Goal: Task Accomplishment & Management: Manage account settings

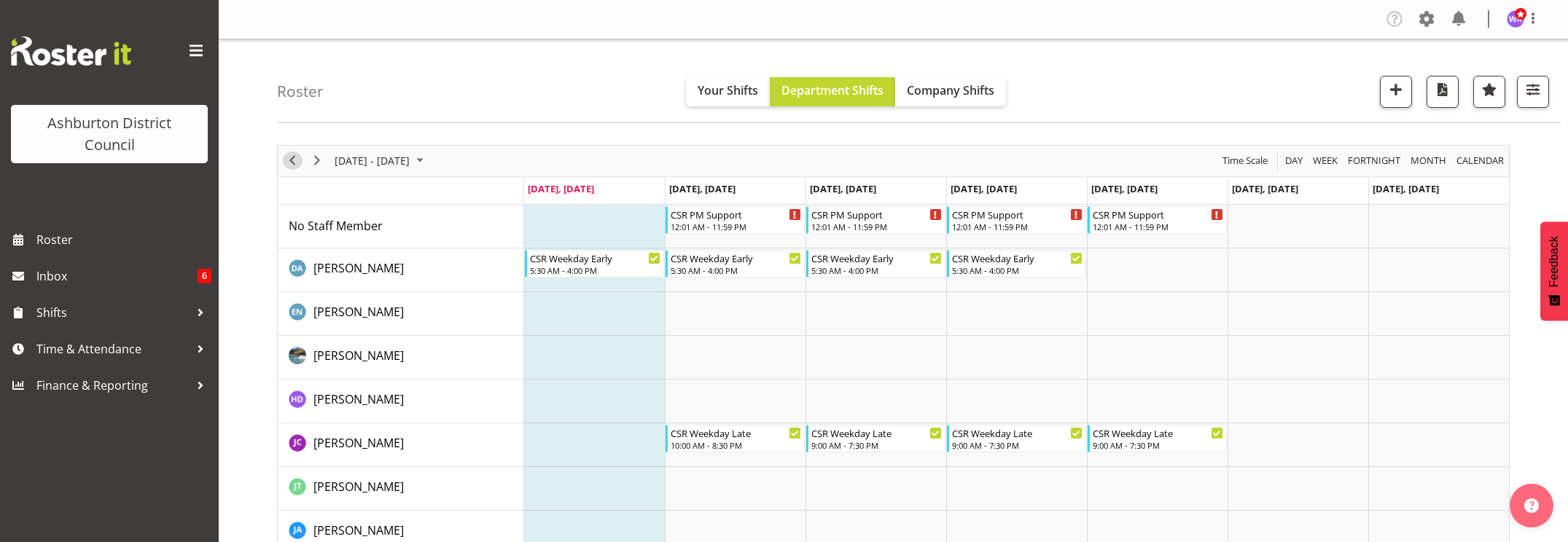
click at [290, 161] on span "Previous" at bounding box center [292, 160] width 17 height 18
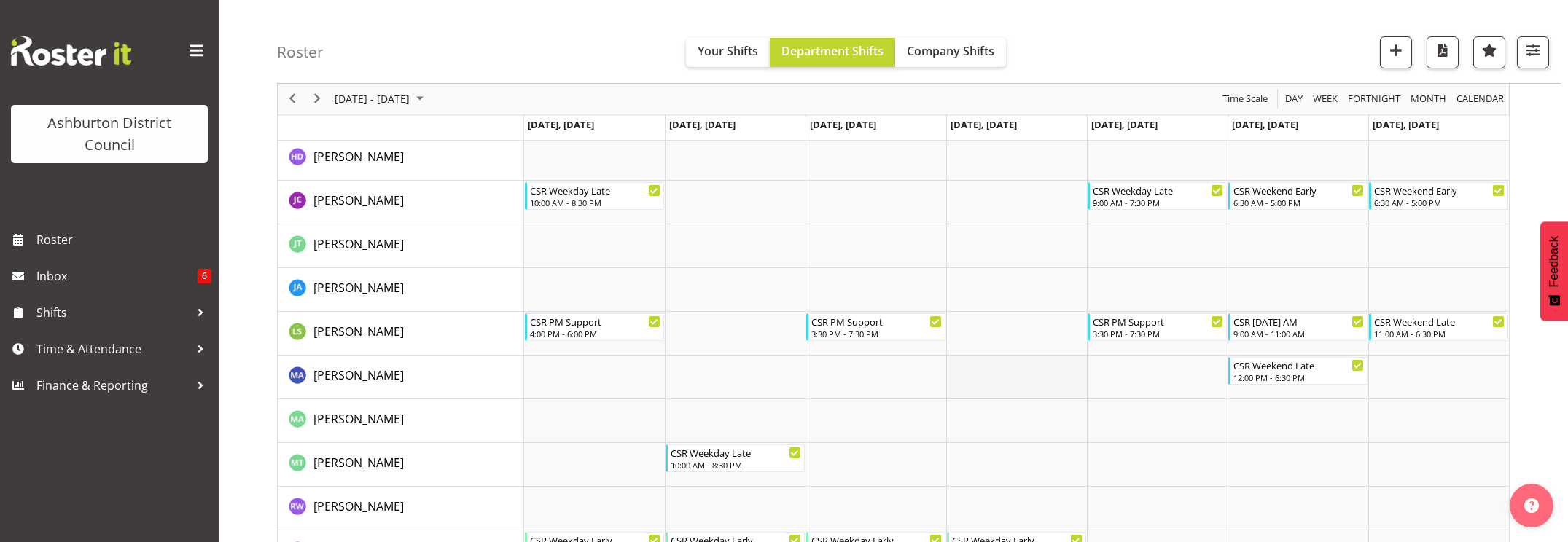
scroll to position [286, 0]
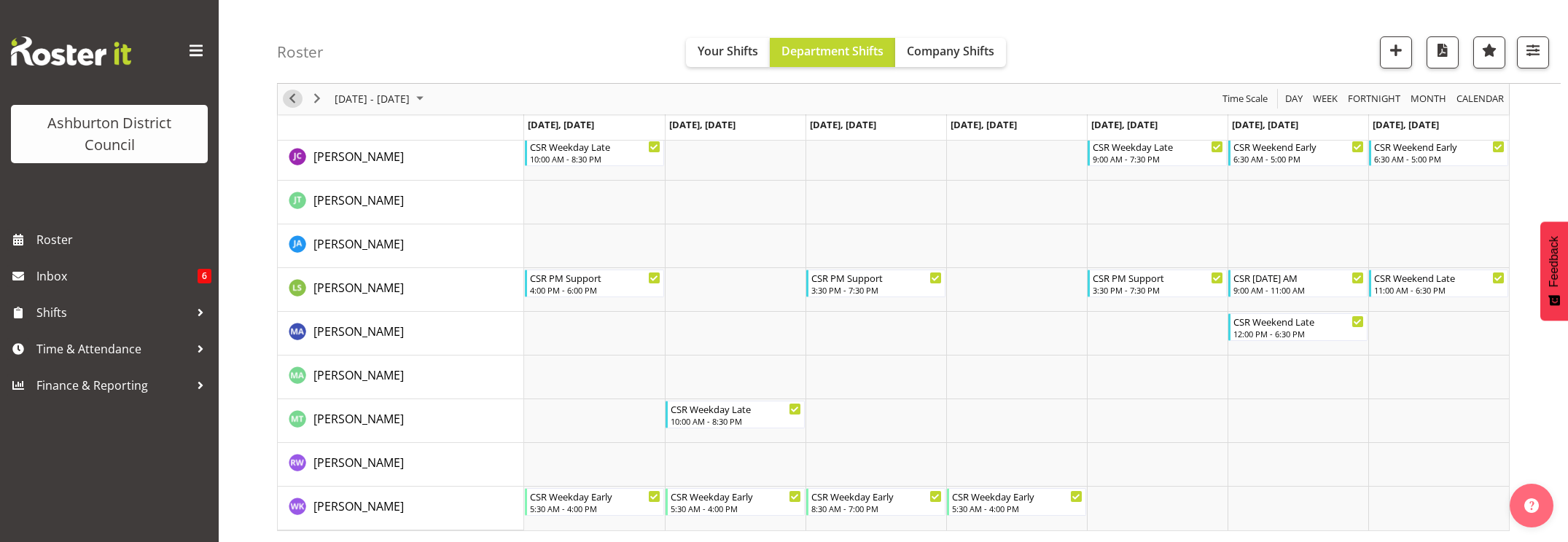
click at [296, 102] on span "Previous" at bounding box center [292, 99] width 17 height 18
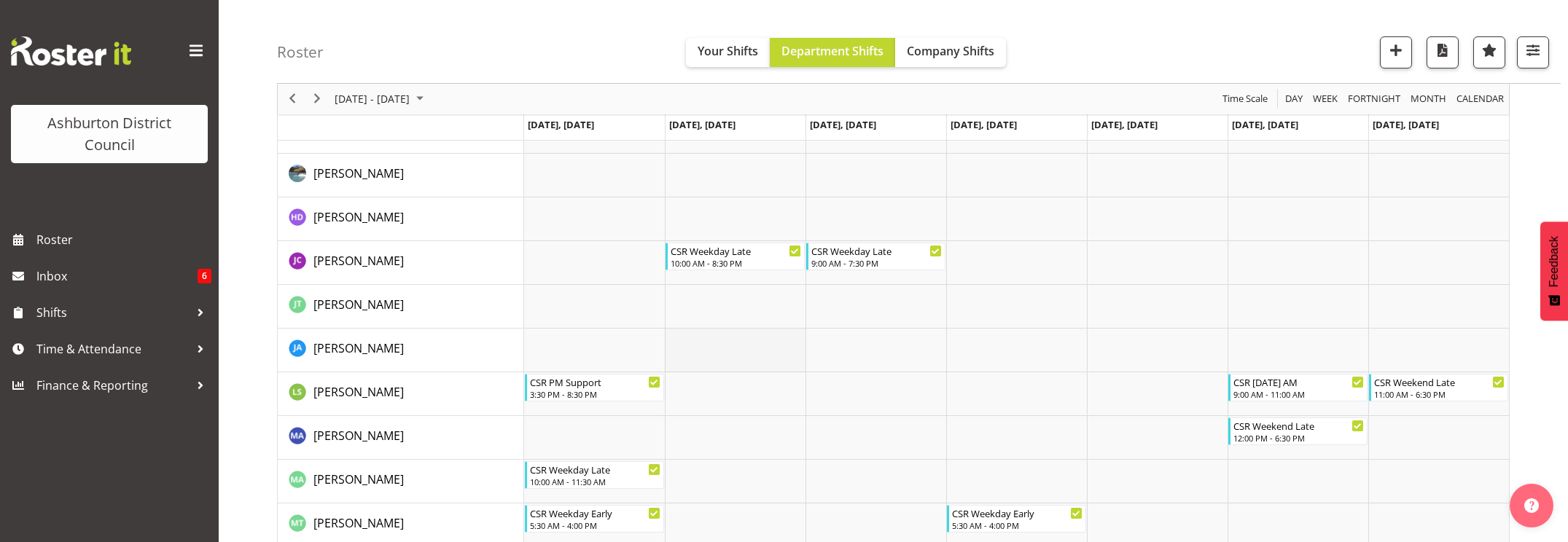
scroll to position [286, 0]
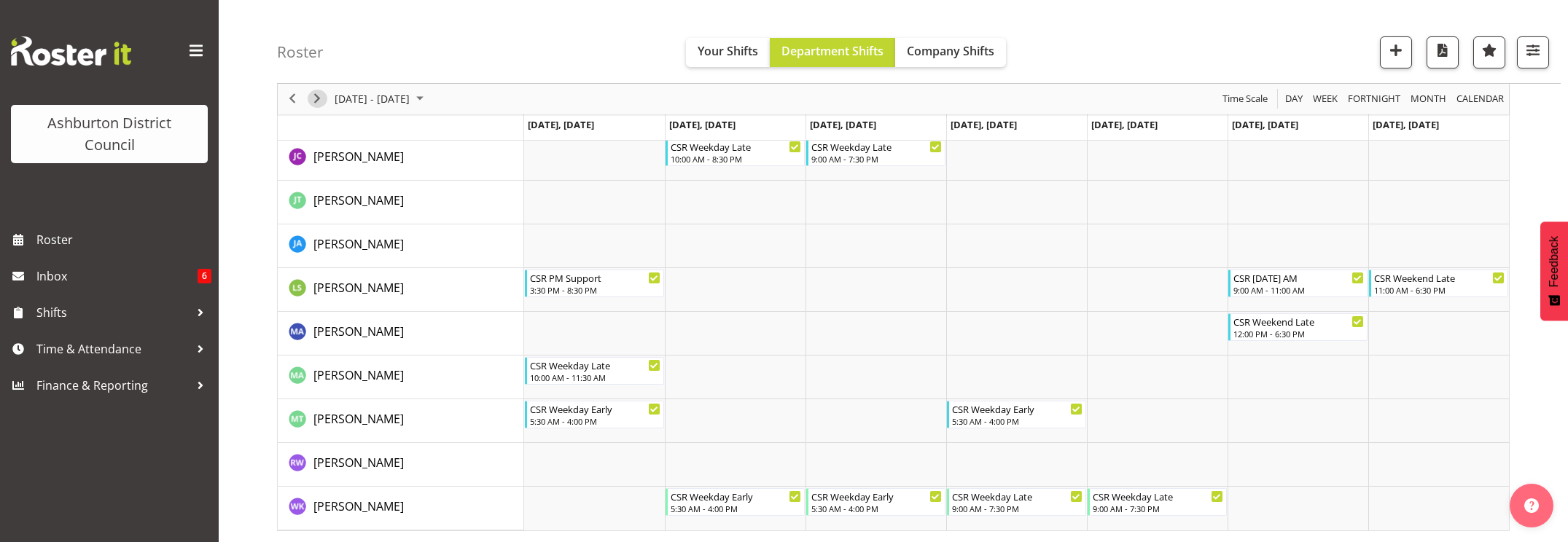
drag, startPoint x: 318, startPoint y: 100, endPoint x: 518, endPoint y: 247, distance: 248.2
click at [318, 100] on span "Next" at bounding box center [317, 99] width 17 height 18
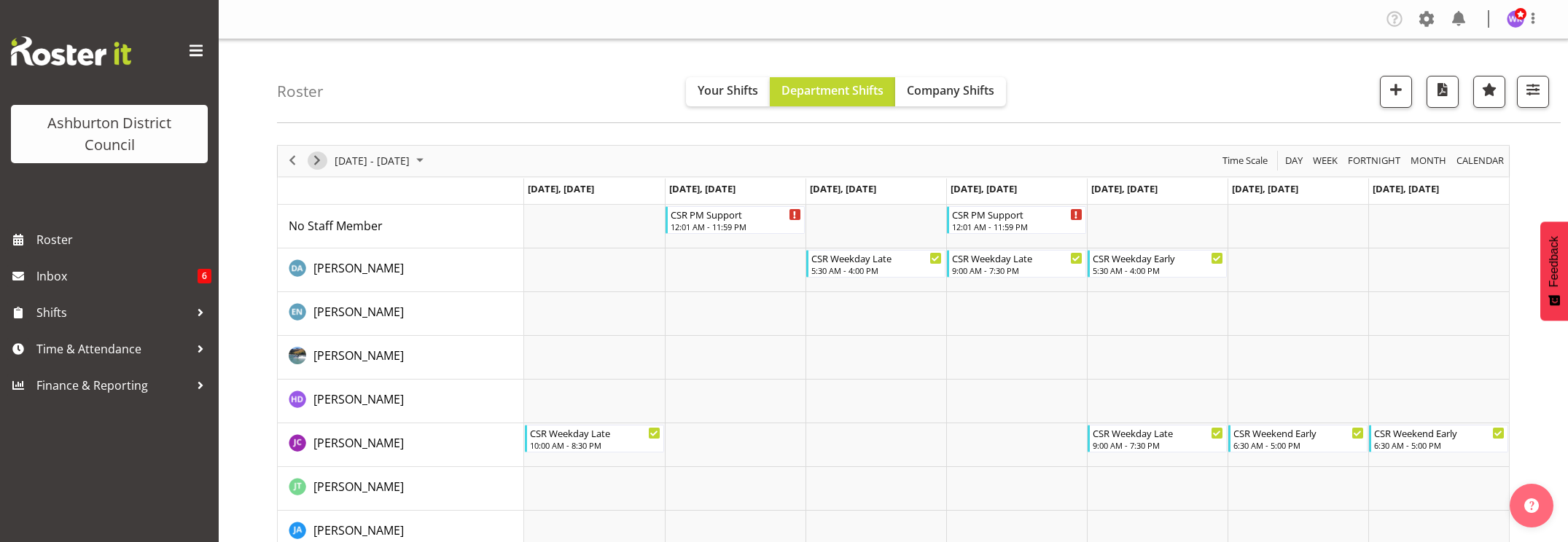
click at [313, 162] on span "Next" at bounding box center [317, 160] width 17 height 18
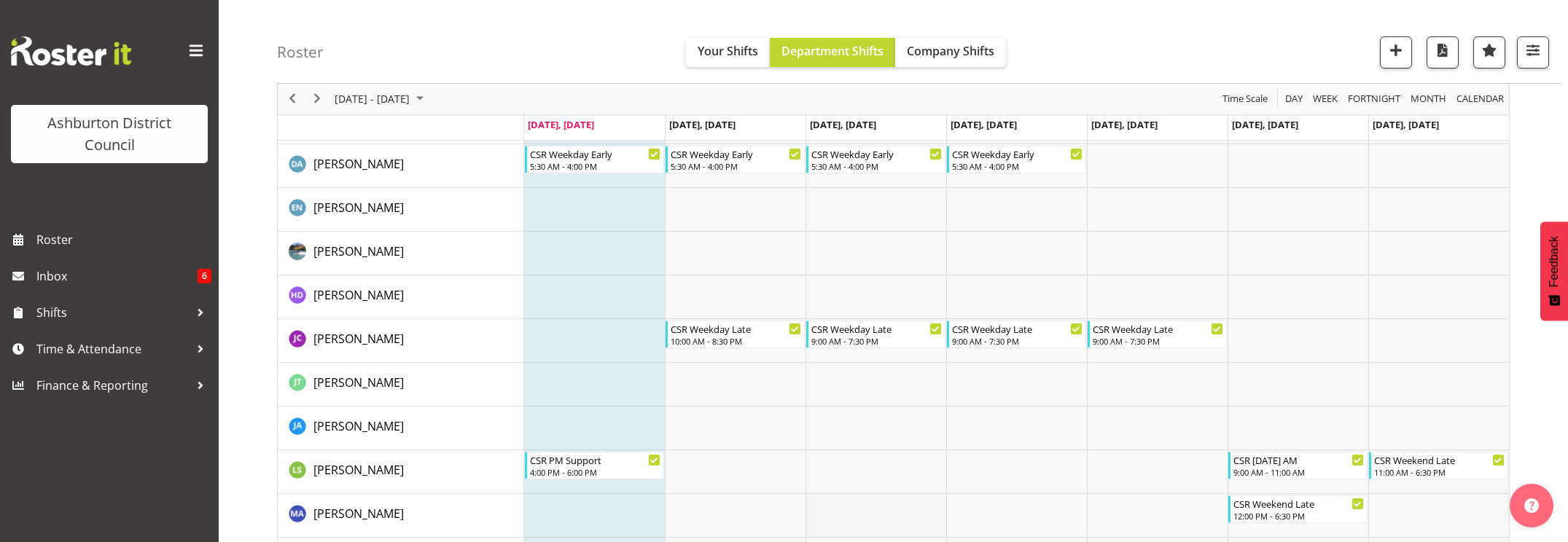
scroll to position [44, 0]
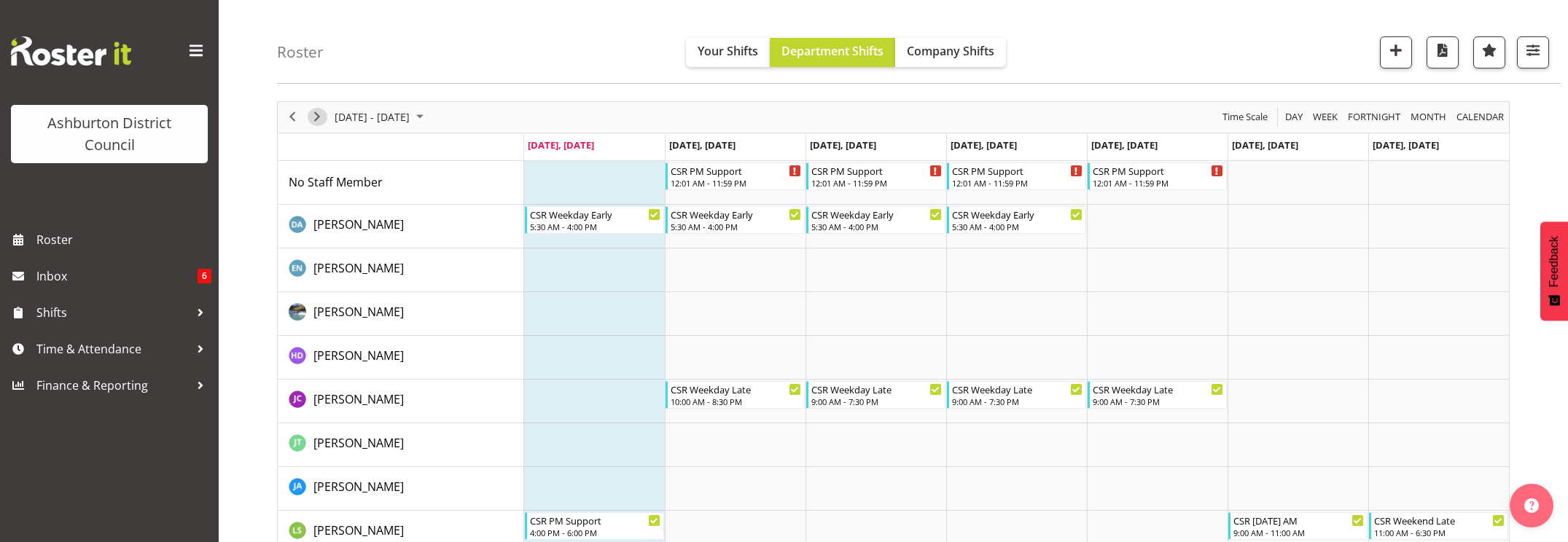
click at [321, 119] on span "Next" at bounding box center [317, 117] width 17 height 18
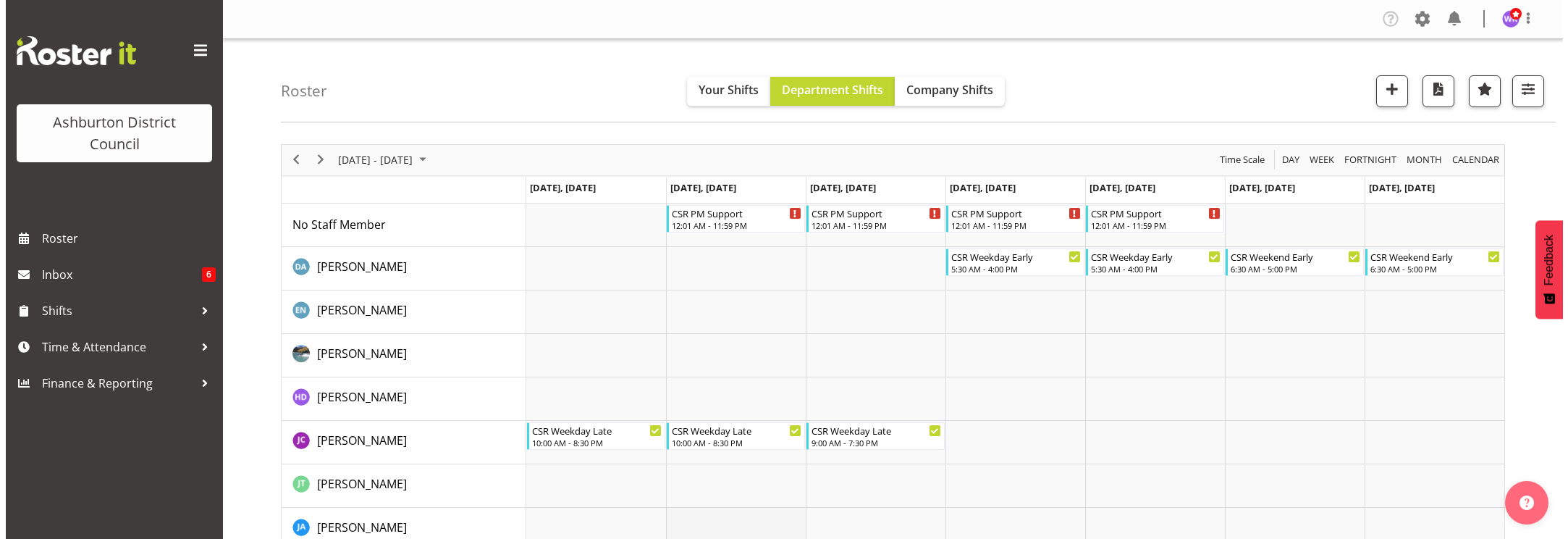
scroll to position [181, 0]
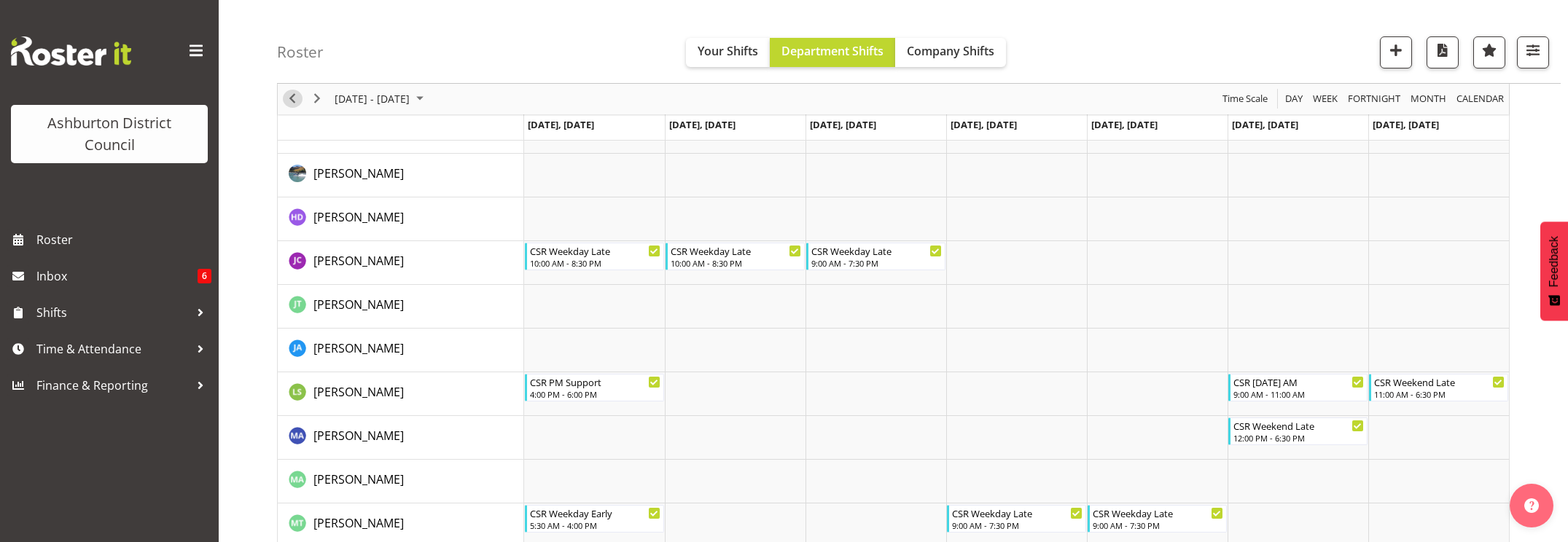
click at [288, 100] on span "Previous" at bounding box center [292, 99] width 17 height 18
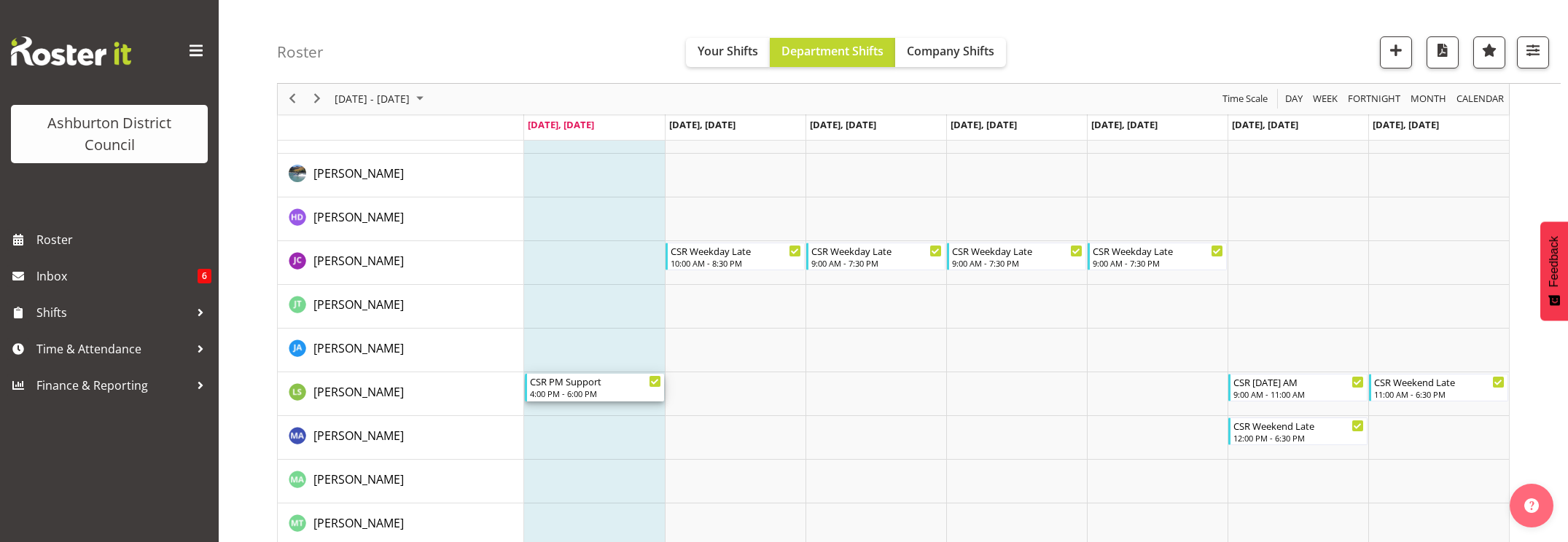
click at [587, 391] on div "4:00 PM - 6:00 PM" at bounding box center [596, 393] width 131 height 11
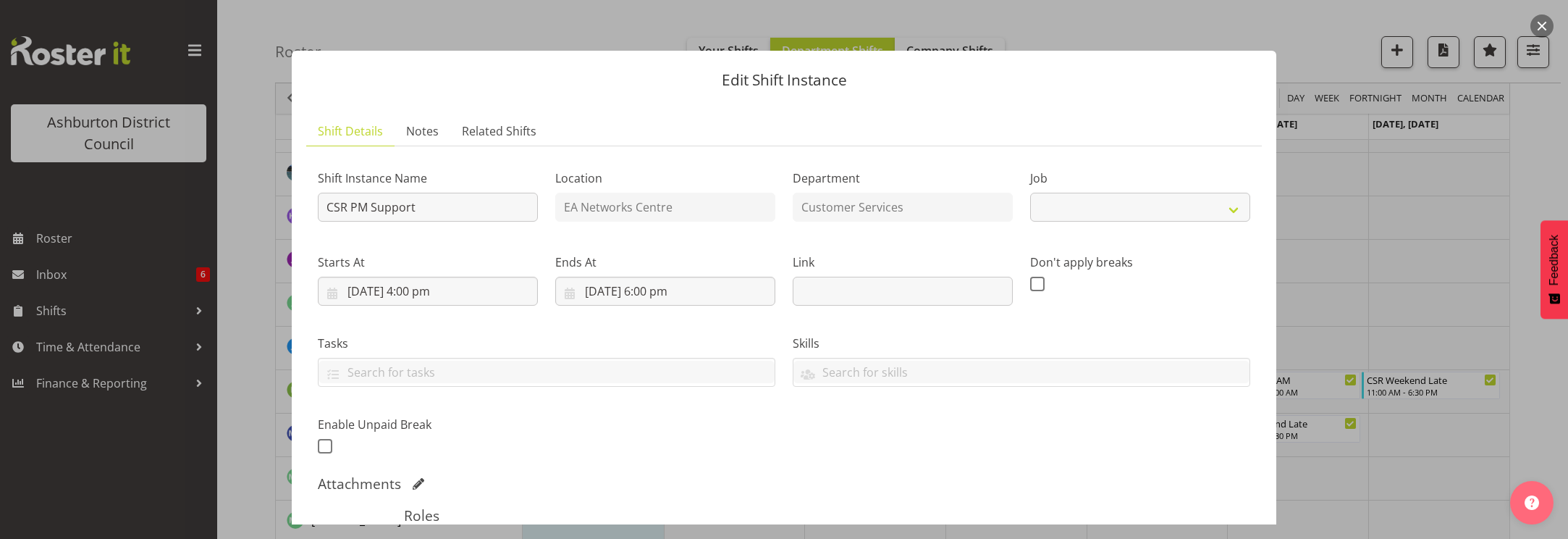
select select "30"
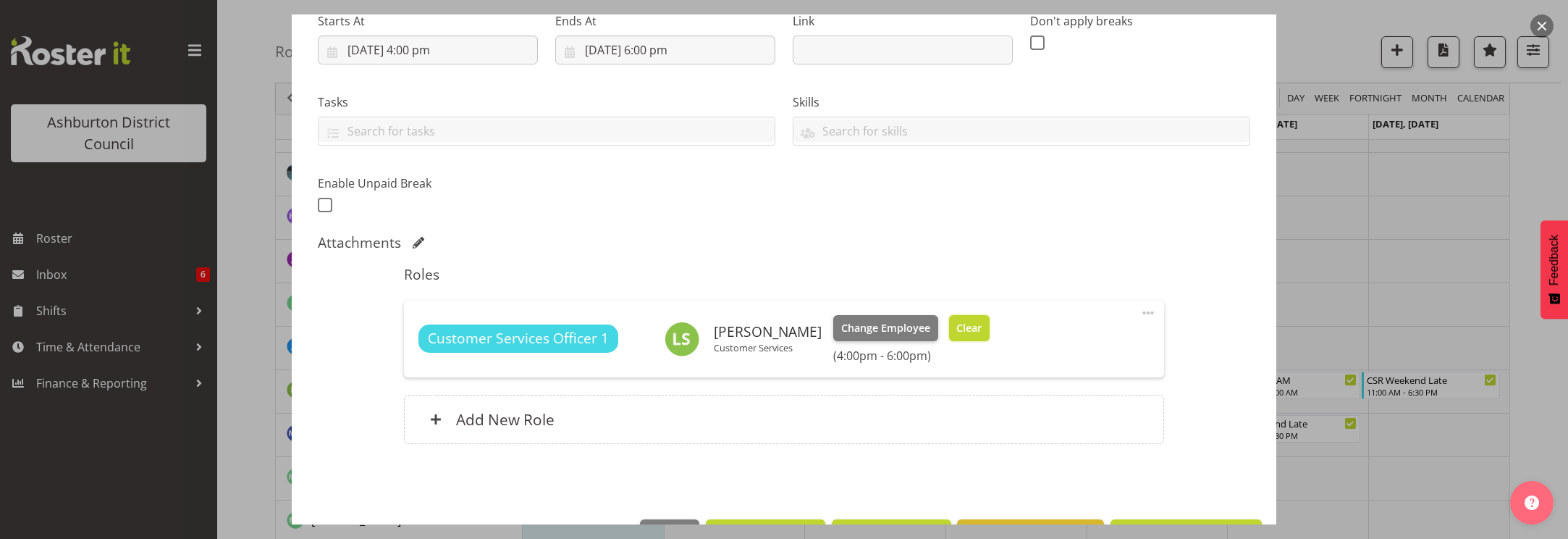
click at [956, 330] on span "Clear" at bounding box center [969, 328] width 25 height 16
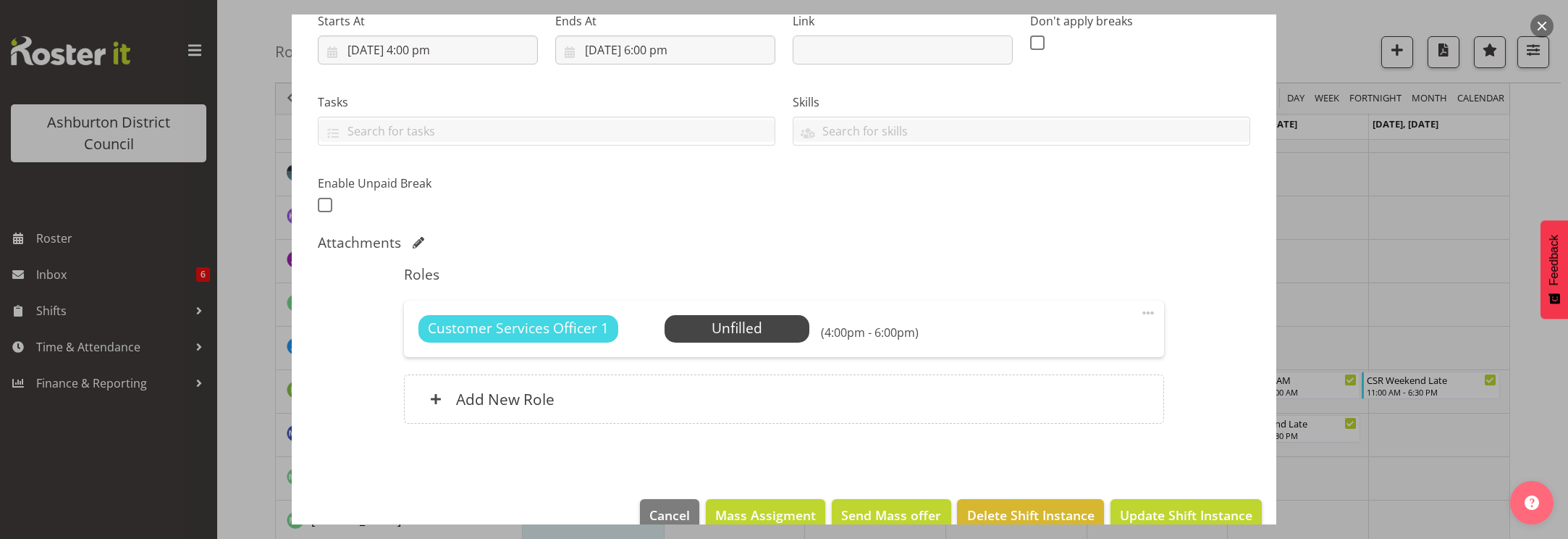
scroll to position [270, 0]
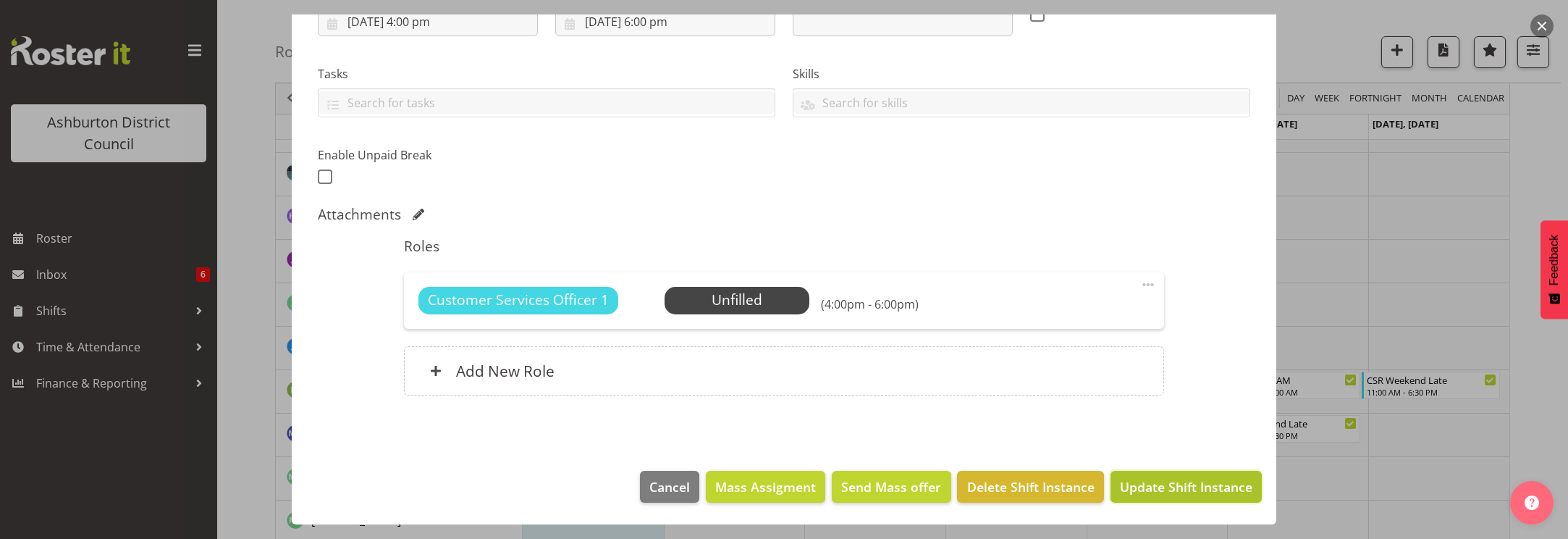
click at [1193, 484] on span "Update Shift Instance" at bounding box center [1186, 487] width 133 height 19
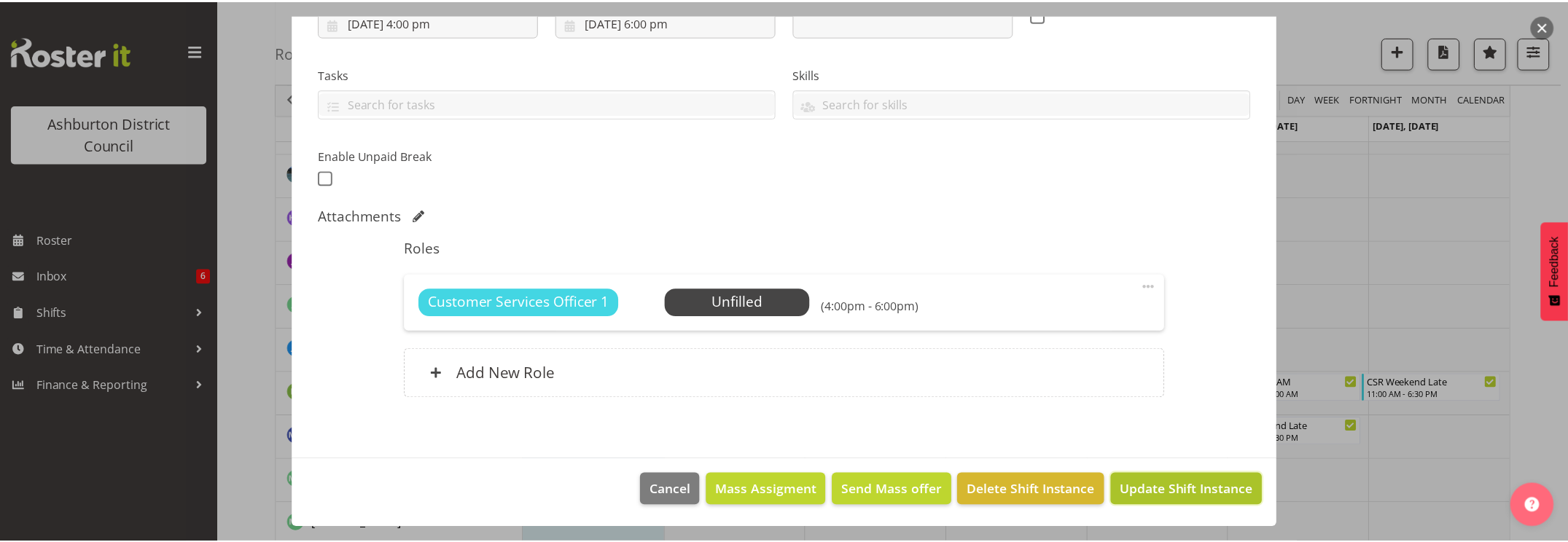
scroll to position [213, 0]
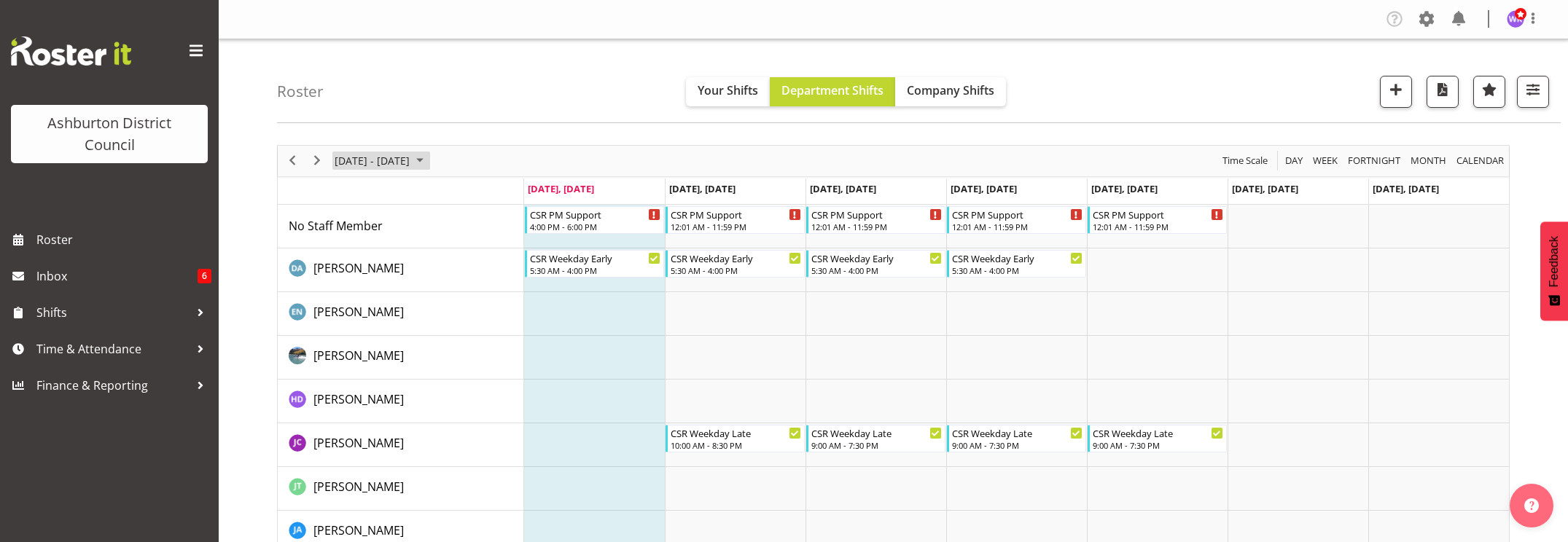
click at [379, 164] on span "[DATE] - [DATE]" at bounding box center [372, 160] width 78 height 18
click at [485, 195] on span "next month" at bounding box center [487, 197] width 25 height 26
click at [345, 276] on span "6" at bounding box center [350, 272] width 22 height 22
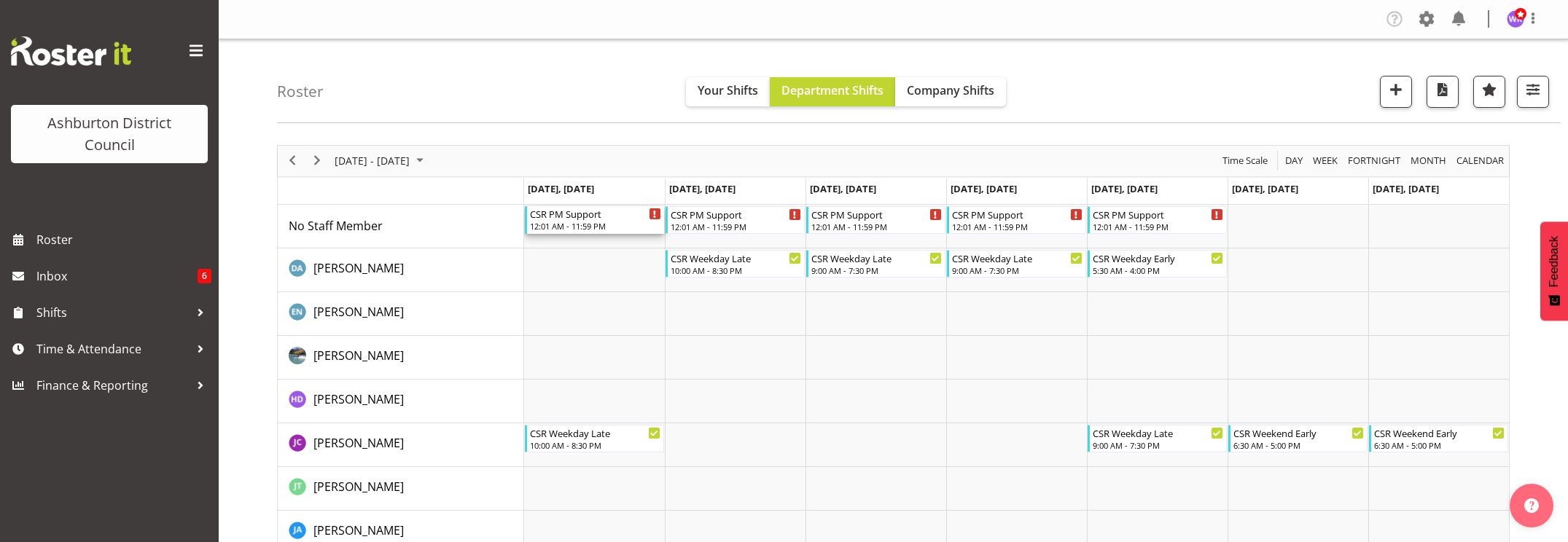
click at [610, 221] on div "12:01 AM - 11:59 PM" at bounding box center [596, 225] width 131 height 11
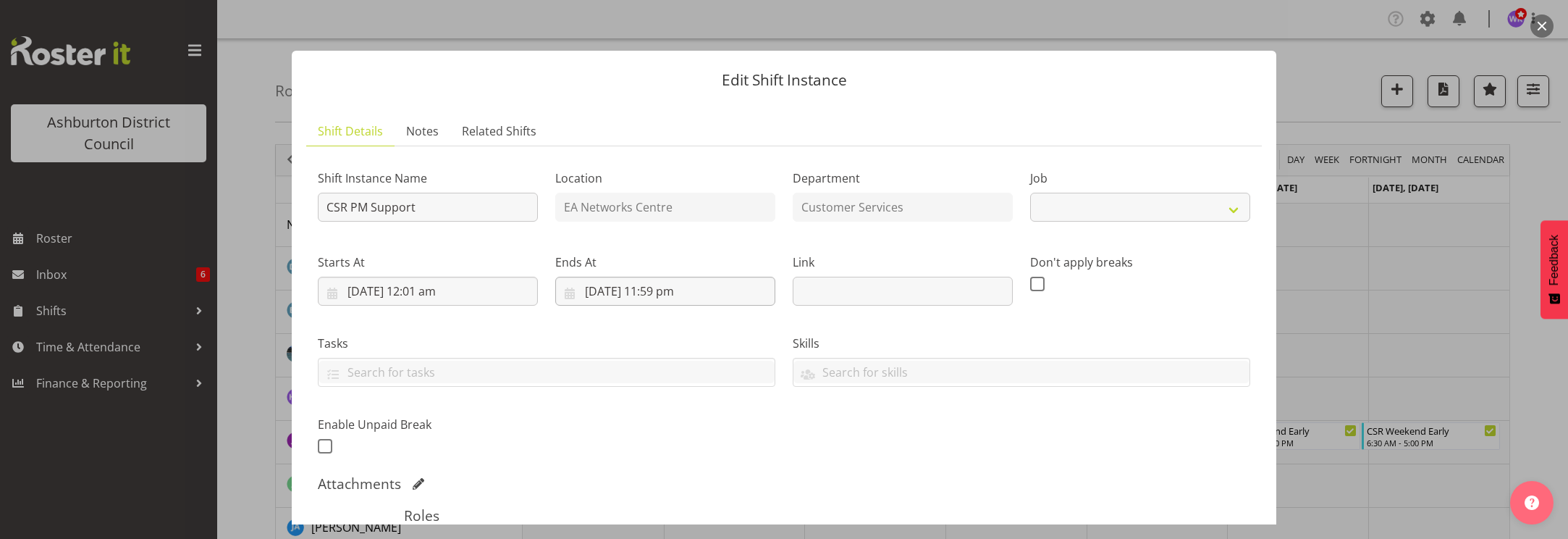
select select "30"
click at [448, 289] on input "[DATE] 12:01 am" at bounding box center [428, 290] width 220 height 29
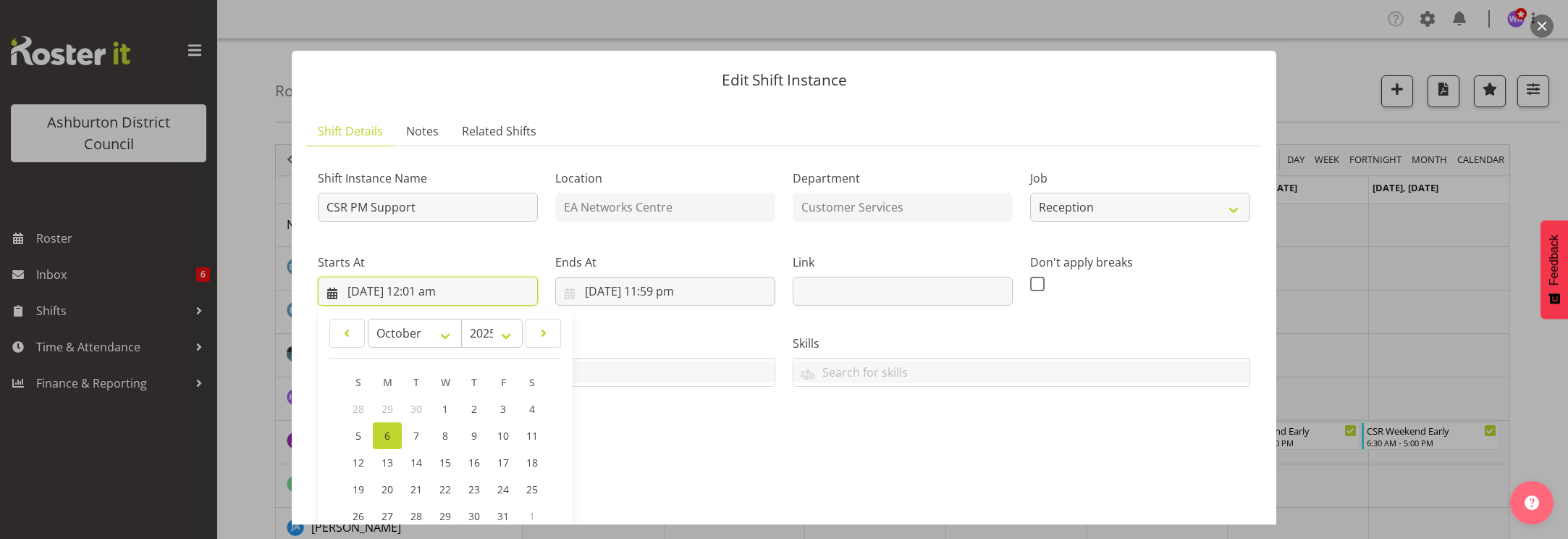
scroll to position [181, 0]
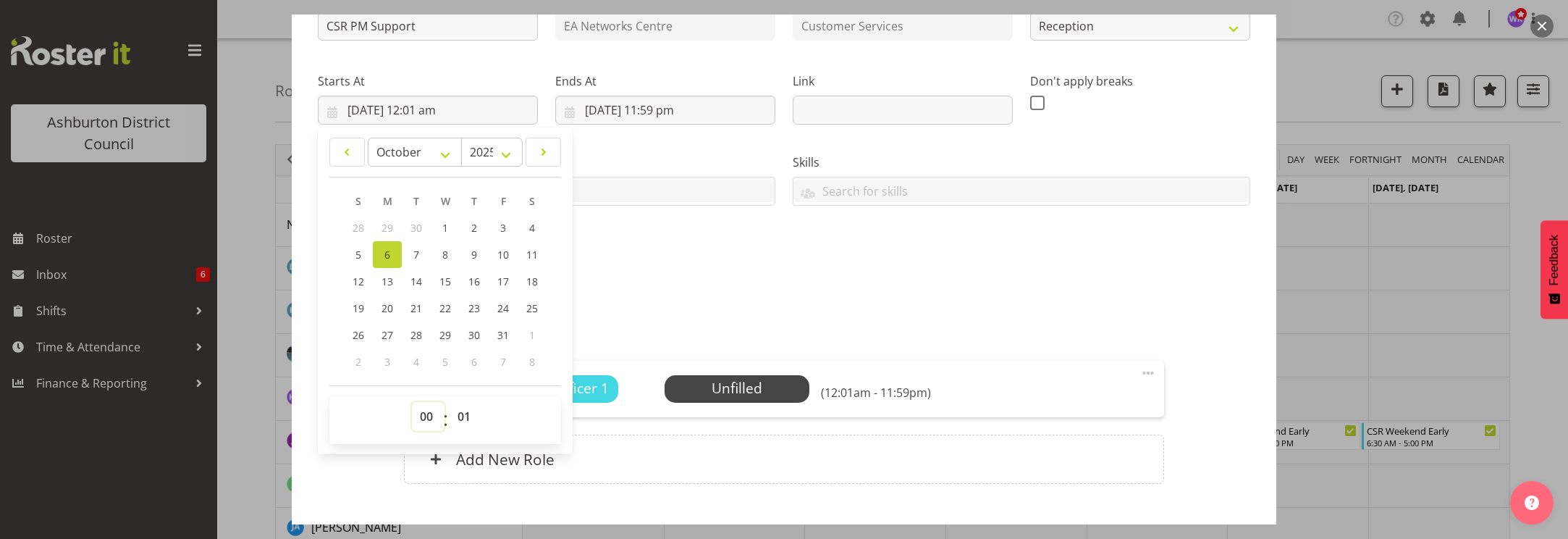
click at [426, 420] on select "00 01 02 03 04 05 06 07 08 09 10 11 12 13 14 15 16 17 18 19 20 21 22 23" at bounding box center [429, 416] width 33 height 29
select select "16"
click at [412, 402] on select "00 01 02 03 04 05 06 07 08 09 10 11 12 13 14 15 16 17 18 19 20 21 22 23" at bounding box center [429, 416] width 33 height 29
type input "[DATE] 4:01 pm"
click at [465, 423] on select "00 01 02 03 04 05 06 07 08 09 10 11 12 13 14 15 16 17 18 19 20 21 22 23 24 25 2…" at bounding box center [466, 416] width 33 height 29
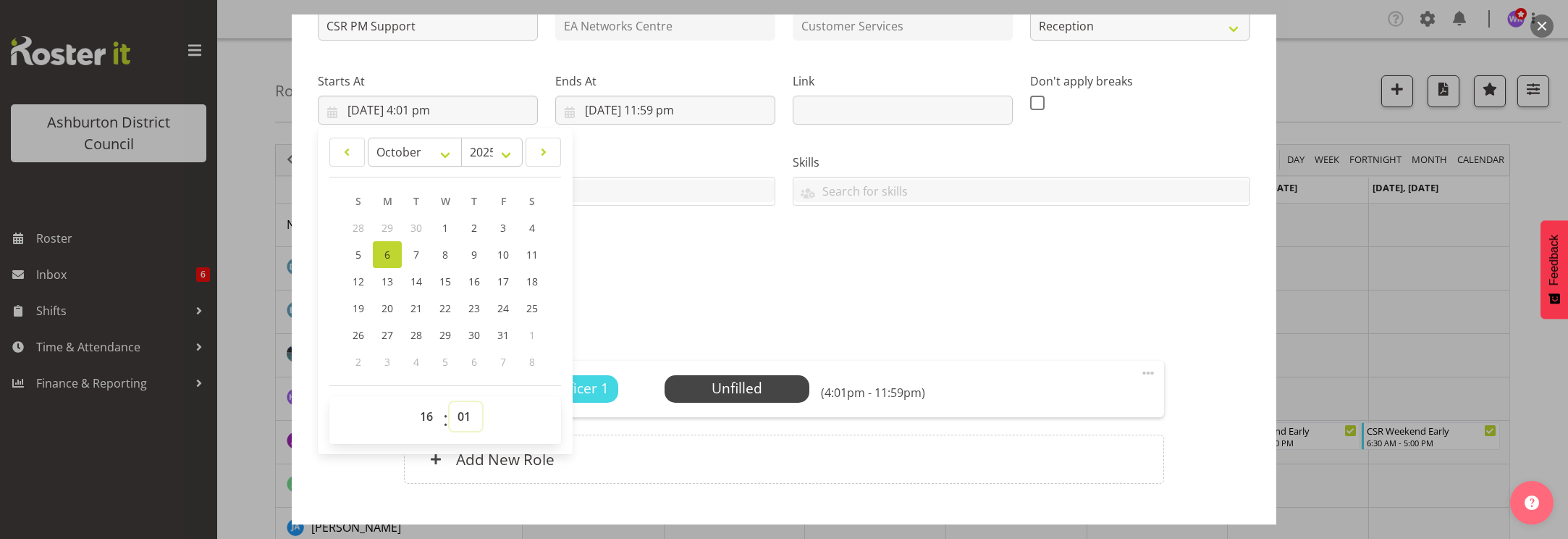
select select "0"
click at [450, 402] on select "00 01 02 03 04 05 06 07 08 09 10 11 12 13 14 15 16 17 18 19 20 21 22 23 24 25 2…" at bounding box center [466, 416] width 33 height 29
type input "[DATE] 4:00 pm"
click at [666, 113] on input "[DATE] 11:59 pm" at bounding box center [665, 109] width 220 height 29
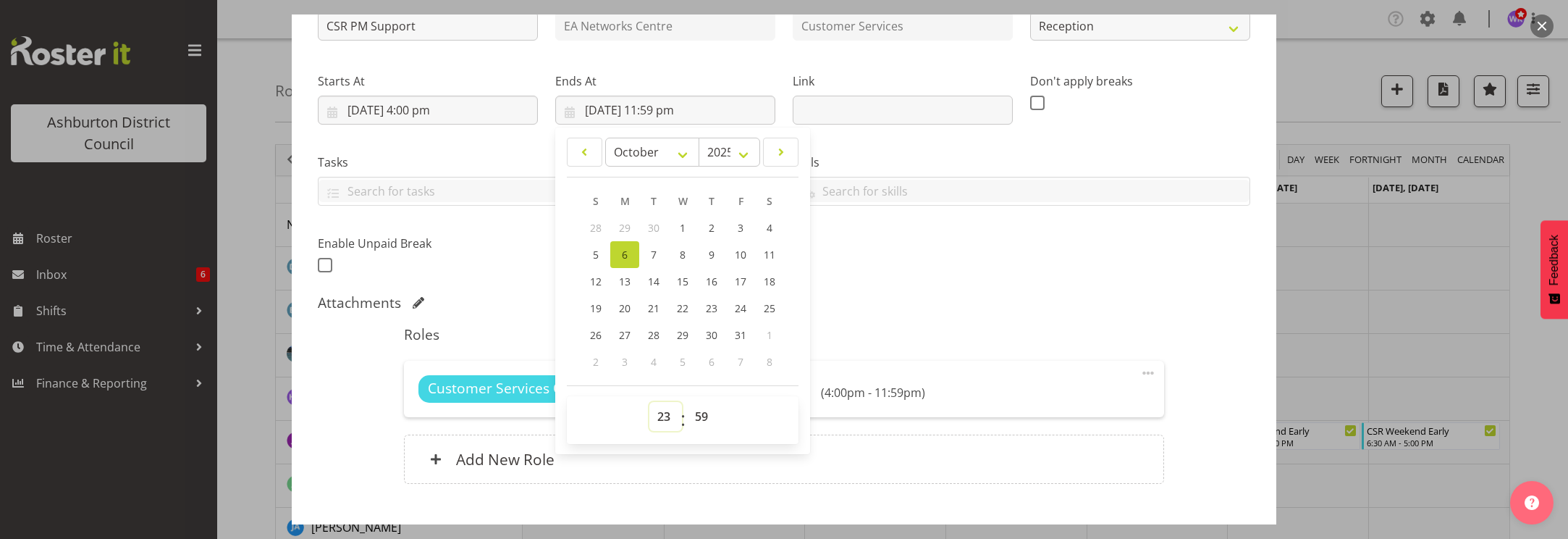
click at [661, 414] on select "00 01 02 03 04 05 06 07 08 09 10 11 12 13 14 15 16 17 18 19 20 21 22 23" at bounding box center [666, 416] width 33 height 29
select select "18"
click at [650, 402] on select "00 01 02 03 04 05 06 07 08 09 10 11 12 13 14 15 16 17 18 19 20 21 22 23" at bounding box center [666, 416] width 33 height 29
type input "[DATE] 6:59 pm"
click at [697, 420] on select "00 01 02 03 04 05 06 07 08 09 10 11 12 13 14 15 16 17 18 19 20 21 22 23 24 25 2…" at bounding box center [703, 416] width 33 height 29
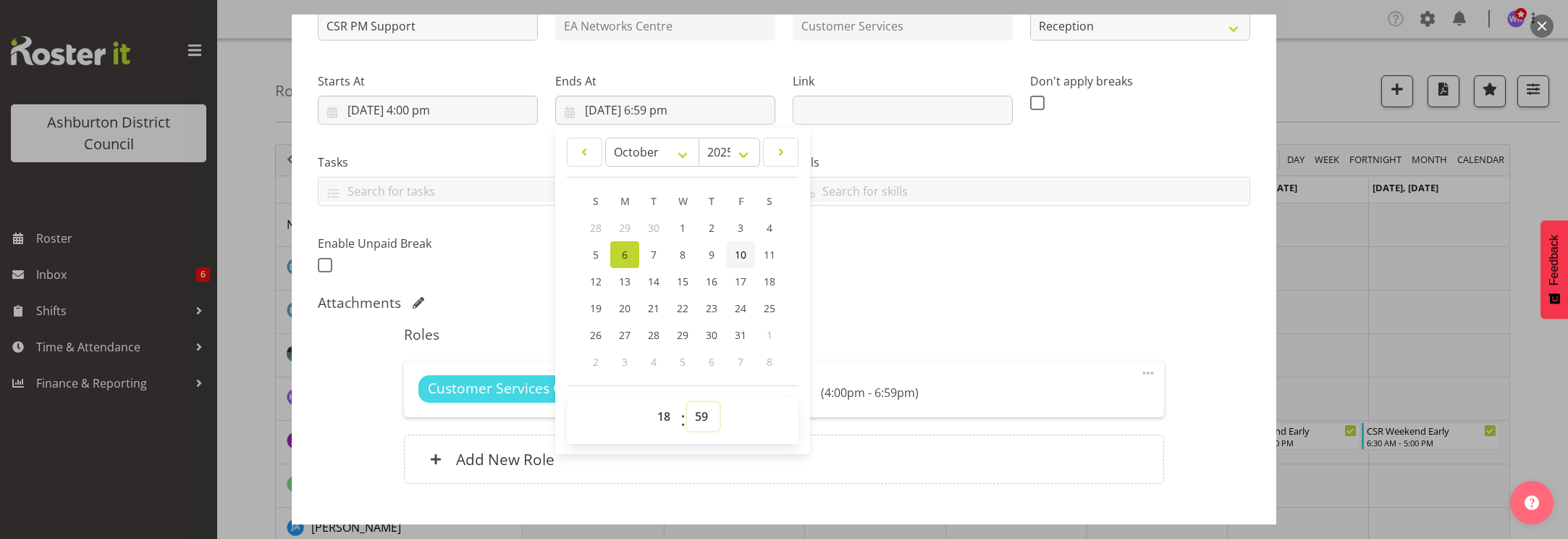
select select "0"
click at [687, 402] on select "00 01 02 03 04 05 06 07 08 09 10 11 12 13 14 15 16 17 18 19 20 21 22 23 24 25 2…" at bounding box center [703, 416] width 33 height 29
type input "[DATE] 6:00 pm"
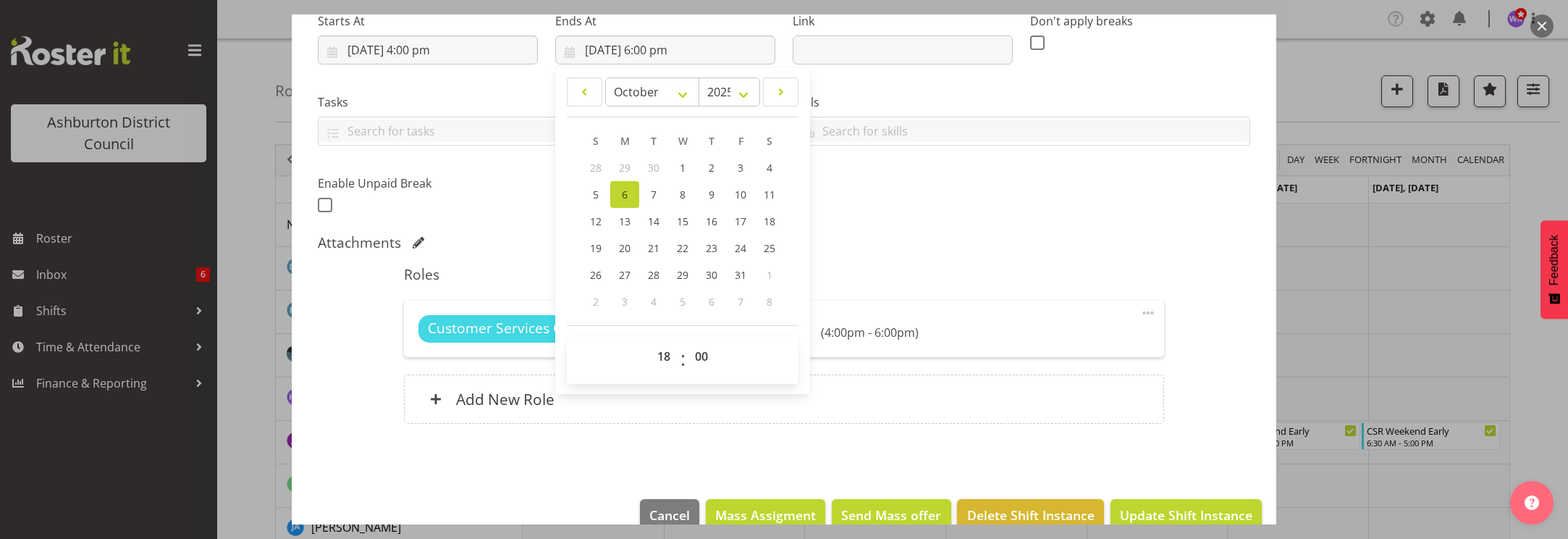
click at [1194, 279] on div "Shift Instance Name CSR PM Support Location EA Networks Centre Department Custo…" at bounding box center [784, 179] width 933 height 524
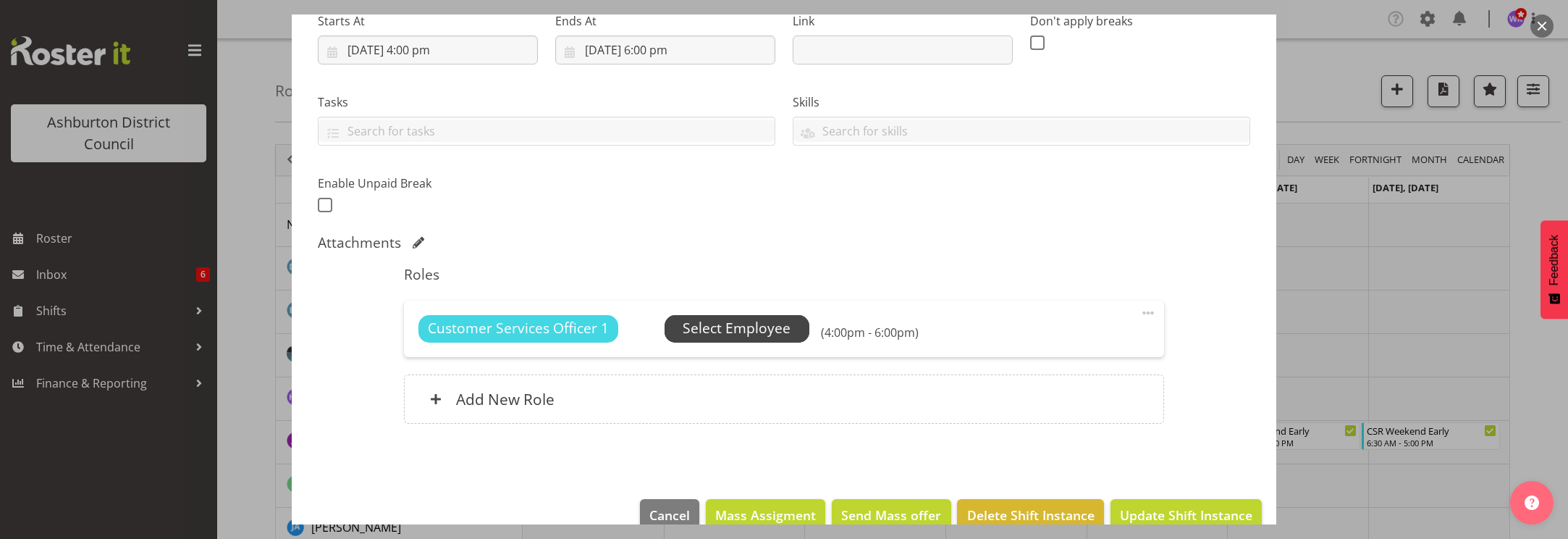
click at [734, 328] on span "Select Employee" at bounding box center [736, 328] width 108 height 21
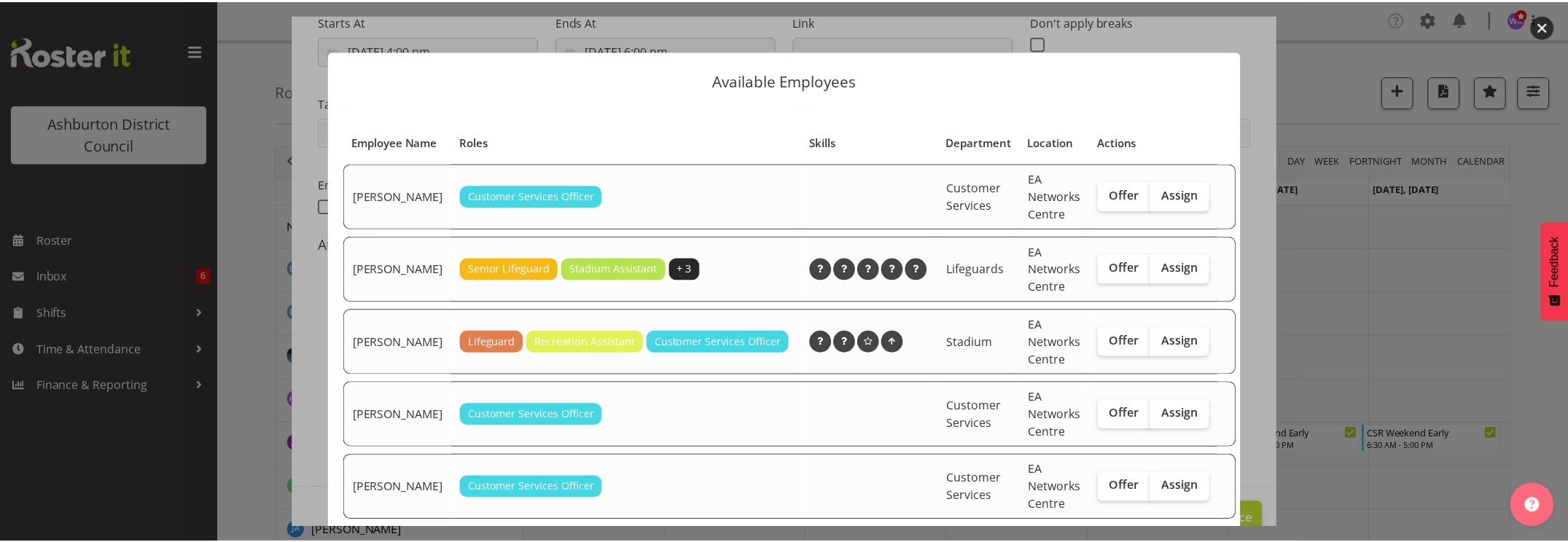
scroll to position [304, 0]
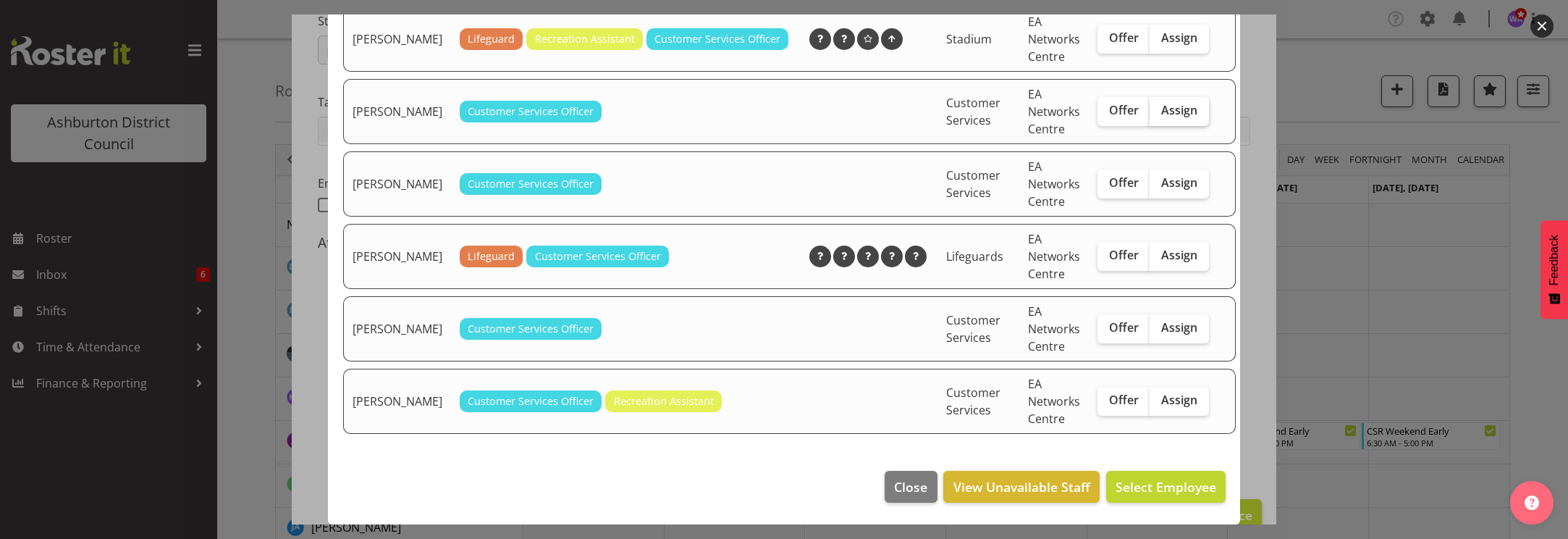
click at [1162, 117] on span "Assign" at bounding box center [1180, 110] width 36 height 15
click at [1159, 115] on input "Assign" at bounding box center [1154, 110] width 10 height 10
checkbox input "true"
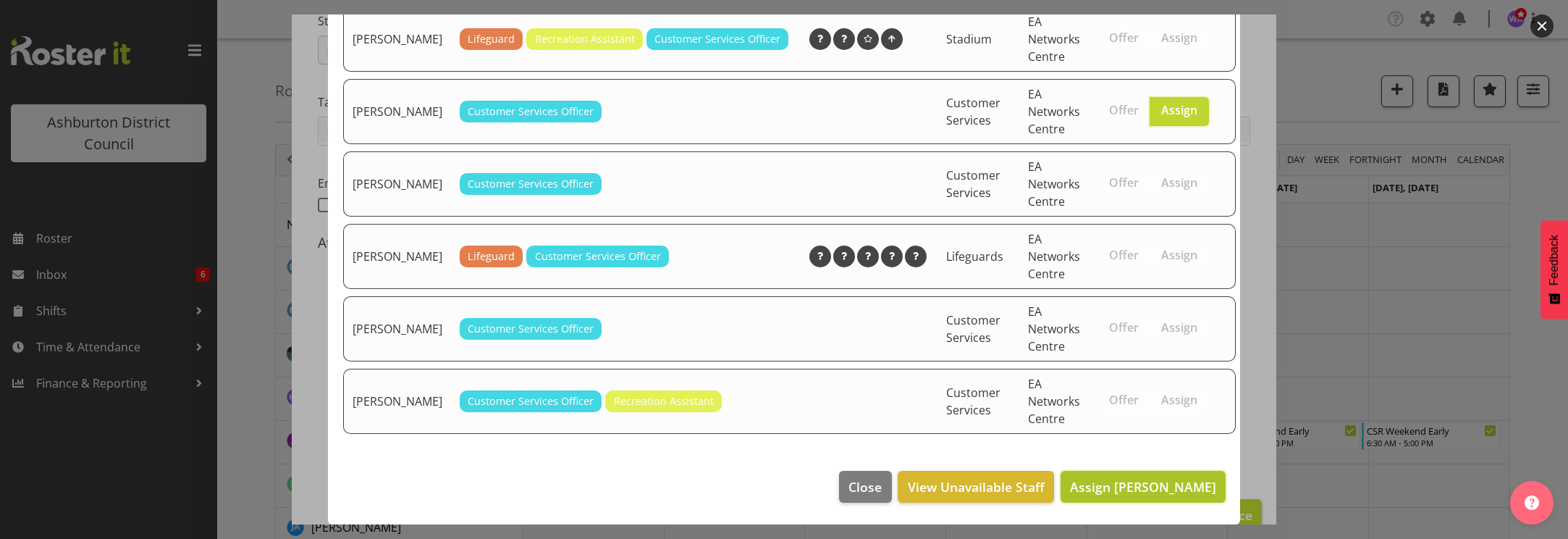
click at [1152, 496] on span "Assign [PERSON_NAME]" at bounding box center [1143, 487] width 146 height 17
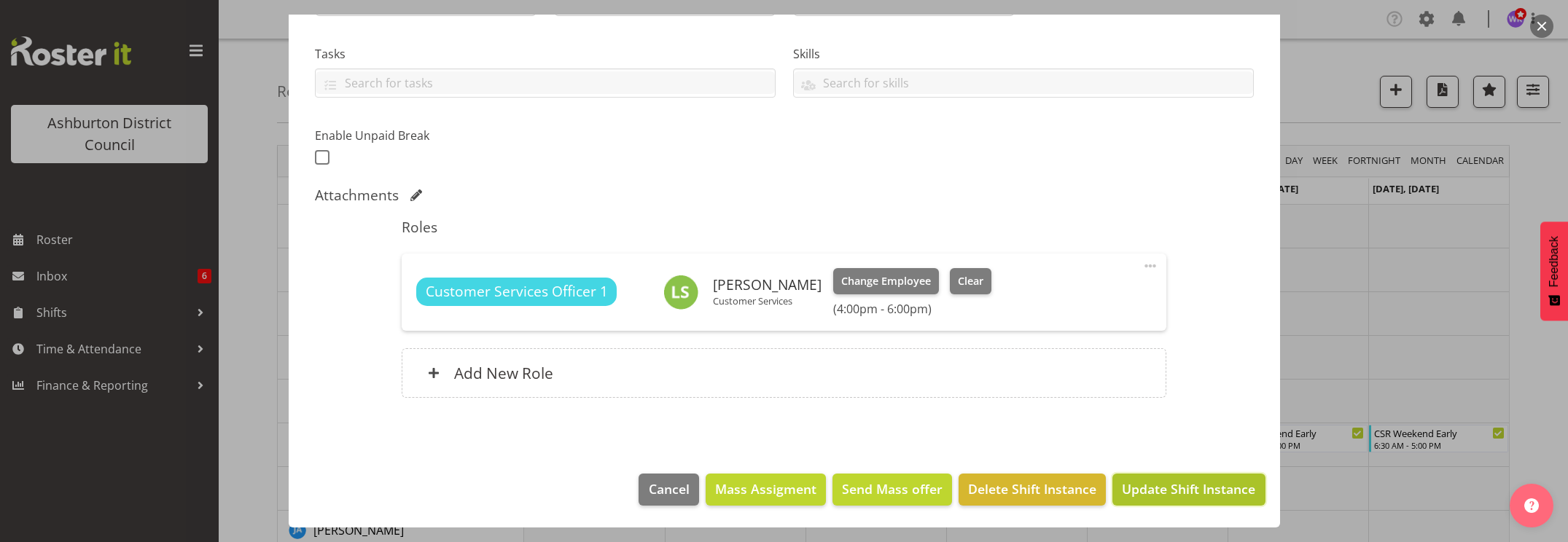
click at [1175, 493] on span "Update Shift Instance" at bounding box center [1188, 489] width 133 height 19
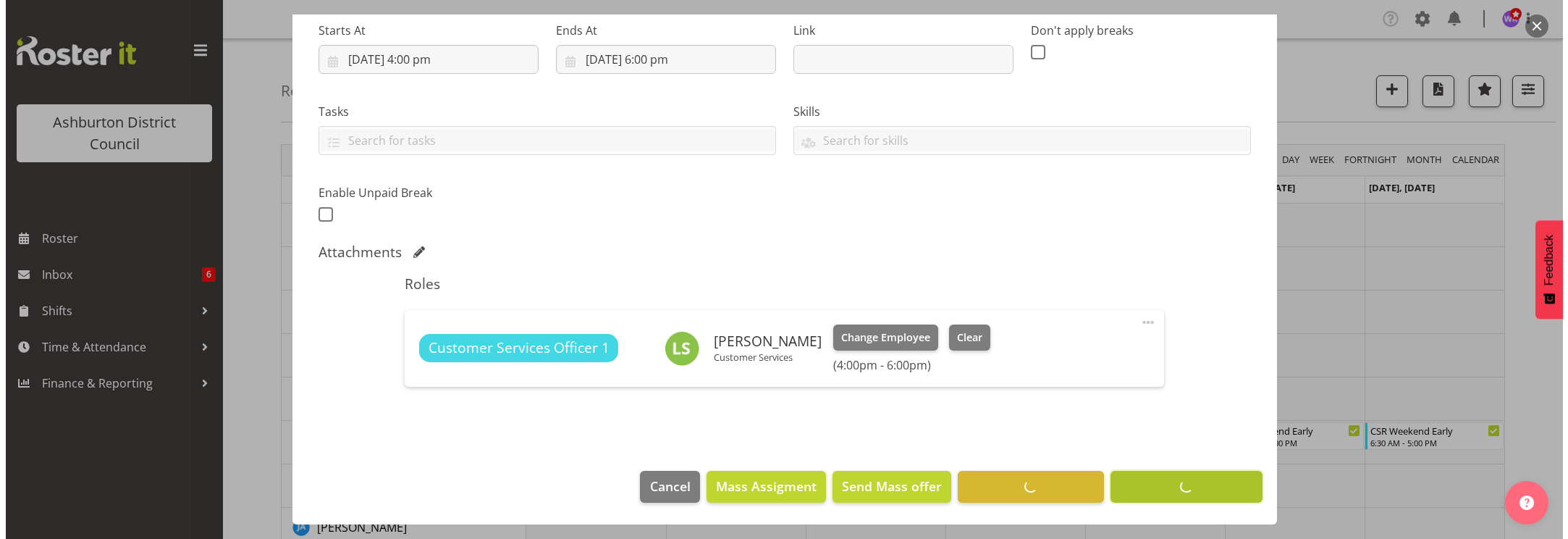
scroll to position [231, 0]
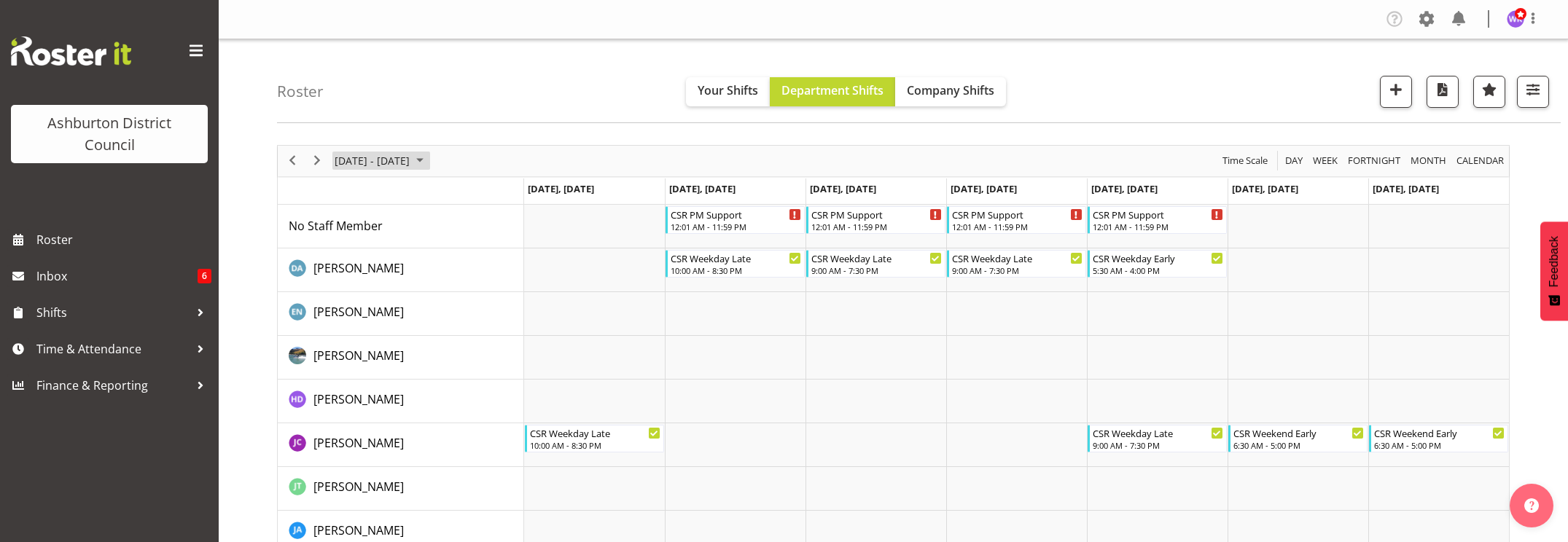
click at [360, 166] on span "[DATE] - [DATE]" at bounding box center [372, 160] width 78 height 18
click at [346, 301] on span "13" at bounding box center [350, 296] width 22 height 22
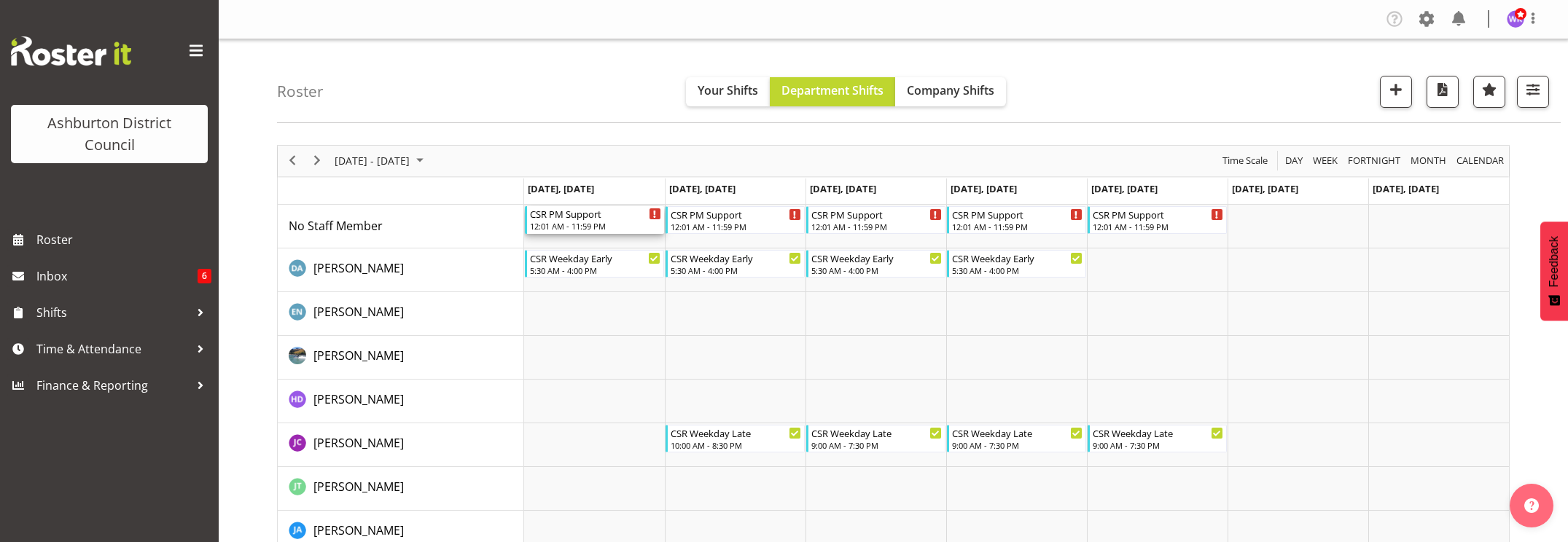
click at [623, 220] on div "CSR PM Support 12:01 AM - 11:59 PM" at bounding box center [596, 220] width 131 height 28
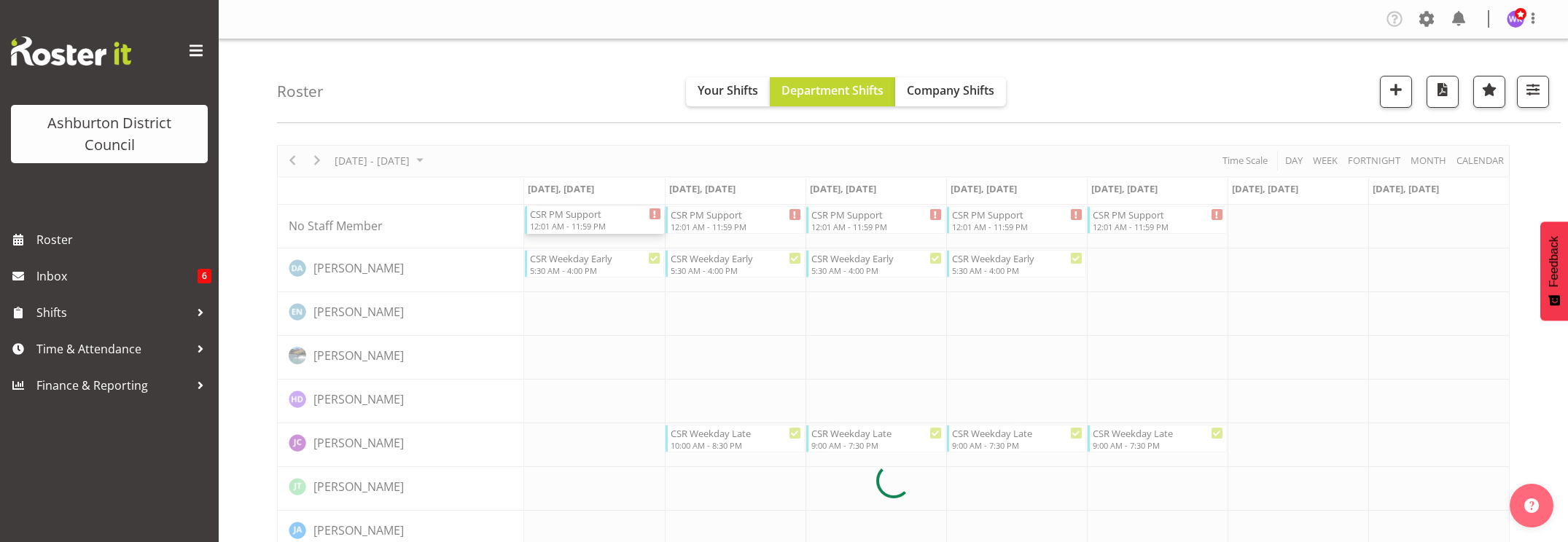
select select
select select "9"
select select "2025"
select select "1"
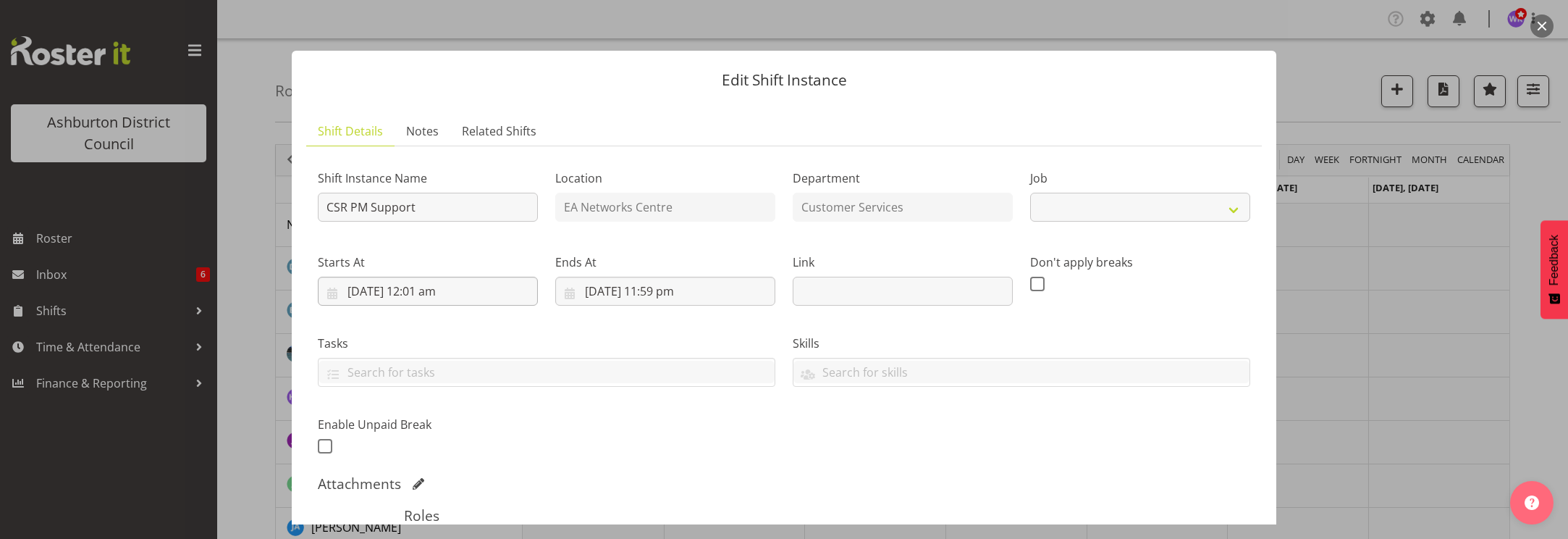
select select "30"
click at [492, 298] on input "[DATE] 12:01 am" at bounding box center [428, 290] width 220 height 29
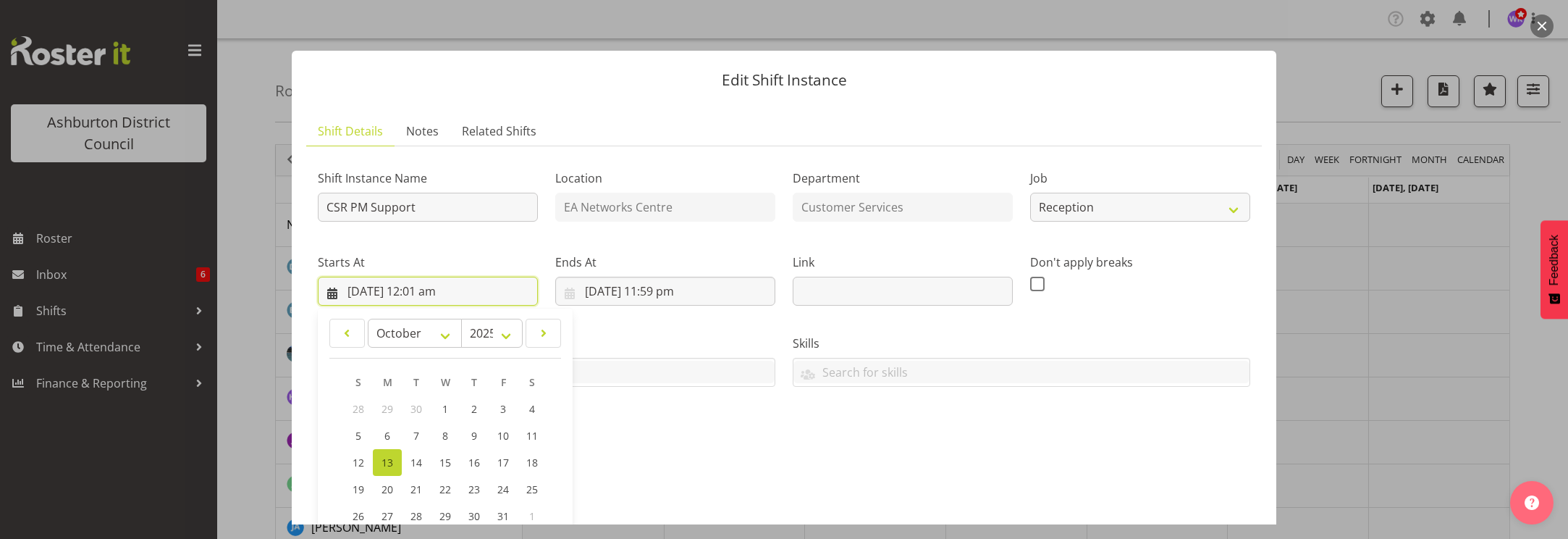
scroll to position [241, 0]
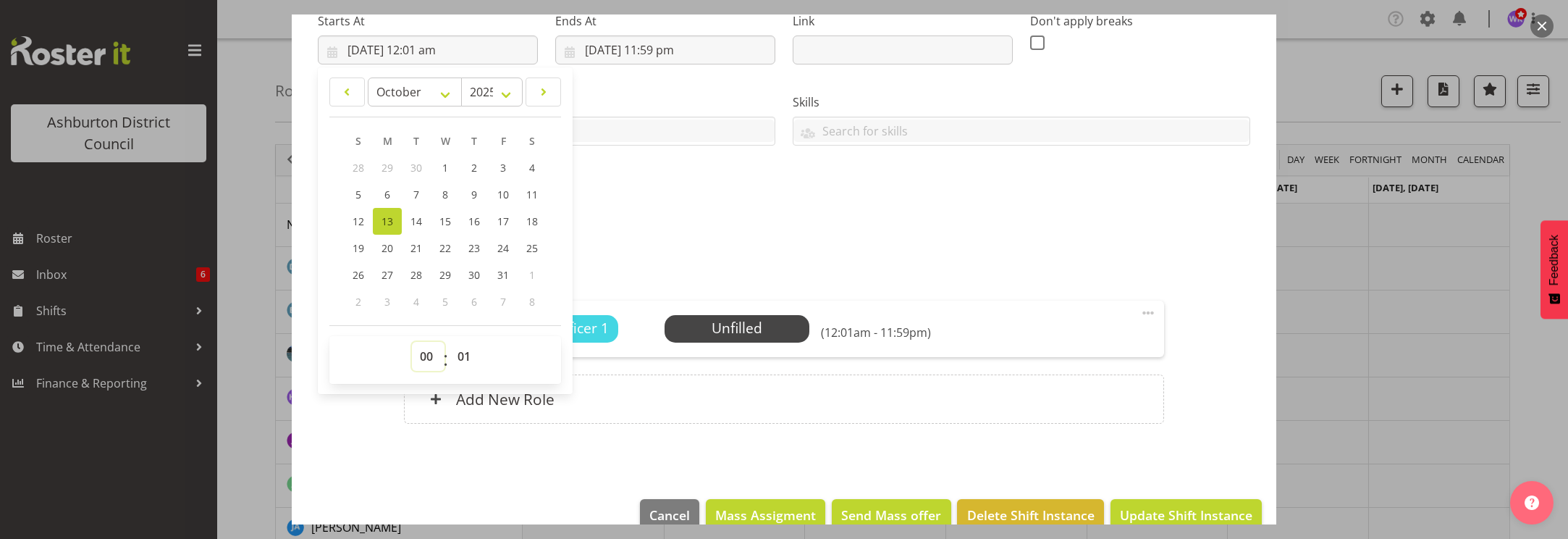
click at [427, 355] on select "00 01 02 03 04 05 06 07 08 09 10 11 12 13 14 15 16 17 18 19 20 21 22 23" at bounding box center [429, 356] width 33 height 29
select select "16"
click at [412, 342] on select "00 01 02 03 04 05 06 07 08 09 10 11 12 13 14 15 16 17 18 19 20 21 22 23" at bounding box center [429, 356] width 33 height 29
type input "[DATE] 4:01 pm"
click at [464, 359] on select "00 01 02 03 04 05 06 07 08 09 10 11 12 13 14 15 16 17 18 19 20 21 22 23 24 25 2…" at bounding box center [466, 356] width 33 height 29
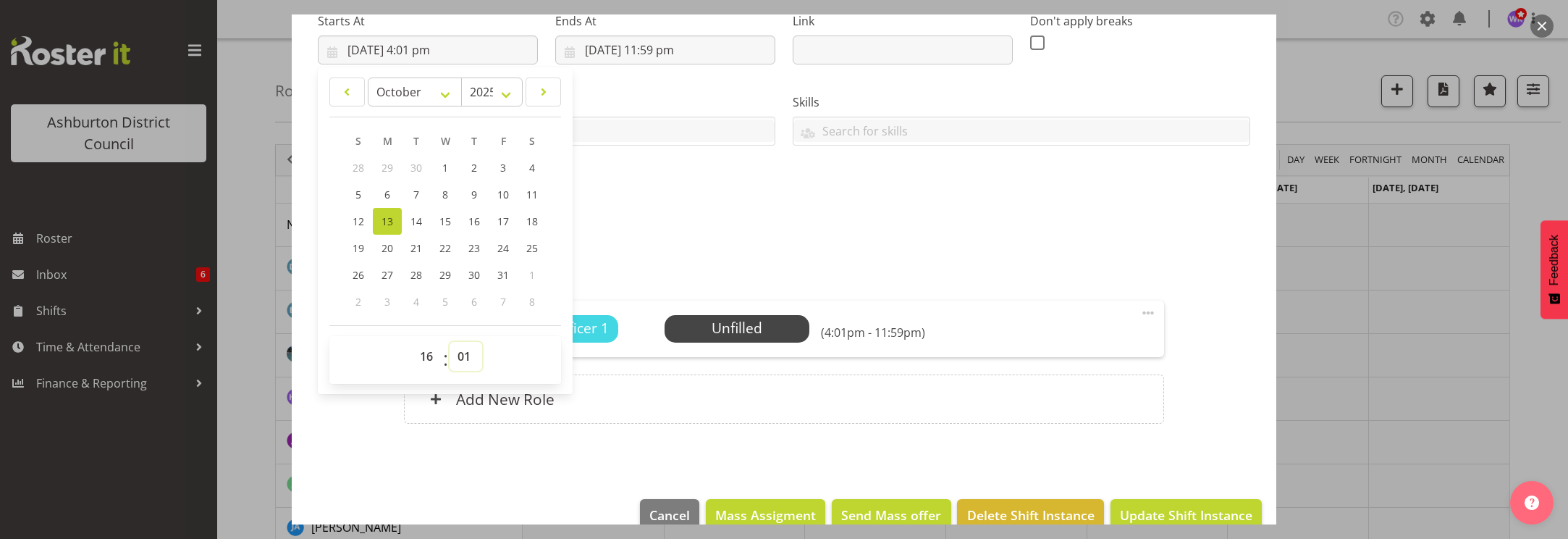
select select "0"
click at [450, 342] on select "00 01 02 03 04 05 06 07 08 09 10 11 12 13 14 15 16 17 18 19 20 21 22 23 24 25 2…" at bounding box center [466, 356] width 33 height 29
type input "[DATE] 4:00 pm"
click at [666, 49] on input "[DATE] 11:59 pm" at bounding box center [665, 49] width 220 height 29
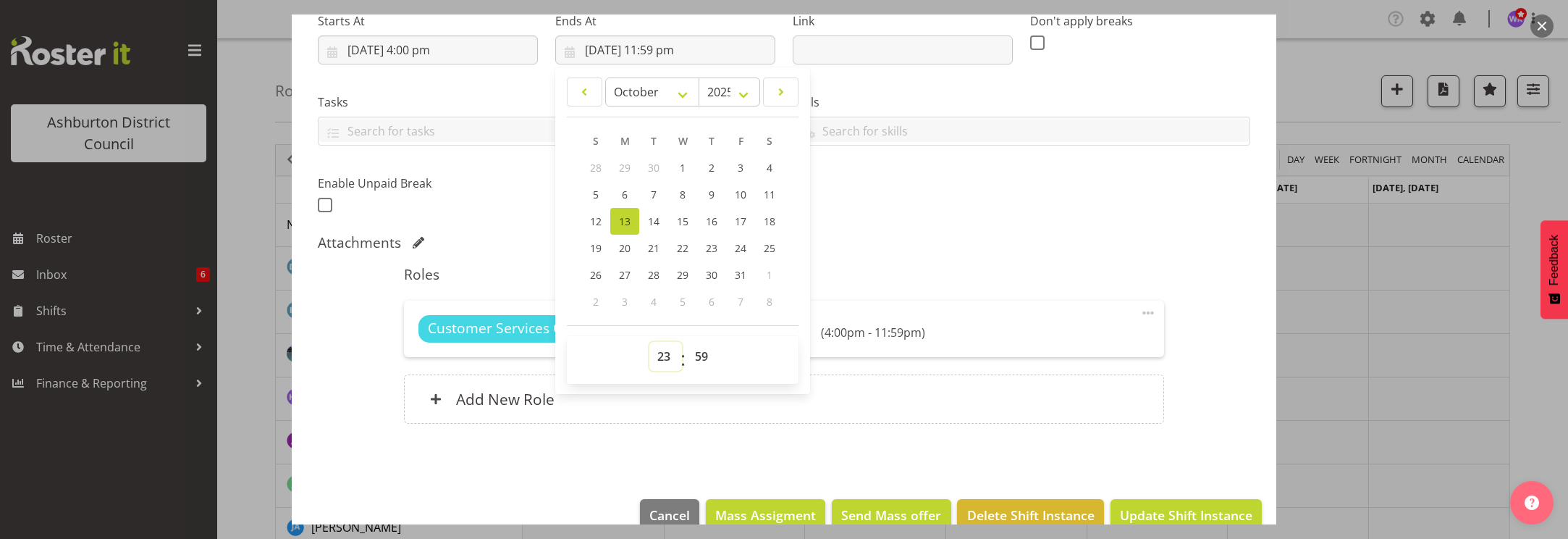
click at [664, 358] on select "00 01 02 03 04 05 06 07 08 09 10 11 12 13 14 15 16 17 18 19 20 21 22 23" at bounding box center [666, 356] width 33 height 29
select select "18"
click at [650, 342] on select "00 01 02 03 04 05 06 07 08 09 10 11 12 13 14 15 16 17 18 19 20 21 22 23" at bounding box center [666, 356] width 33 height 29
type input "[DATE] 6:59 pm"
click at [703, 358] on select "00 01 02 03 04 05 06 07 08 09 10 11 12 13 14 15 16 17 18 19 20 21 22 23 24 25 2…" at bounding box center [703, 356] width 33 height 29
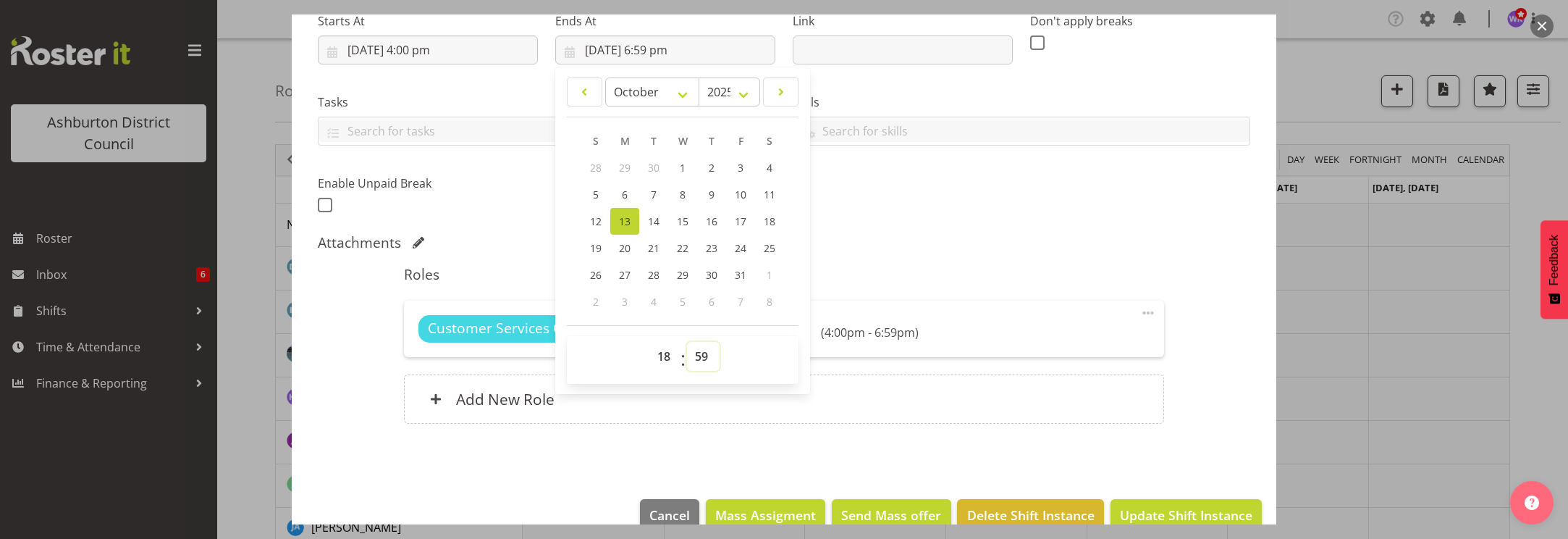
select select "0"
click at [687, 342] on select "00 01 02 03 04 05 06 07 08 09 10 11 12 13 14 15 16 17 18 19 20 21 22 23 24 25 2…" at bounding box center [703, 356] width 33 height 29
type input "[DATE] 6:00 pm"
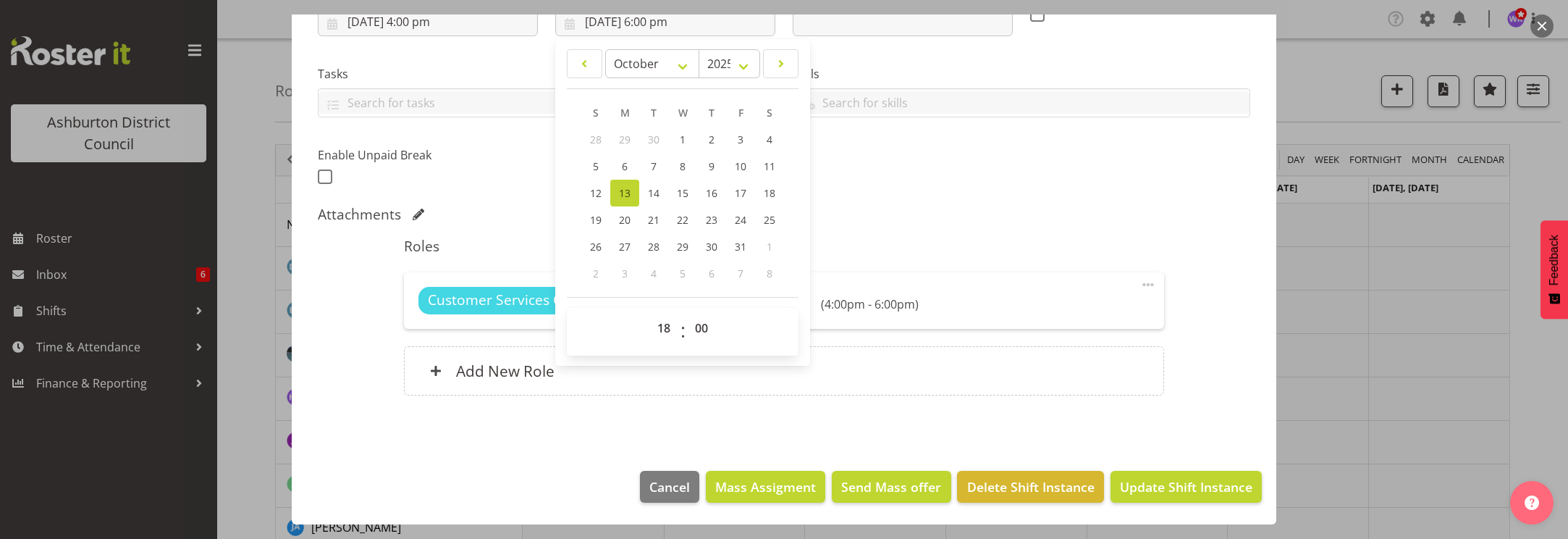
click at [988, 289] on div "Customer Services Officer 1 Unfilled Select Employee (4:00pm - 6:00pm)" at bounding box center [783, 301] width 730 height 28
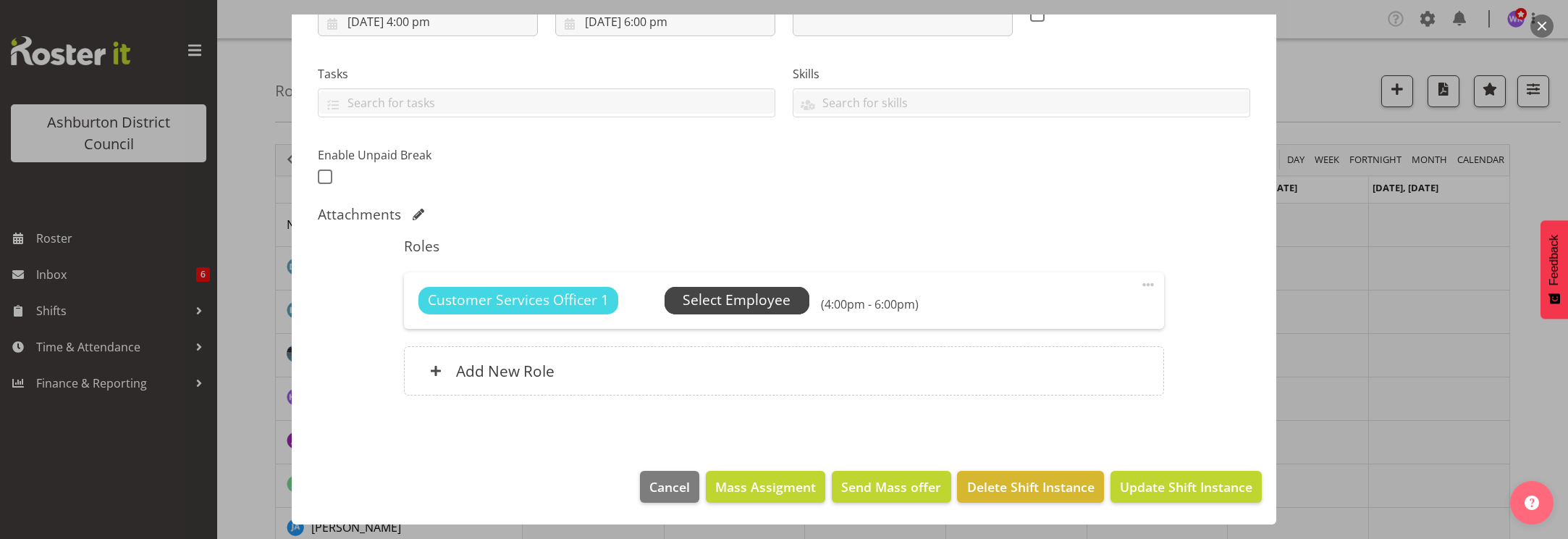
click at [740, 302] on span "Select Employee" at bounding box center [736, 300] width 108 height 21
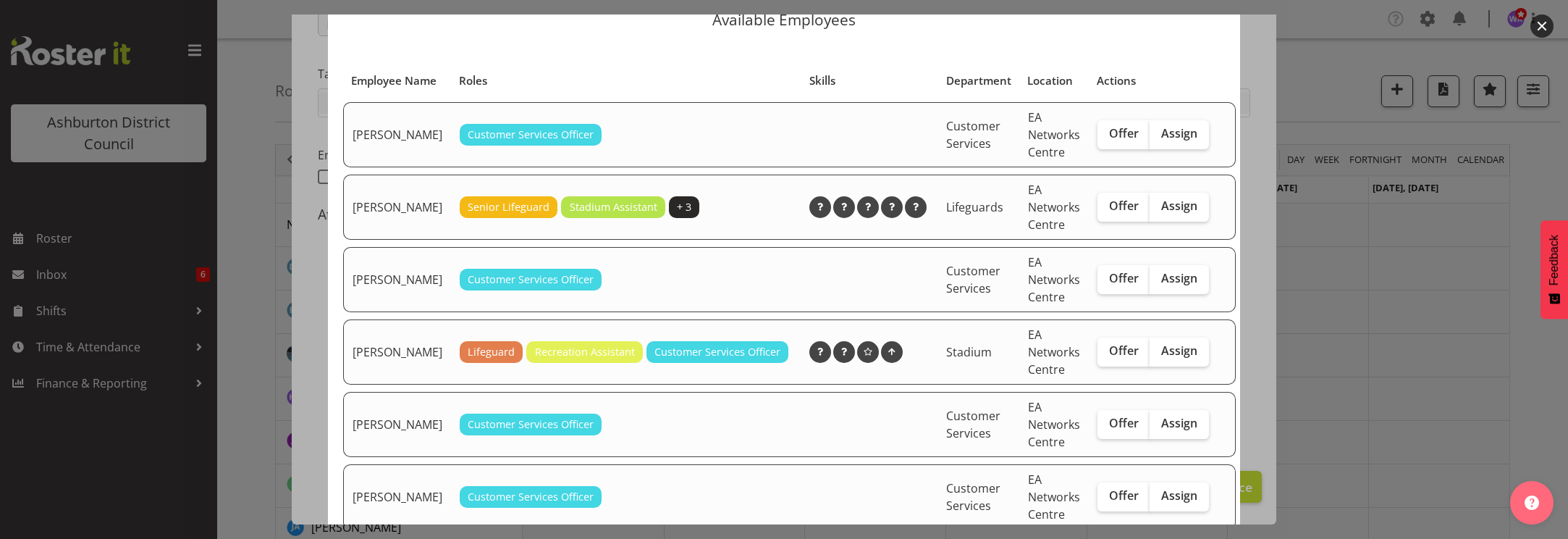
scroll to position [121, 0]
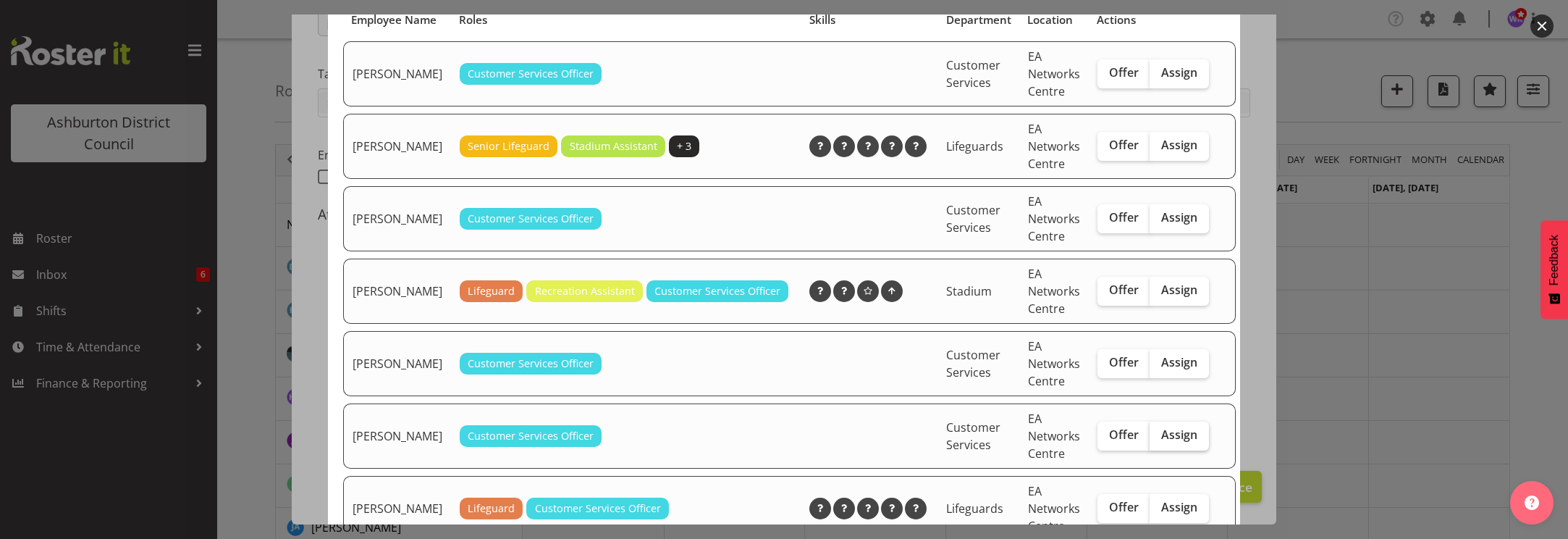
click at [1162, 442] on span "Assign" at bounding box center [1180, 434] width 36 height 15
click at [1157, 439] on input "Assign" at bounding box center [1154, 435] width 10 height 10
checkbox input "true"
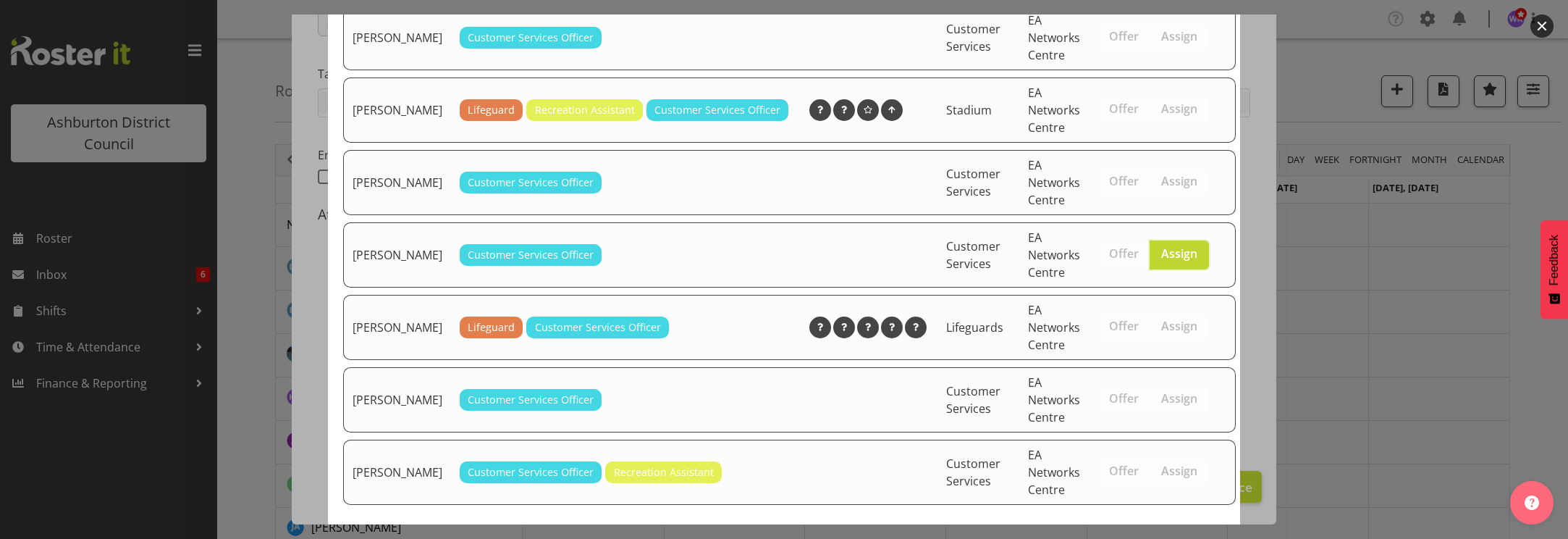
scroll to position [390, 0]
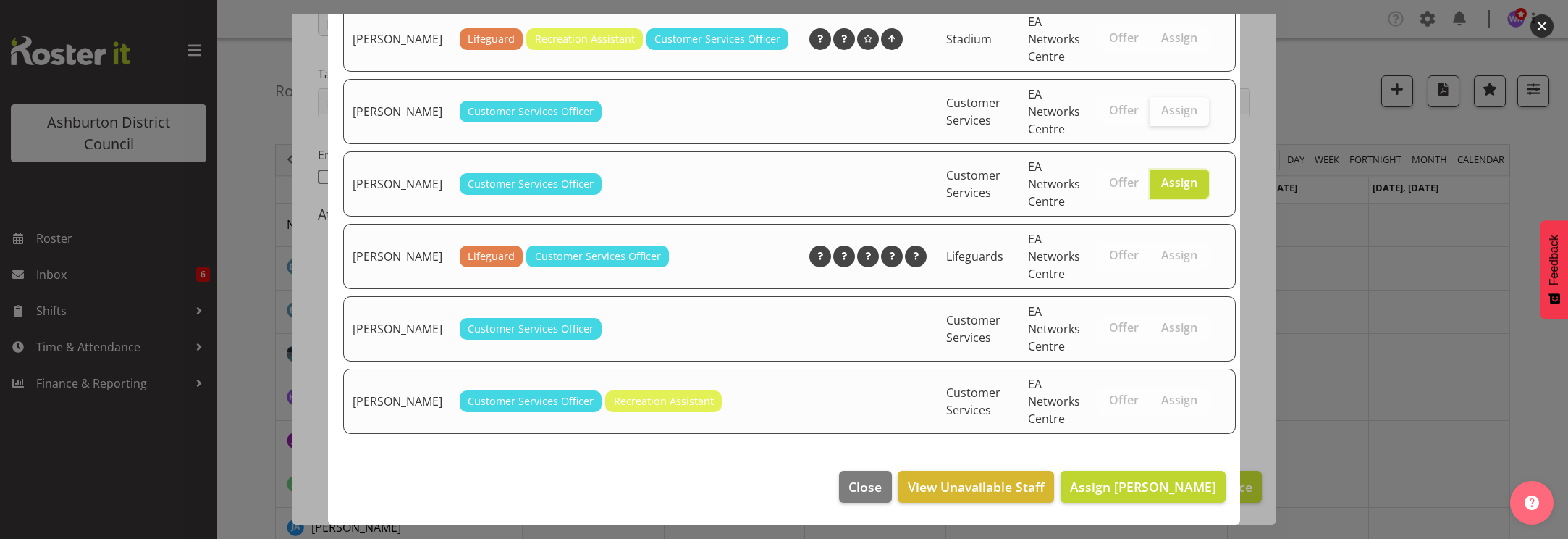
click at [1162, 113] on span "Assign" at bounding box center [1180, 110] width 36 height 15
click at [1162, 115] on span "Assign" at bounding box center [1180, 110] width 36 height 15
click at [870, 489] on span "Close" at bounding box center [865, 487] width 33 height 19
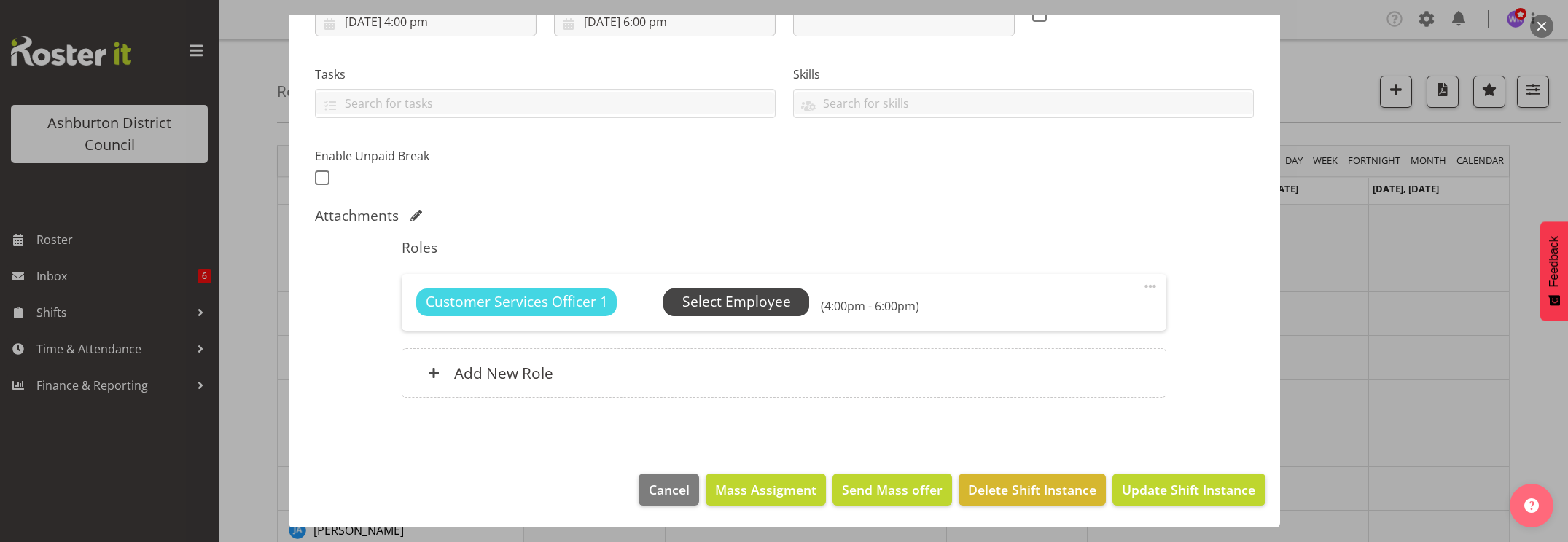
click at [765, 299] on span "Select Employee" at bounding box center [736, 301] width 109 height 21
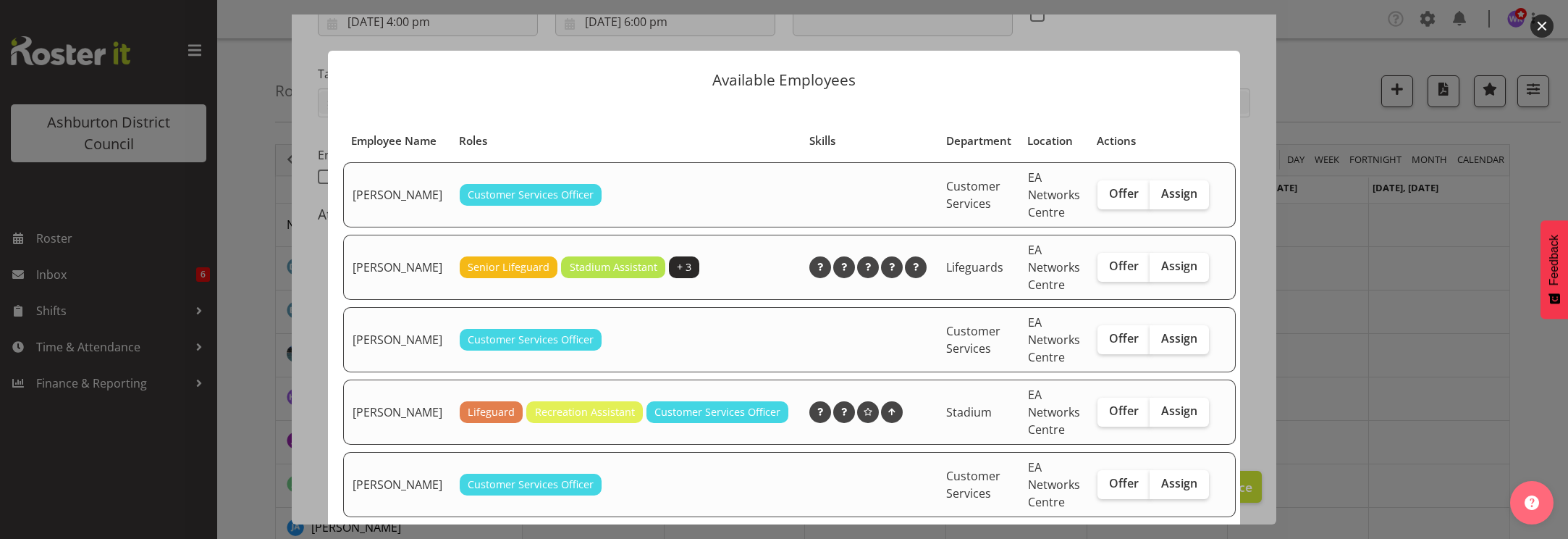
scroll to position [181, 0]
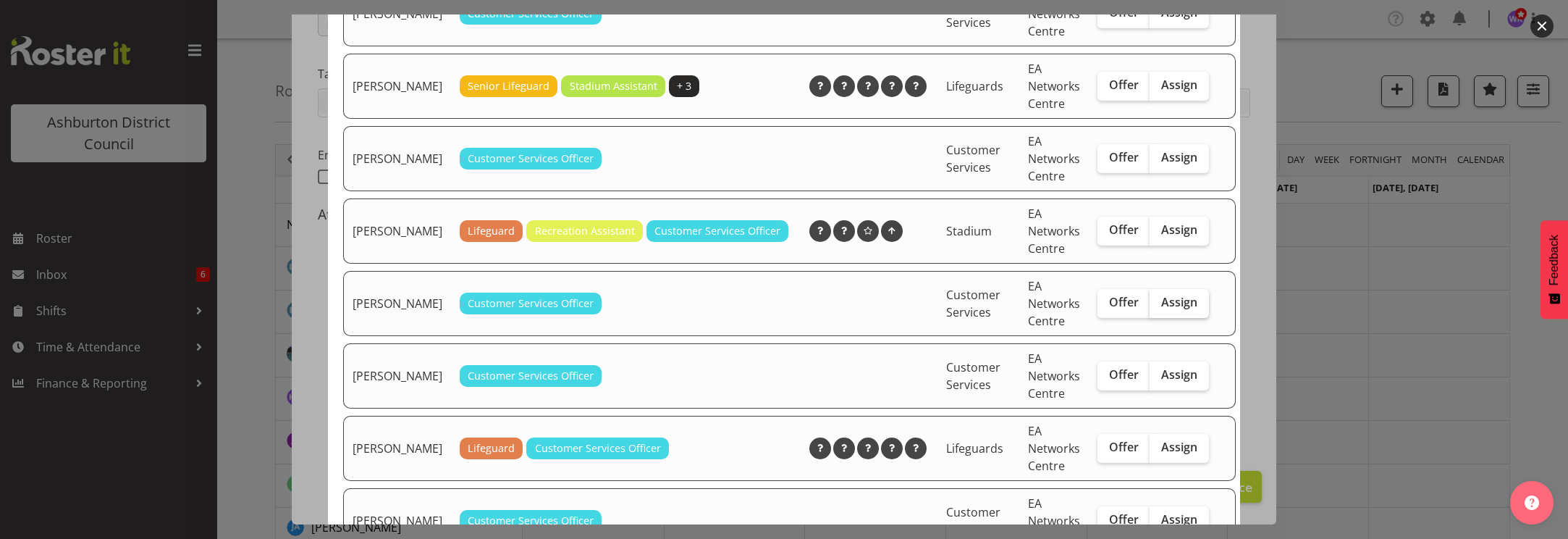
click at [1162, 309] on span "Assign" at bounding box center [1180, 302] width 36 height 15
click at [1159, 307] on input "Assign" at bounding box center [1154, 302] width 10 height 10
checkbox input "true"
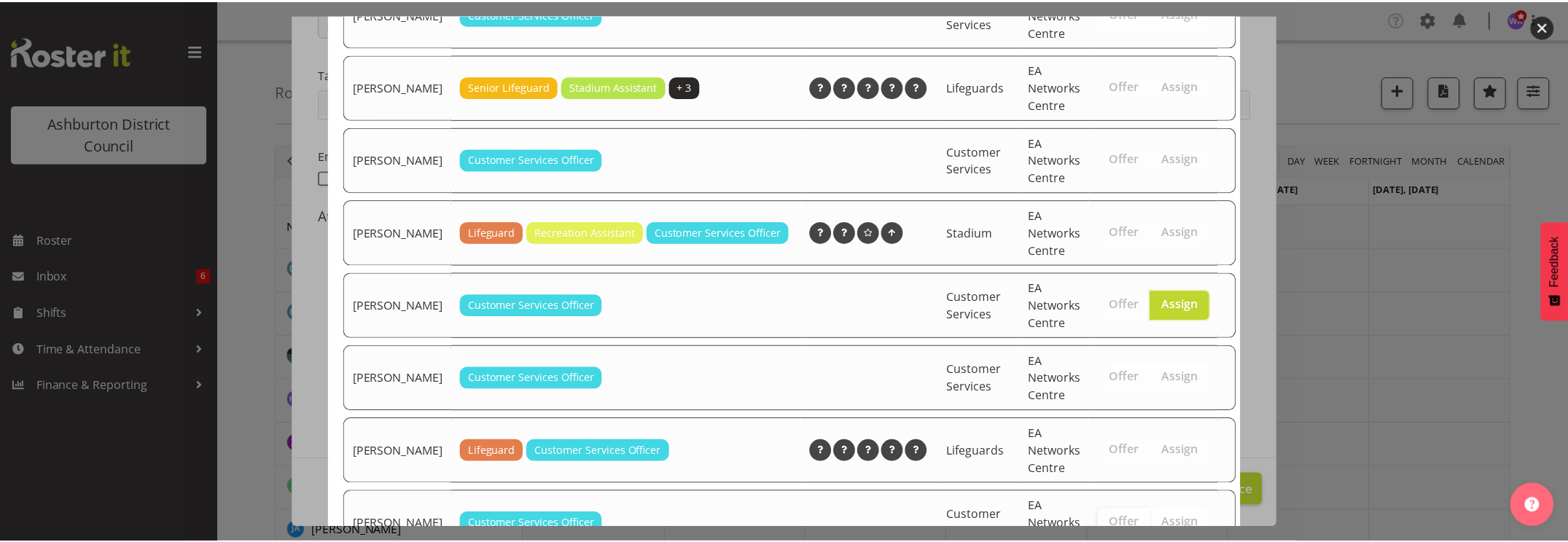
scroll to position [392, 0]
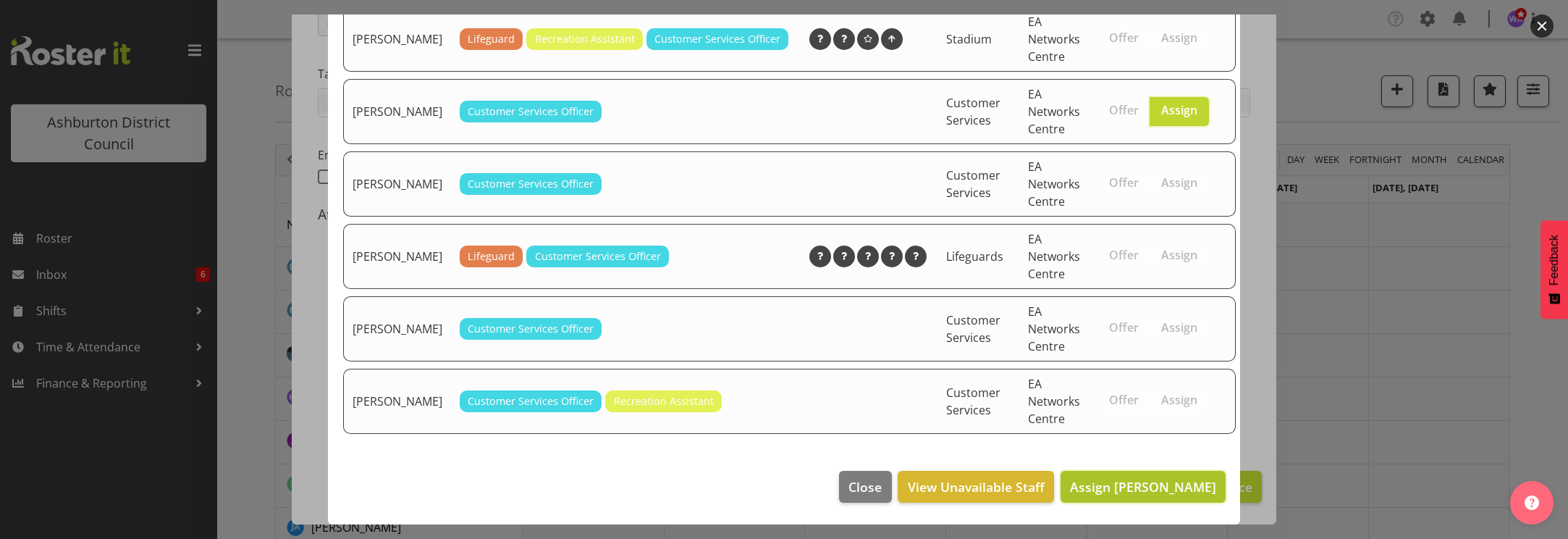
click at [1134, 490] on span "Assign [PERSON_NAME]" at bounding box center [1143, 487] width 146 height 17
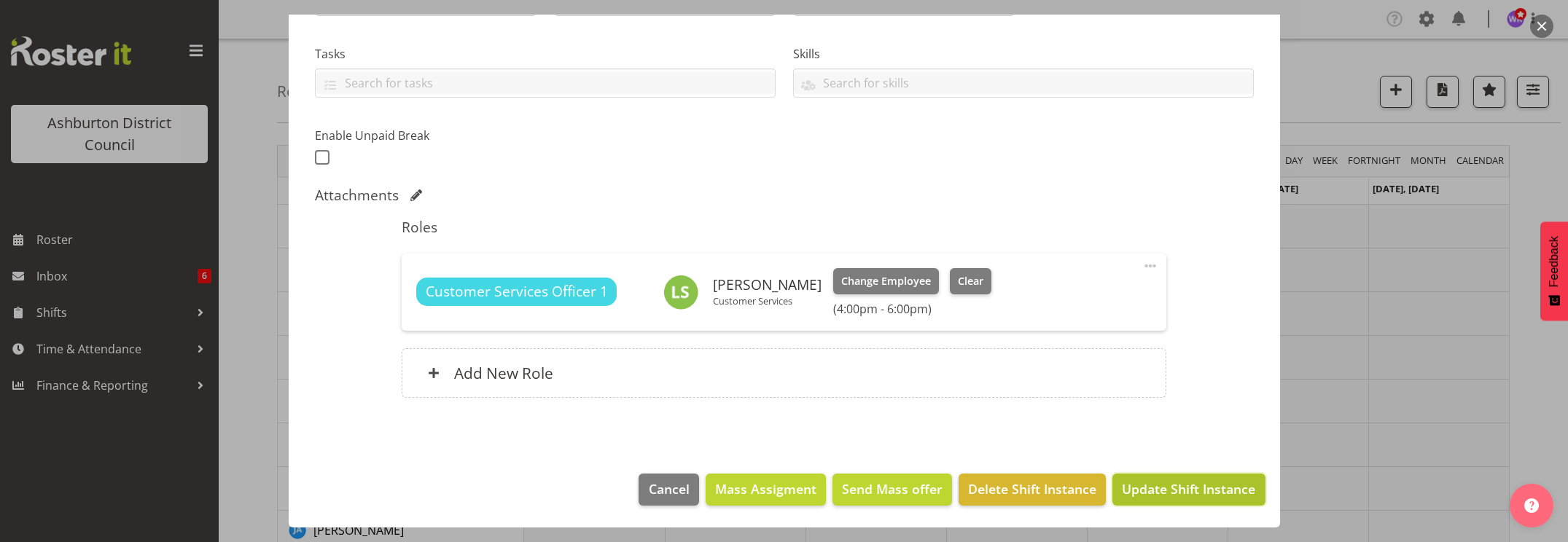
click at [1185, 485] on span "Update Shift Instance" at bounding box center [1188, 489] width 133 height 19
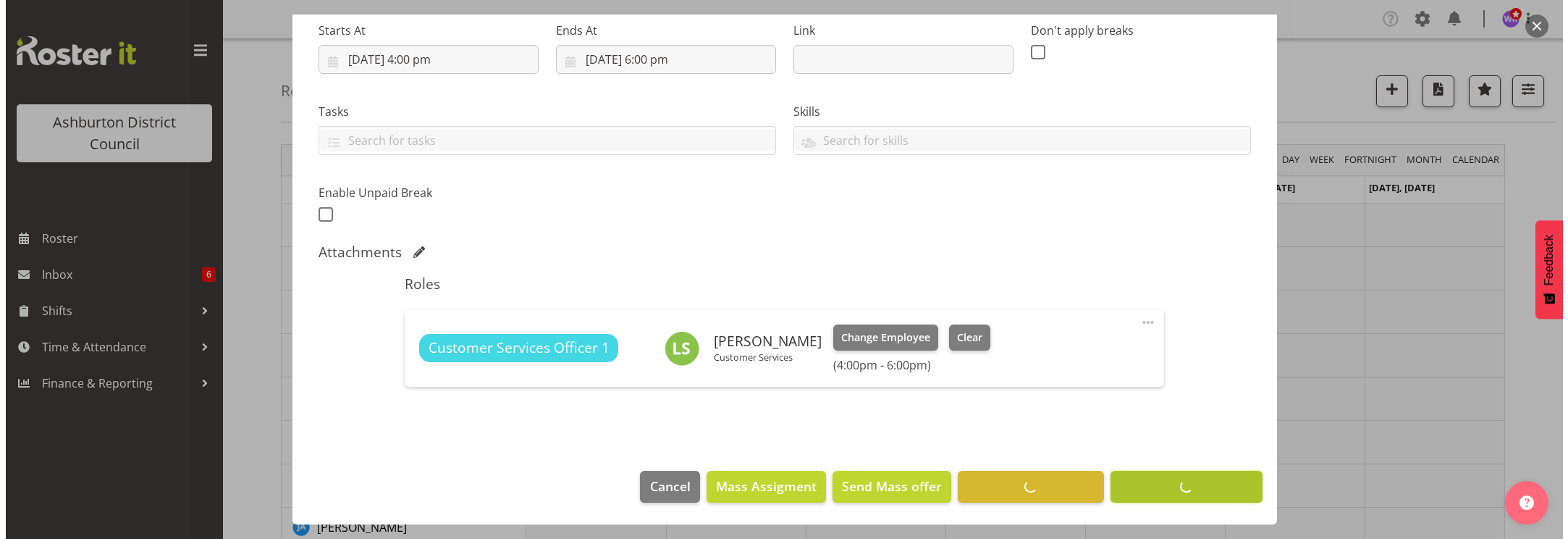
scroll to position [231, 0]
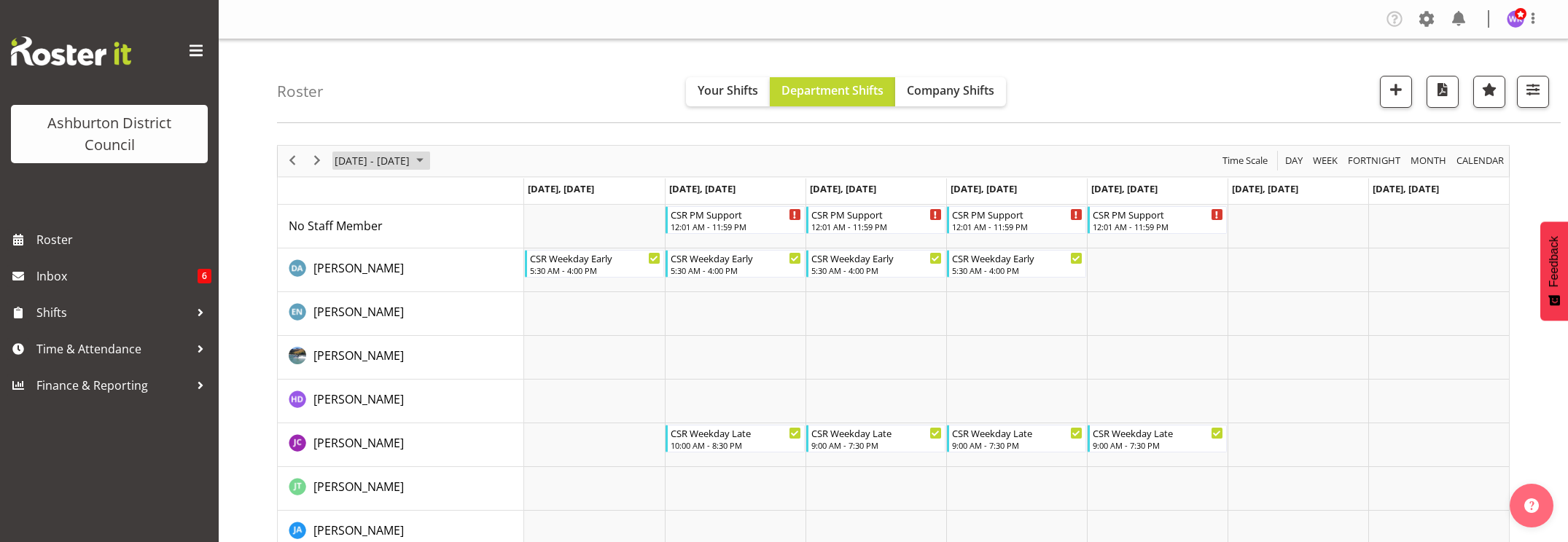
click at [369, 164] on span "[DATE] - [DATE]" at bounding box center [372, 160] width 78 height 18
click at [348, 323] on span "20" at bounding box center [350, 322] width 22 height 22
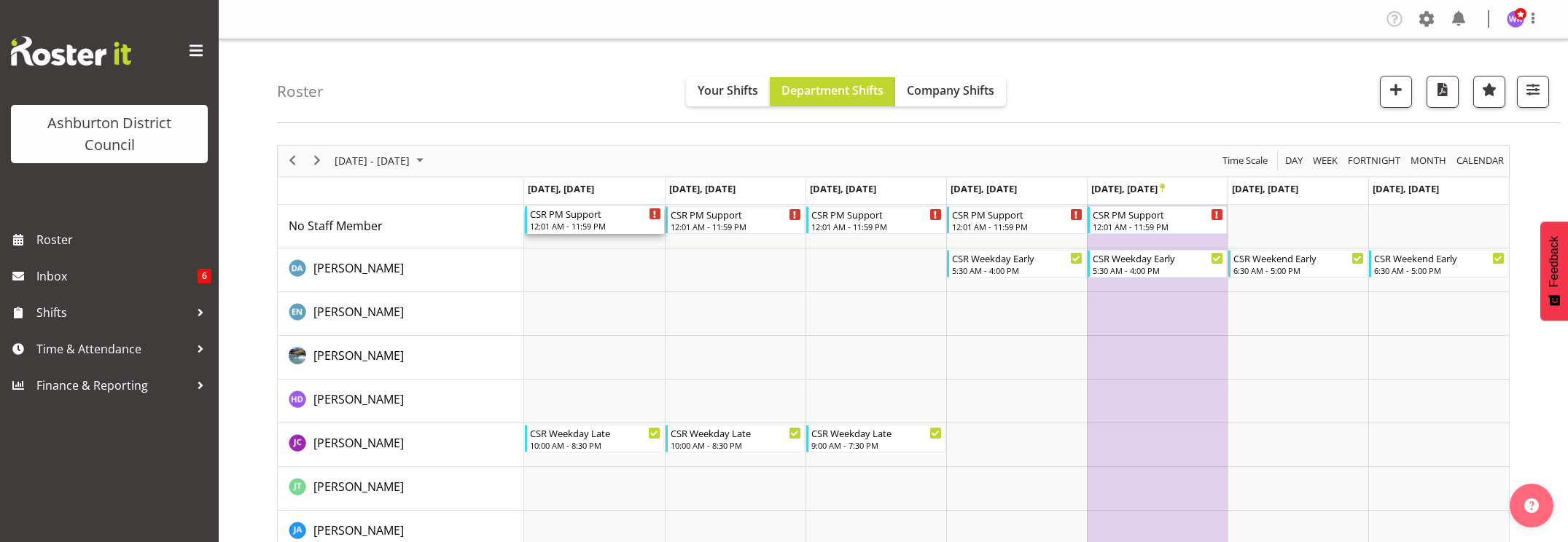
click at [598, 225] on div "12:01 AM - 11:59 PM" at bounding box center [596, 225] width 131 height 11
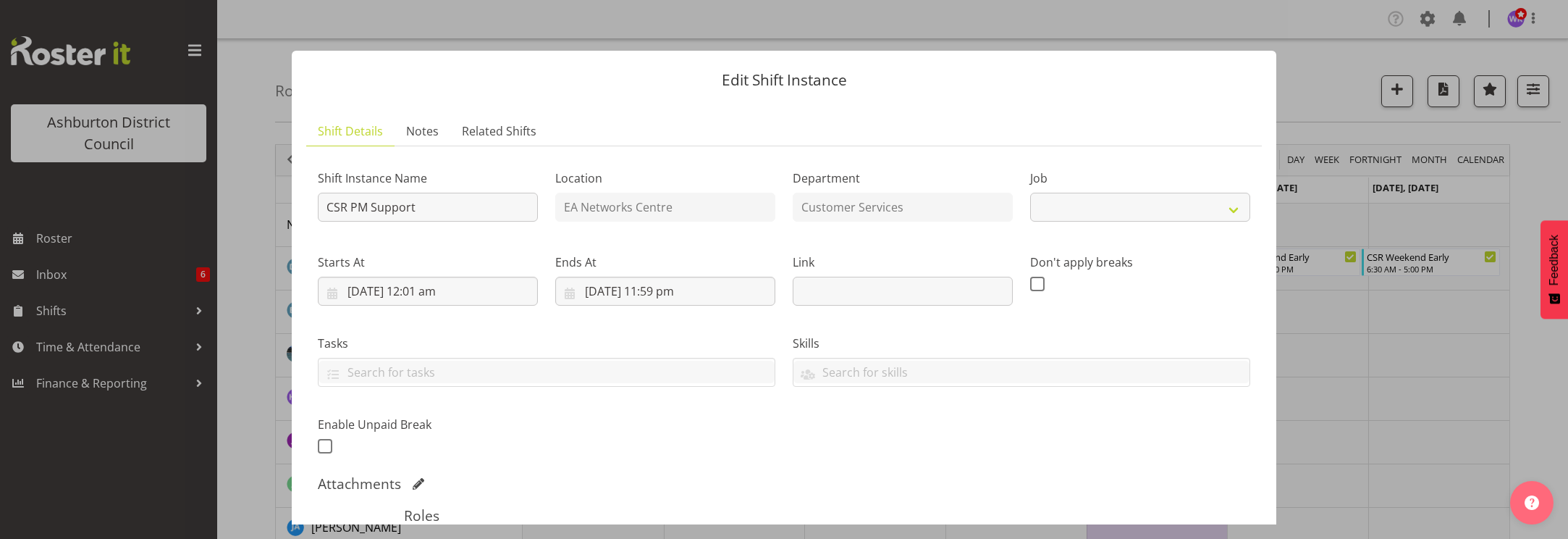
select select "30"
click at [465, 295] on input "[DATE] 12:01 am" at bounding box center [428, 290] width 220 height 29
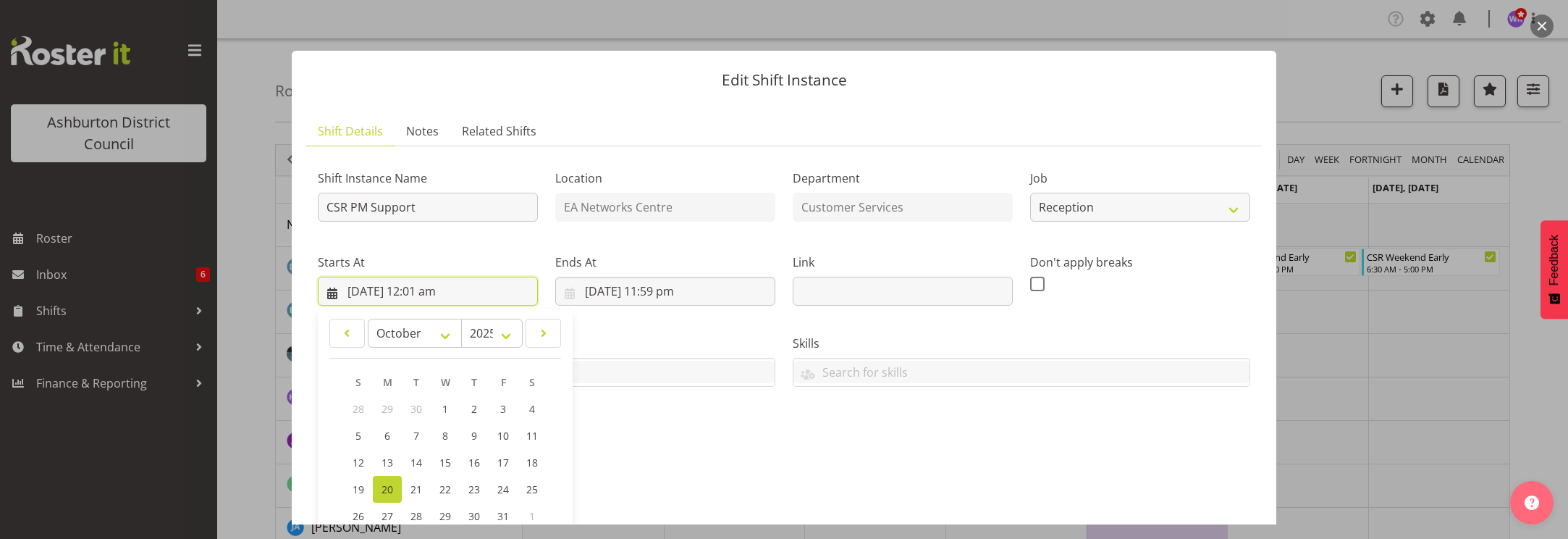
scroll to position [270, 0]
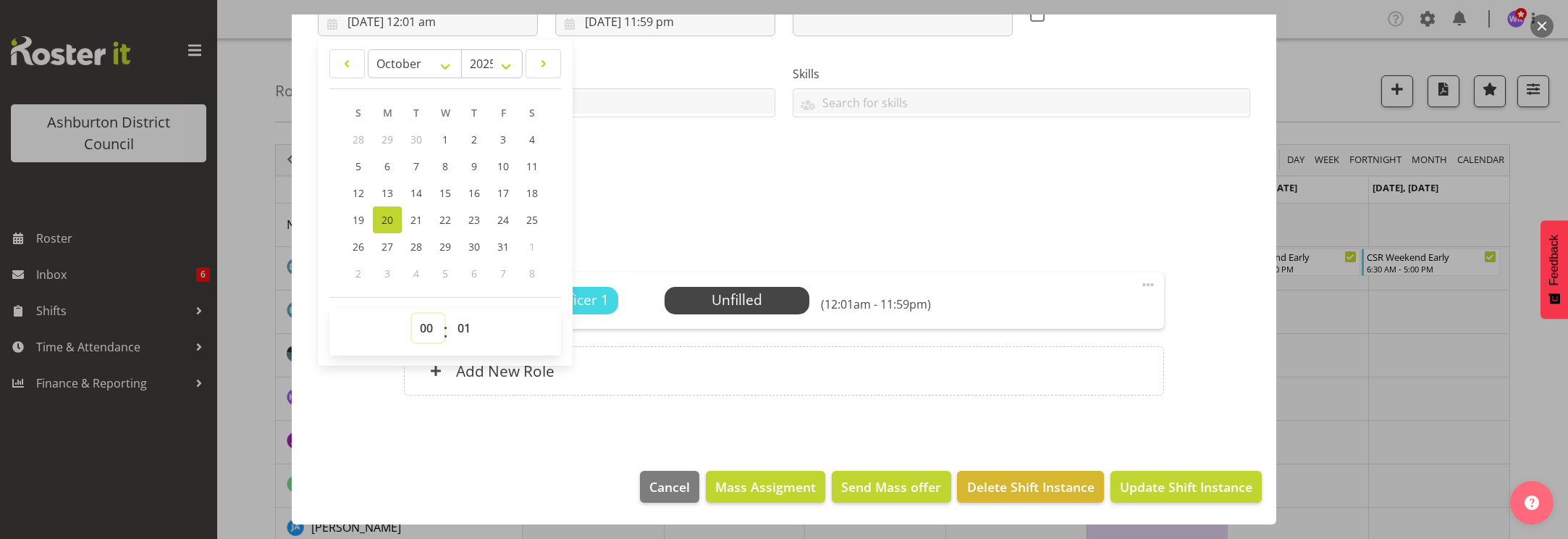
click at [427, 330] on select "00 01 02 03 04 05 06 07 08 09 10 11 12 13 14 15 16 17 18 19 20 21 22 23" at bounding box center [429, 328] width 33 height 29
select select "16"
click at [412, 314] on select "00 01 02 03 04 05 06 07 08 09 10 11 12 13 14 15 16 17 18 19 20 21 22 23" at bounding box center [429, 328] width 33 height 29
type input "[DATE] 4:01 pm"
click at [461, 327] on select "00 01 02 03 04 05 06 07 08 09 10 11 12 13 14 15 16 17 18 19 20 21 22 23 24 25 2…" at bounding box center [466, 328] width 33 height 29
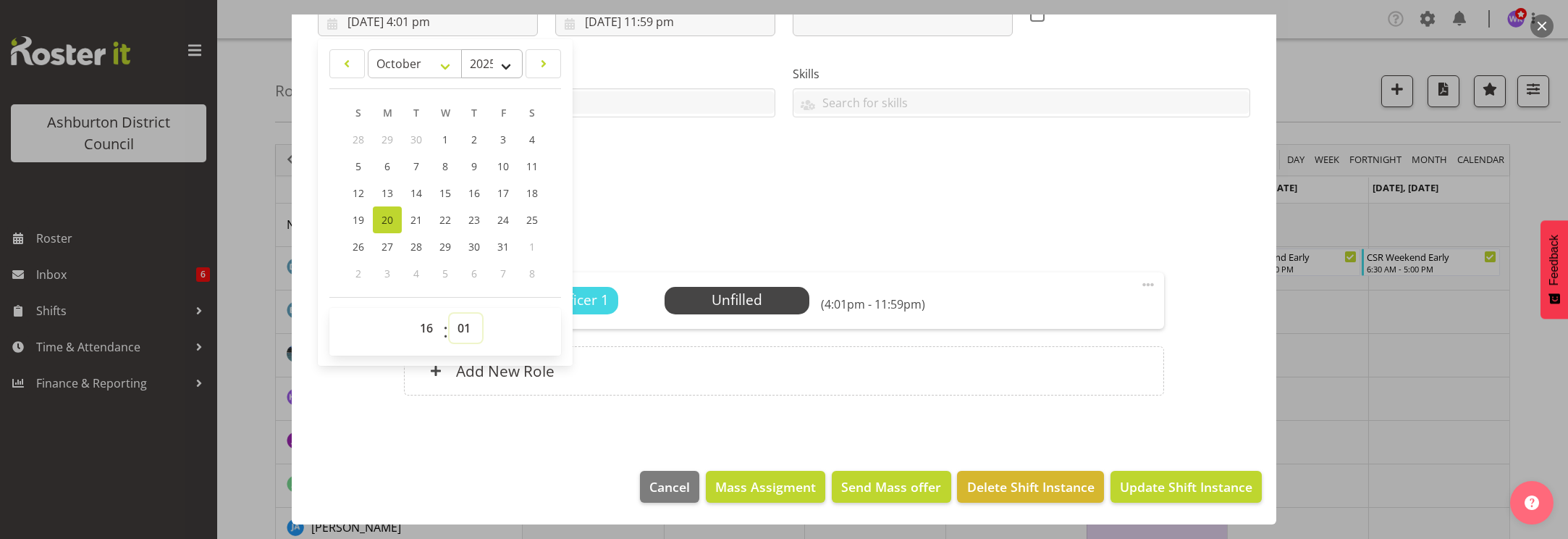
select select "0"
click at [450, 314] on select "00 01 02 03 04 05 06 07 08 09 10 11 12 13 14 15 16 17 18 19 20 21 22 23 24 25 2…" at bounding box center [466, 328] width 33 height 29
type input "[DATE] 4:00 pm"
click at [663, 29] on input "[DATE] 11:59 pm" at bounding box center [665, 21] width 220 height 29
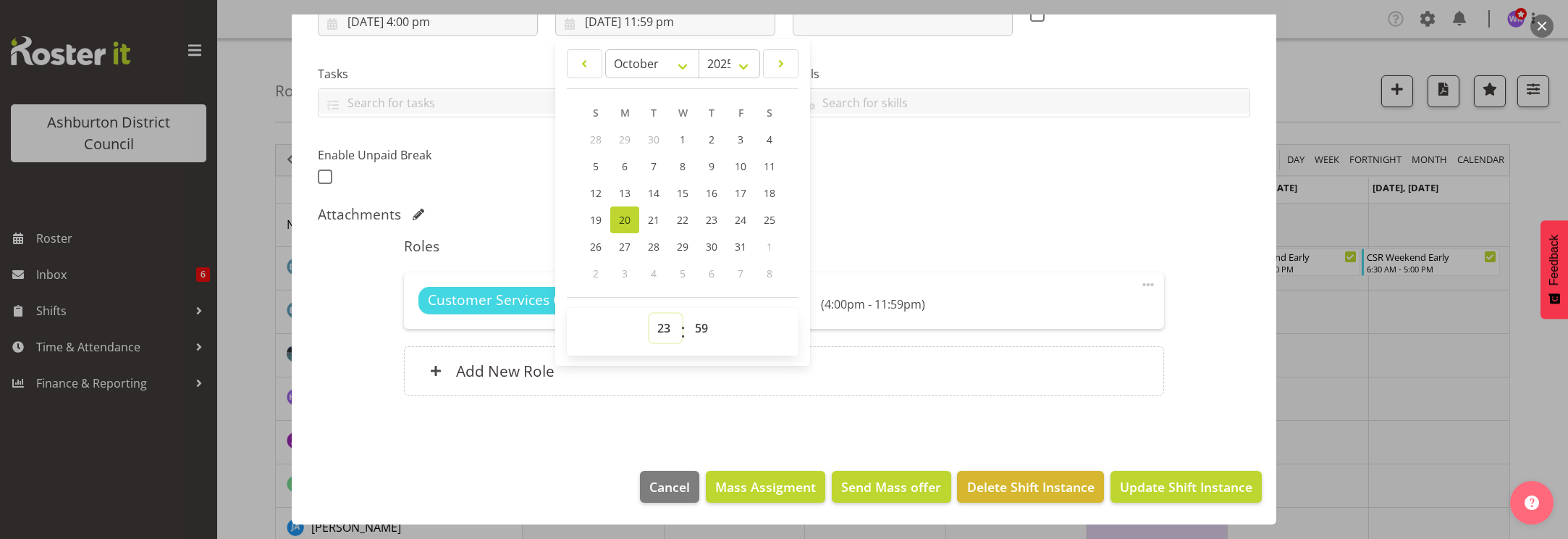
click at [664, 329] on select "00 01 02 03 04 05 06 07 08 09 10 11 12 13 14 15 16 17 18 19 20 21 22 23" at bounding box center [666, 328] width 33 height 29
select select "18"
click at [650, 314] on select "00 01 02 03 04 05 06 07 08 09 10 11 12 13 14 15 16 17 18 19 20 21 22 23" at bounding box center [666, 328] width 33 height 29
type input "[DATE] 6:59 pm"
click at [702, 326] on select "00 01 02 03 04 05 06 07 08 09 10 11 12 13 14 15 16 17 18 19 20 21 22 23 24 25 2…" at bounding box center [703, 328] width 33 height 29
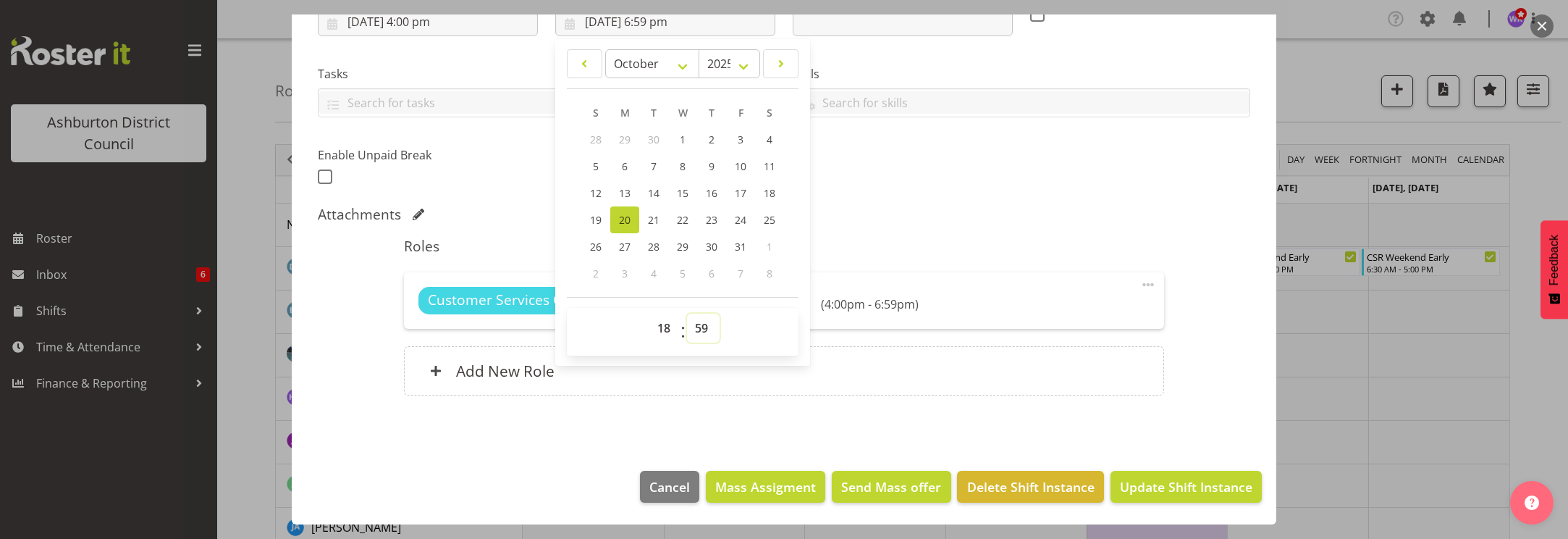
select select "0"
click at [687, 314] on select "00 01 02 03 04 05 06 07 08 09 10 11 12 13 14 15 16 17 18 19 20 21 22 23 24 25 2…" at bounding box center [703, 328] width 33 height 29
type input "[DATE] 6:00 pm"
click at [1061, 217] on div "Attachments" at bounding box center [784, 214] width 933 height 17
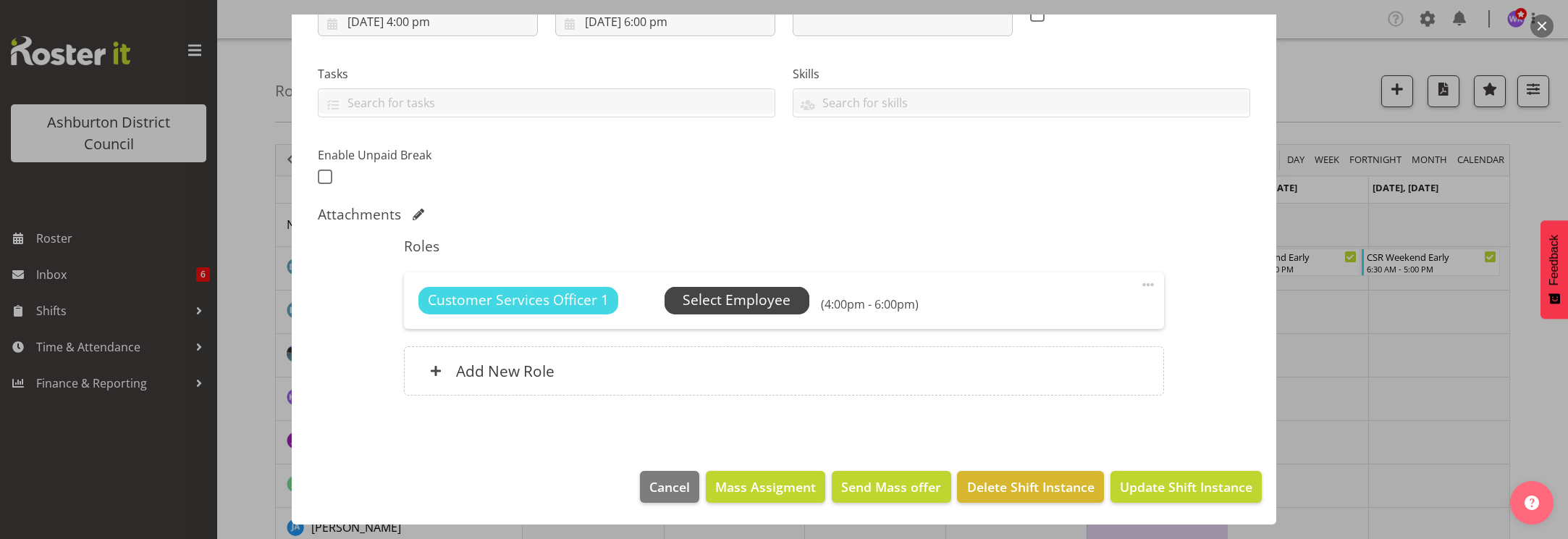
click at [741, 295] on span "Select Employee" at bounding box center [736, 300] width 108 height 21
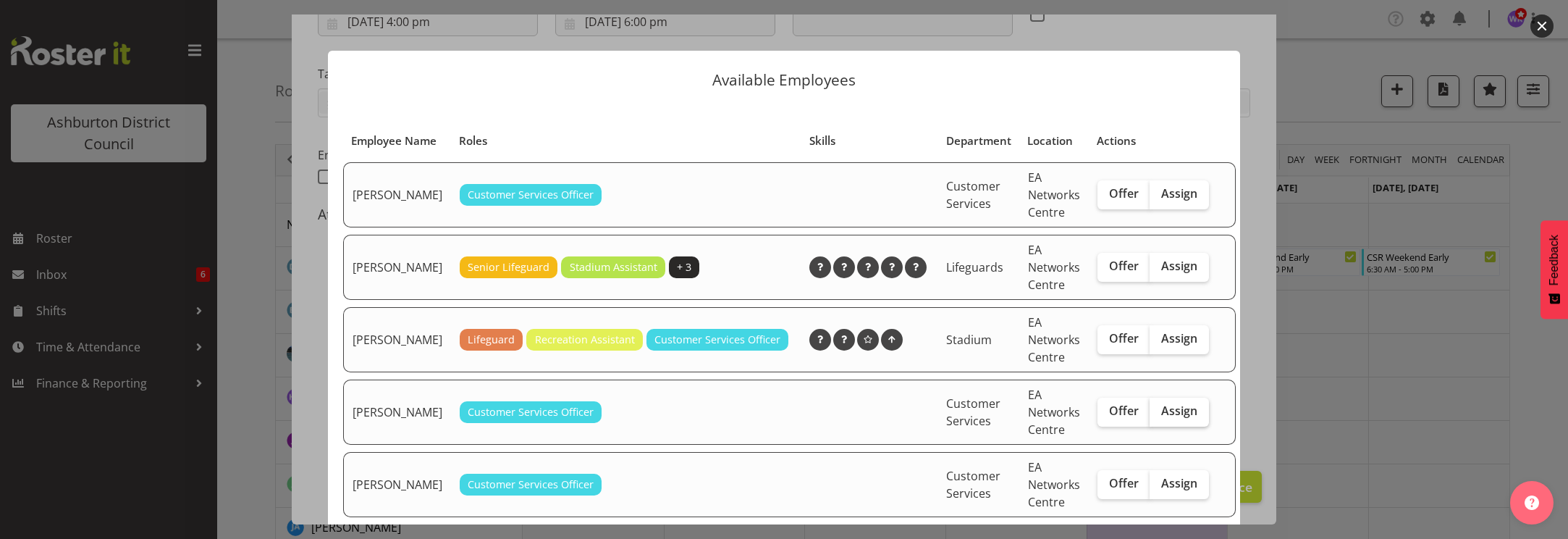
click at [1164, 418] on span "Assign" at bounding box center [1180, 411] width 36 height 15
click at [1159, 416] on input "Assign" at bounding box center [1154, 411] width 10 height 10
checkbox input "true"
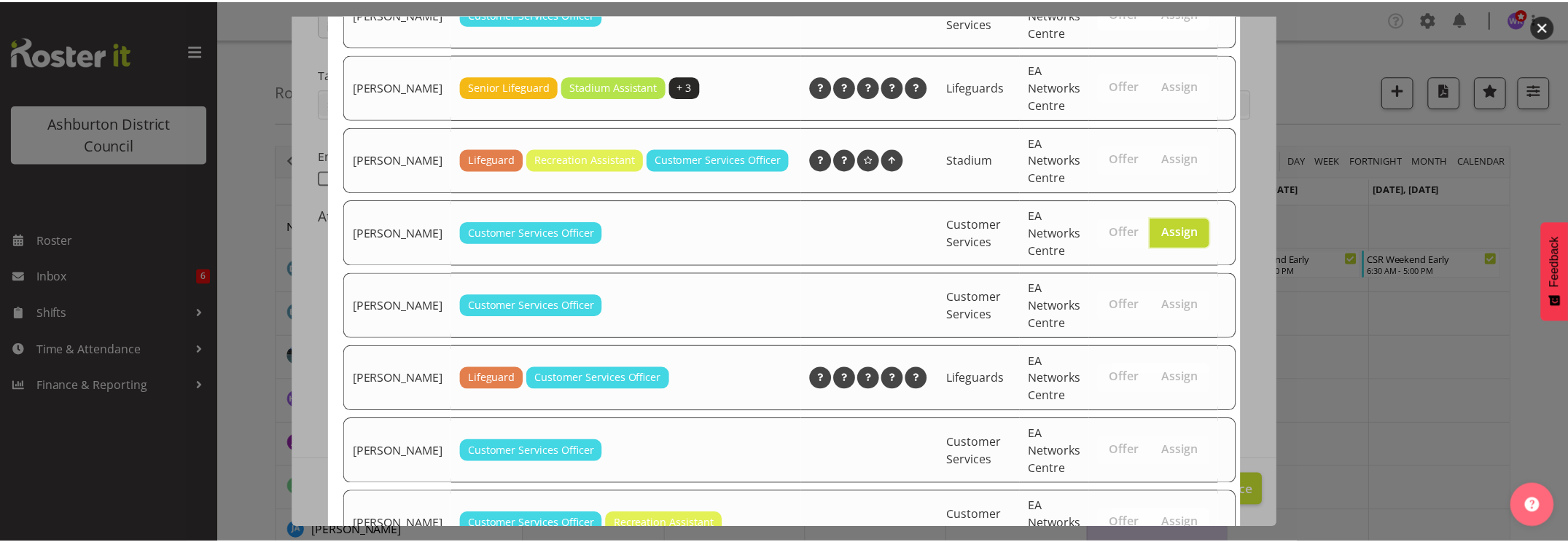
scroll to position [319, 0]
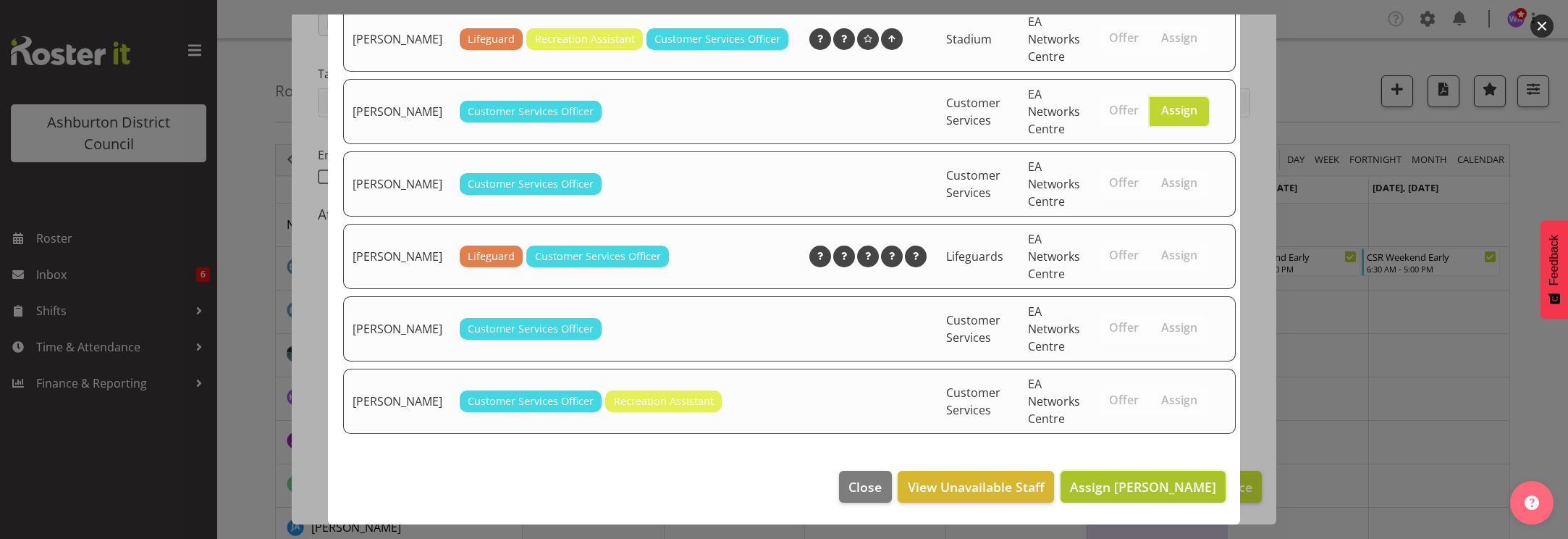
click at [1150, 488] on span "Assign [PERSON_NAME]" at bounding box center [1143, 487] width 146 height 17
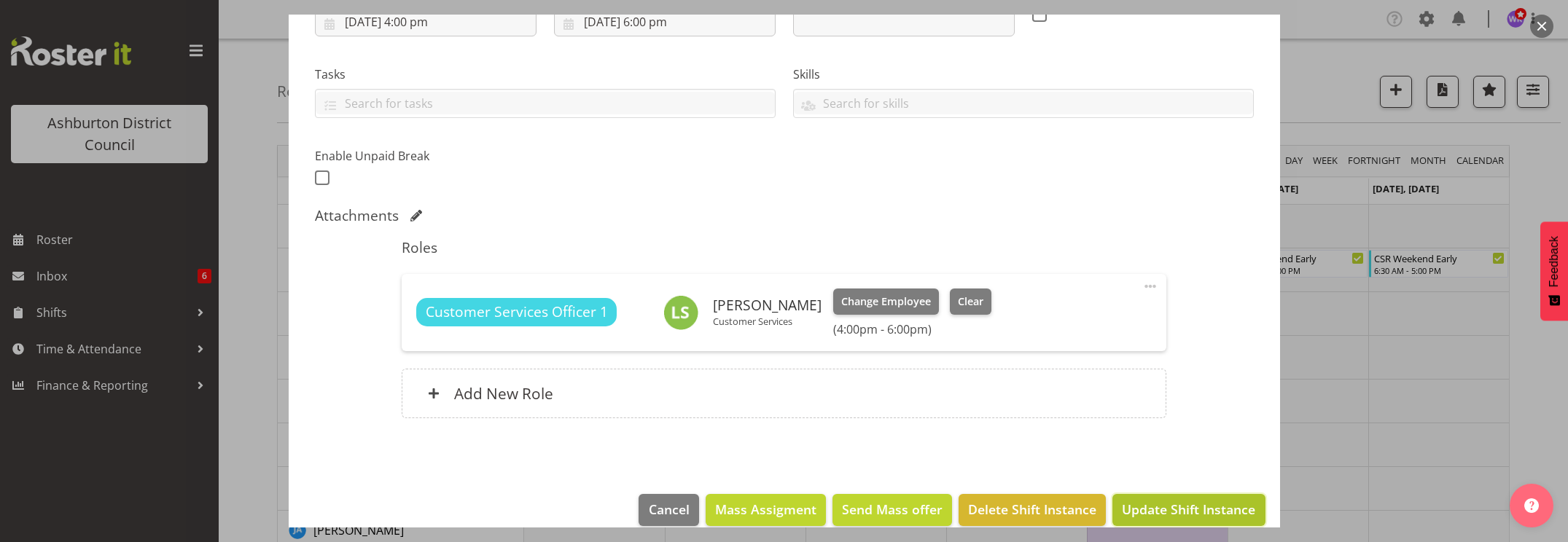
click at [1172, 508] on span "Update Shift Instance" at bounding box center [1188, 509] width 133 height 19
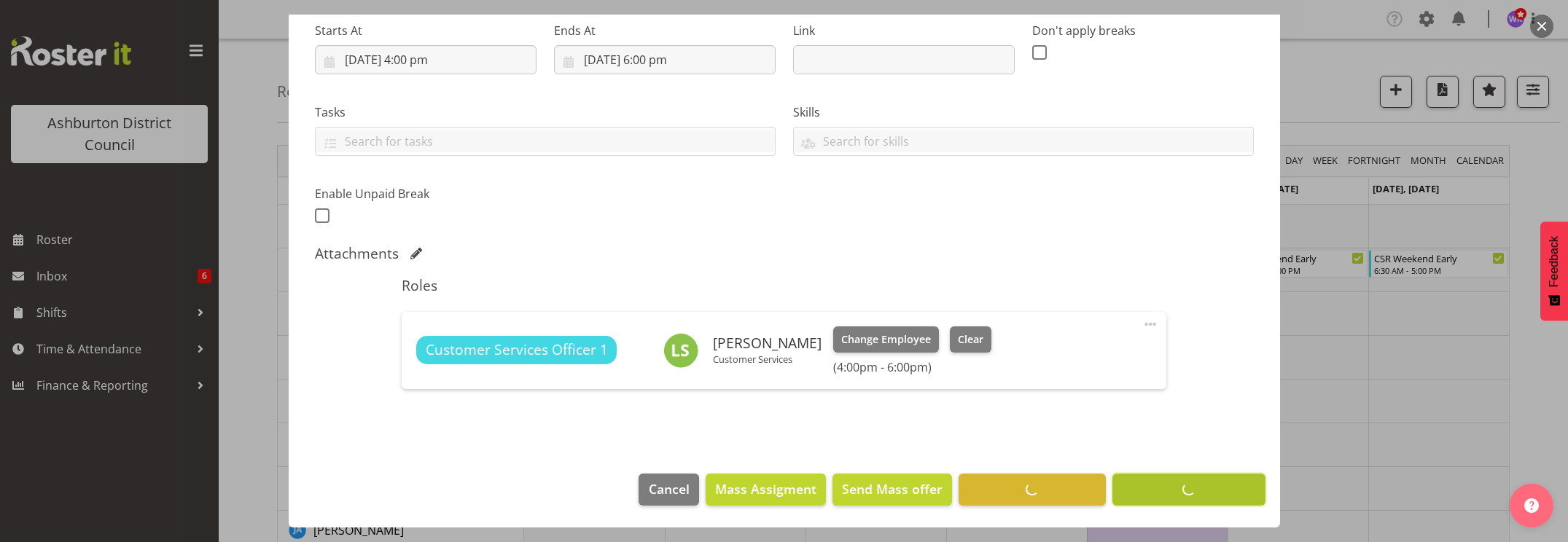
scroll to position [233, 0]
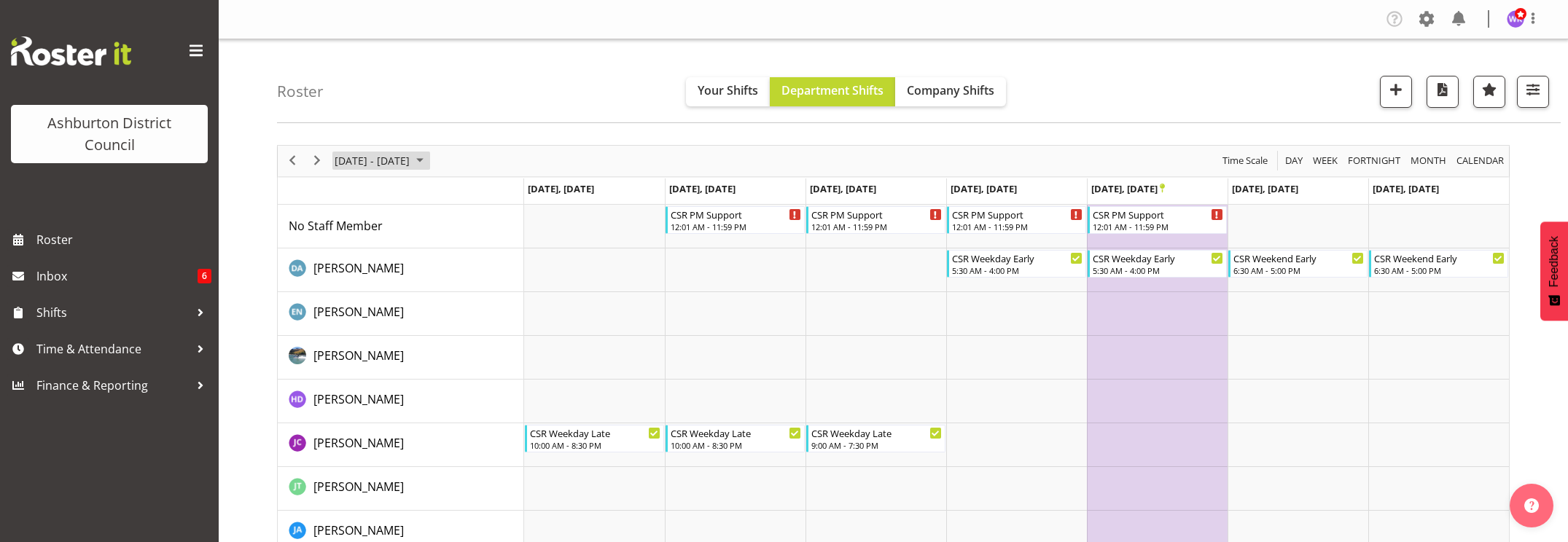
click at [371, 160] on span "[DATE] - [DATE]" at bounding box center [372, 160] width 78 height 18
click at [464, 197] on span "previous month" at bounding box center [461, 197] width 25 height 26
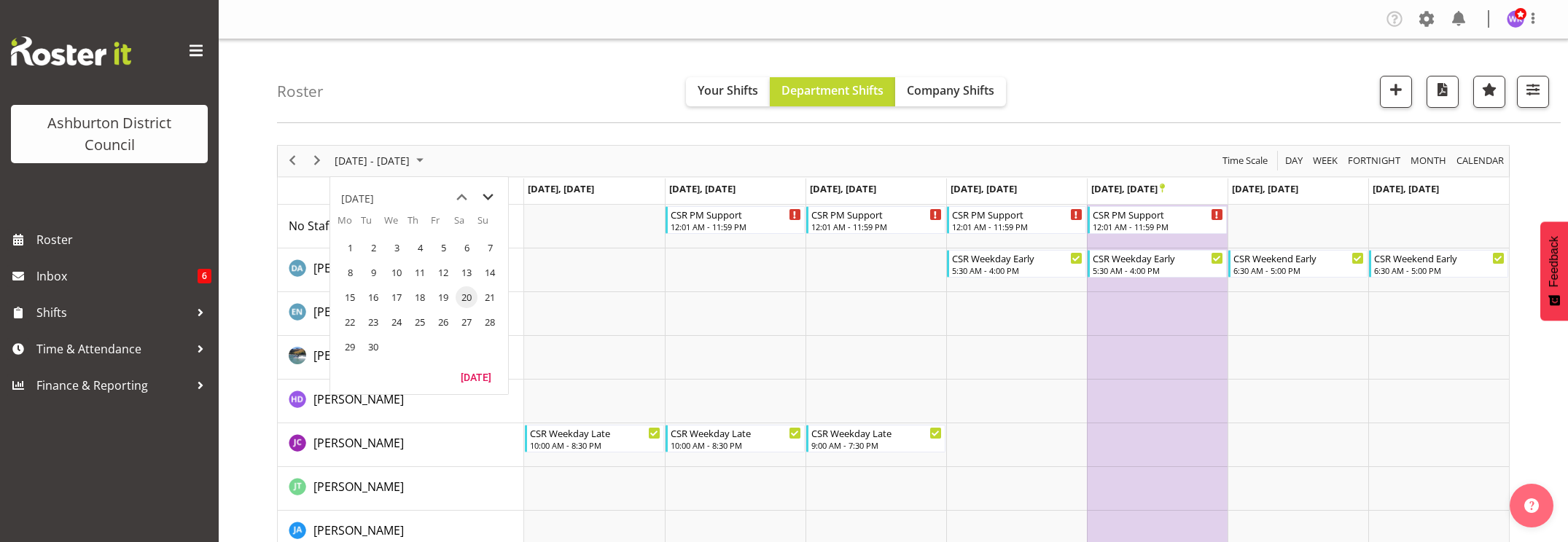
click at [491, 195] on span "next month" at bounding box center [487, 197] width 25 height 26
click at [492, 195] on span "next month" at bounding box center [487, 197] width 25 height 26
click at [349, 273] on span "3" at bounding box center [350, 272] width 22 height 22
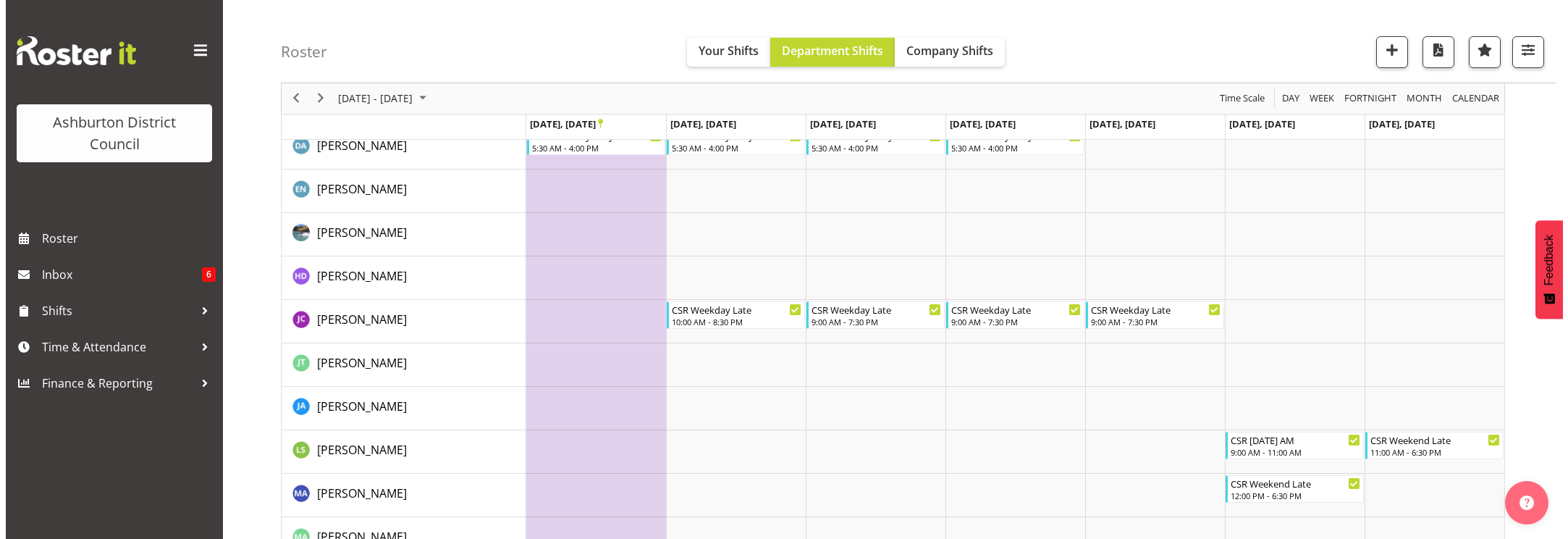
scroll to position [60, 0]
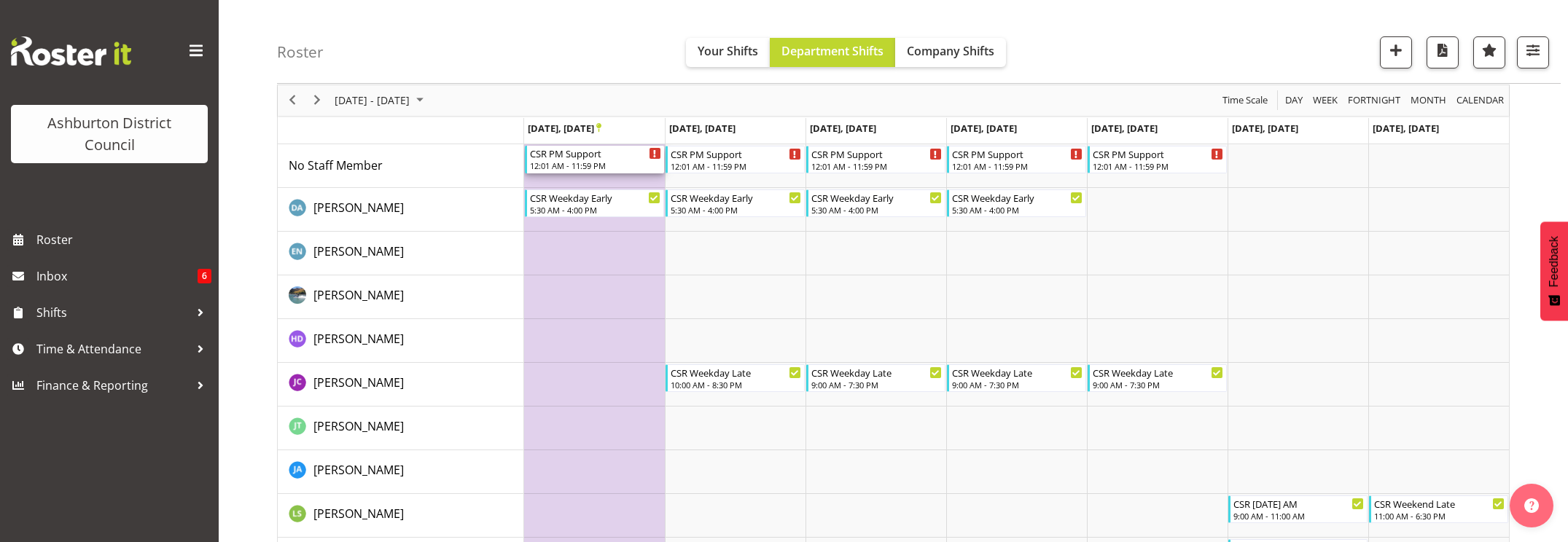
click at [611, 166] on div "12:01 AM - 11:59 PM" at bounding box center [596, 165] width 131 height 11
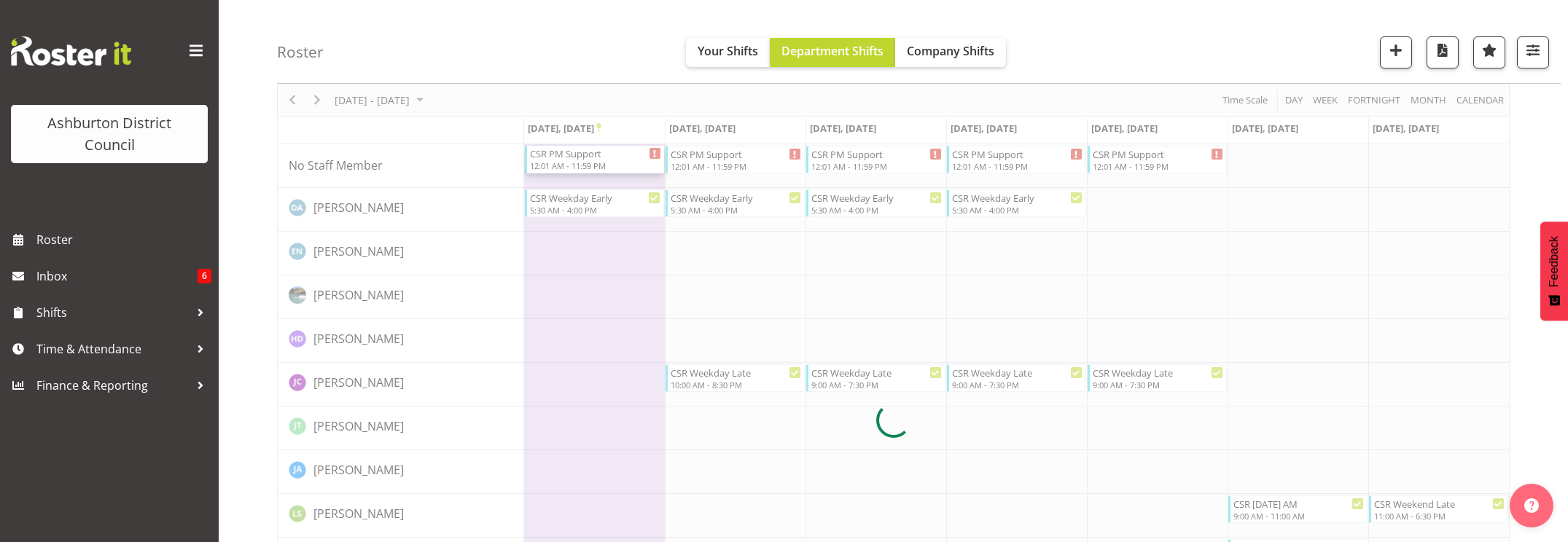
select select
select select "10"
select select "2025"
select select "1"
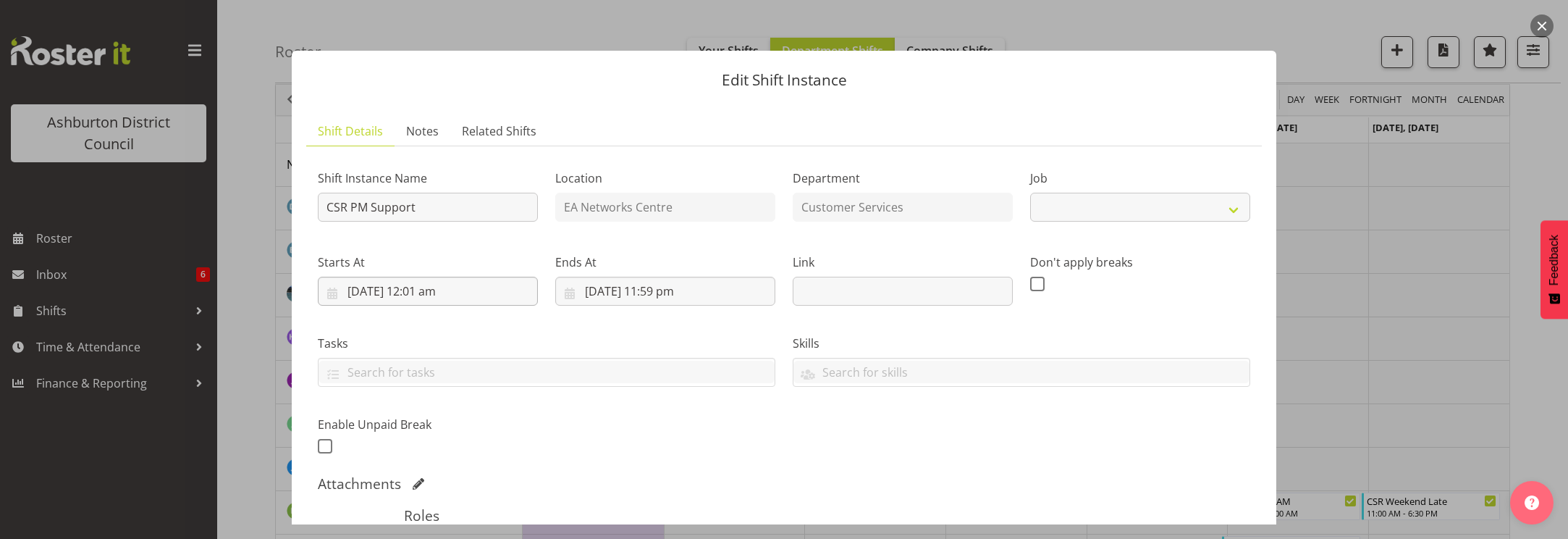
select select "30"
click at [463, 295] on input "[DATE] 12:01 am" at bounding box center [428, 290] width 220 height 29
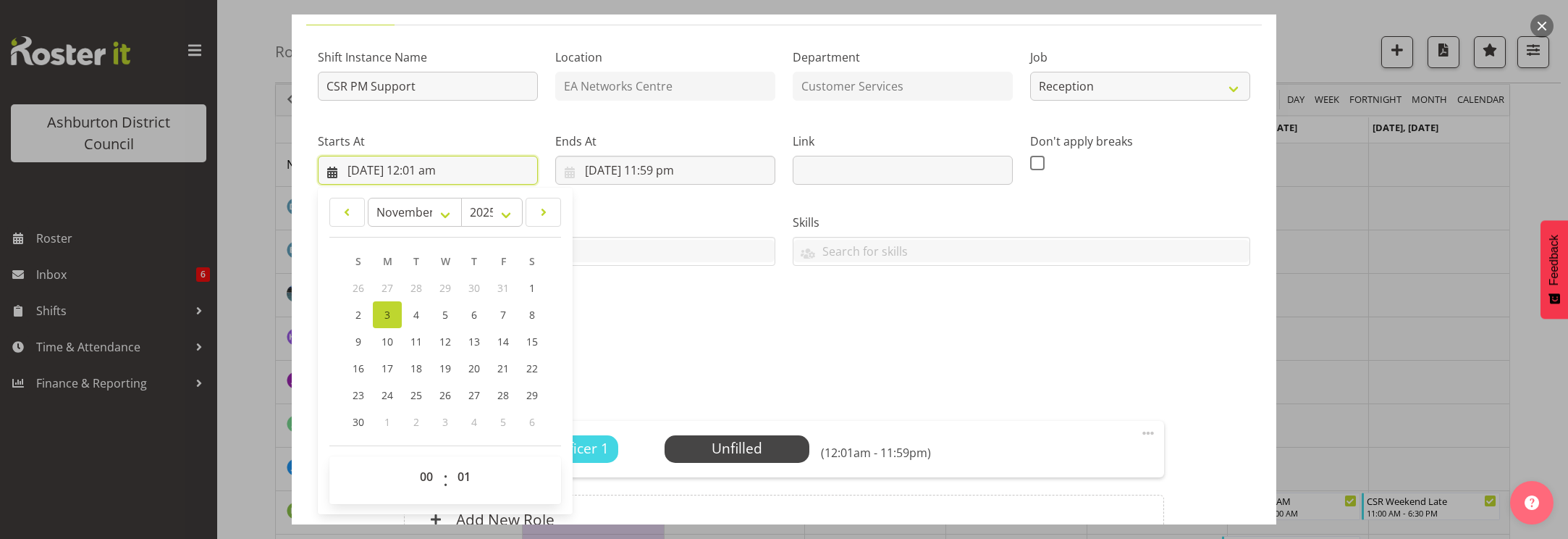
scroll to position [241, 0]
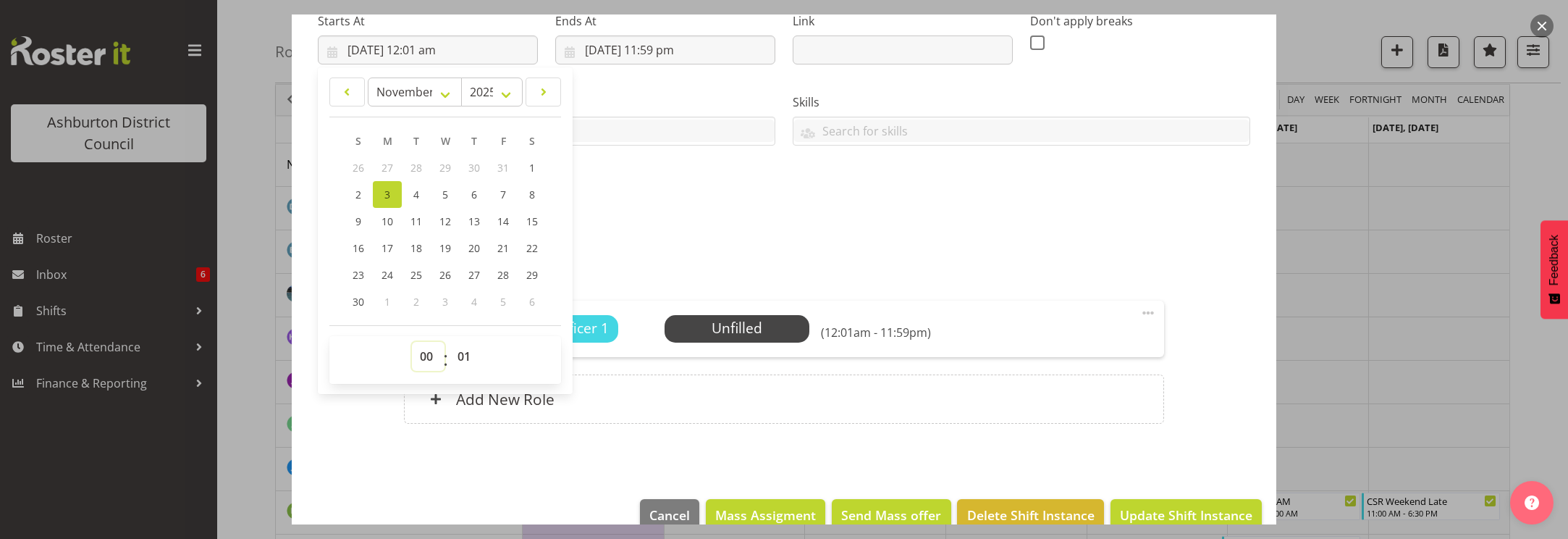
click at [424, 355] on select "00 01 02 03 04 05 06 07 08 09 10 11 12 13 14 15 16 17 18 19 20 21 22 23" at bounding box center [429, 356] width 33 height 29
select select "16"
click at [412, 342] on select "00 01 02 03 04 05 06 07 08 09 10 11 12 13 14 15 16 17 18 19 20 21 22 23" at bounding box center [429, 356] width 33 height 29
type input "[DATE] 4:01 pm"
click at [464, 355] on select "00 01 02 03 04 05 06 07 08 09 10 11 12 13 14 15 16 17 18 19 20 21 22 23 24 25 2…" at bounding box center [466, 356] width 33 height 29
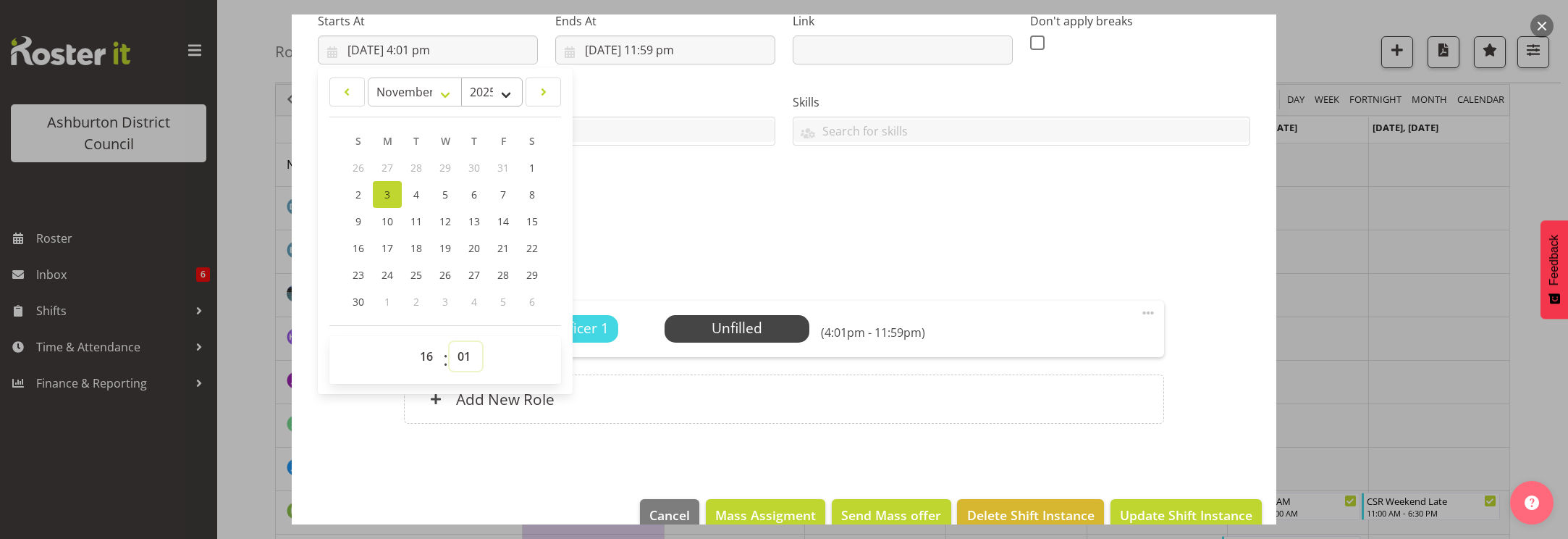
select select "0"
click at [450, 342] on select "00 01 02 03 04 05 06 07 08 09 10 11 12 13 14 15 16 17 18 19 20 21 22 23 24 25 2…" at bounding box center [466, 356] width 33 height 29
type input "[DATE] 4:00 pm"
click at [658, 49] on input "[DATE] 11:59 pm" at bounding box center [665, 49] width 220 height 29
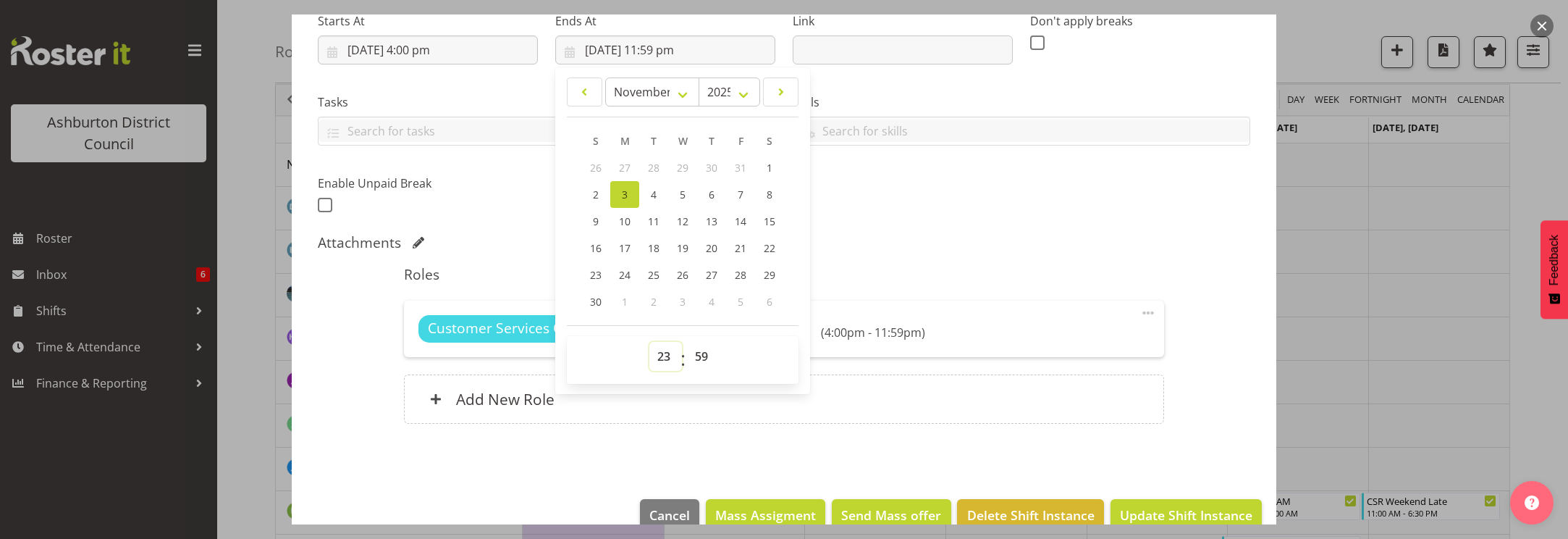
drag, startPoint x: 661, startPoint y: 354, endPoint x: 702, endPoint y: 316, distance: 55.9
click at [663, 354] on select "00 01 02 03 04 05 06 07 08 09 10 11 12 13 14 15 16 17 18 19 20 21 22 23" at bounding box center [666, 356] width 33 height 29
select select "18"
click at [650, 342] on select "00 01 02 03 04 05 06 07 08 09 10 11 12 13 14 15 16 17 18 19 20 21 22 23" at bounding box center [666, 356] width 33 height 29
type input "[DATE] 6:59 pm"
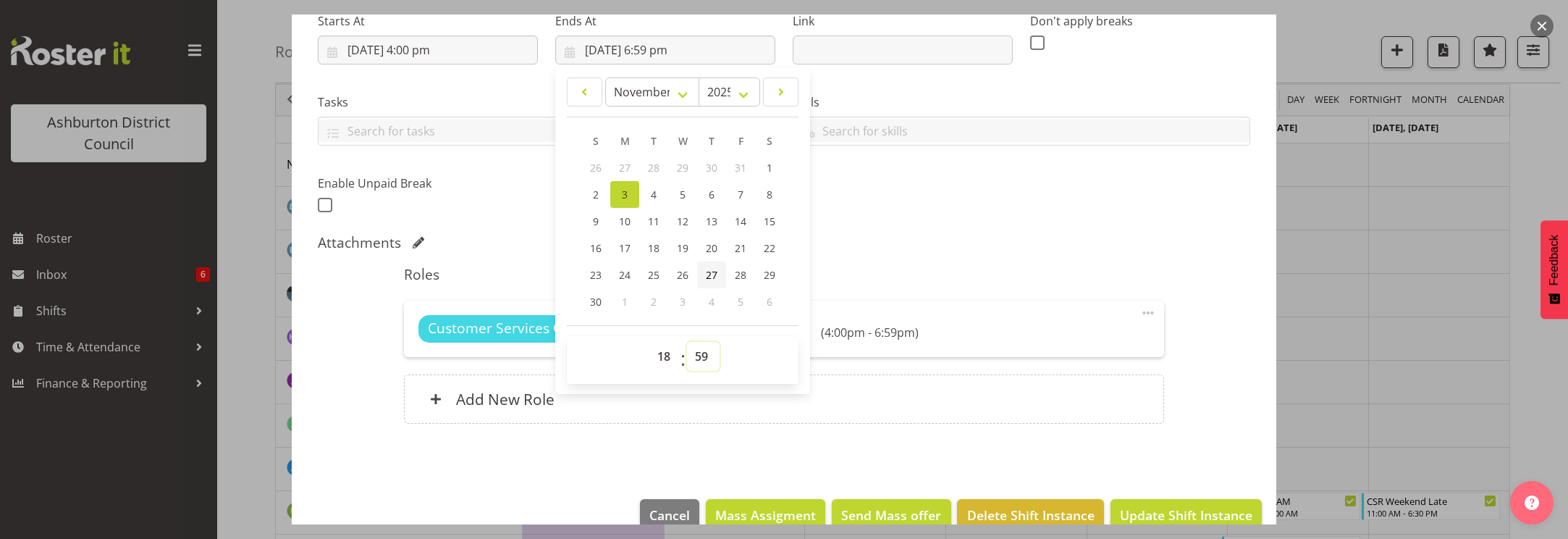
drag, startPoint x: 699, startPoint y: 356, endPoint x: 719, endPoint y: 271, distance: 87.3
click at [699, 356] on select "00 01 02 03 04 05 06 07 08 09 10 11 12 13 14 15 16 17 18 19 20 21 22 23 24 25 2…" at bounding box center [703, 356] width 33 height 29
select select "0"
click at [687, 342] on select "00 01 02 03 04 05 06 07 08 09 10 11 12 13 14 15 16 17 18 19 20 21 22 23 24 25 2…" at bounding box center [703, 356] width 33 height 29
type input "[DATE] 6:00 pm"
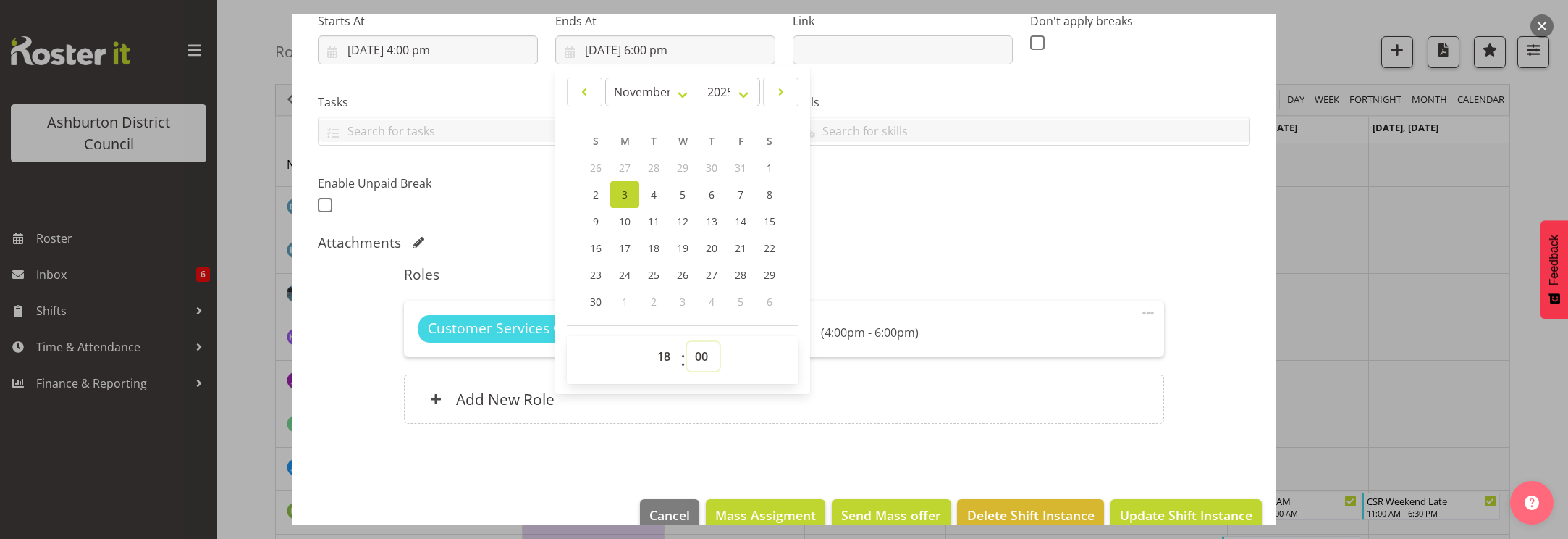
scroll to position [270, 0]
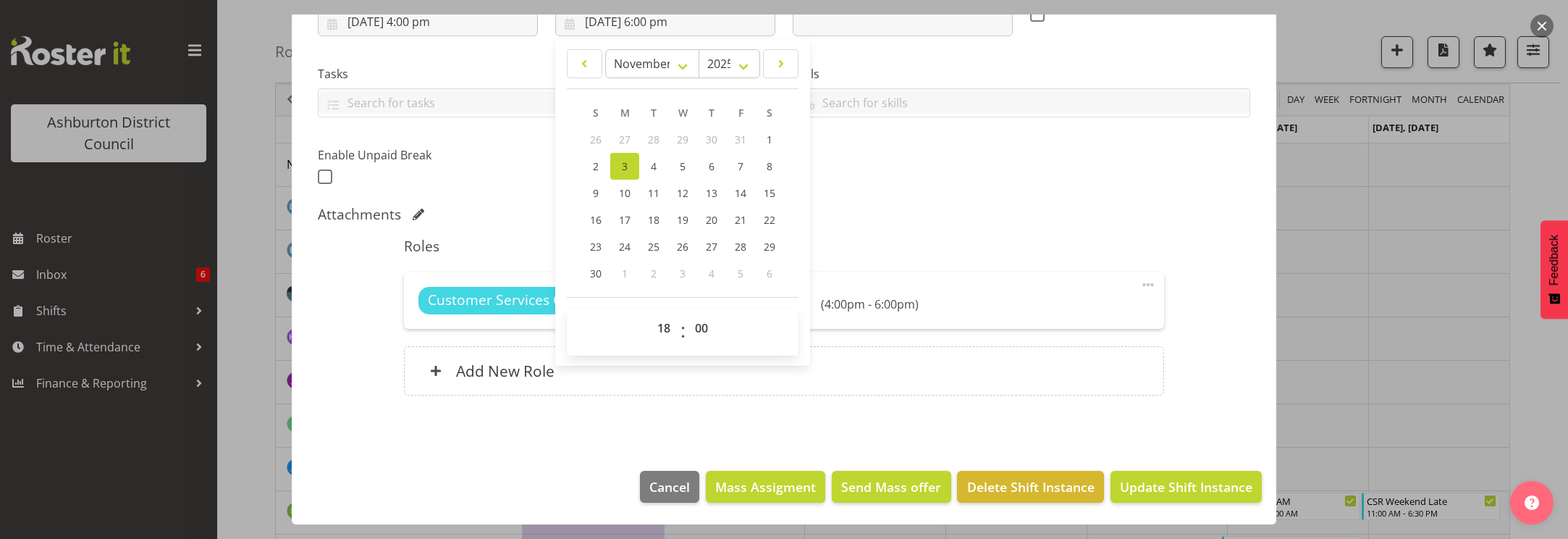
click at [898, 223] on div "Attachments" at bounding box center [784, 215] width 933 height 20
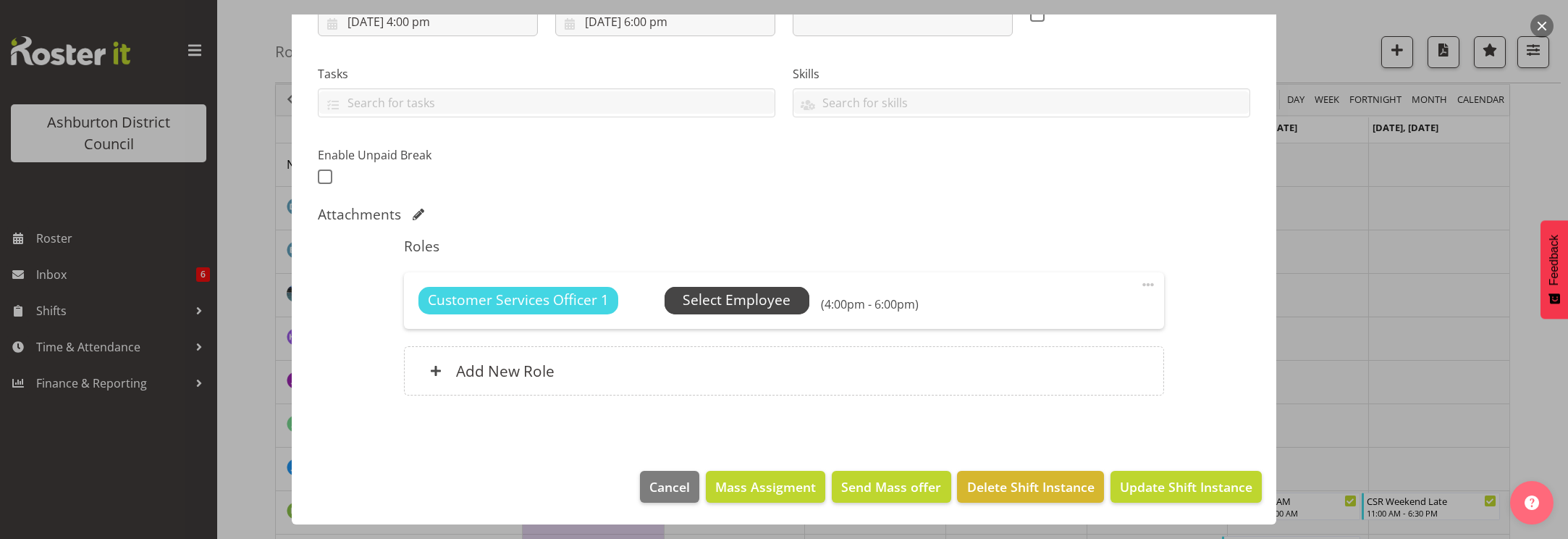
click at [709, 302] on span "Select Employee" at bounding box center [736, 300] width 108 height 21
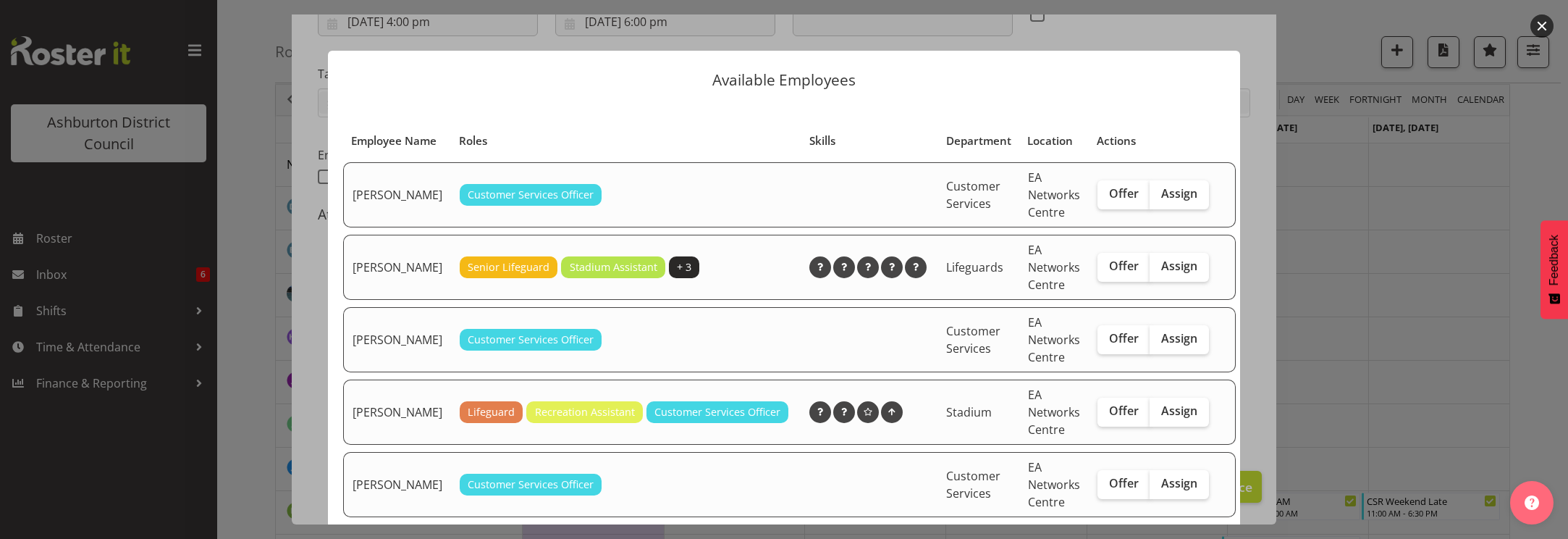
scroll to position [60, 0]
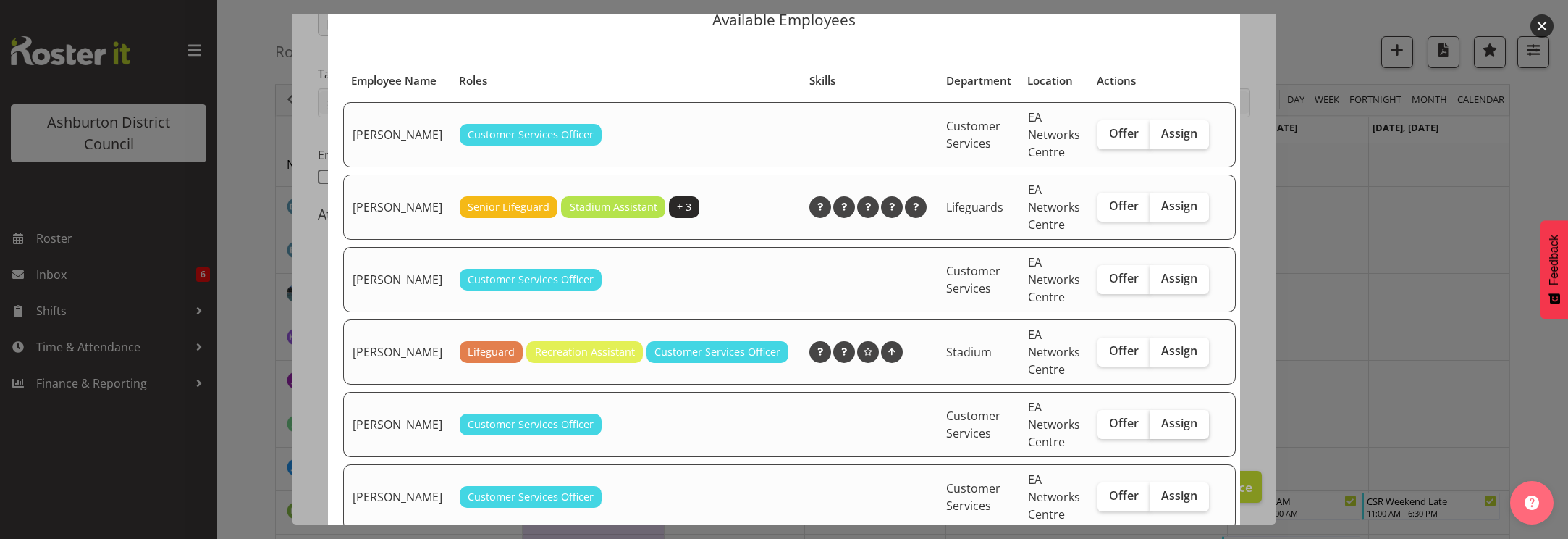
click at [1162, 431] on span "Assign" at bounding box center [1180, 423] width 36 height 15
click at [1150, 428] on input "Assign" at bounding box center [1154, 423] width 10 height 10
checkbox input "true"
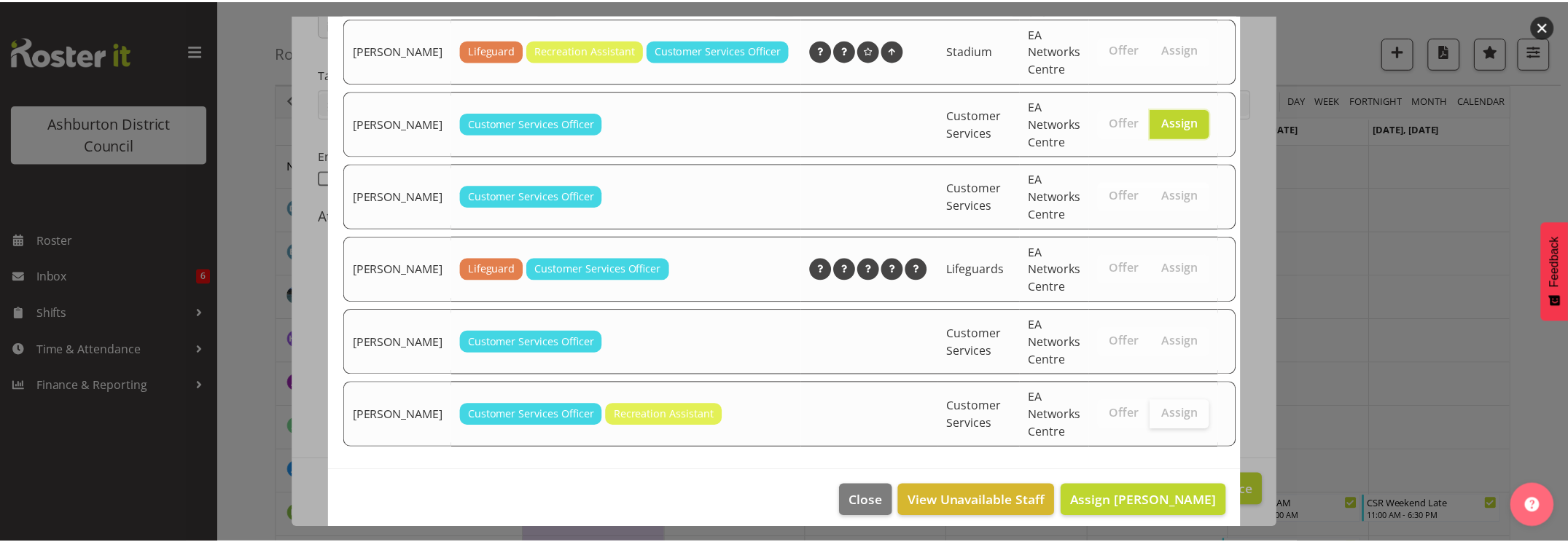
scroll to position [392, 0]
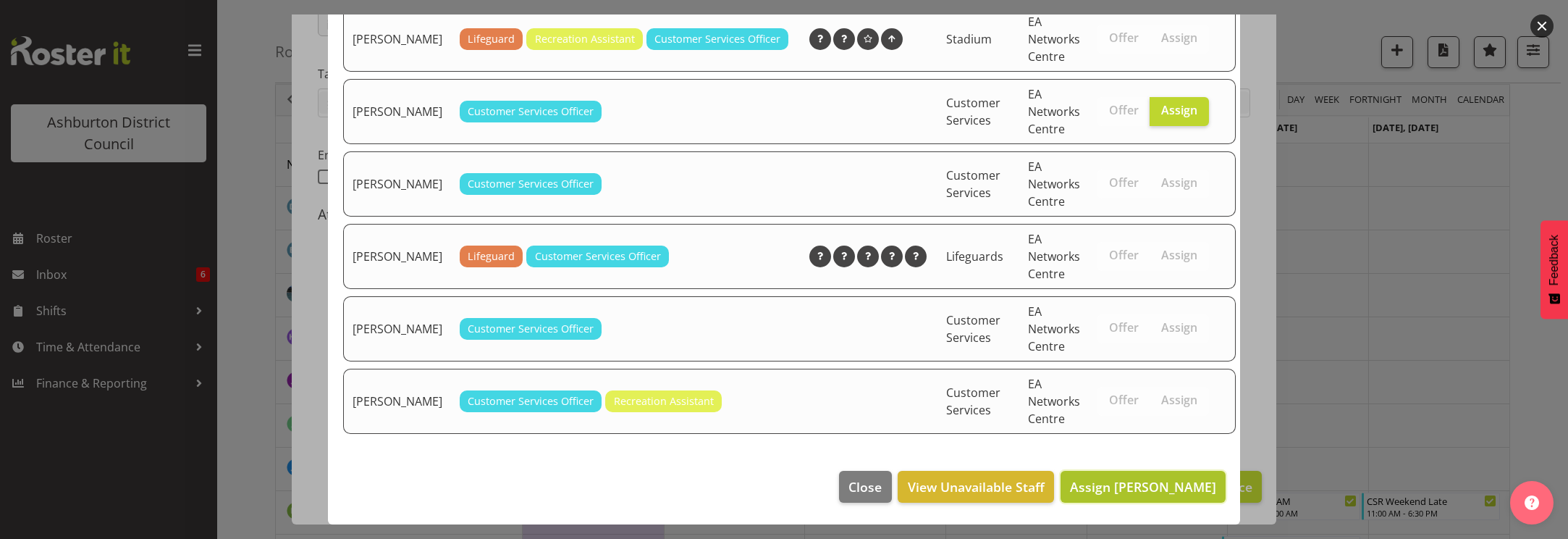
click at [1146, 490] on span "Assign [PERSON_NAME]" at bounding box center [1143, 487] width 146 height 17
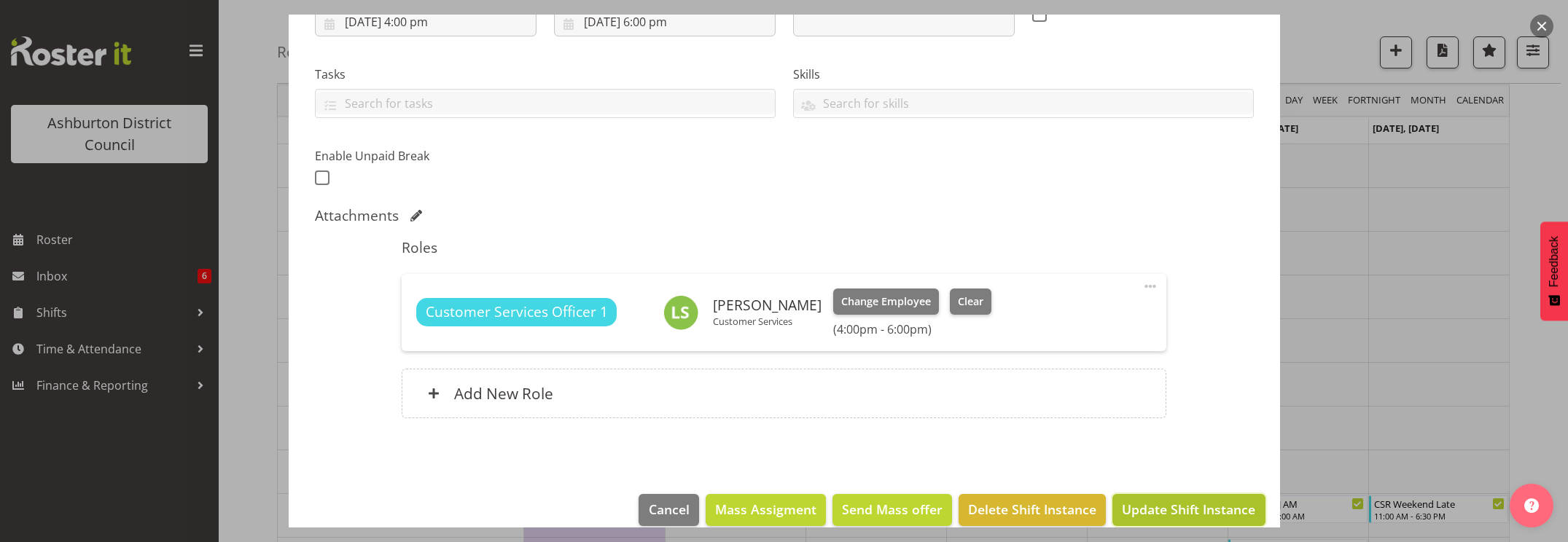
click at [1179, 506] on span "Update Shift Instance" at bounding box center [1188, 509] width 133 height 19
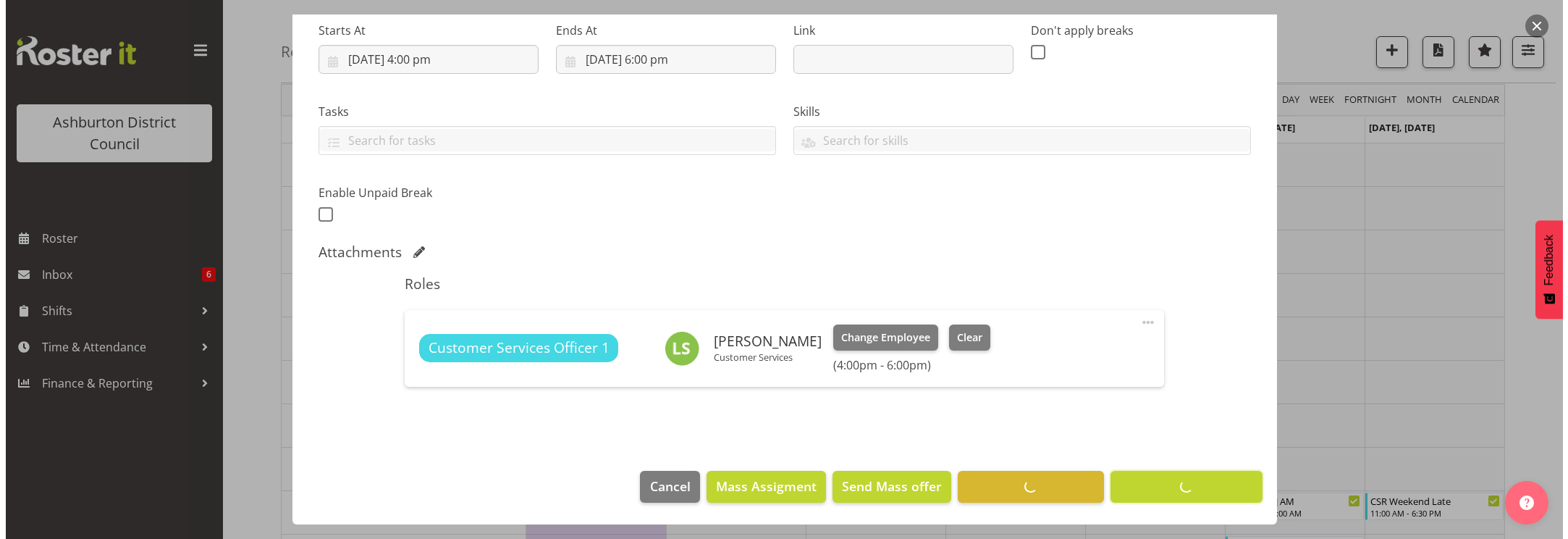
scroll to position [231, 0]
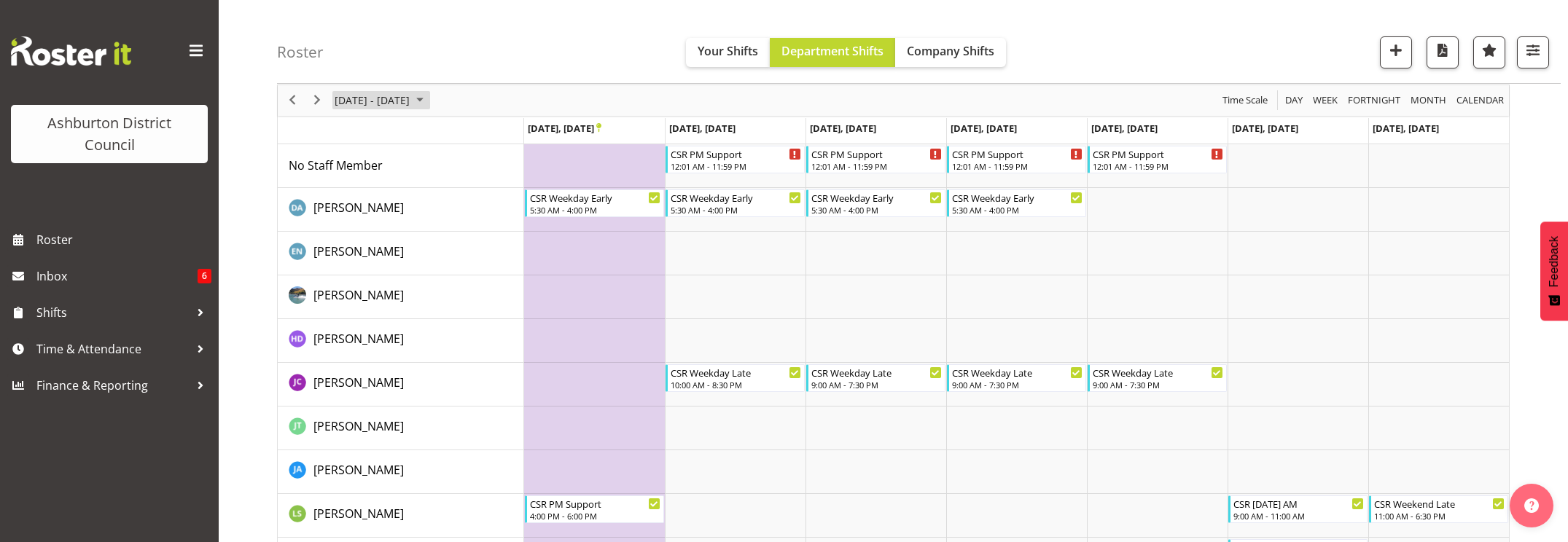
click at [342, 98] on span "[DATE] - [DATE]" at bounding box center [372, 99] width 78 height 18
click at [351, 238] on span "10" at bounding box center [350, 236] width 22 height 22
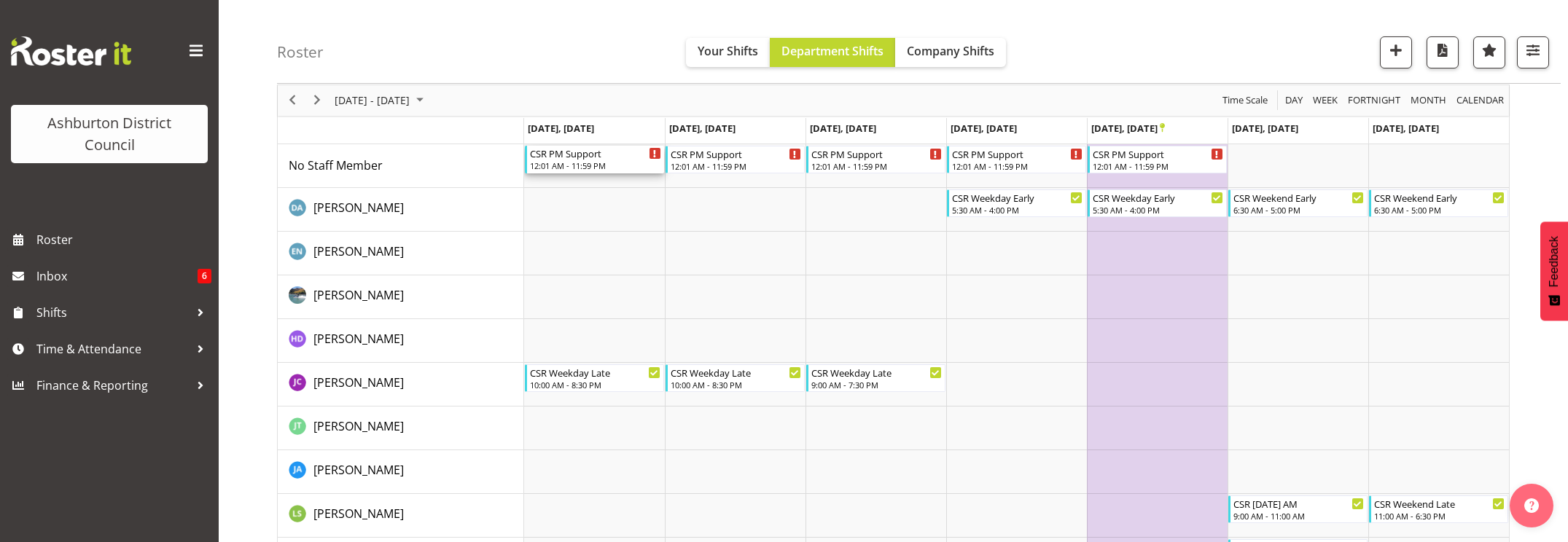
click at [605, 161] on div "12:01 AM - 11:59 PM" at bounding box center [596, 165] width 131 height 11
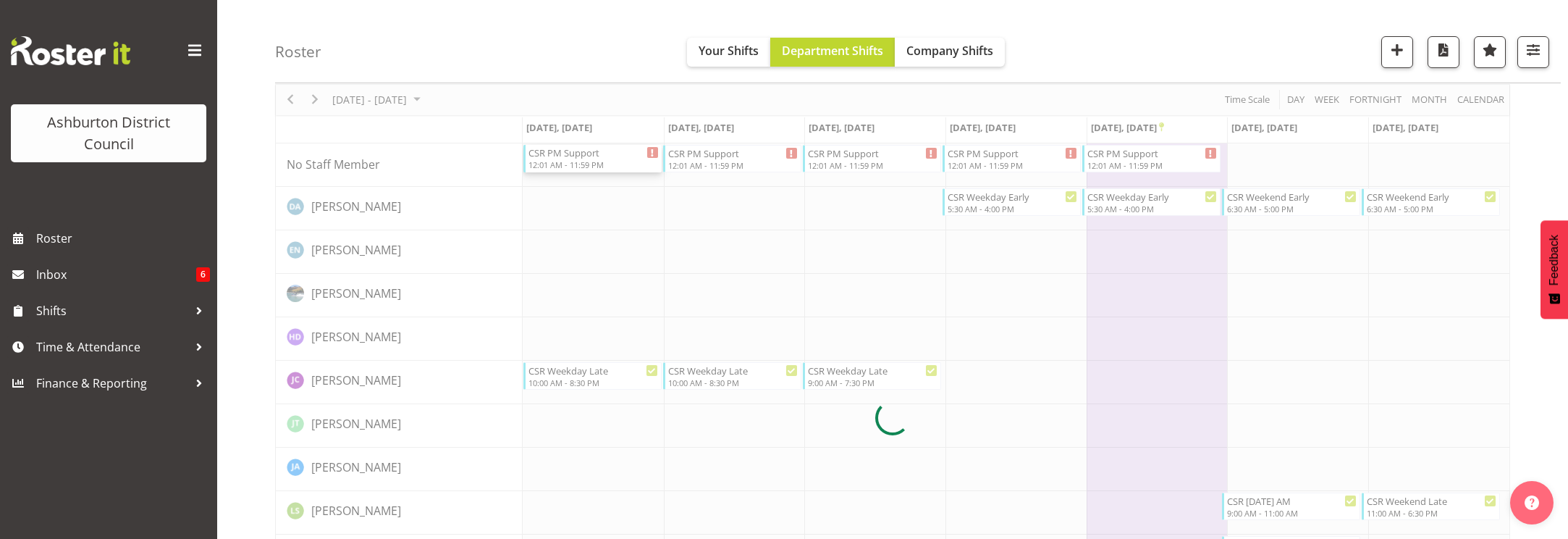
select select
select select "10"
select select "2025"
select select "1"
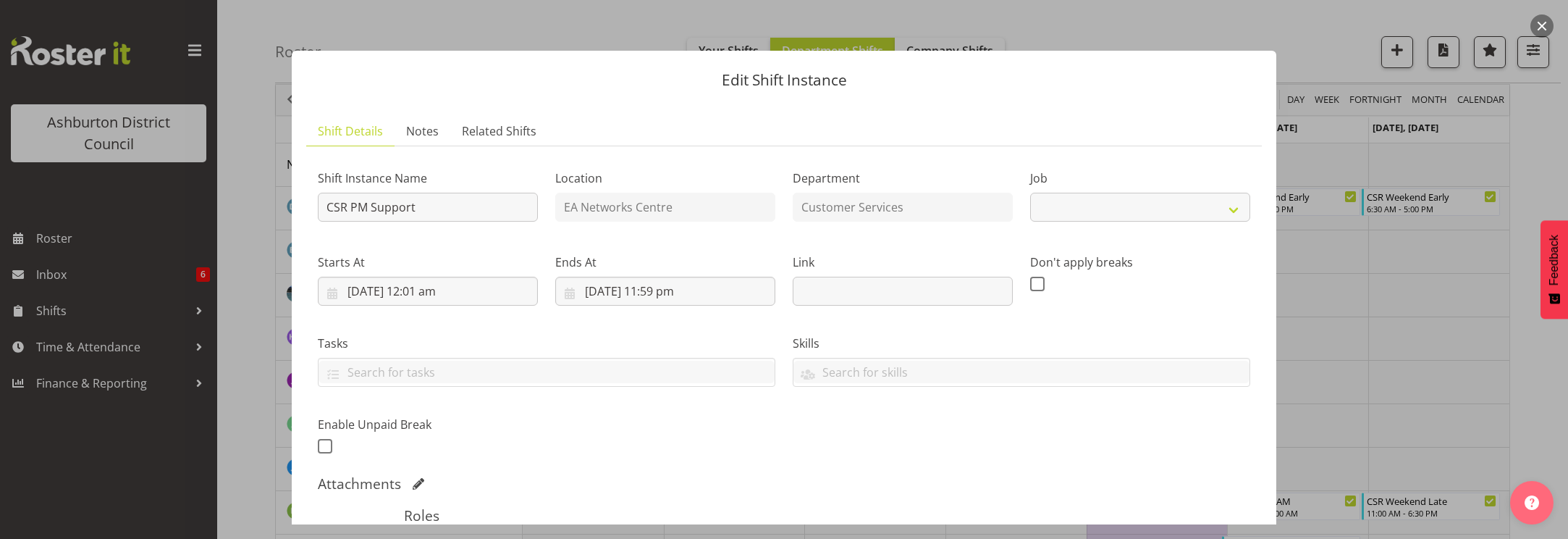
select select "30"
click at [445, 294] on input "[DATE] 12:01 am" at bounding box center [428, 290] width 220 height 29
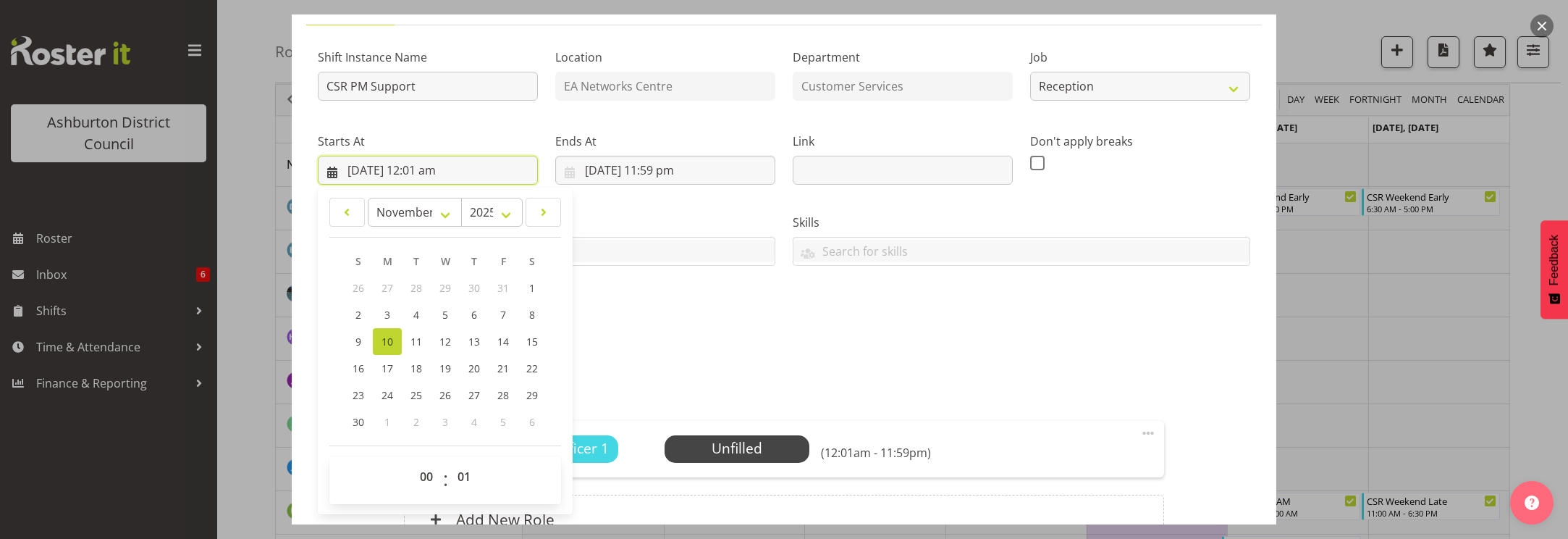
scroll to position [241, 0]
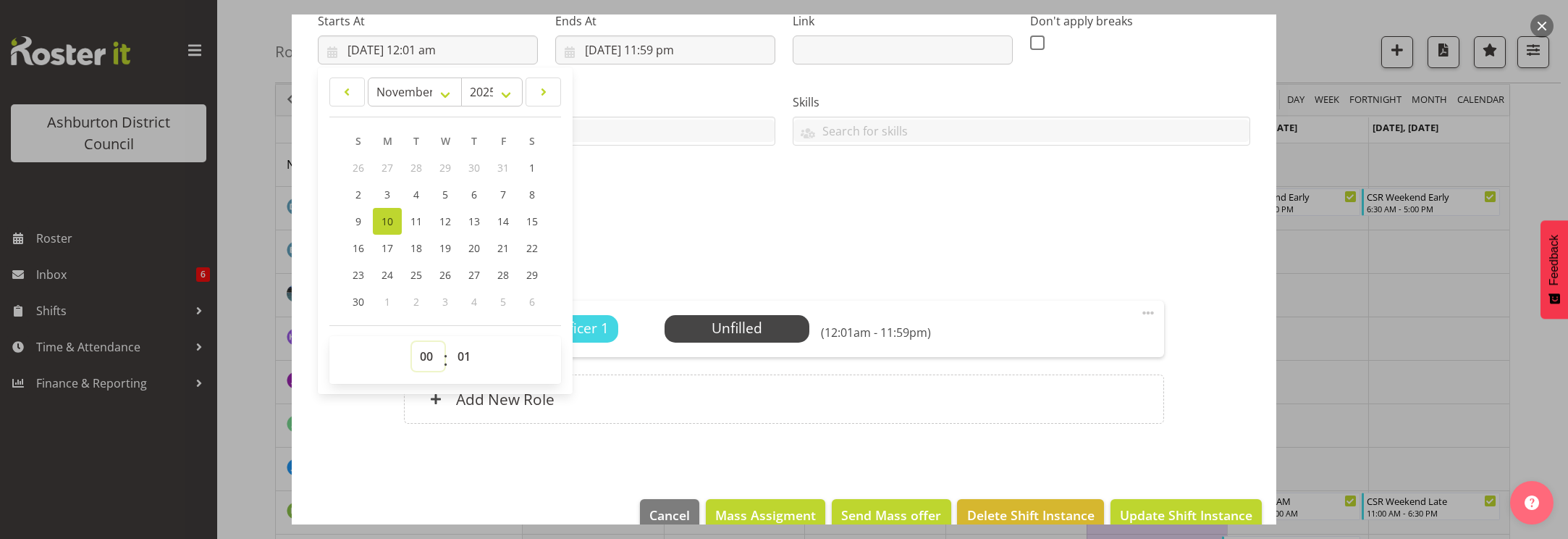
click at [425, 354] on select "00 01 02 03 04 05 06 07 08 09 10 11 12 13 14 15 16 17 18 19 20 21 22 23" at bounding box center [429, 356] width 33 height 29
select select "16"
click at [412, 342] on select "00 01 02 03 04 05 06 07 08 09 10 11 12 13 14 15 16 17 18 19 20 21 22 23" at bounding box center [429, 356] width 33 height 29
type input "[DATE] 4:01 pm"
click at [462, 355] on select "00 01 02 03 04 05 06 07 08 09 10 11 12 13 14 15 16 17 18 19 20 21 22 23 24 25 2…" at bounding box center [466, 356] width 33 height 29
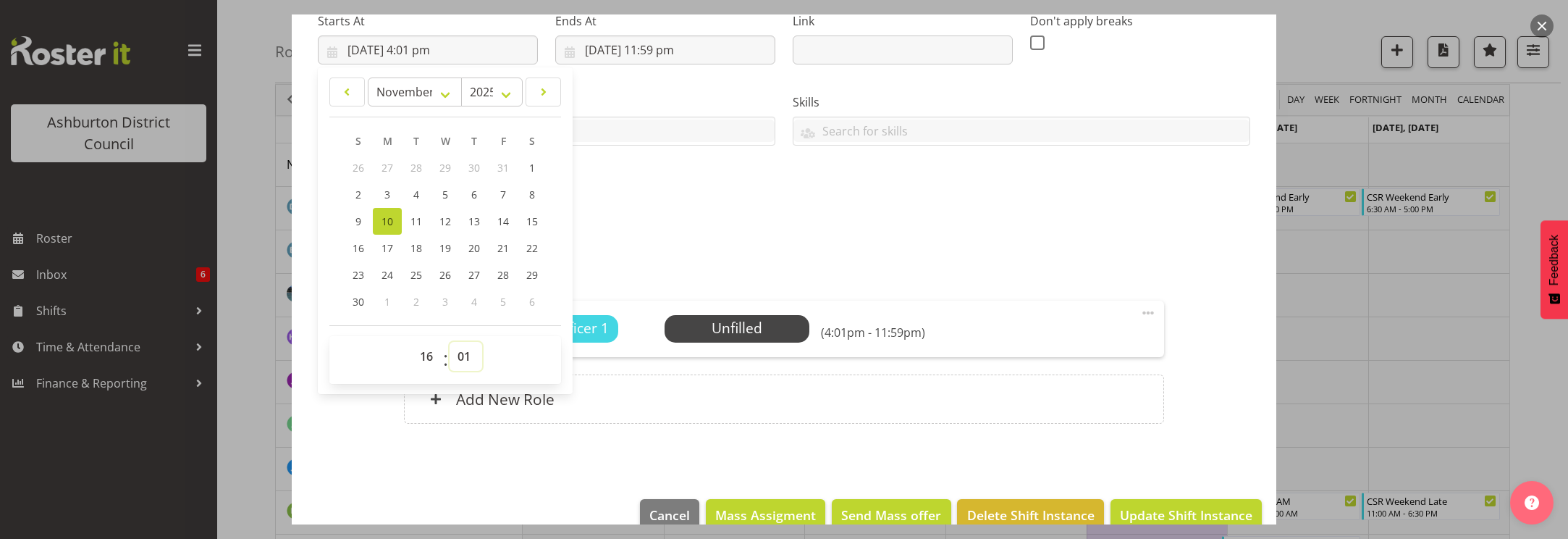
select select "0"
click at [450, 342] on select "00 01 02 03 04 05 06 07 08 09 10 11 12 13 14 15 16 17 18 19 20 21 22 23 24 25 2…" at bounding box center [466, 356] width 33 height 29
type input "[DATE] 4:00 pm"
click at [651, 49] on input "[DATE] 11:59 pm" at bounding box center [665, 49] width 220 height 29
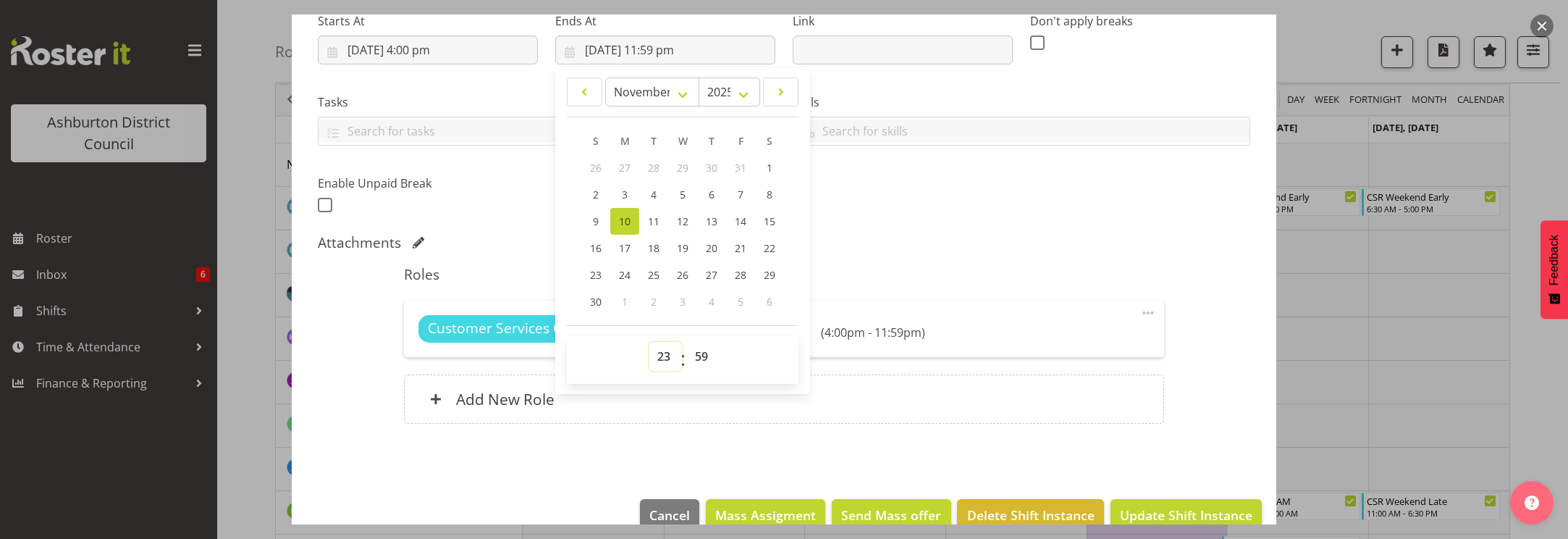
click at [660, 355] on select "00 01 02 03 04 05 06 07 08 09 10 11 12 13 14 15 16 17 18 19 20 21 22 23" at bounding box center [666, 356] width 33 height 29
select select "18"
click at [650, 342] on select "00 01 02 03 04 05 06 07 08 09 10 11 12 13 14 15 16 17 18 19 20 21 22 23" at bounding box center [666, 356] width 33 height 29
type input "[DATE] 6:59 pm"
click at [700, 354] on select "00 01 02 03 04 05 06 07 08 09 10 11 12 13 14 15 16 17 18 19 20 21 22 23 24 25 2…" at bounding box center [703, 356] width 33 height 29
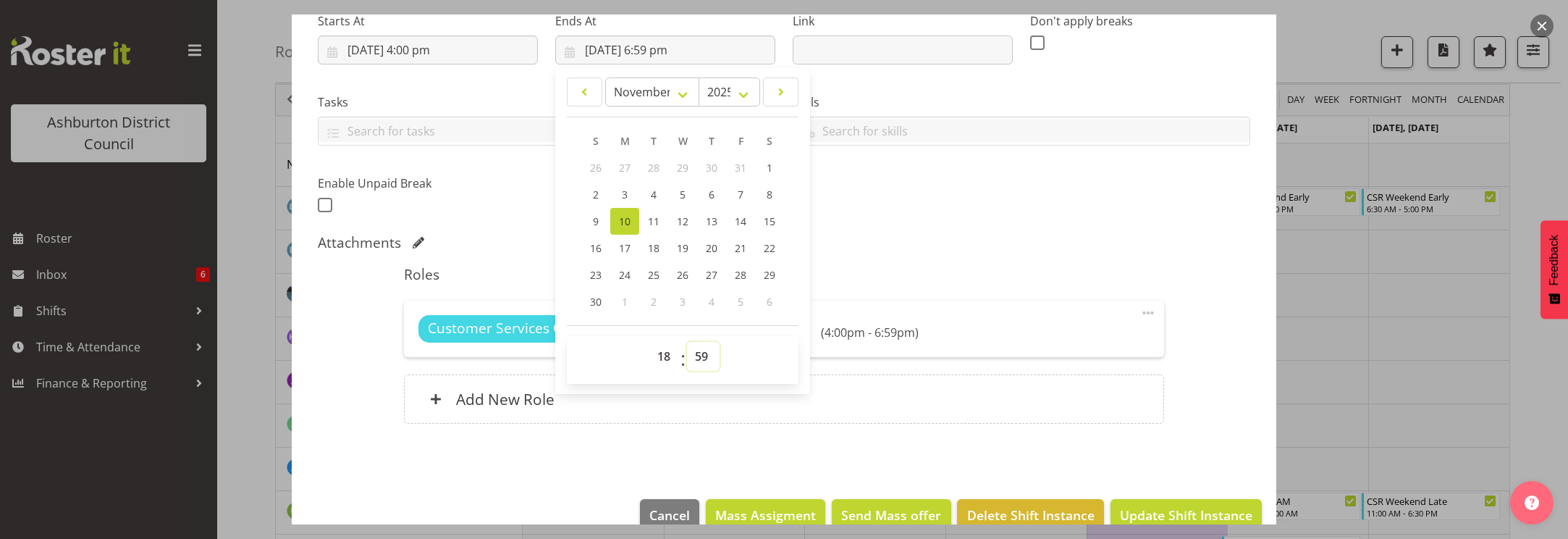
select select "0"
click at [687, 342] on select "00 01 02 03 04 05 06 07 08 09 10 11 12 13 14 15 16 17 18 19 20 21 22 23 24 25 2…" at bounding box center [703, 356] width 33 height 29
type input "[DATE] 6:00 pm"
click at [1032, 251] on div "Attachments" at bounding box center [784, 244] width 933 height 20
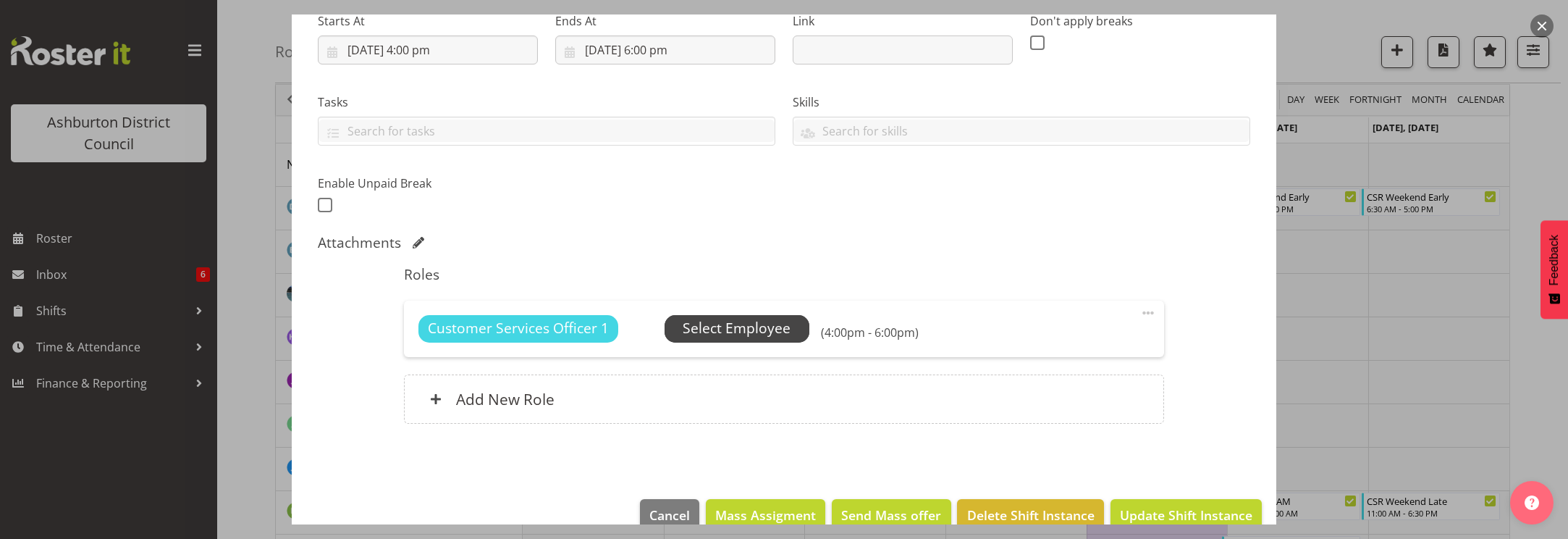
click at [743, 332] on span "Select Employee" at bounding box center [736, 328] width 108 height 21
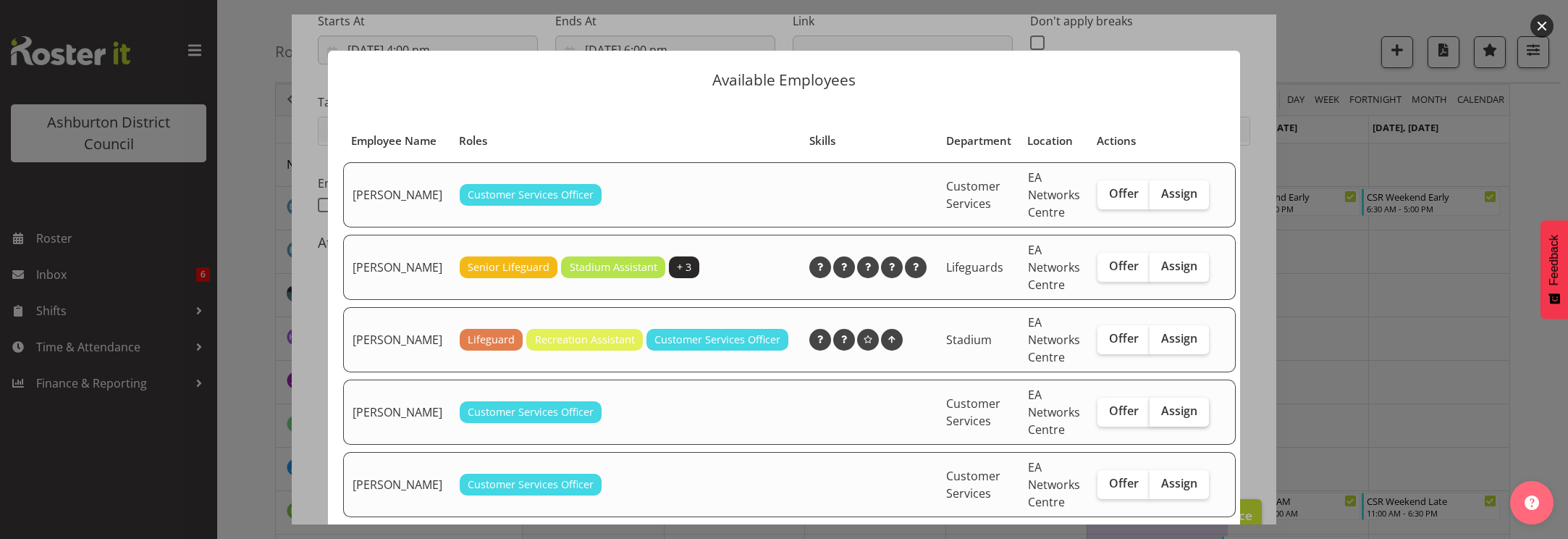
click at [1162, 418] on span "Assign" at bounding box center [1180, 411] width 36 height 15
click at [1152, 416] on input "Assign" at bounding box center [1154, 411] width 10 height 10
checkbox input "true"
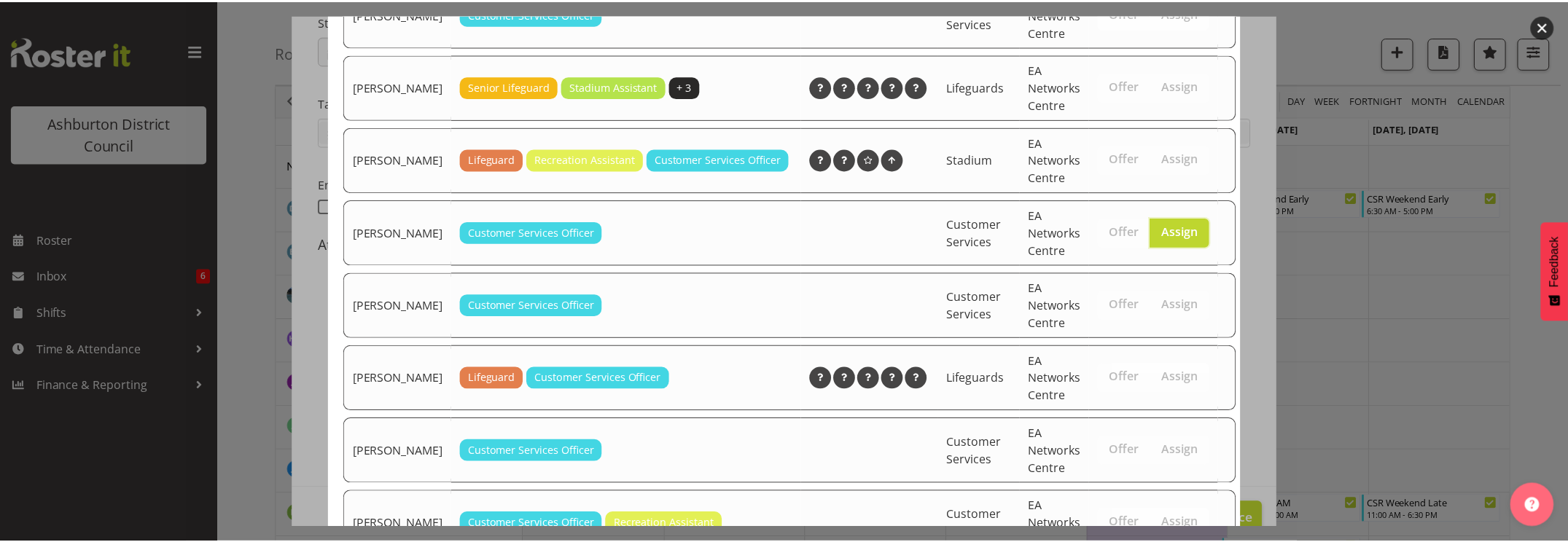
scroll to position [319, 0]
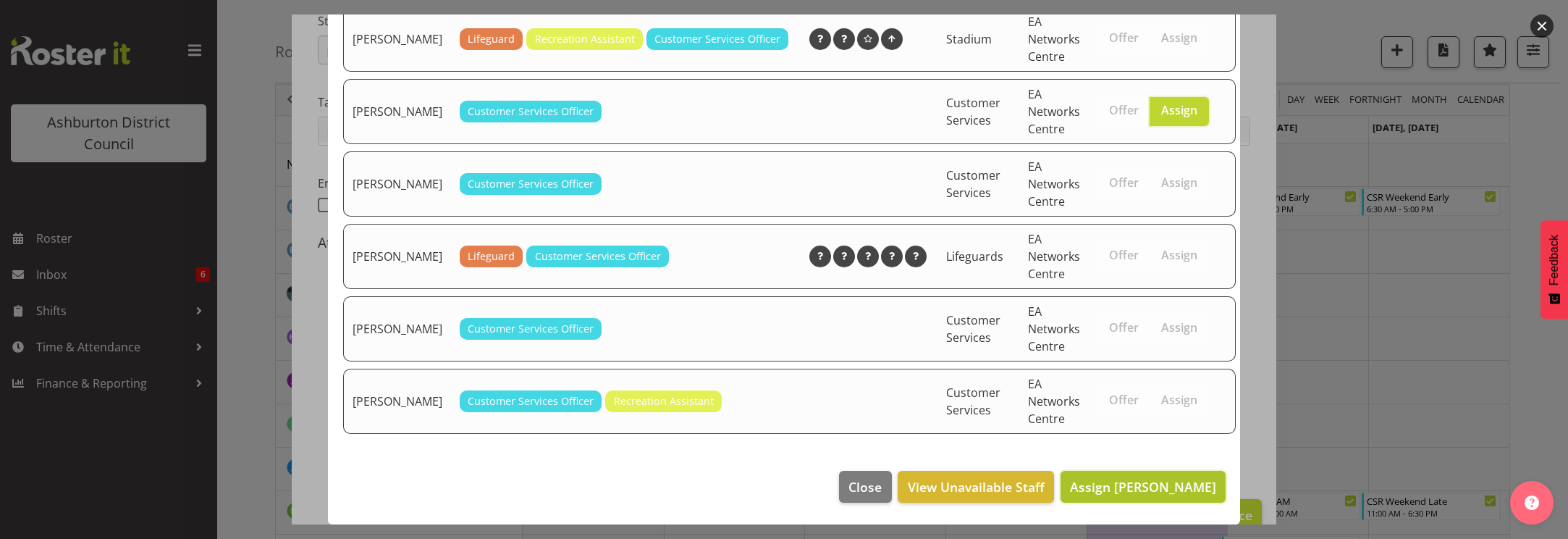
click at [1173, 490] on span "Assign [PERSON_NAME]" at bounding box center [1143, 487] width 146 height 17
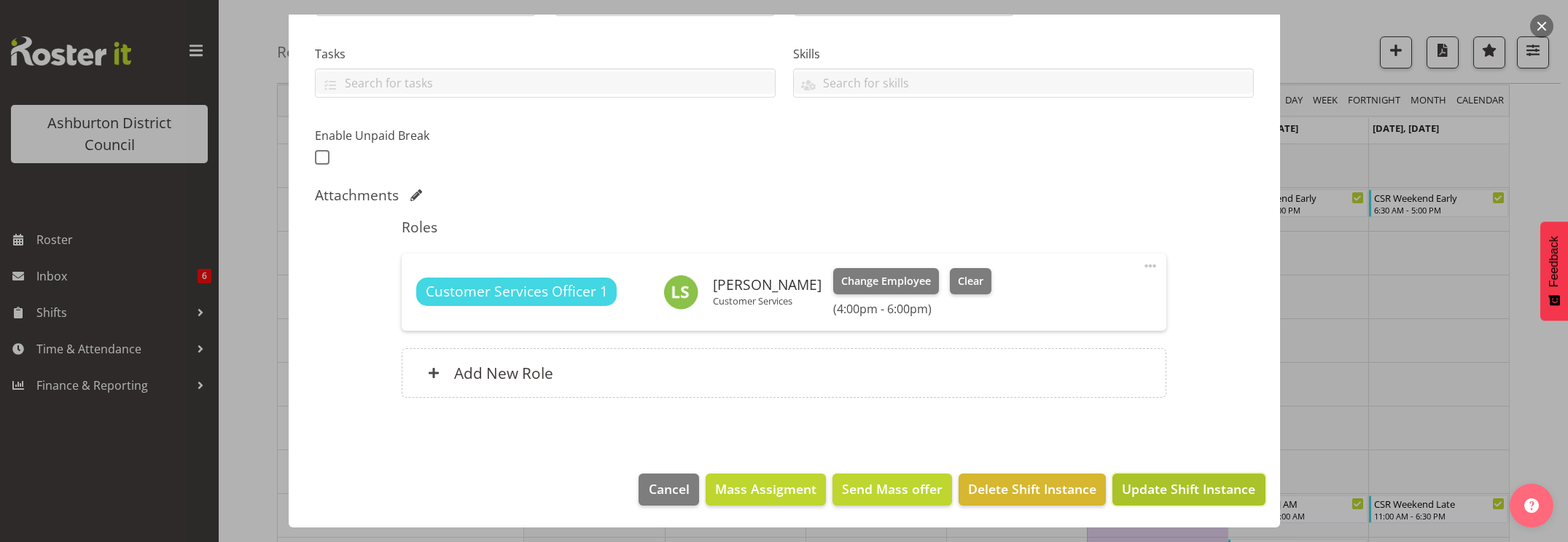
click at [1190, 488] on span "Update Shift Instance" at bounding box center [1188, 489] width 133 height 19
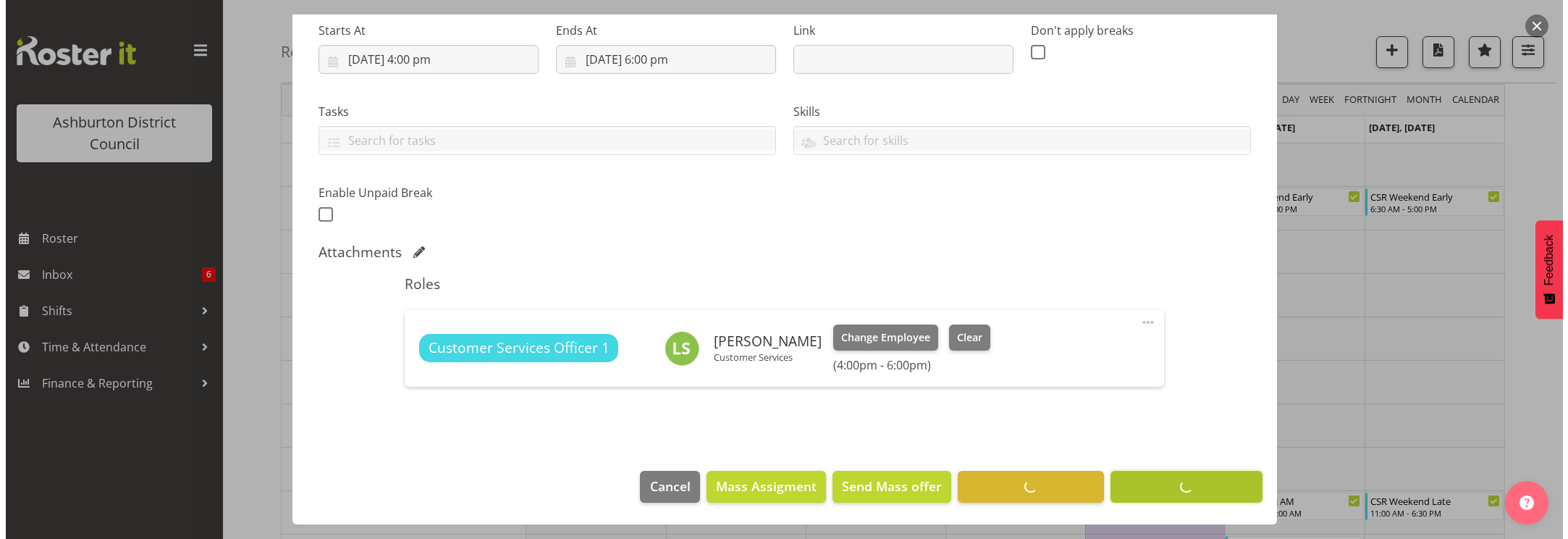
scroll to position [231, 0]
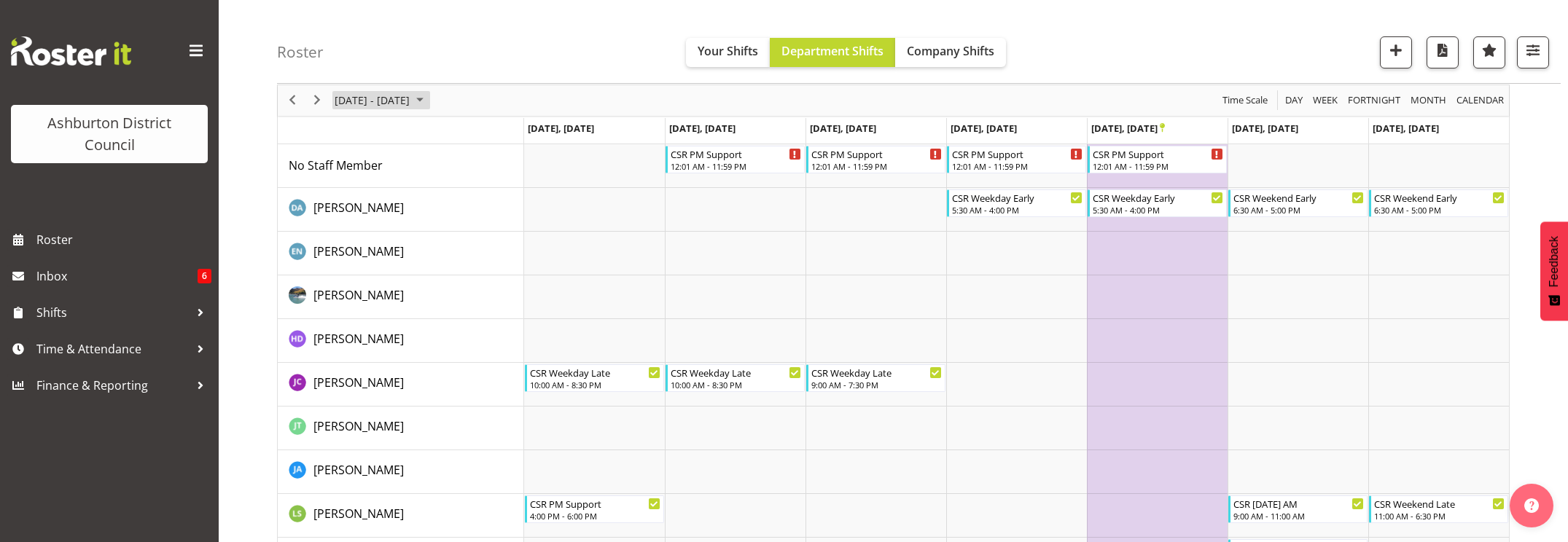
click at [393, 95] on span "[DATE] - [DATE]" at bounding box center [372, 99] width 78 height 18
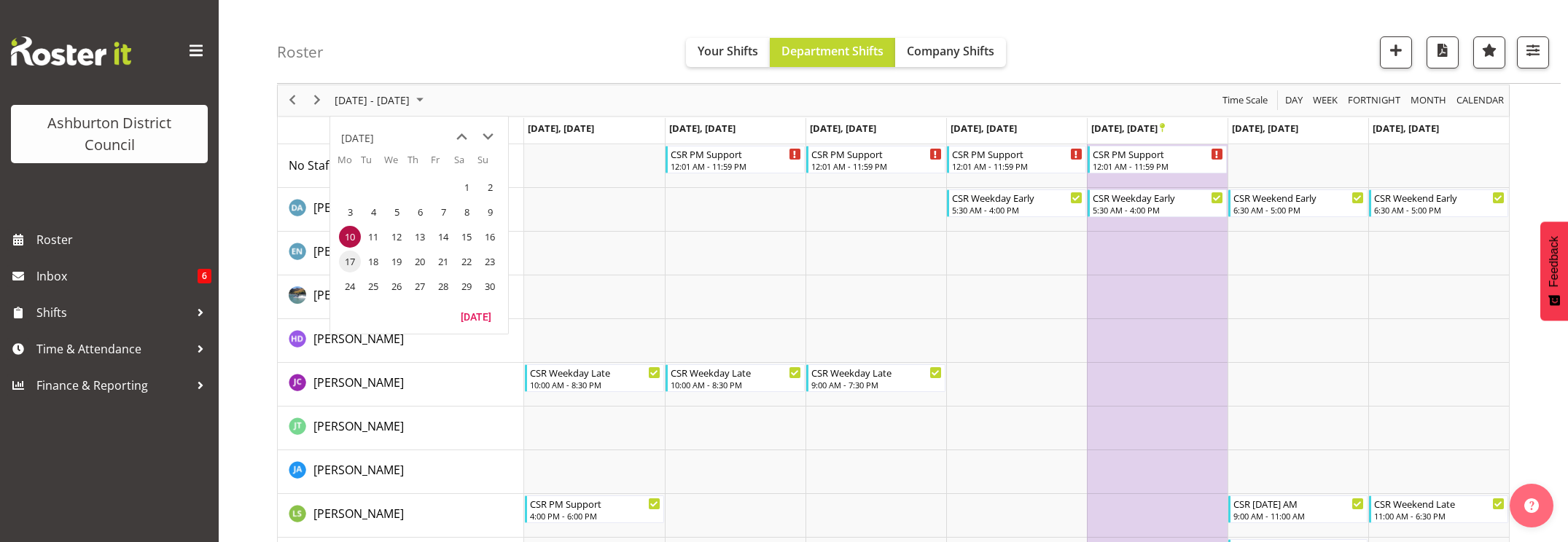
click at [349, 263] on span "17" at bounding box center [350, 261] width 22 height 22
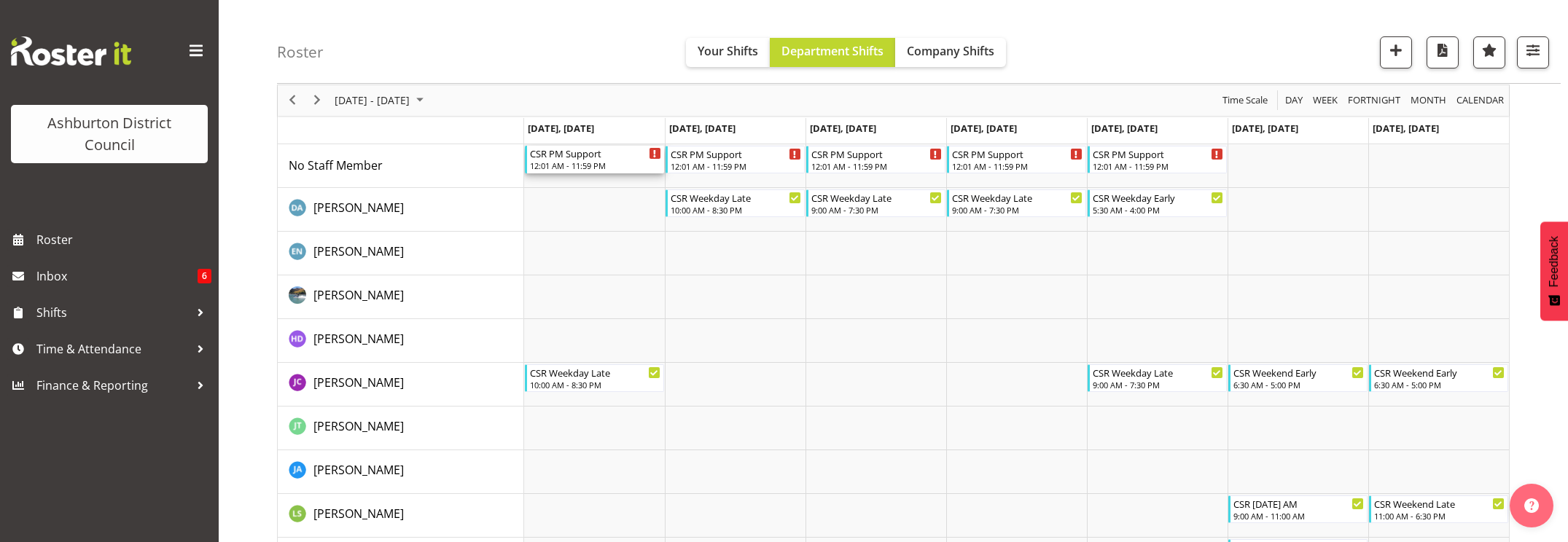
click at [596, 161] on div "12:01 AM - 11:59 PM" at bounding box center [596, 165] width 131 height 11
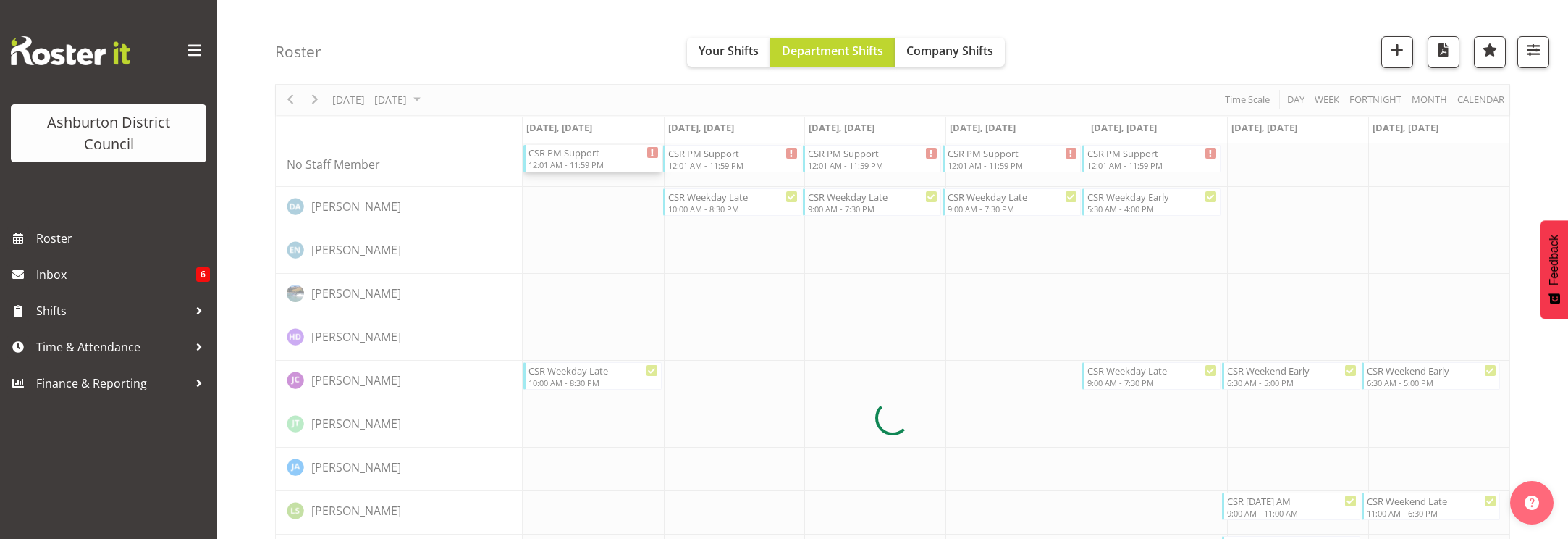
select select
select select "10"
select select "2025"
select select "1"
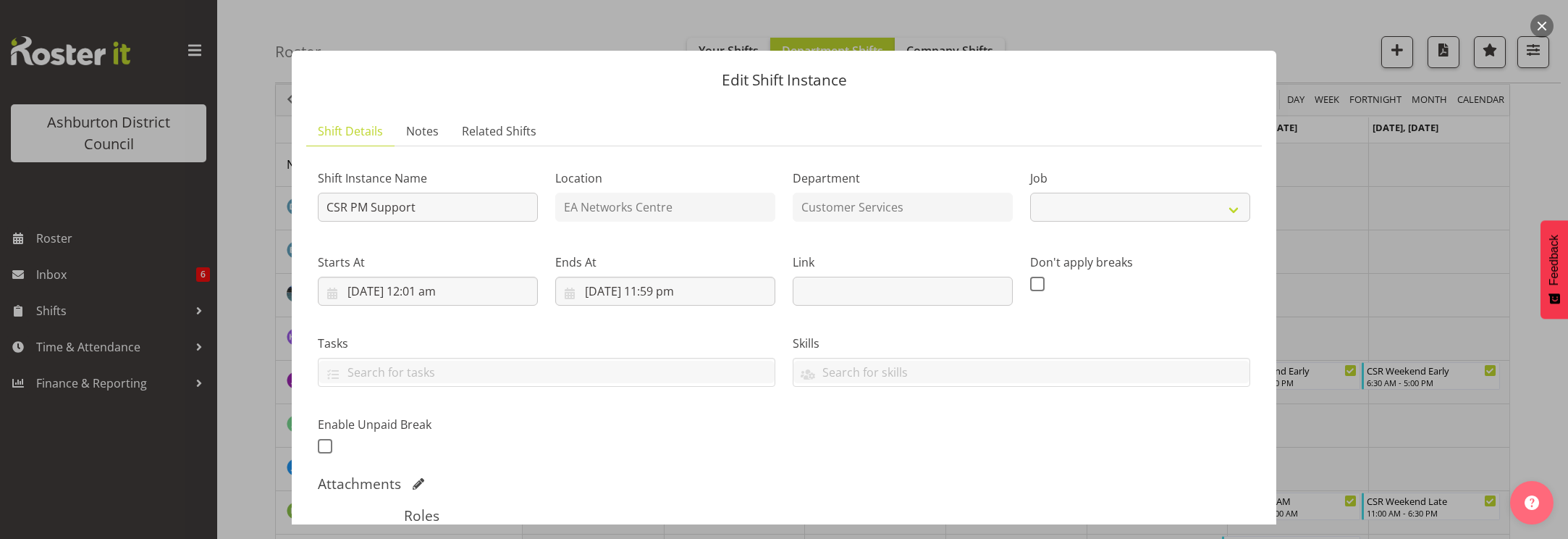
select select "30"
click at [463, 298] on input "[DATE] 12:01 am" at bounding box center [428, 290] width 220 height 29
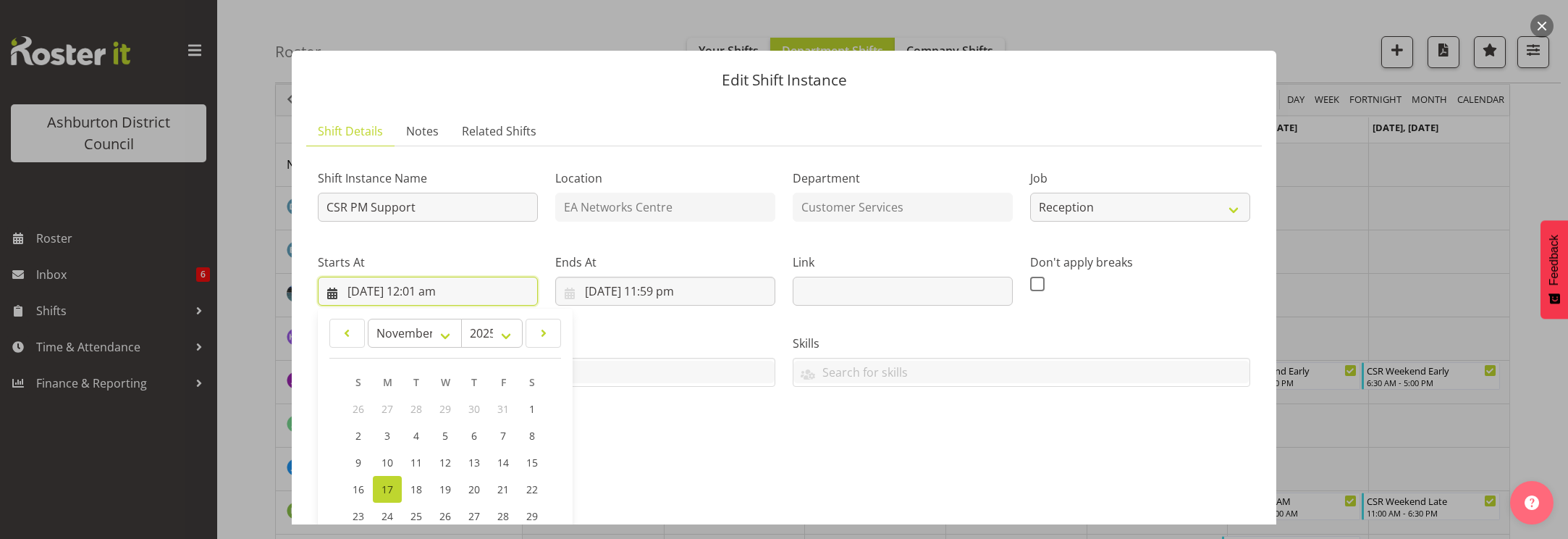
scroll to position [241, 0]
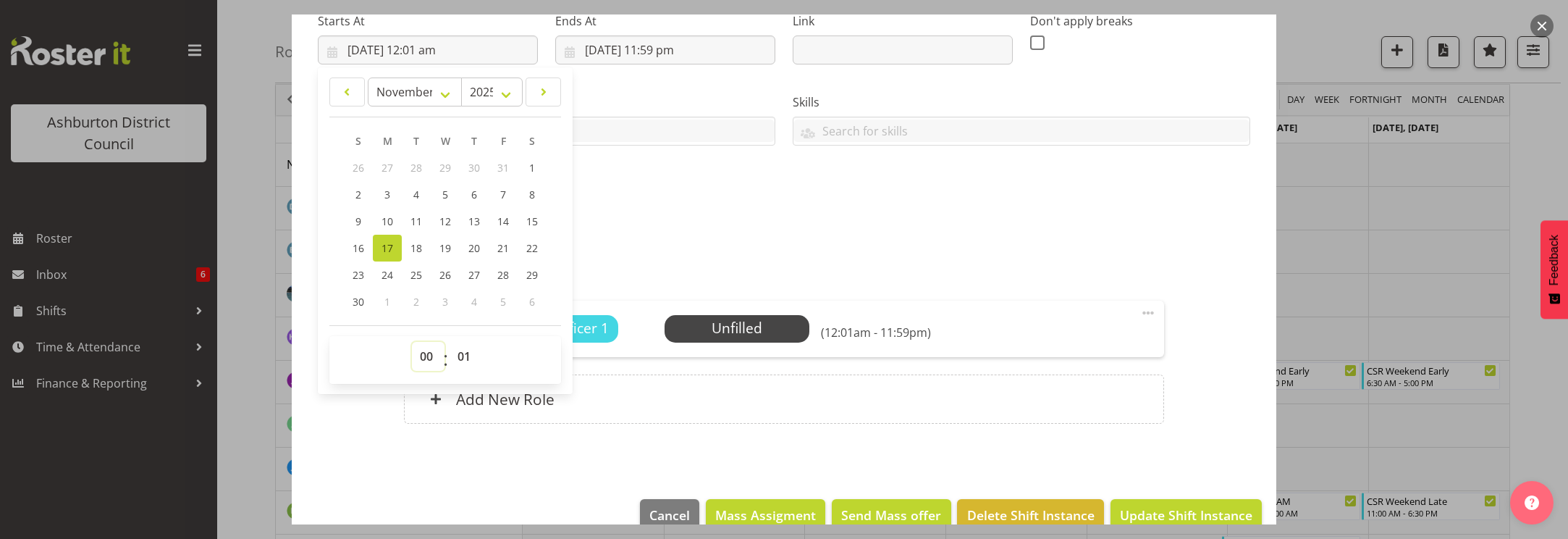
click at [425, 355] on select "00 01 02 03 04 05 06 07 08 09 10 11 12 13 14 15 16 17 18 19 20 21 22 23" at bounding box center [429, 356] width 33 height 29
select select "16"
click at [412, 342] on select "00 01 02 03 04 05 06 07 08 09 10 11 12 13 14 15 16 17 18 19 20 21 22 23" at bounding box center [429, 356] width 33 height 29
type input "[DATE] 4:01 pm"
click at [463, 354] on select "00 01 02 03 04 05 06 07 08 09 10 11 12 13 14 15 16 17 18 19 20 21 22 23 24 25 2…" at bounding box center [466, 356] width 33 height 29
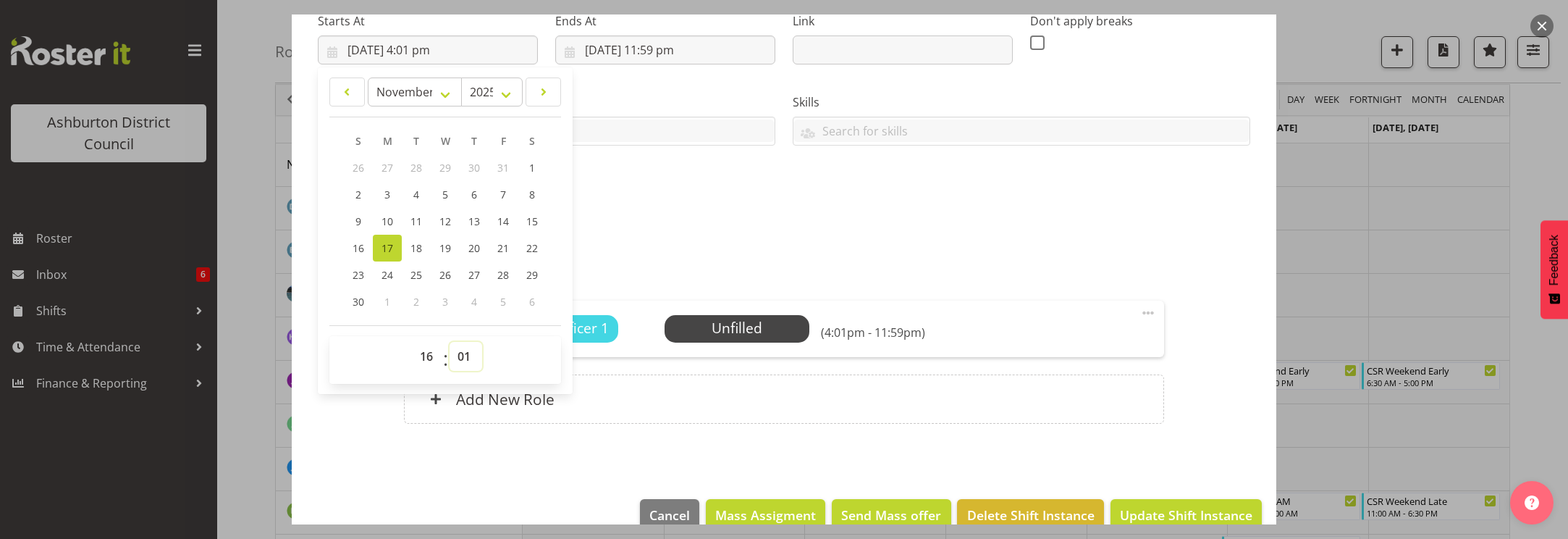
select select "0"
click at [450, 342] on select "00 01 02 03 04 05 06 07 08 09 10 11 12 13 14 15 16 17 18 19 20 21 22 23 24 25 2…" at bounding box center [466, 356] width 33 height 29
type input "[DATE] 4:00 pm"
click at [645, 47] on input "[DATE] 11:59 pm" at bounding box center [665, 49] width 220 height 29
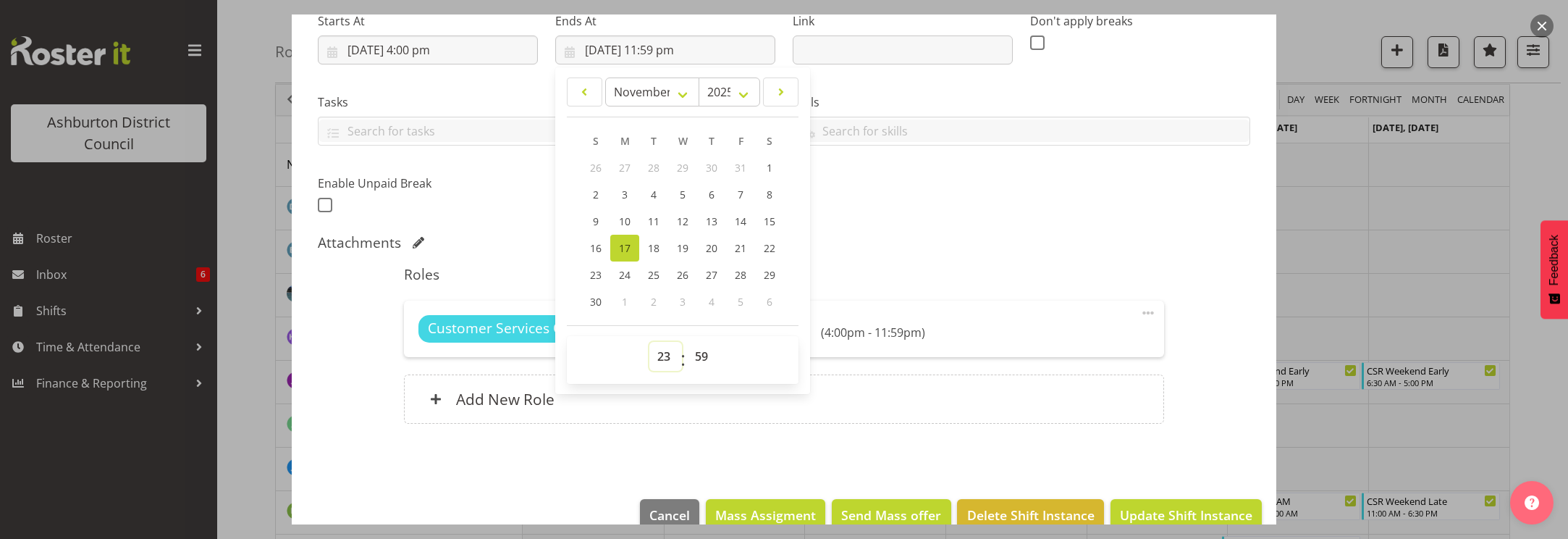
click at [662, 360] on select "00 01 02 03 04 05 06 07 08 09 10 11 12 13 14 15 16 17 18 19 20 21 22 23" at bounding box center [666, 356] width 33 height 29
select select "18"
click at [650, 342] on select "00 01 02 03 04 05 06 07 08 09 10 11 12 13 14 15 16 17 18 19 20 21 22 23" at bounding box center [666, 356] width 33 height 29
type input "[DATE] 6:59 pm"
drag, startPoint x: 697, startPoint y: 355, endPoint x: 703, endPoint y: 346, distance: 10.8
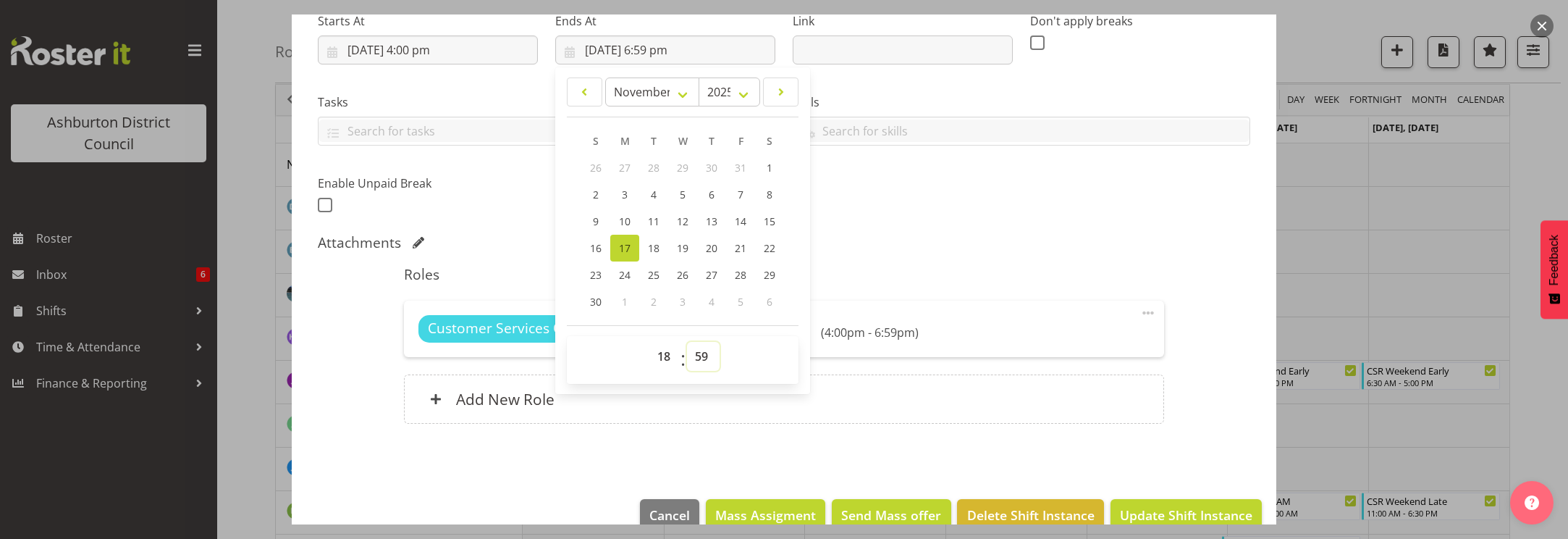
click at [697, 355] on select "00 01 02 03 04 05 06 07 08 09 10 11 12 13 14 15 16 17 18 19 20 21 22 23 24 25 2…" at bounding box center [703, 356] width 33 height 29
click at [703, 361] on select "00 01 02 03 04 05 06 07 08 09 10 11 12 13 14 15 16 17 18 19 20 21 22 23 24 25 2…" at bounding box center [703, 356] width 33 height 29
select select "0"
click at [687, 342] on select "00 01 02 03 04 05 06 07 08 09 10 11 12 13 14 15 16 17 18 19 20 21 22 23 24 25 2…" at bounding box center [703, 356] width 33 height 29
type input "[DATE] 6:00 pm"
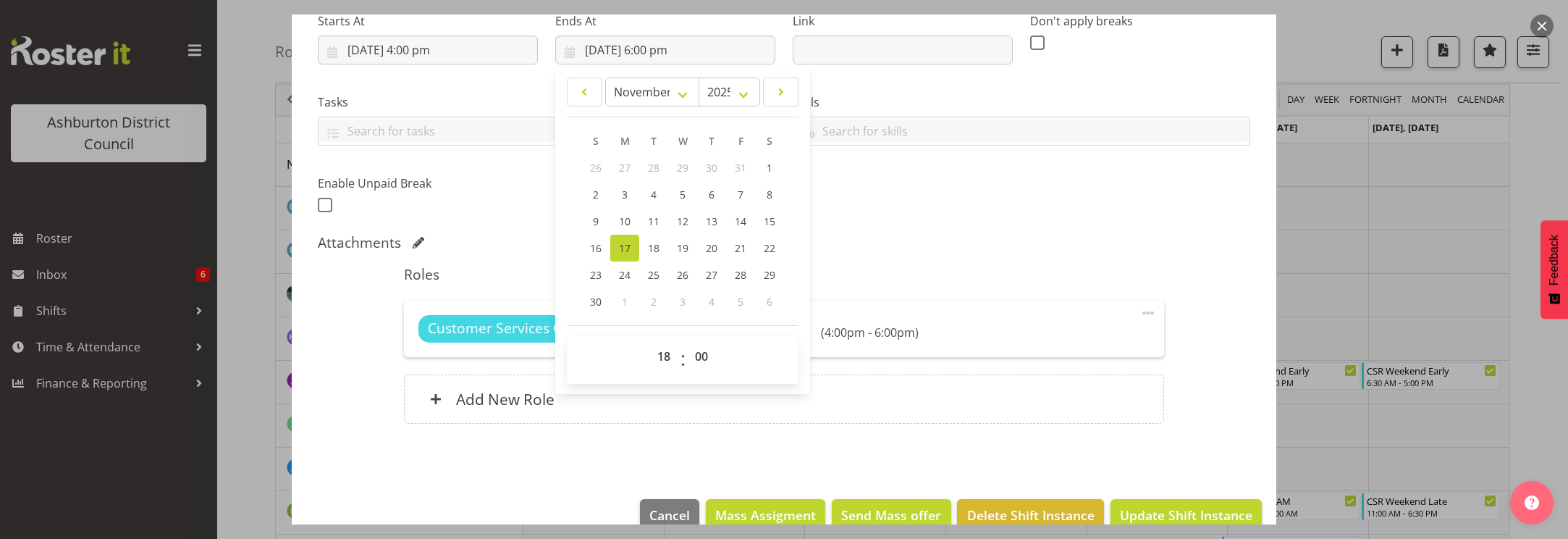
click at [1020, 244] on div "Attachments" at bounding box center [784, 243] width 933 height 17
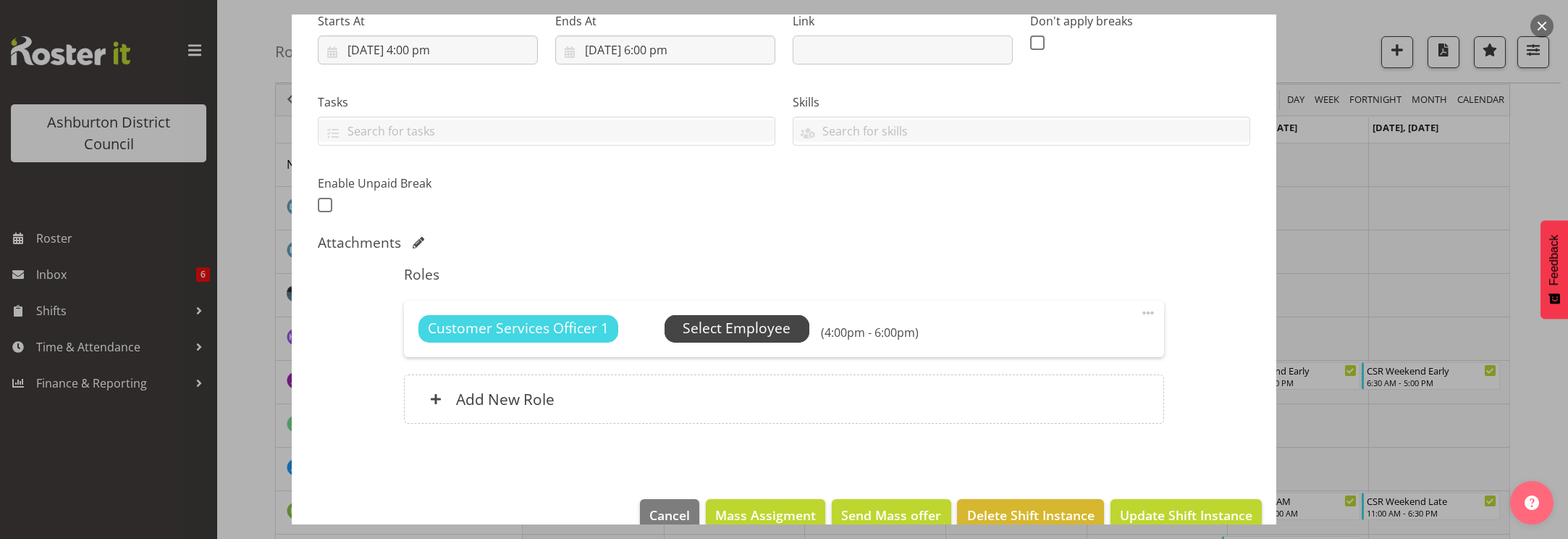
click at [738, 334] on span "Select Employee" at bounding box center [736, 328] width 108 height 21
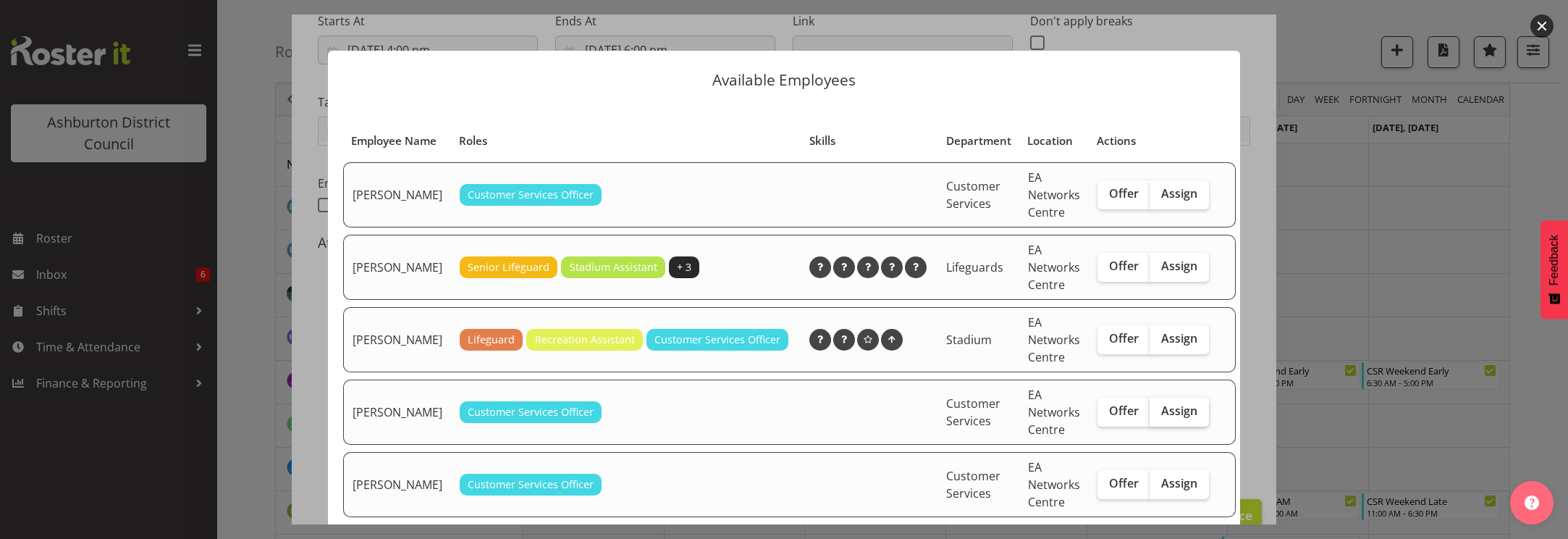
click at [1162, 418] on span "Assign" at bounding box center [1180, 411] width 36 height 15
click at [1155, 416] on input "Assign" at bounding box center [1154, 411] width 10 height 10
checkbox input "true"
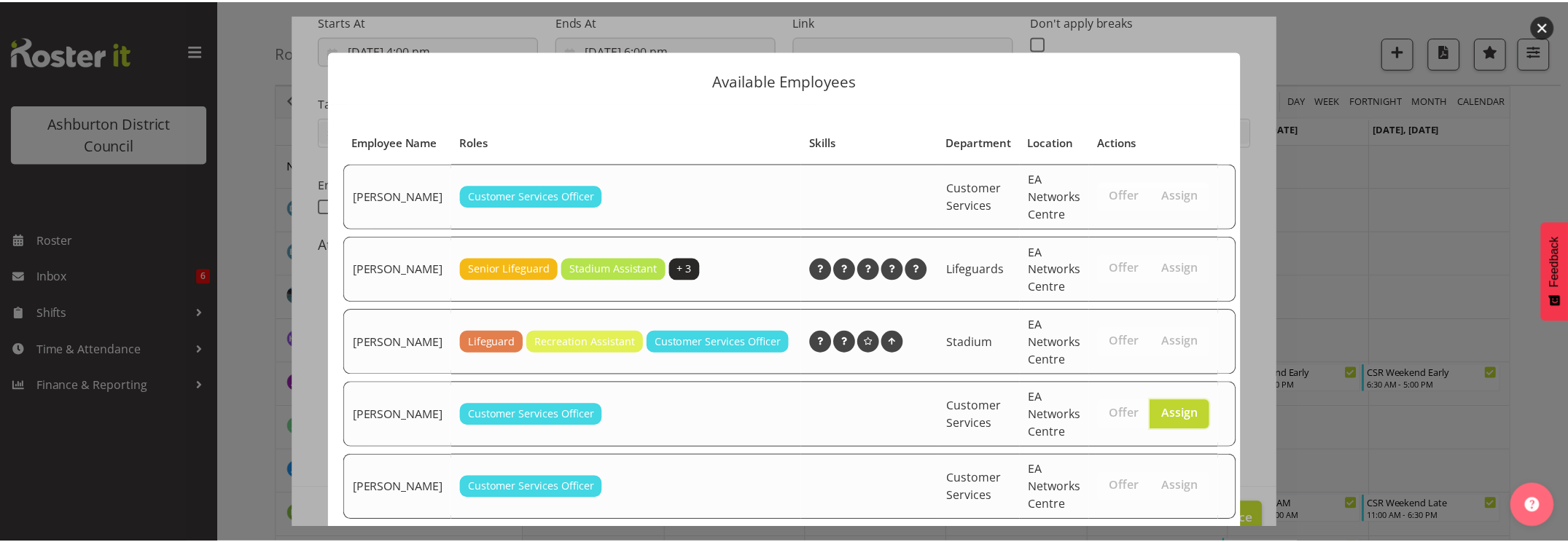
scroll to position [319, 0]
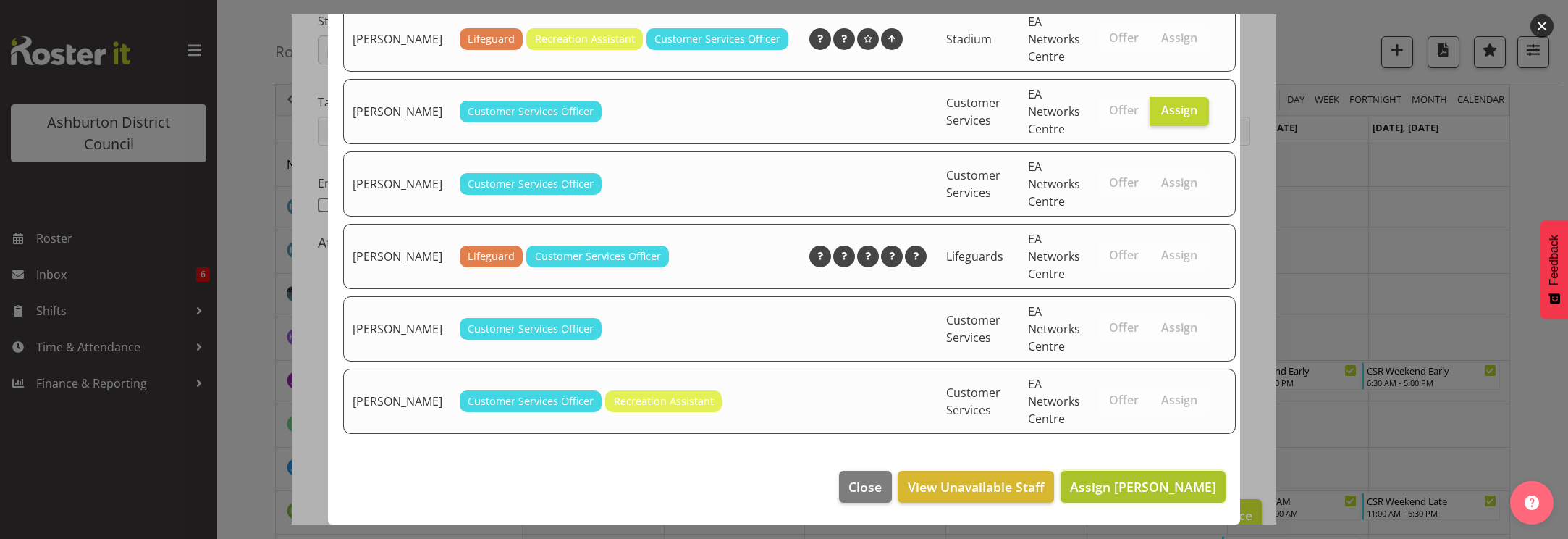
click at [1174, 491] on span "Assign [PERSON_NAME]" at bounding box center [1143, 487] width 146 height 17
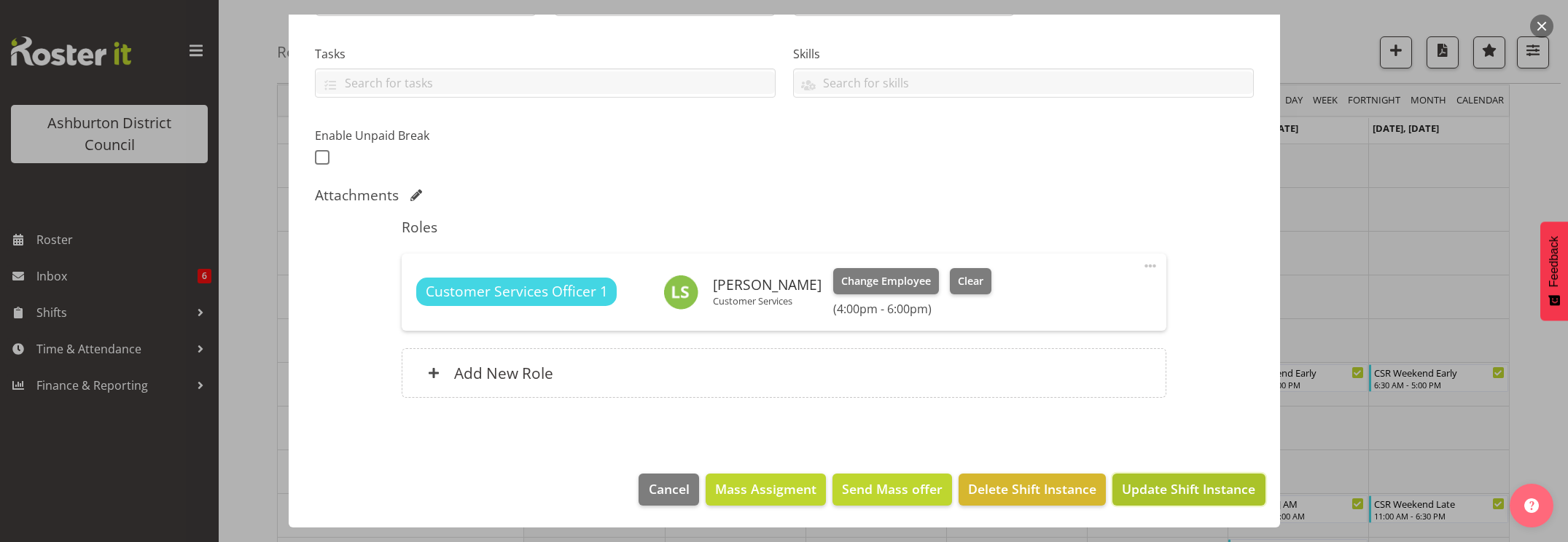
click at [1187, 492] on span "Update Shift Instance" at bounding box center [1188, 489] width 133 height 19
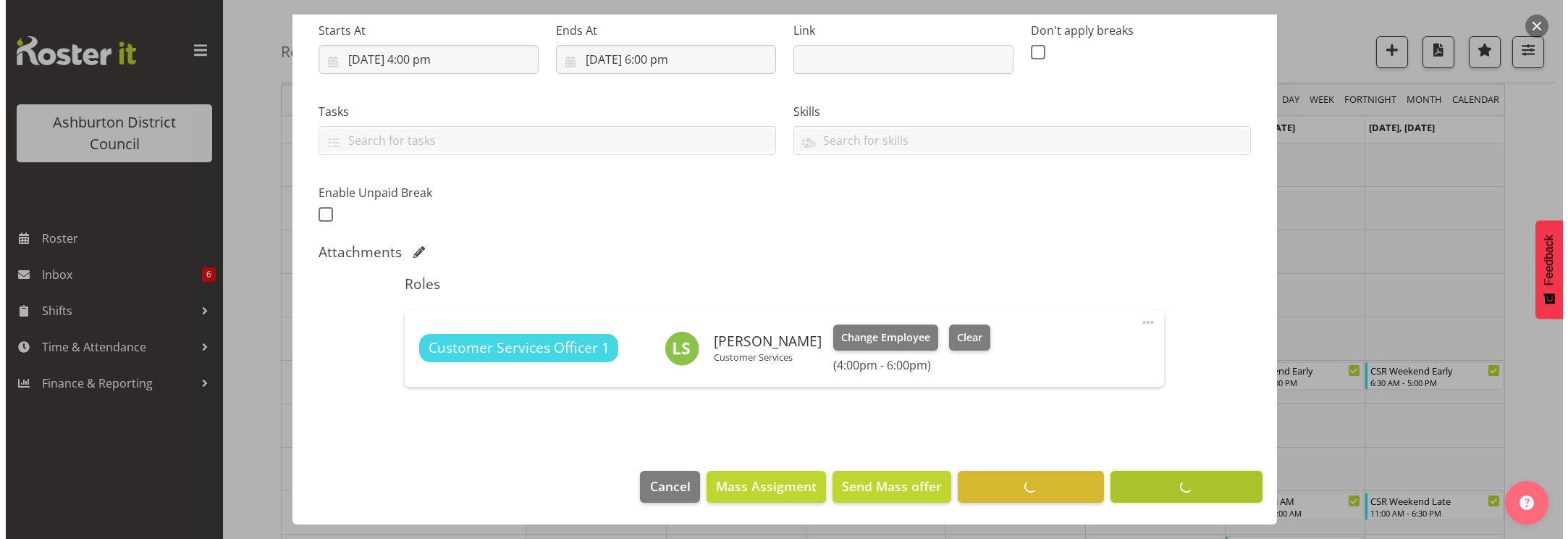
scroll to position [231, 0]
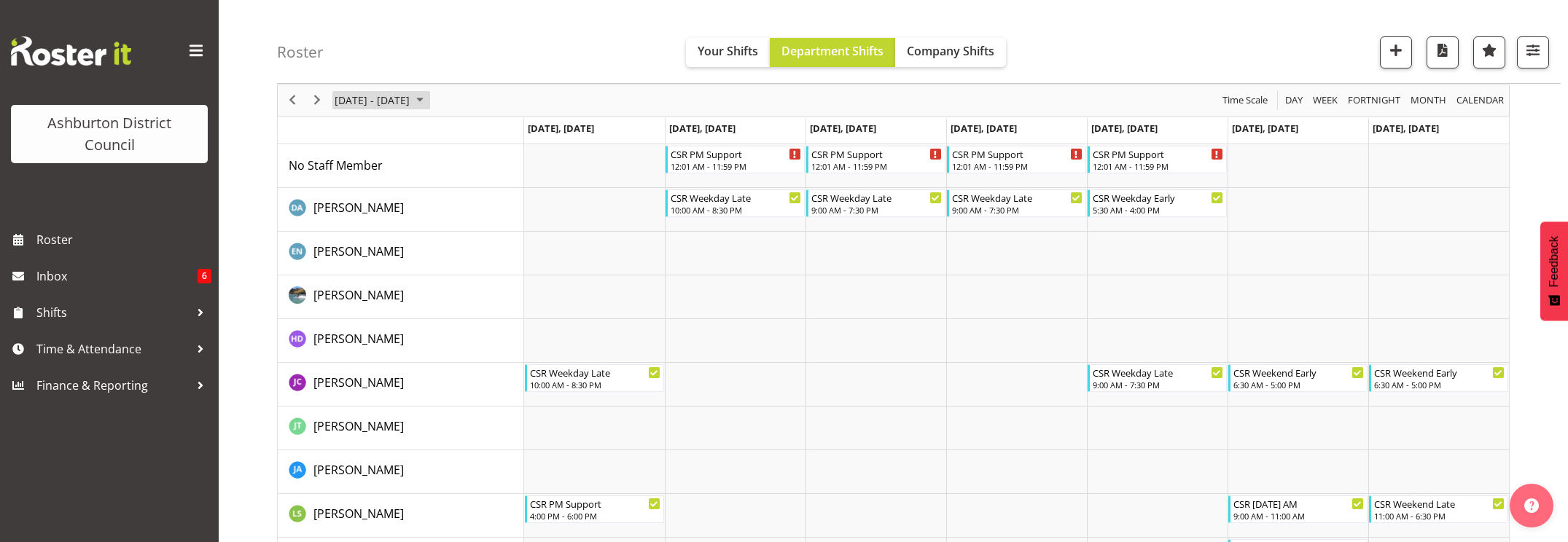
click at [391, 94] on span "[DATE] - [DATE]" at bounding box center [372, 99] width 78 height 18
click at [351, 286] on span "24" at bounding box center [350, 286] width 22 height 22
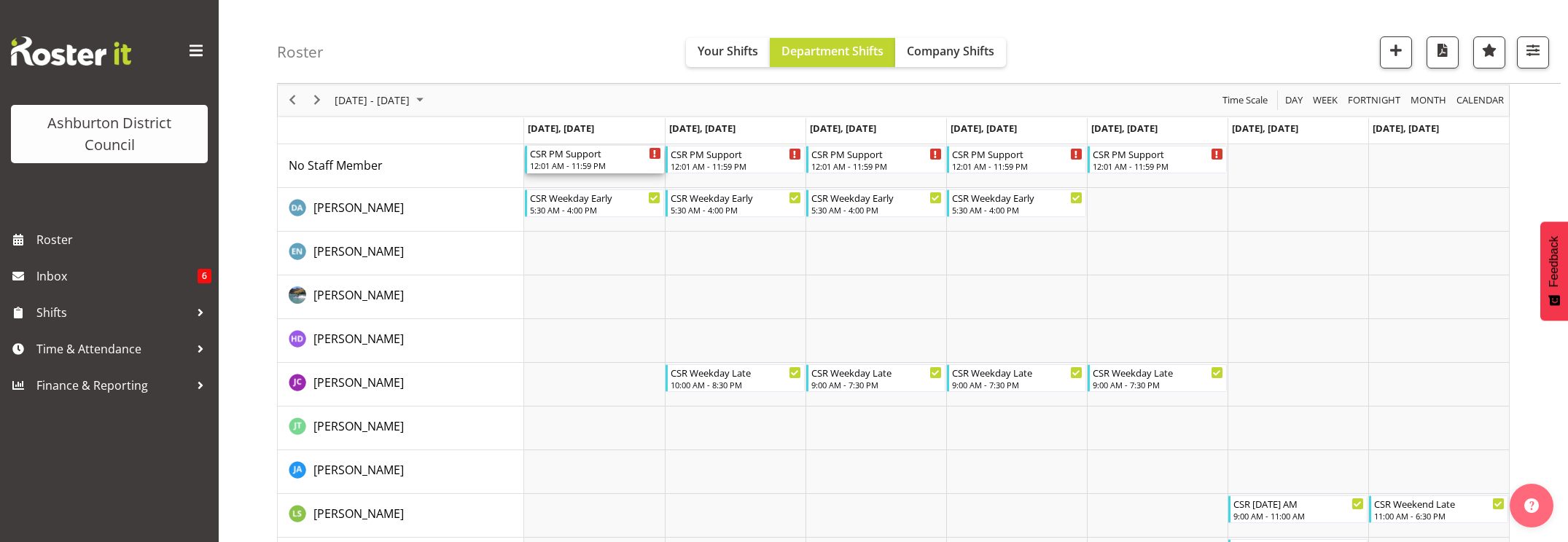
click at [592, 159] on div "CSR PM Support" at bounding box center [596, 152] width 131 height 15
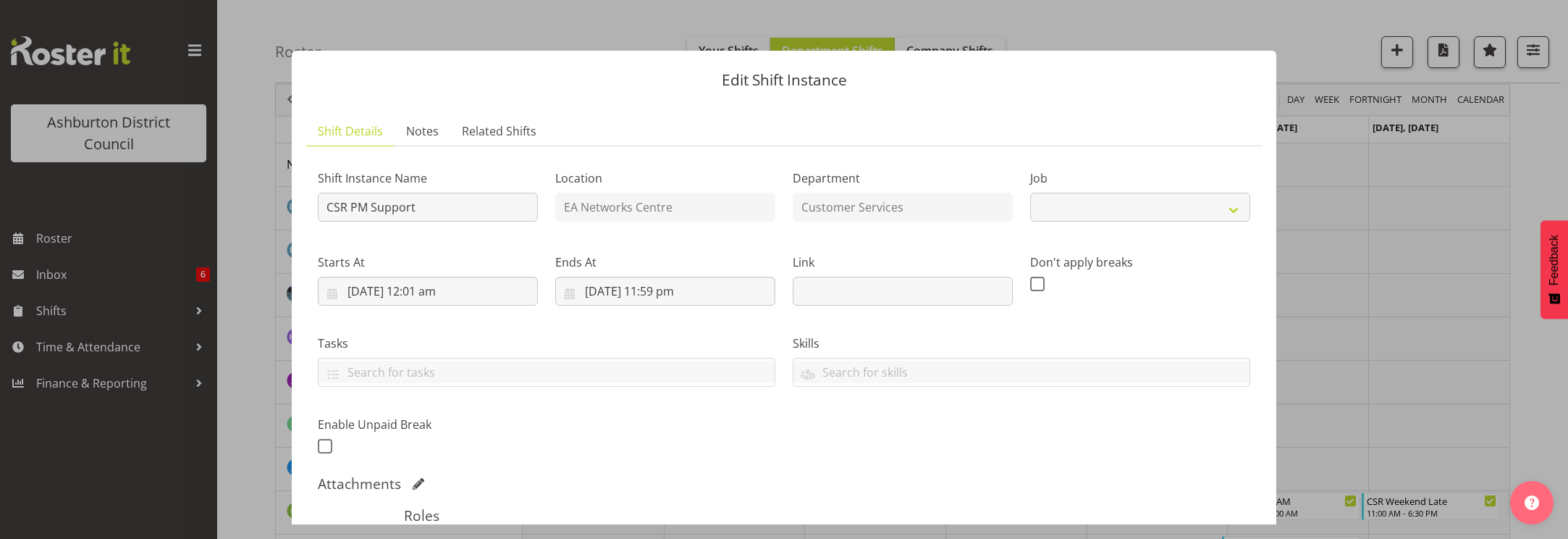
select select "30"
click at [430, 292] on input "[DATE] 12:01 am" at bounding box center [428, 290] width 220 height 29
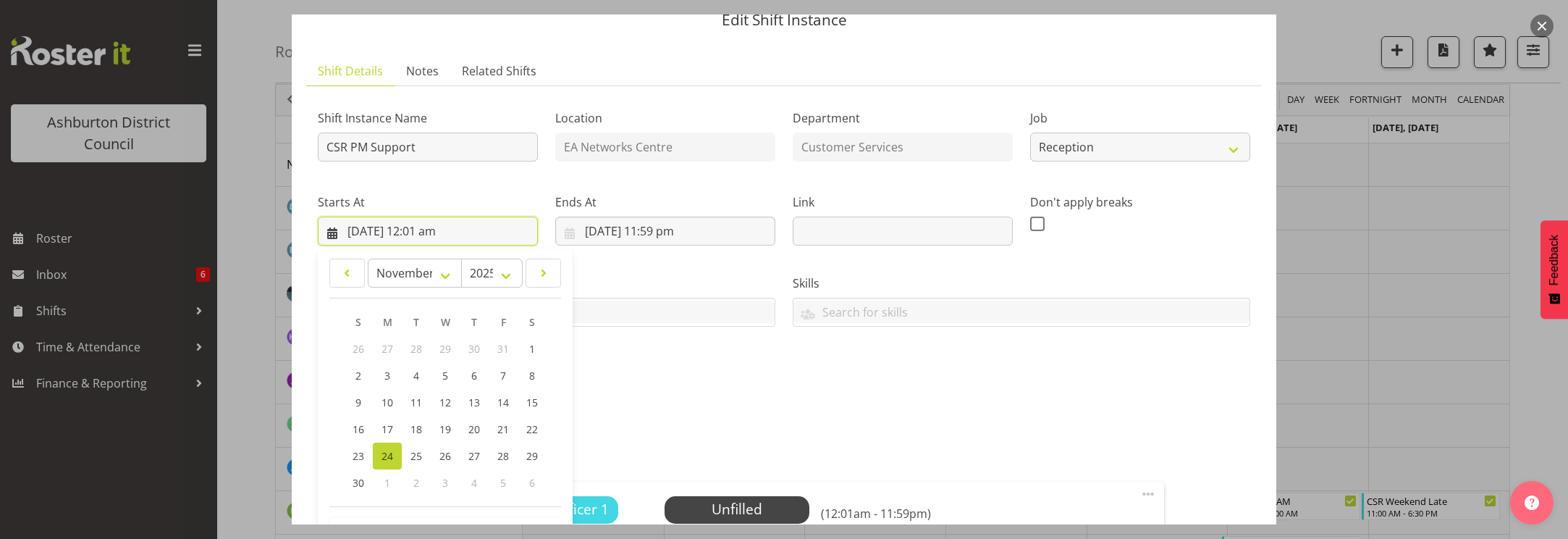
scroll to position [270, 0]
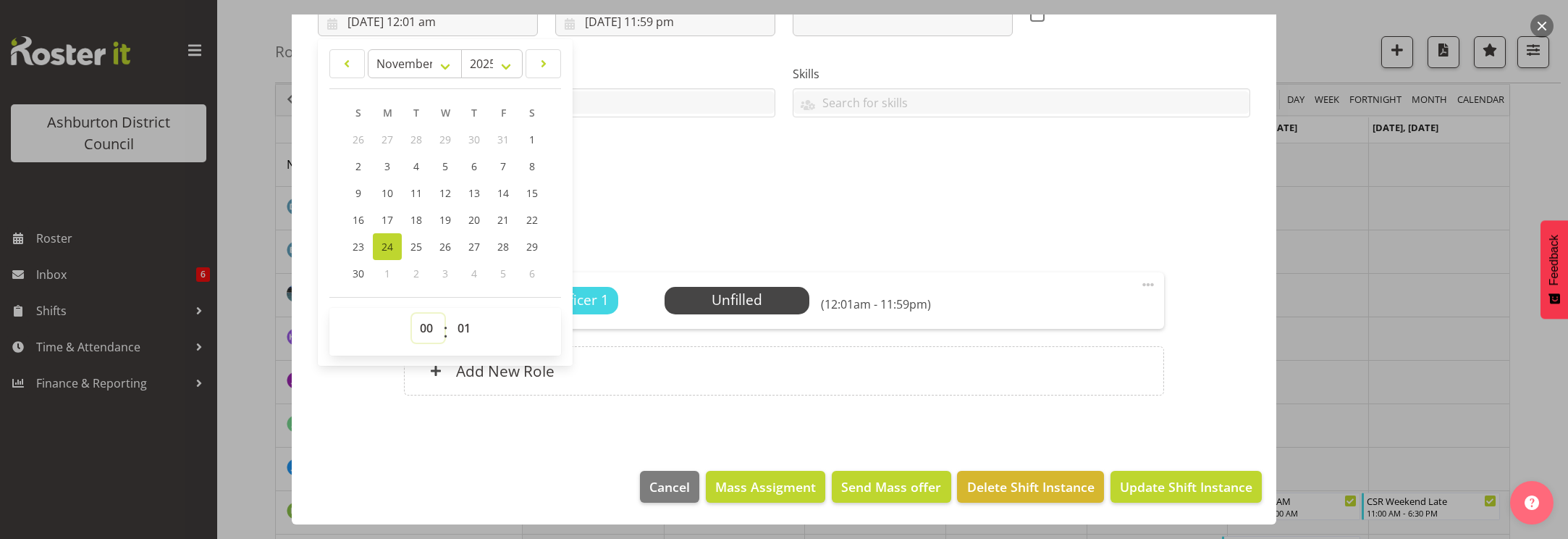
click at [421, 332] on select "00 01 02 03 04 05 06 07 08 09 10 11 12 13 14 15 16 17 18 19 20 21 22 23" at bounding box center [429, 328] width 33 height 29
select select "16"
click at [412, 314] on select "00 01 02 03 04 05 06 07 08 09 10 11 12 13 14 15 16 17 18 19 20 21 22 23" at bounding box center [429, 328] width 33 height 29
type input "[DATE] 4:01 pm"
click at [463, 327] on select "00 01 02 03 04 05 06 07 08 09 10 11 12 13 14 15 16 17 18 19 20 21 22 23 24 25 2…" at bounding box center [466, 328] width 33 height 29
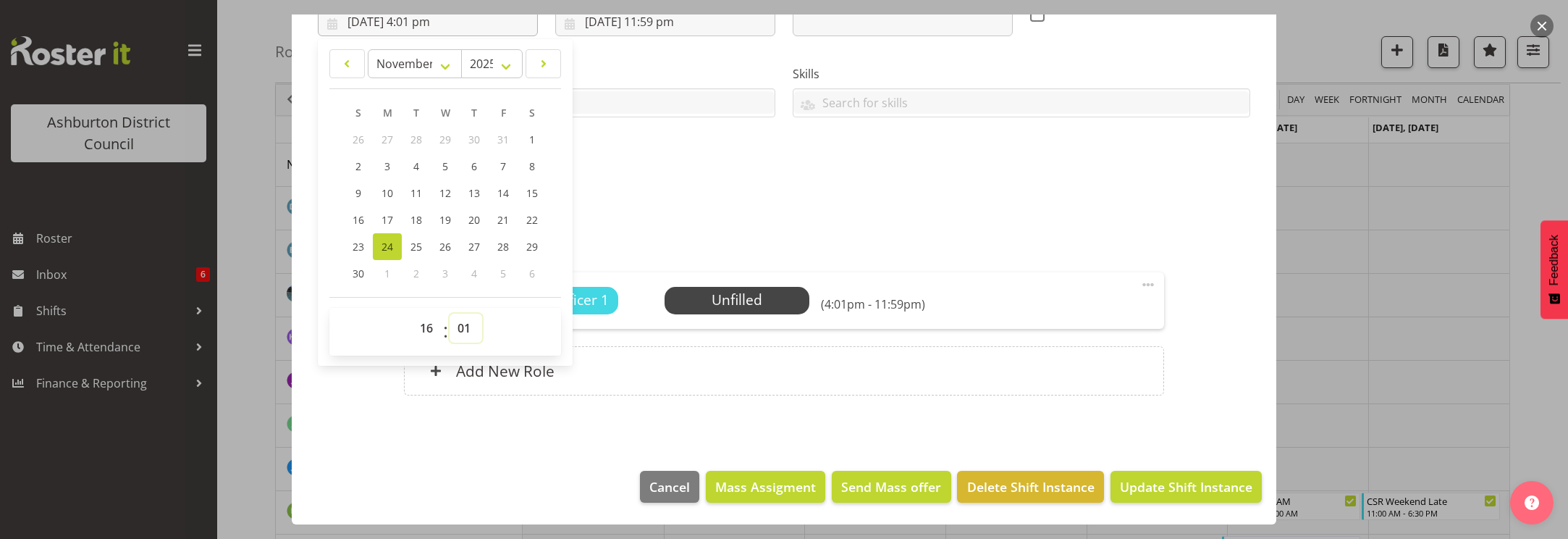
select select "0"
click at [450, 314] on select "00 01 02 03 04 05 06 07 08 09 10 11 12 13 14 15 16 17 18 19 20 21 22 23 24 25 2…" at bounding box center [466, 328] width 33 height 29
type input "[DATE] 4:00 pm"
click at [664, 24] on input "[DATE] 11:59 pm" at bounding box center [665, 21] width 220 height 29
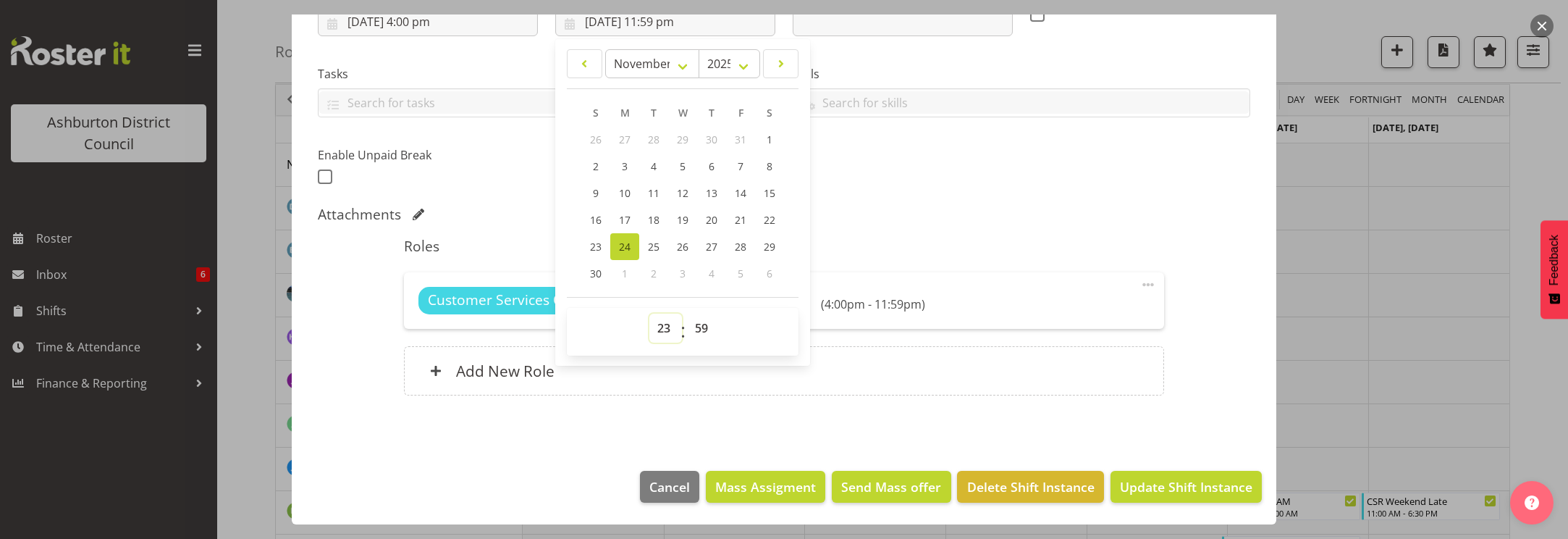
click at [657, 324] on select "00 01 02 03 04 05 06 07 08 09 10 11 12 13 14 15 16 17 18 19 20 21 22 23" at bounding box center [666, 328] width 33 height 29
select select "18"
click at [650, 314] on select "00 01 02 03 04 05 06 07 08 09 10 11 12 13 14 15 16 17 18 19 20 21 22 23" at bounding box center [666, 328] width 33 height 29
type input "[DATE] 6:59 pm"
click at [703, 323] on select "00 01 02 03 04 05 06 07 08 09 10 11 12 13 14 15 16 17 18 19 20 21 22 23 24 25 2…" at bounding box center [703, 328] width 33 height 29
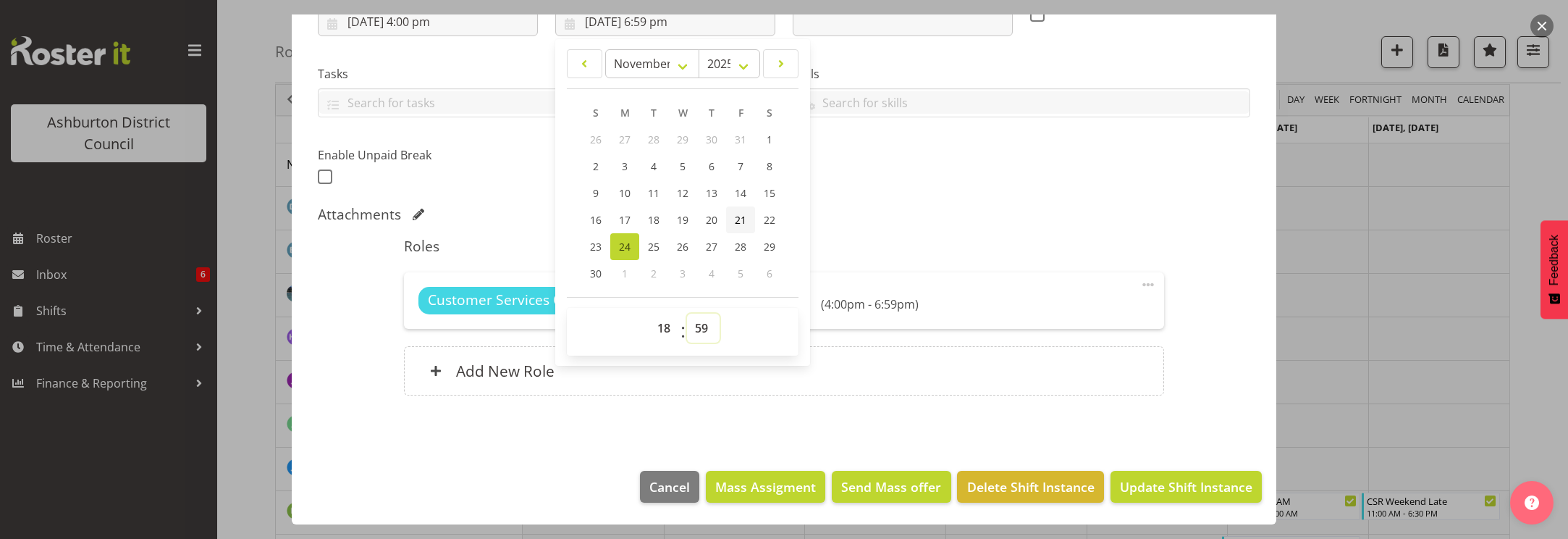
select select "0"
click at [687, 314] on select "00 01 02 03 04 05 06 07 08 09 10 11 12 13 14 15 16 17 18 19 20 21 22 23 24 25 2…" at bounding box center [703, 328] width 33 height 29
type input "[DATE] 6:00 pm"
click at [1009, 200] on div "Shift Instance Name CSR PM Support Location EA Networks Centre Department Custo…" at bounding box center [784, 150] width 933 height 524
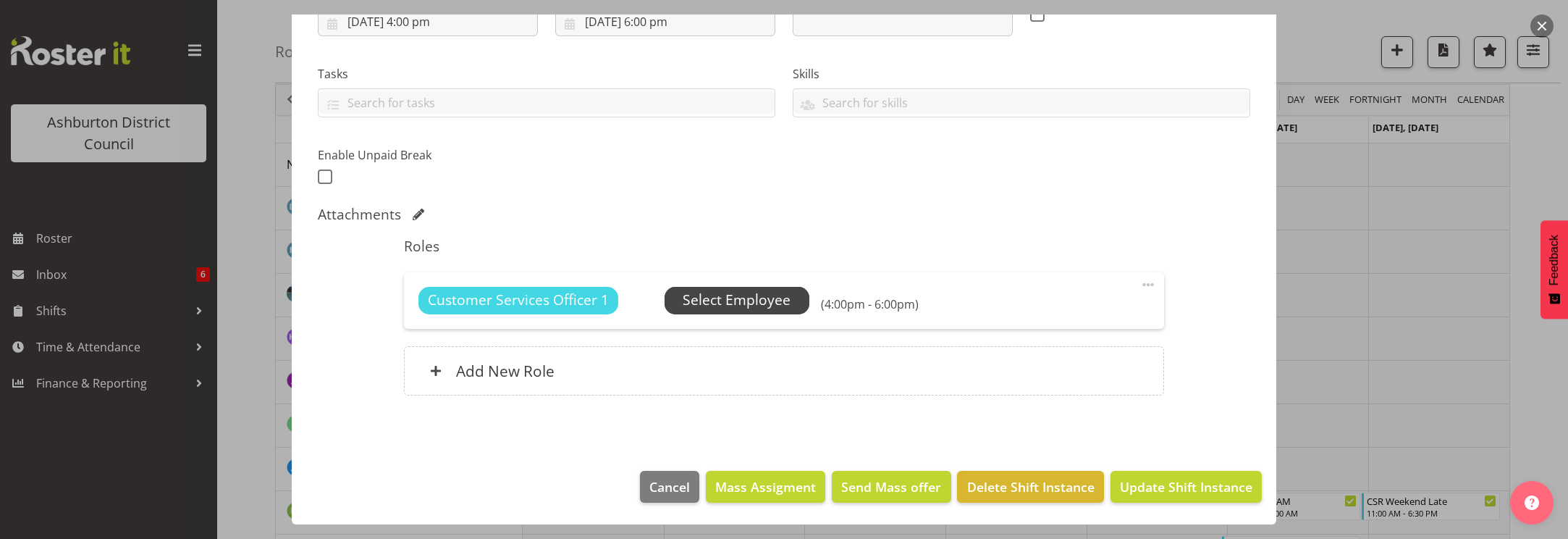
click at [753, 299] on span "Select Employee" at bounding box center [736, 300] width 108 height 21
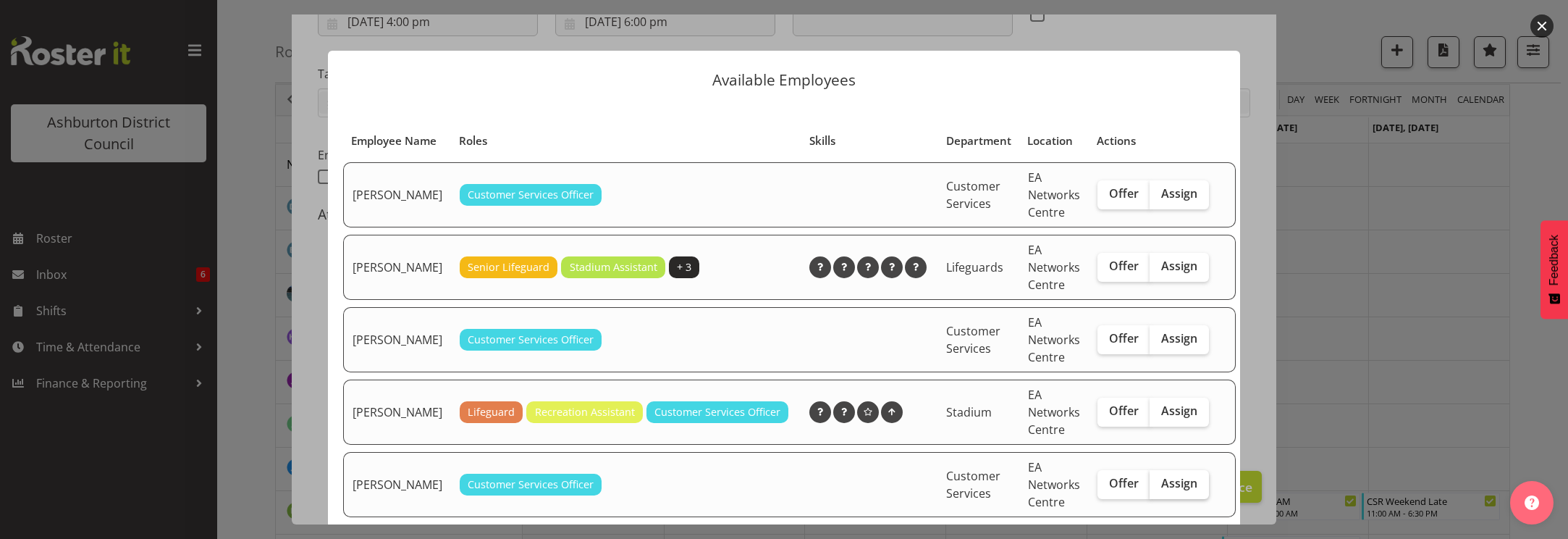
click at [1162, 490] on span "Assign" at bounding box center [1180, 483] width 36 height 15
click at [1157, 488] on input "Assign" at bounding box center [1154, 484] width 10 height 10
checkbox input "true"
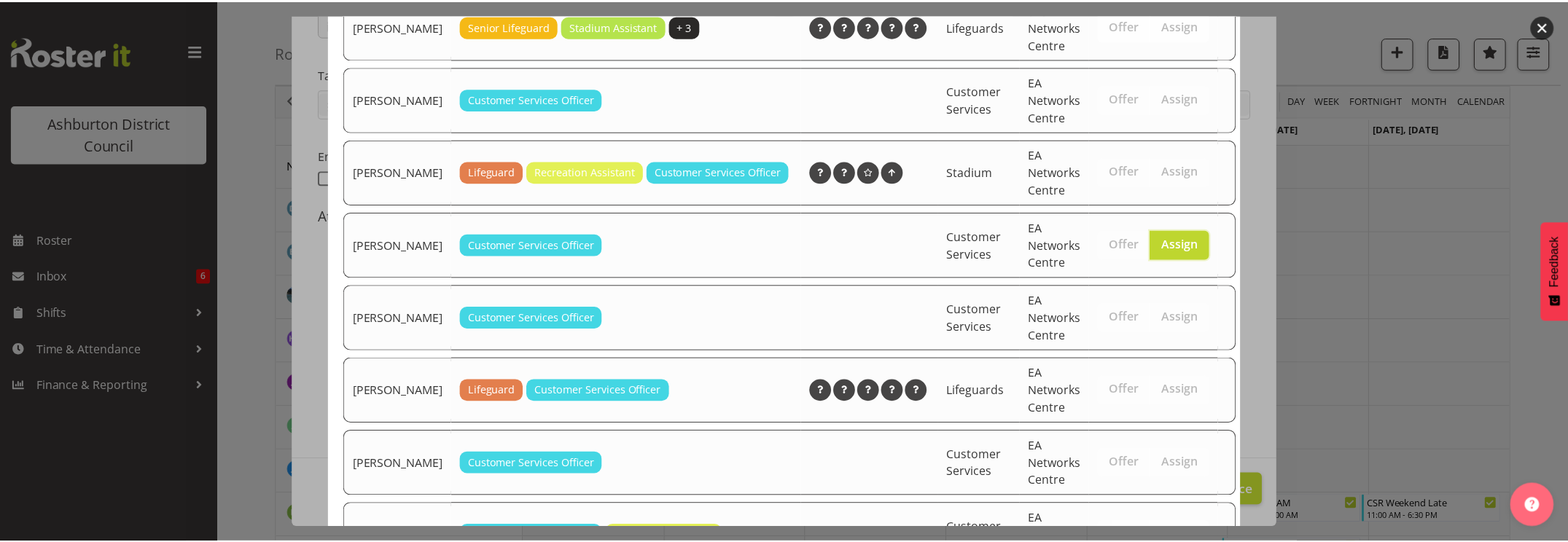
scroll to position [392, 0]
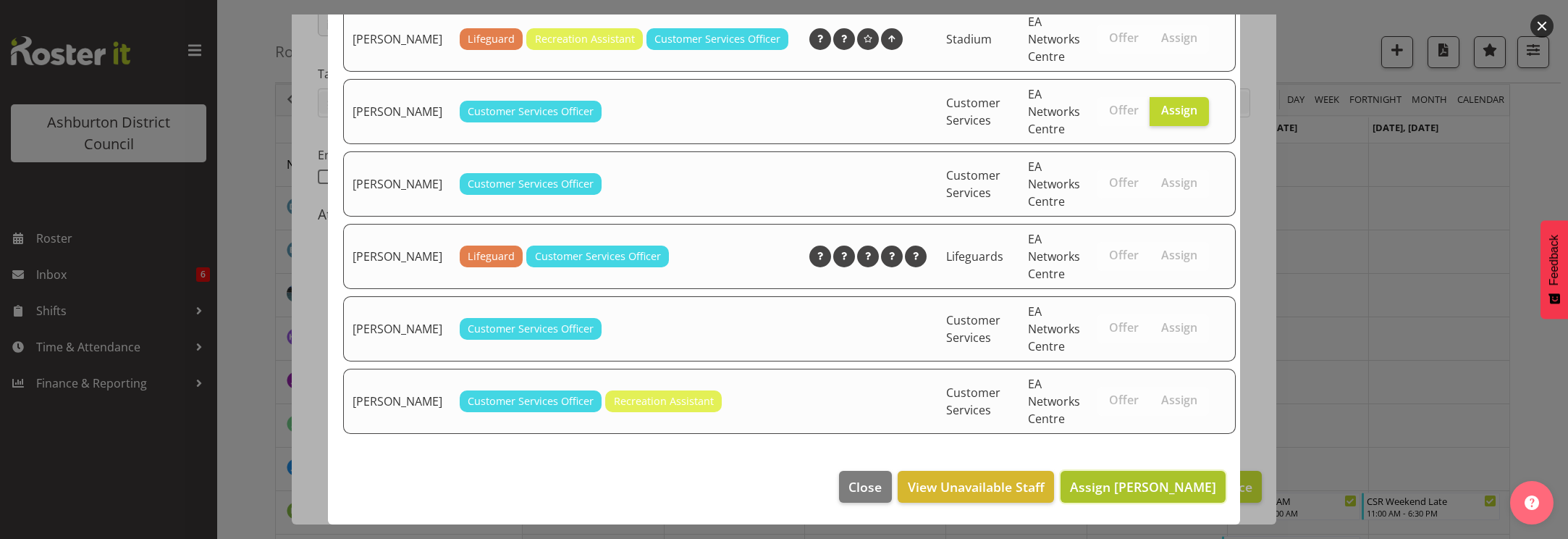
click at [1156, 485] on span "Assign [PERSON_NAME]" at bounding box center [1143, 487] width 146 height 17
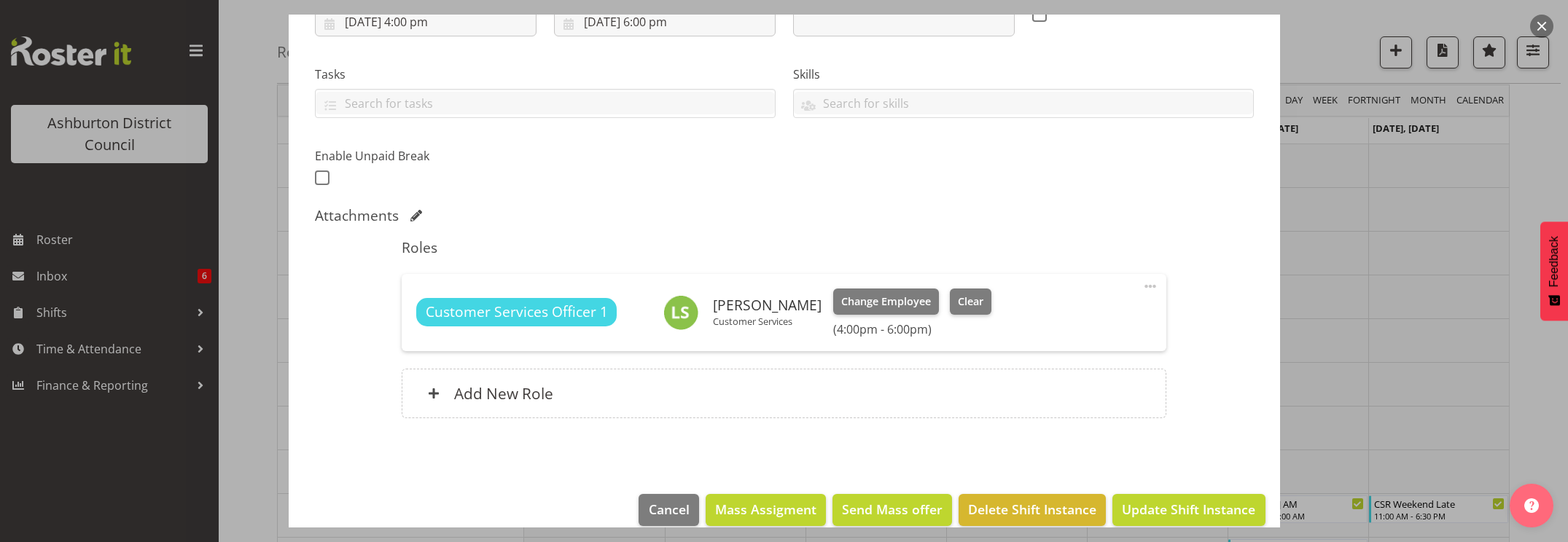
scroll to position [291, 0]
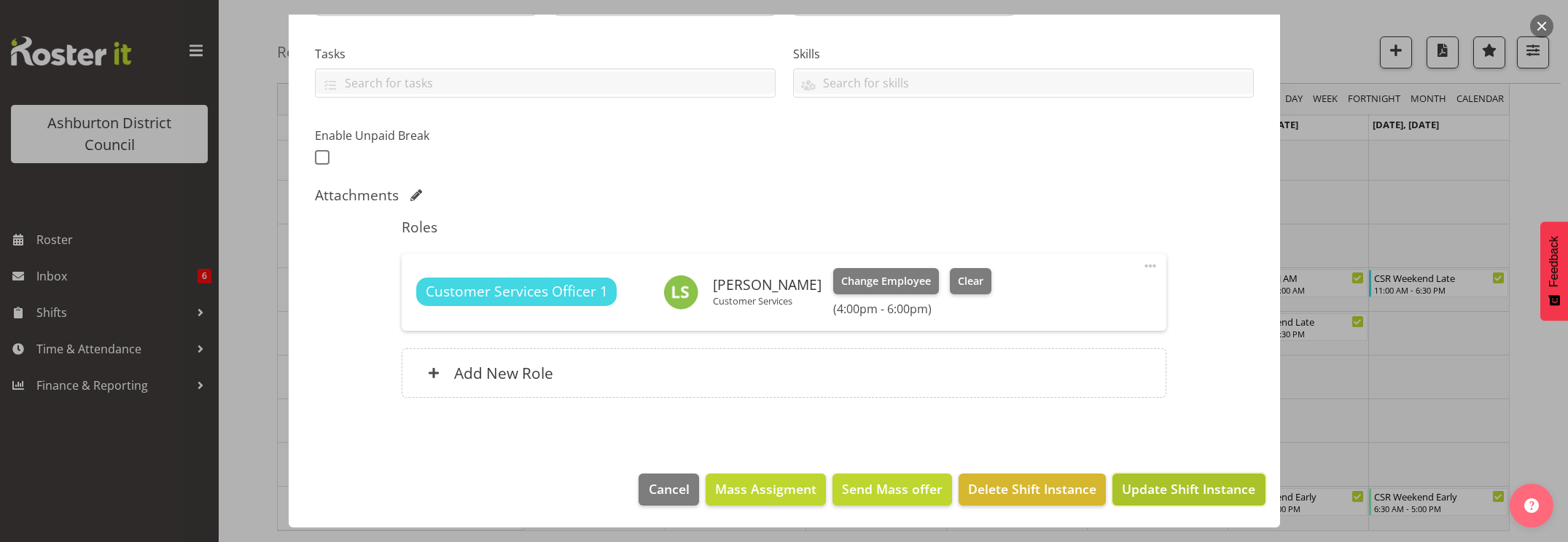
click at [1188, 490] on span "Update Shift Instance" at bounding box center [1188, 489] width 133 height 19
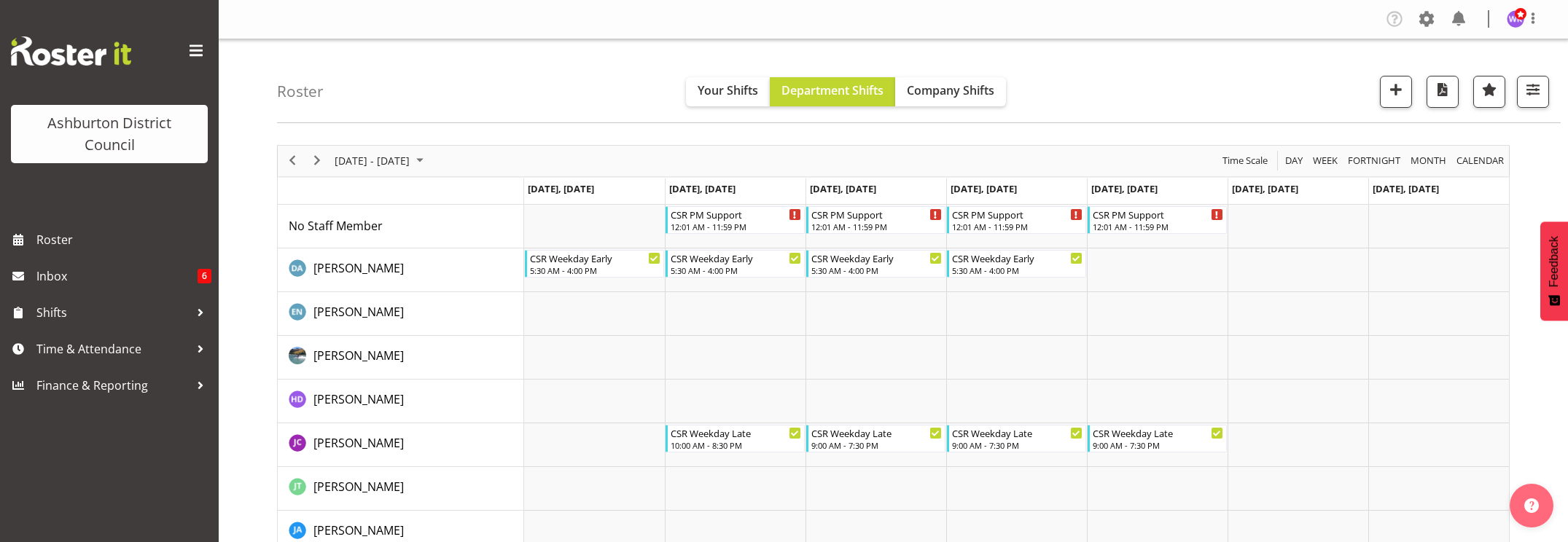
scroll to position [242, 0]
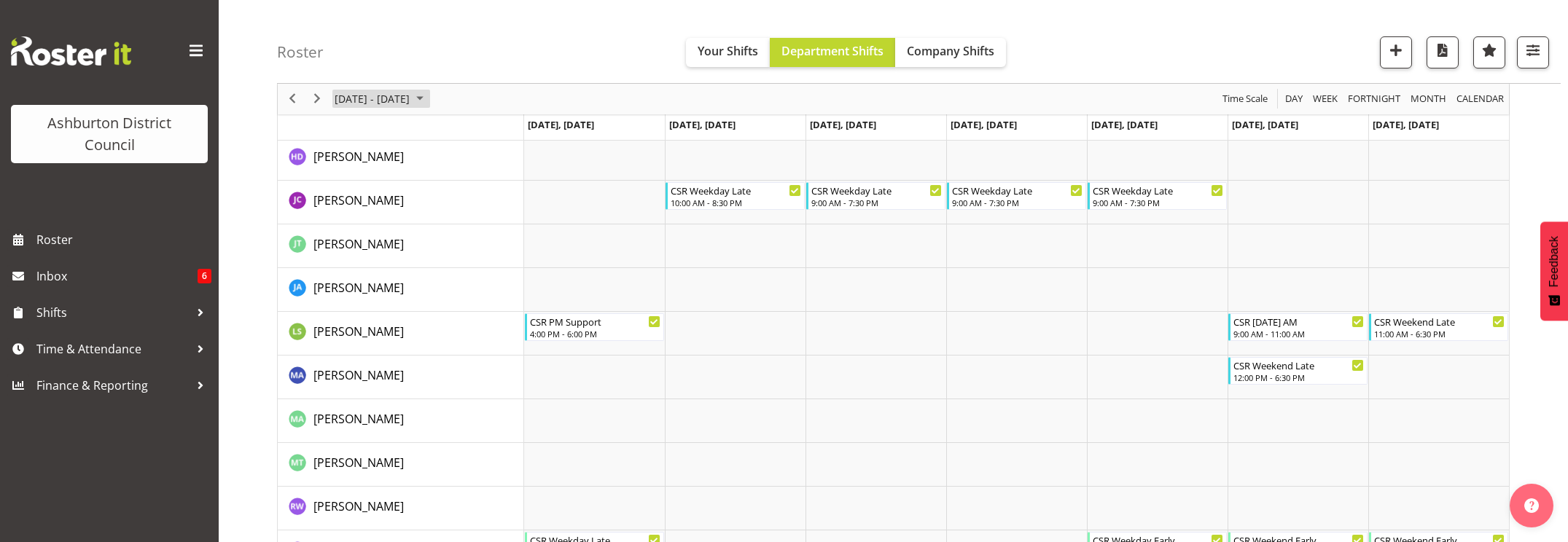
click at [359, 100] on span "[DATE] - [DATE]" at bounding box center [372, 99] width 78 height 18
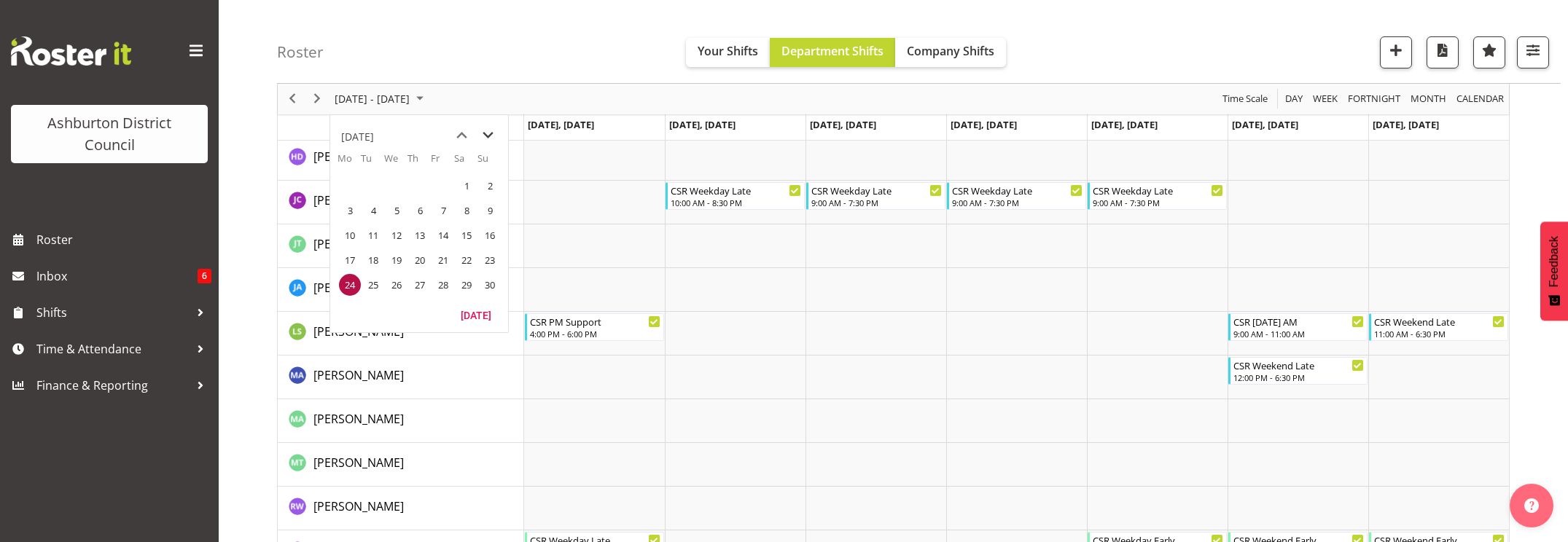
click at [487, 135] on span "next month" at bounding box center [487, 135] width 25 height 26
click at [349, 188] on span "1" at bounding box center [350, 186] width 22 height 22
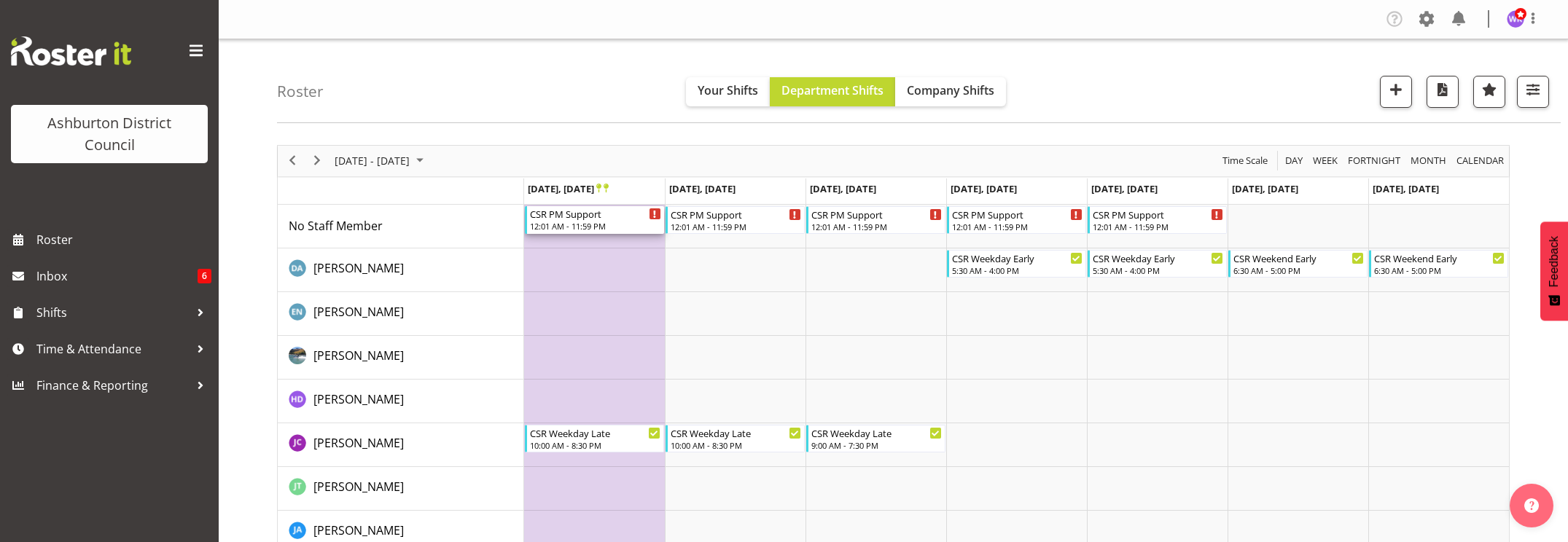
click at [617, 219] on div "CSR PM Support" at bounding box center [596, 213] width 131 height 15
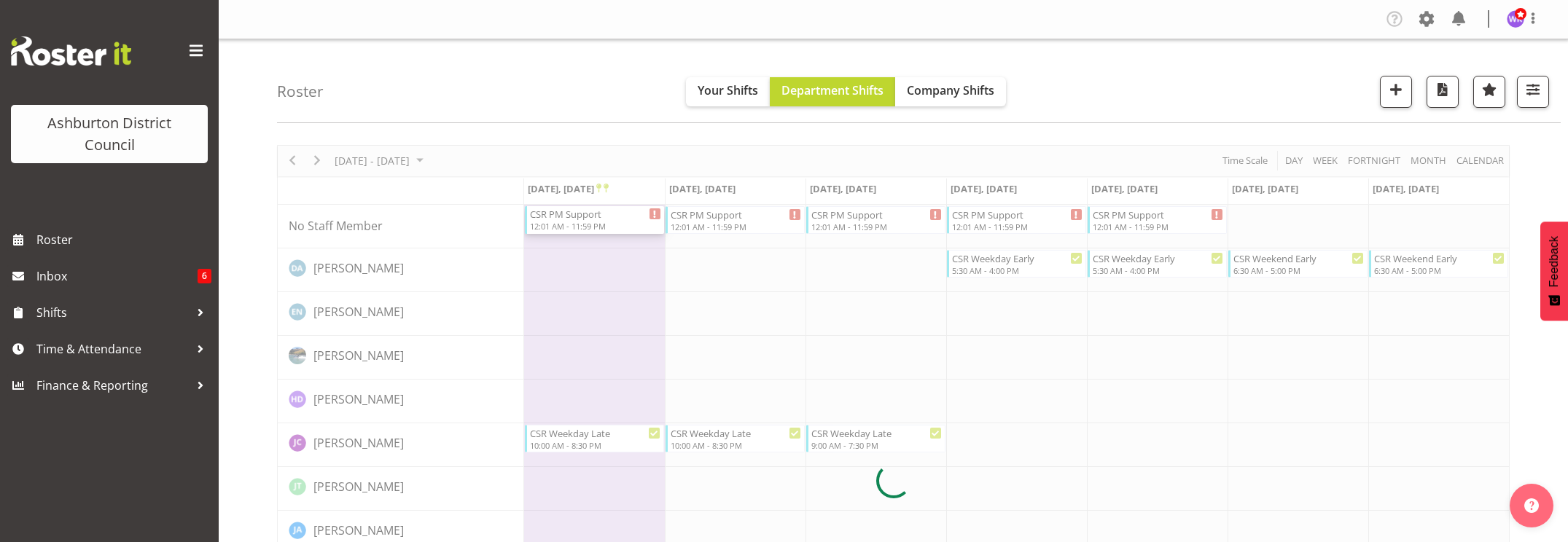
select select
select select "11"
select select "2025"
select select "1"
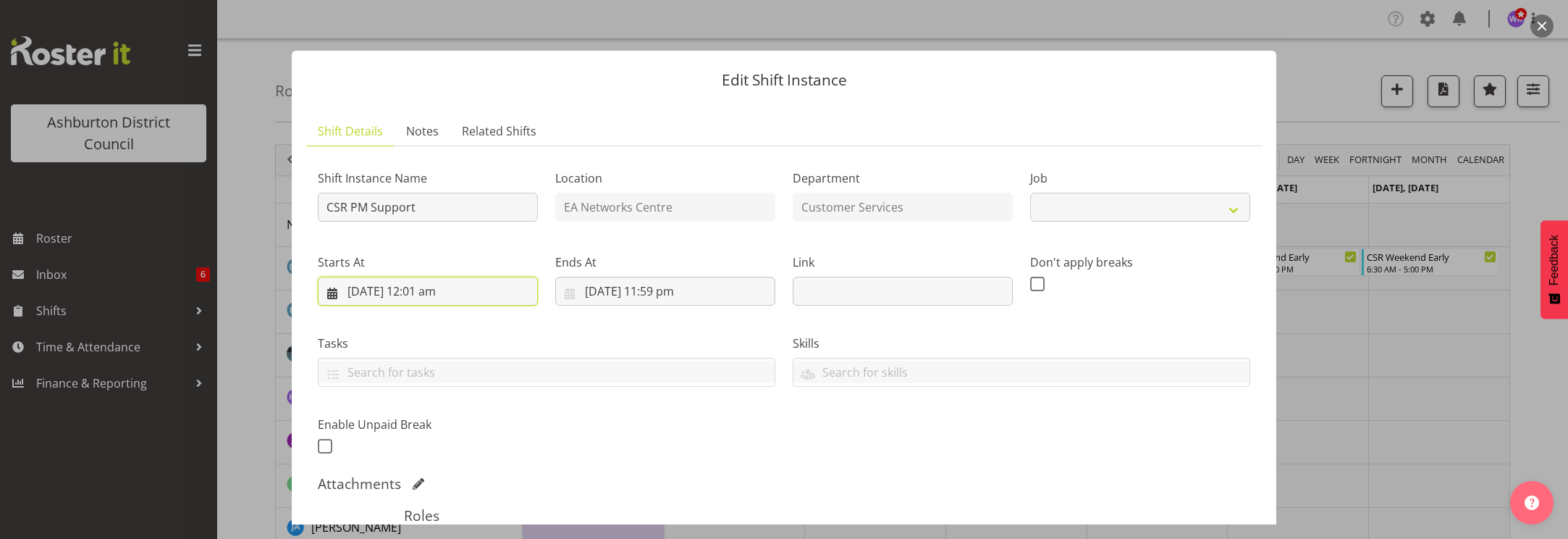
click at [439, 298] on input "[DATE] 12:01 am" at bounding box center [428, 290] width 220 height 29
select select "30"
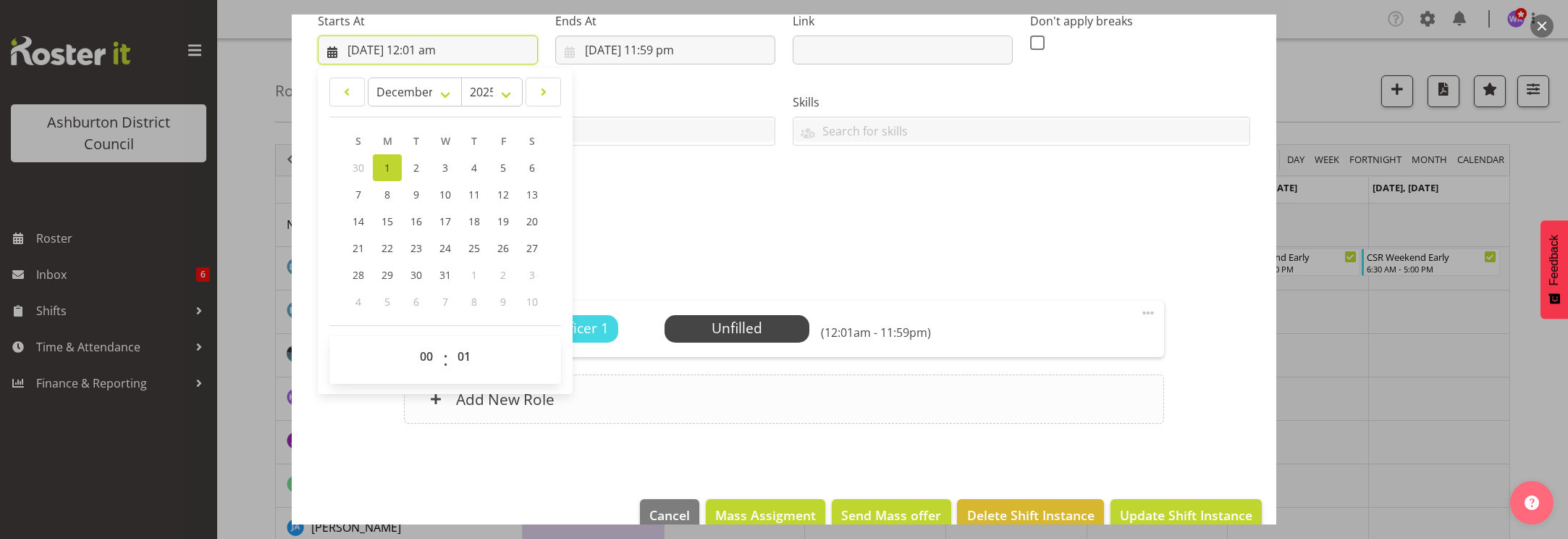
scroll to position [270, 0]
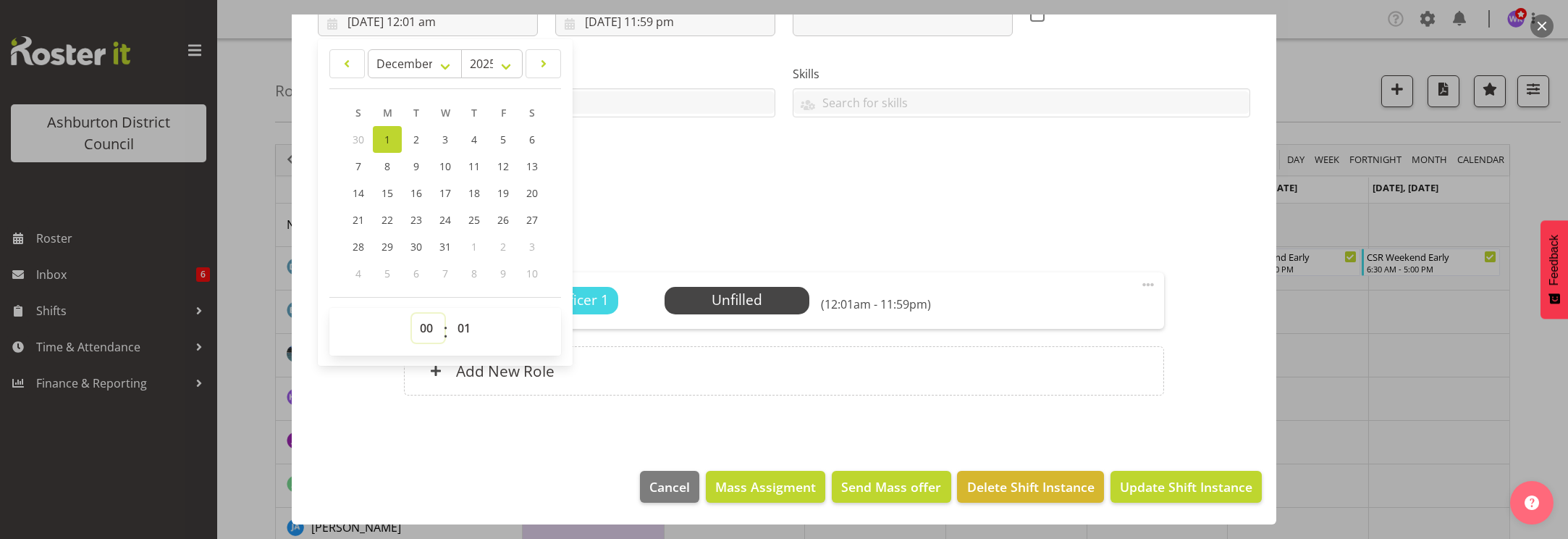
click at [431, 325] on select "00 01 02 03 04 05 06 07 08 09 10 11 12 13 14 15 16 17 18 19 20 21 22 23" at bounding box center [429, 328] width 33 height 29
select select "16"
click at [412, 314] on select "00 01 02 03 04 05 06 07 08 09 10 11 12 13 14 15 16 17 18 19 20 21 22 23" at bounding box center [429, 328] width 33 height 29
type input "[DATE] 4:01 pm"
click at [460, 328] on select "00 01 02 03 04 05 06 07 08 09 10 11 12 13 14 15 16 17 18 19 20 21 22 23 24 25 2…" at bounding box center [466, 328] width 33 height 29
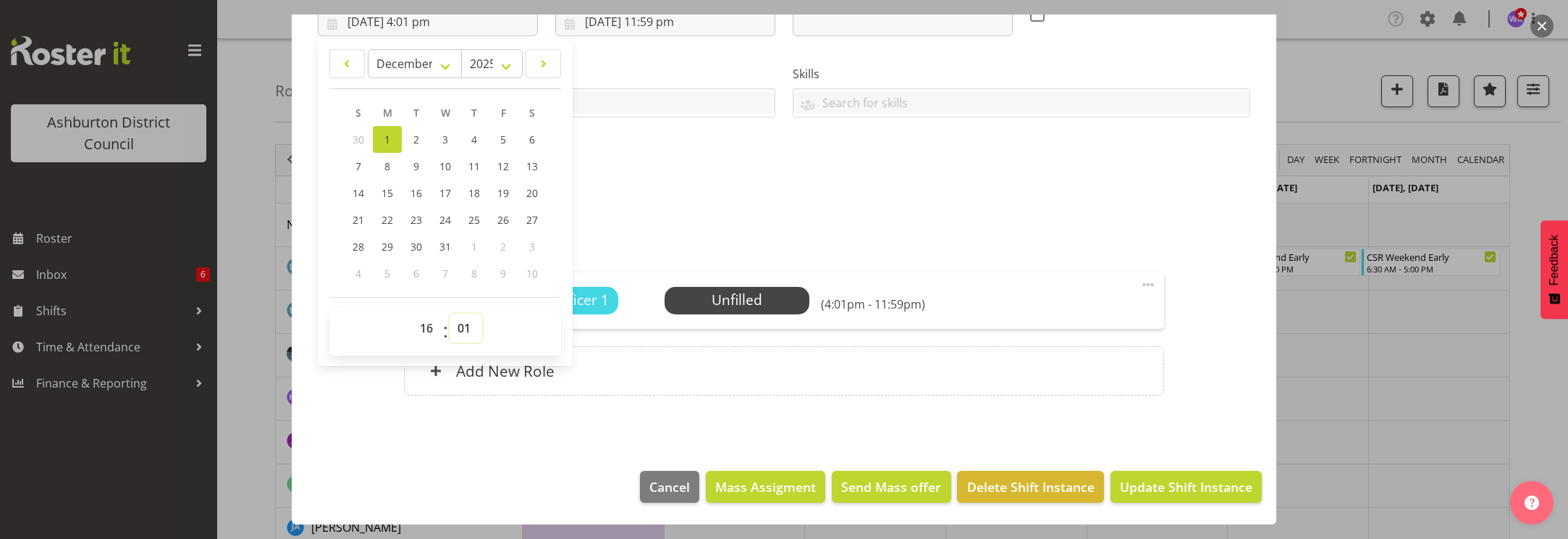
select select "0"
click at [450, 314] on select "00 01 02 03 04 05 06 07 08 09 10 11 12 13 14 15 16 17 18 19 20 21 22 23 24 25 2…" at bounding box center [466, 328] width 33 height 29
type input "[DATE] 4:00 pm"
click at [673, 29] on input "[DATE] 11:59 pm" at bounding box center [665, 21] width 220 height 29
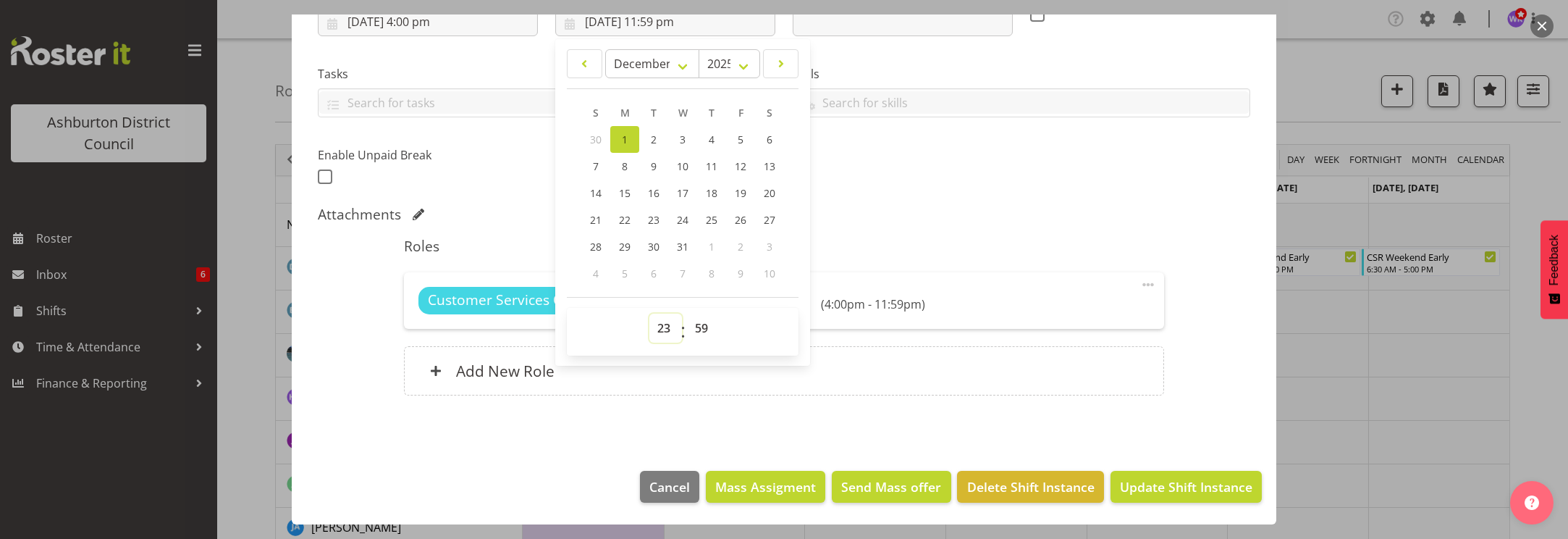
click at [664, 334] on select "00 01 02 03 04 05 06 07 08 09 10 11 12 13 14 15 16 17 18 19 20 21 22 23" at bounding box center [666, 328] width 33 height 29
select select "18"
click at [650, 314] on select "00 01 02 03 04 05 06 07 08 09 10 11 12 13 14 15 16 17 18 19 20 21 22 23" at bounding box center [666, 328] width 33 height 29
type input "[DATE] 6:59 pm"
click at [703, 334] on select "00 01 02 03 04 05 06 07 08 09 10 11 12 13 14 15 16 17 18 19 20 21 22 23 24 25 2…" at bounding box center [703, 328] width 33 height 29
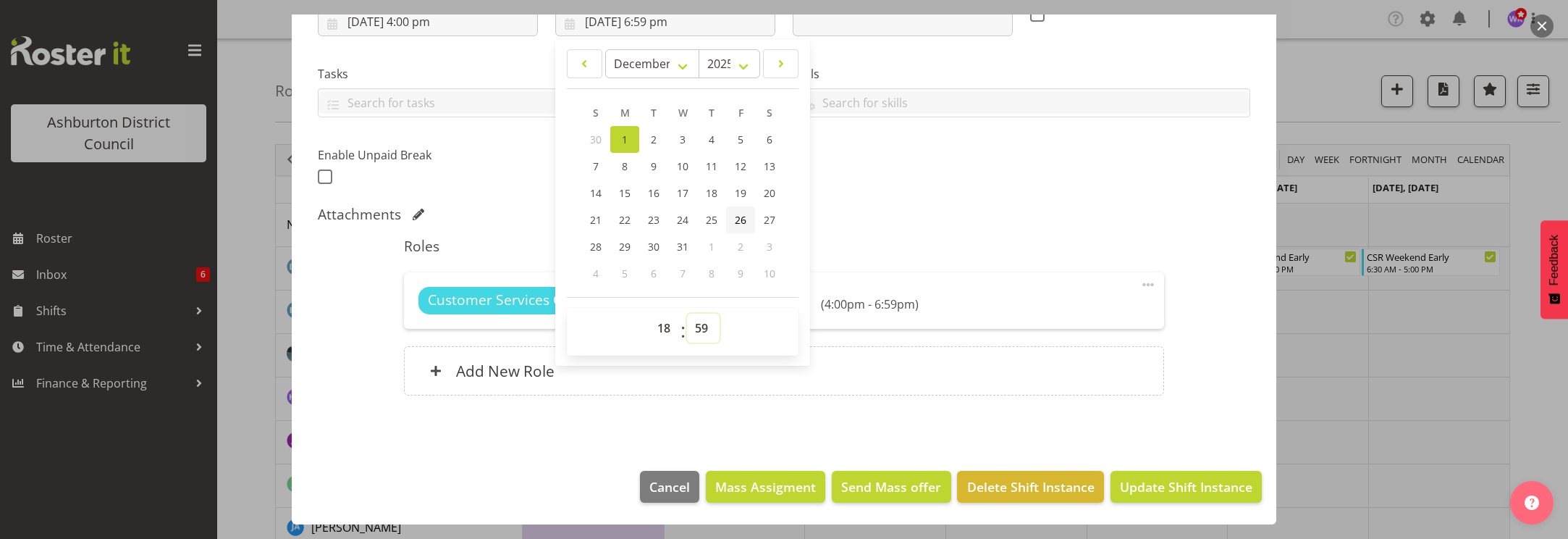
select select "0"
click at [687, 314] on select "00 01 02 03 04 05 06 07 08 09 10 11 12 13 14 15 16 17 18 19 20 21 22 23 24 25 2…" at bounding box center [703, 328] width 33 height 29
type input "[DATE] 6:00 pm"
click at [989, 223] on div "Attachments" at bounding box center [784, 215] width 933 height 20
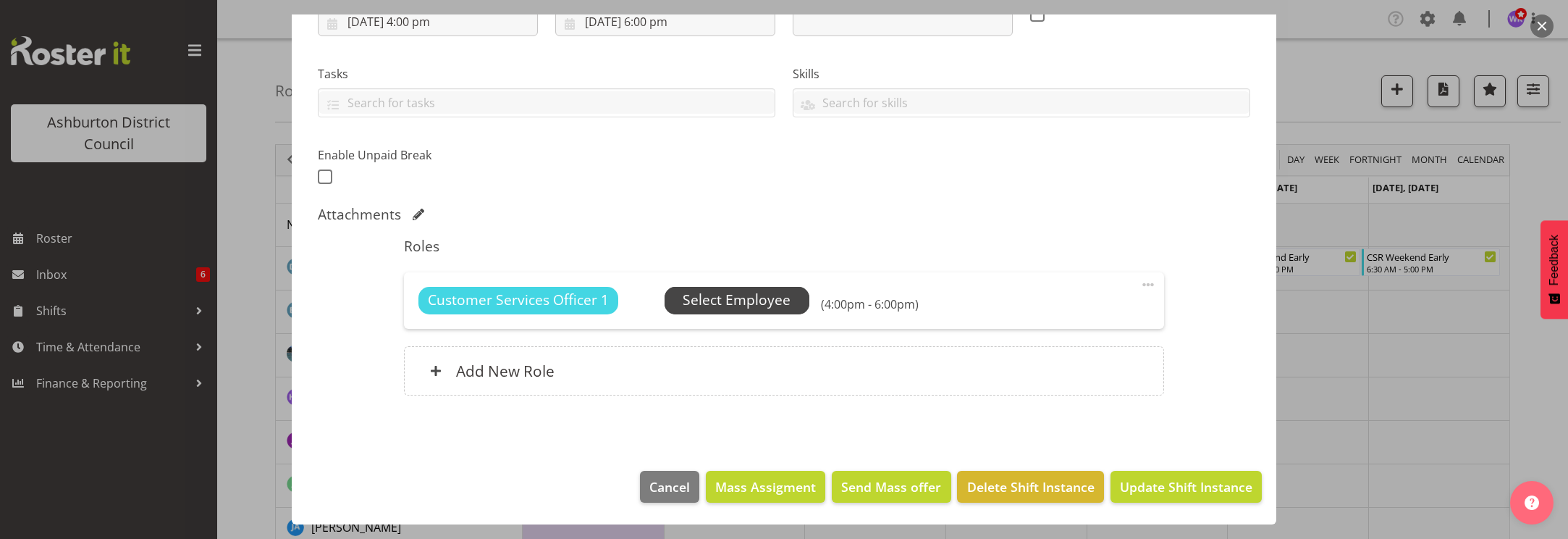
click at [769, 303] on span "Select Employee" at bounding box center [736, 300] width 108 height 21
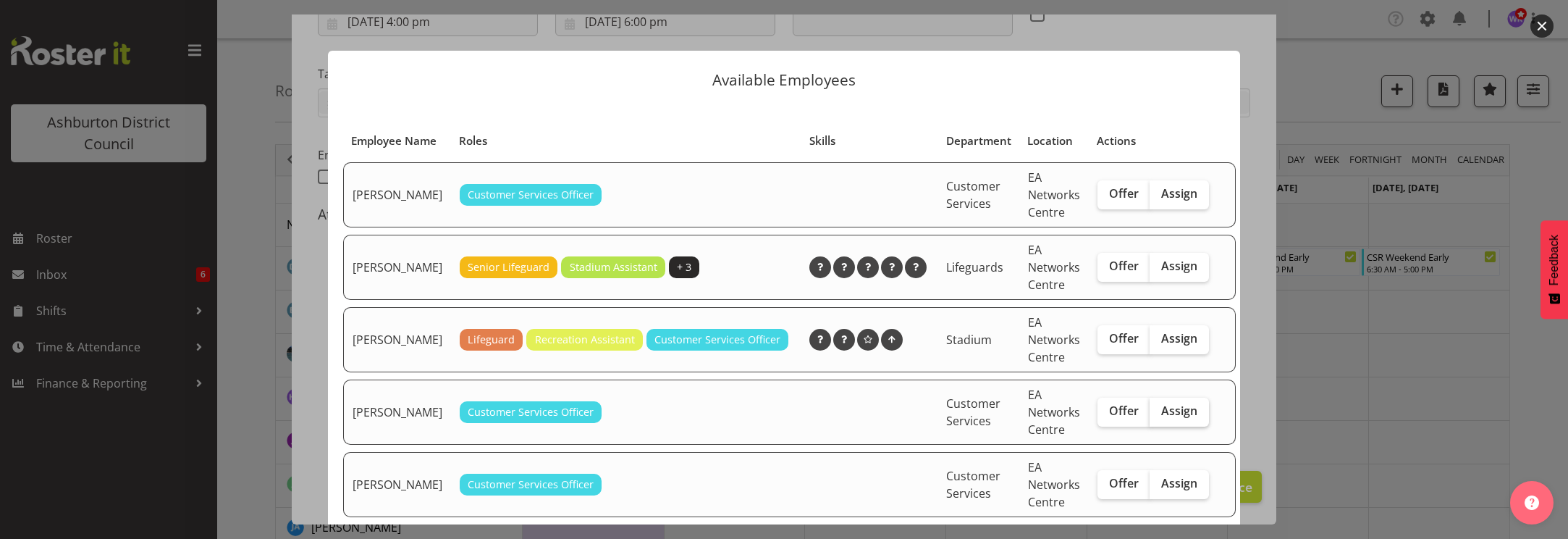
click at [1162, 418] on span "Assign" at bounding box center [1180, 411] width 36 height 15
click at [1154, 416] on input "Assign" at bounding box center [1154, 411] width 10 height 10
checkbox input "true"
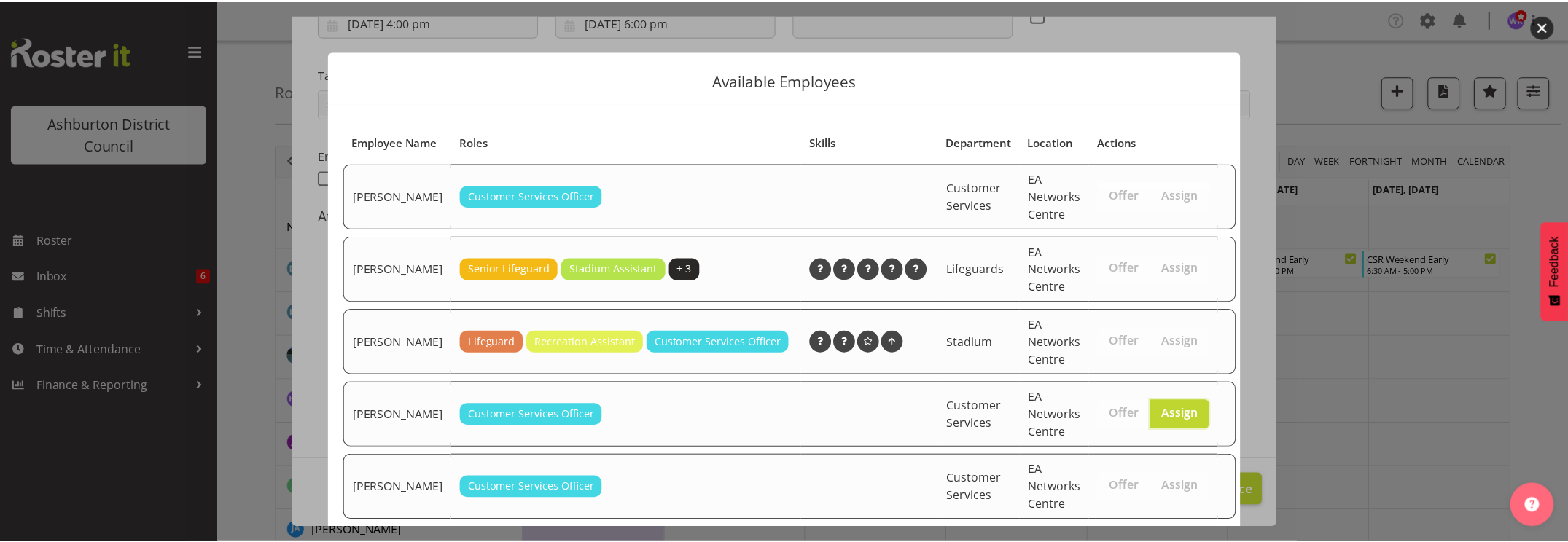
scroll to position [304, 0]
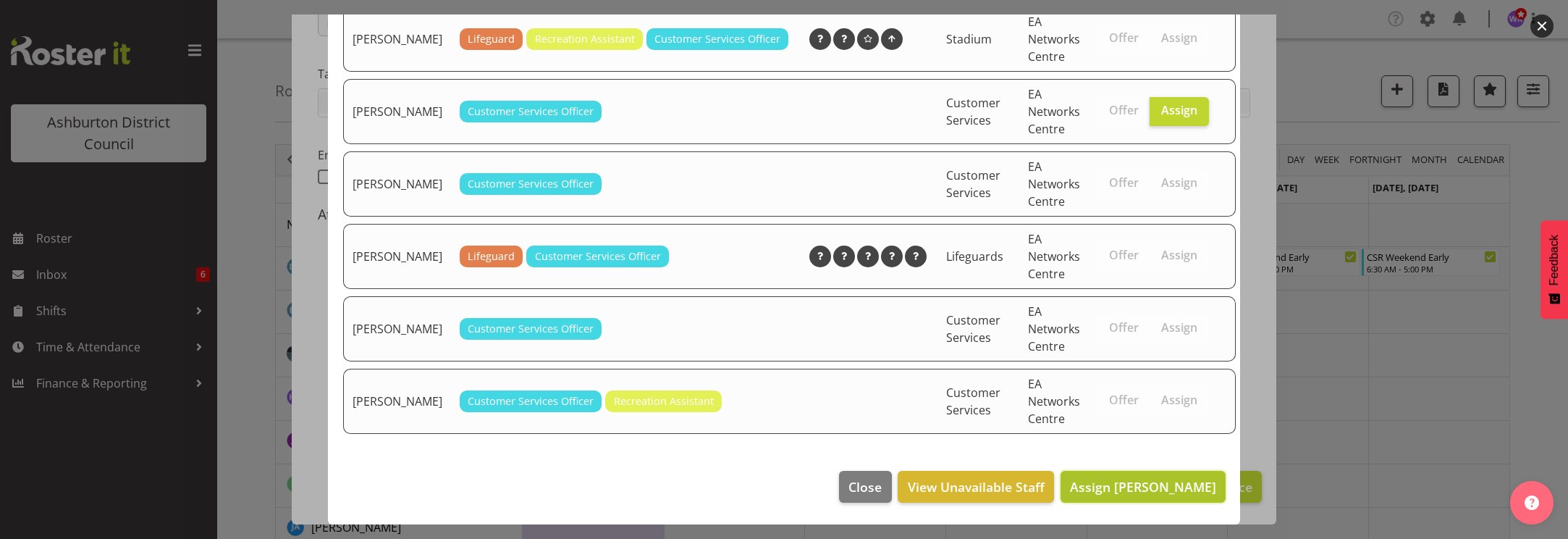
click at [1171, 496] on span "Assign [PERSON_NAME]" at bounding box center [1143, 487] width 146 height 17
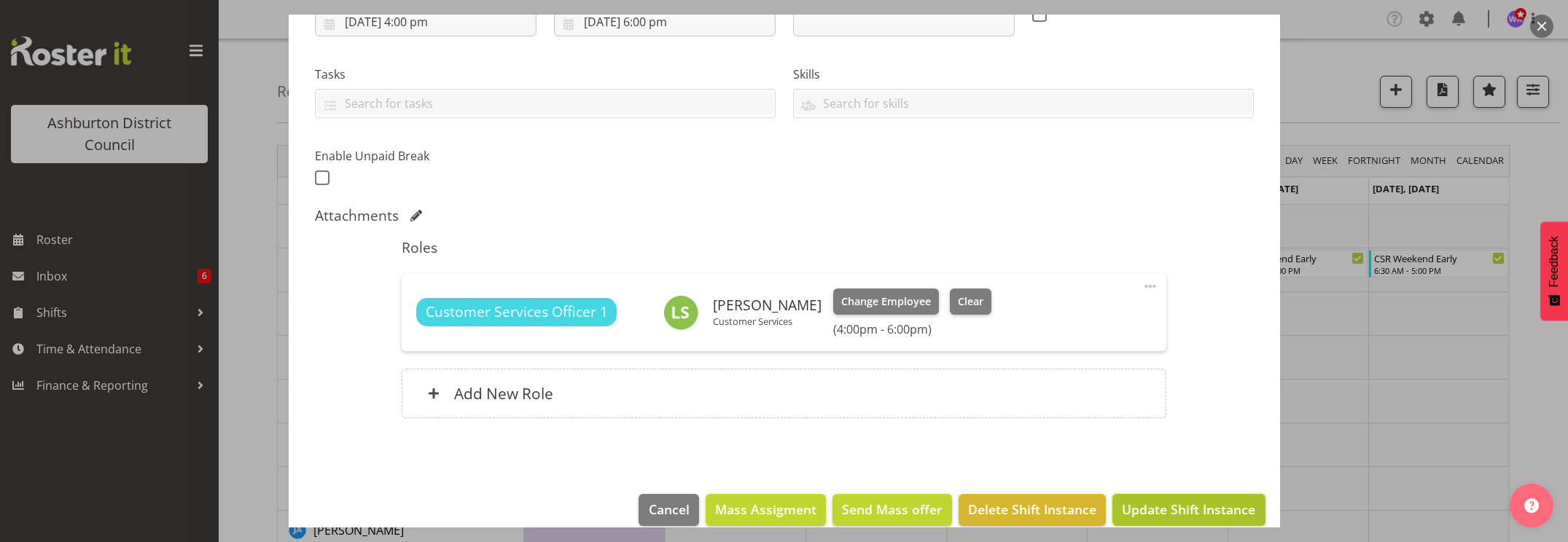
click at [1182, 508] on span "Update Shift Instance" at bounding box center [1188, 509] width 133 height 19
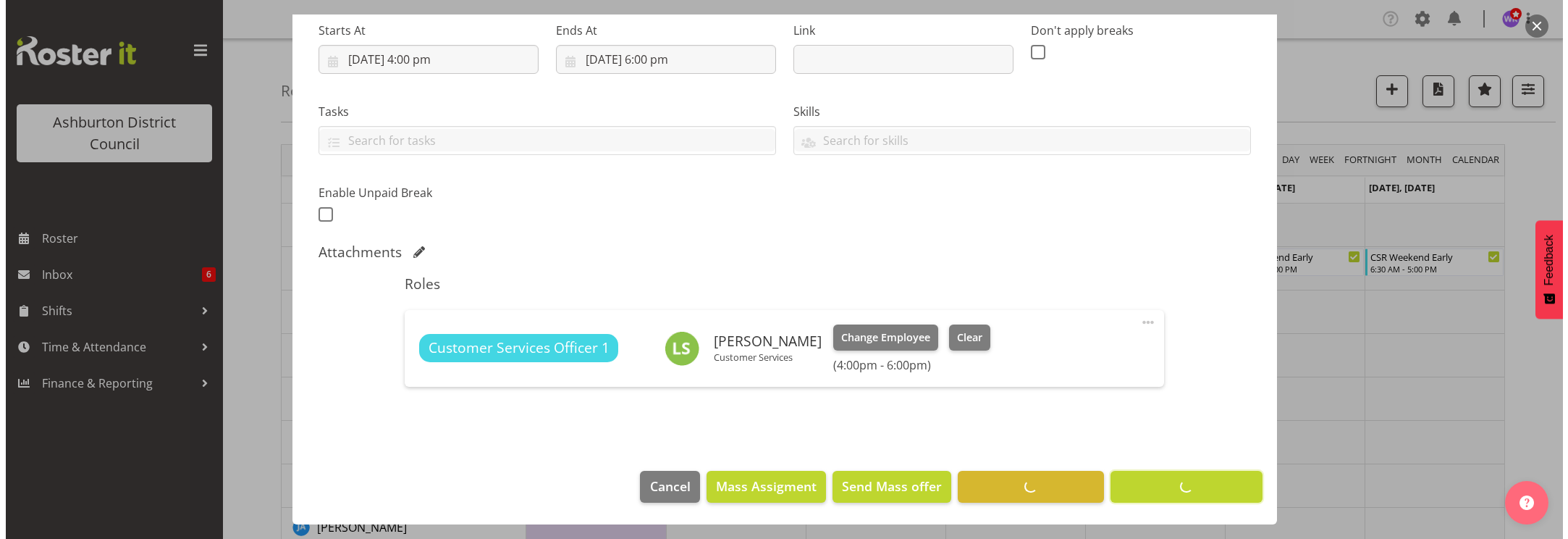
scroll to position [231, 0]
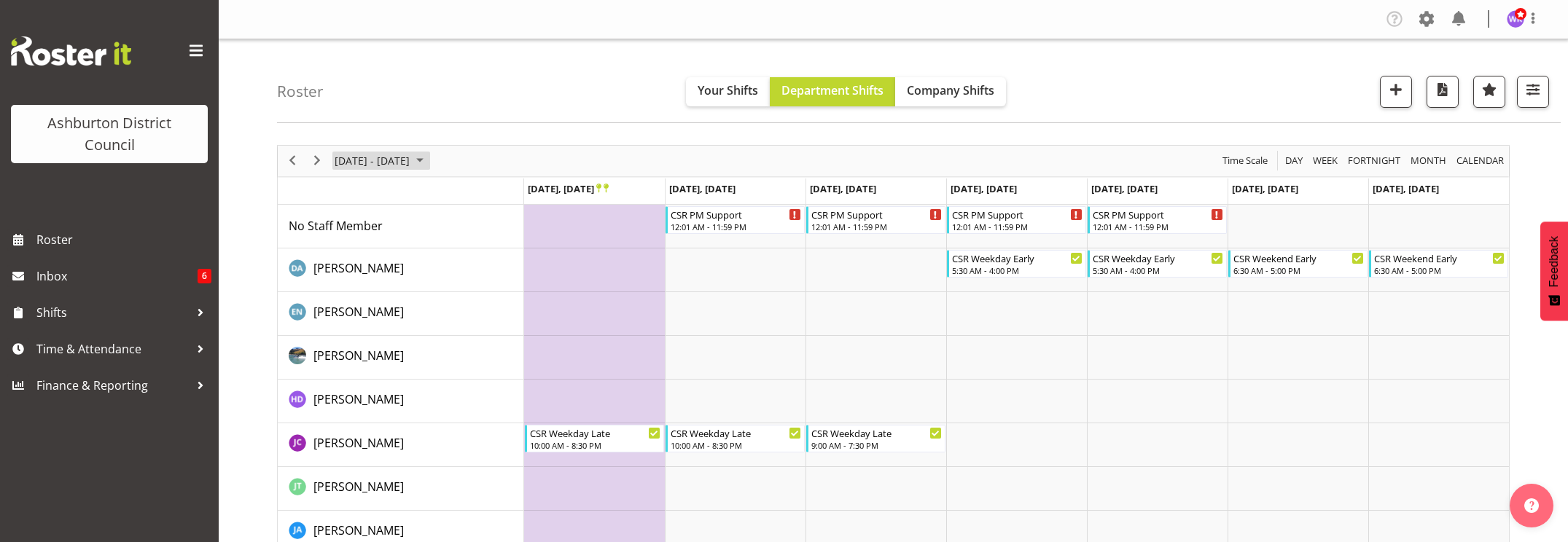
click at [406, 160] on span "[DATE] - [DATE]" at bounding box center [372, 160] width 78 height 18
click at [349, 275] on span "8" at bounding box center [350, 272] width 22 height 22
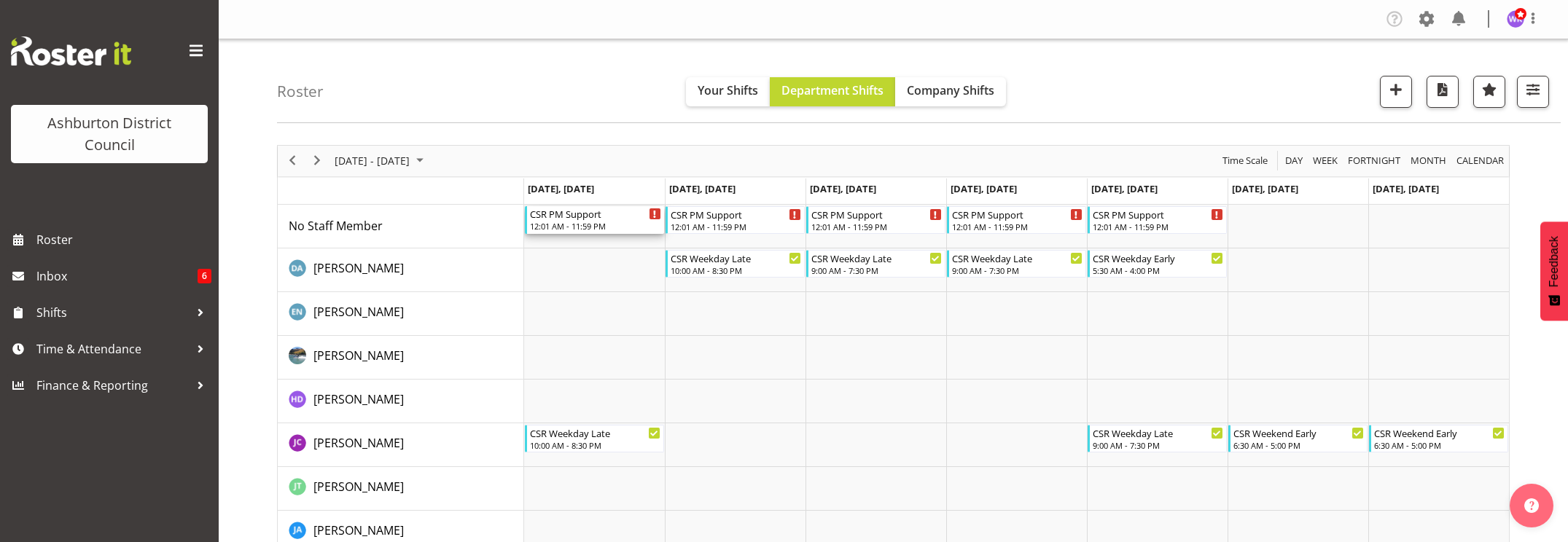
click at [597, 224] on div "12:01 AM - 11:59 PM" at bounding box center [596, 225] width 131 height 11
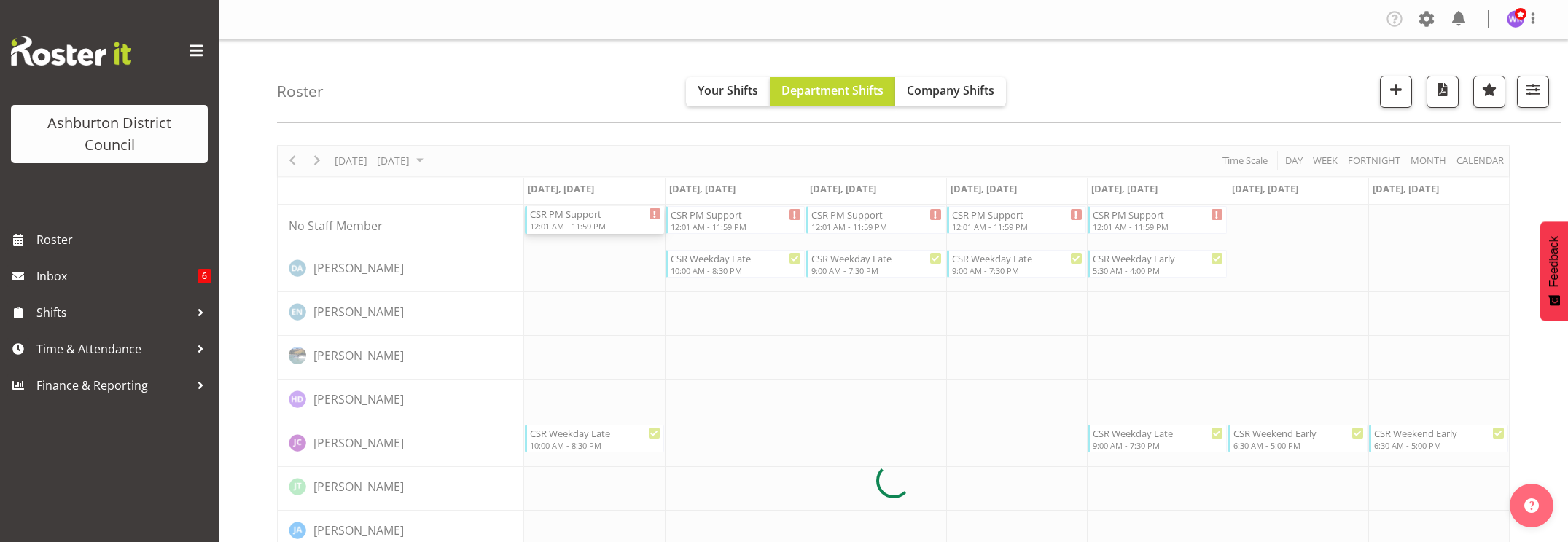
select select
select select "11"
select select "2025"
select select "1"
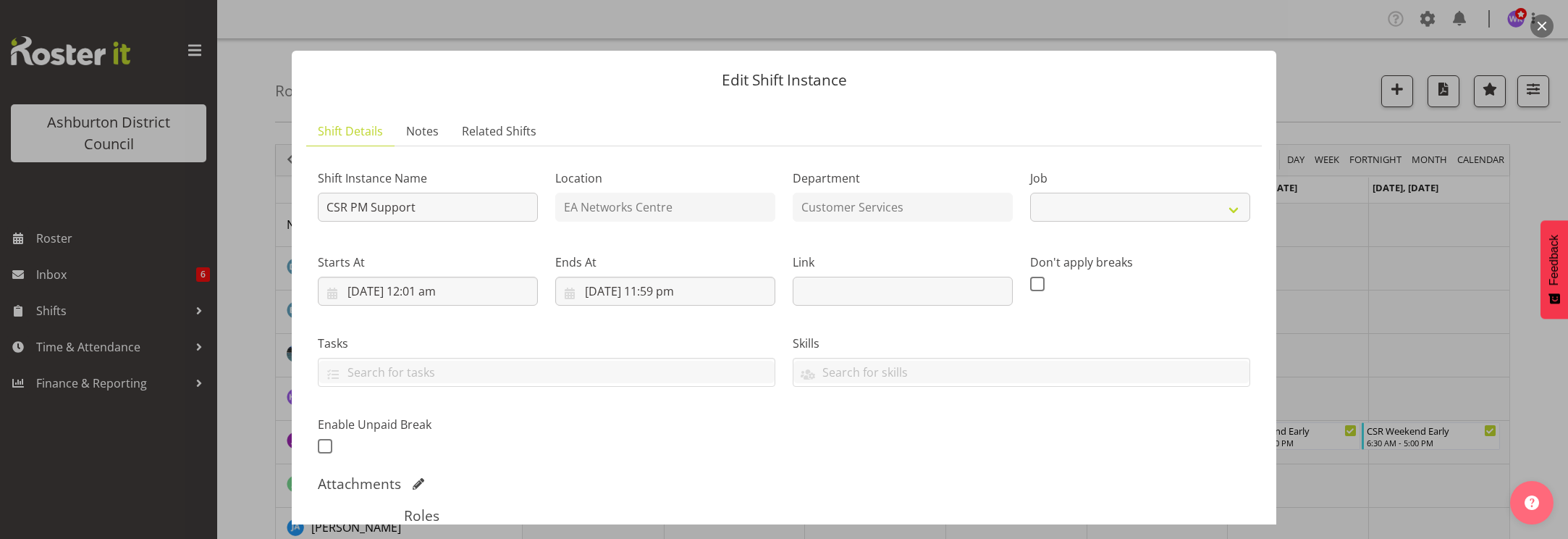
select select "30"
click at [462, 293] on input "[DATE] 12:01 am" at bounding box center [428, 290] width 220 height 29
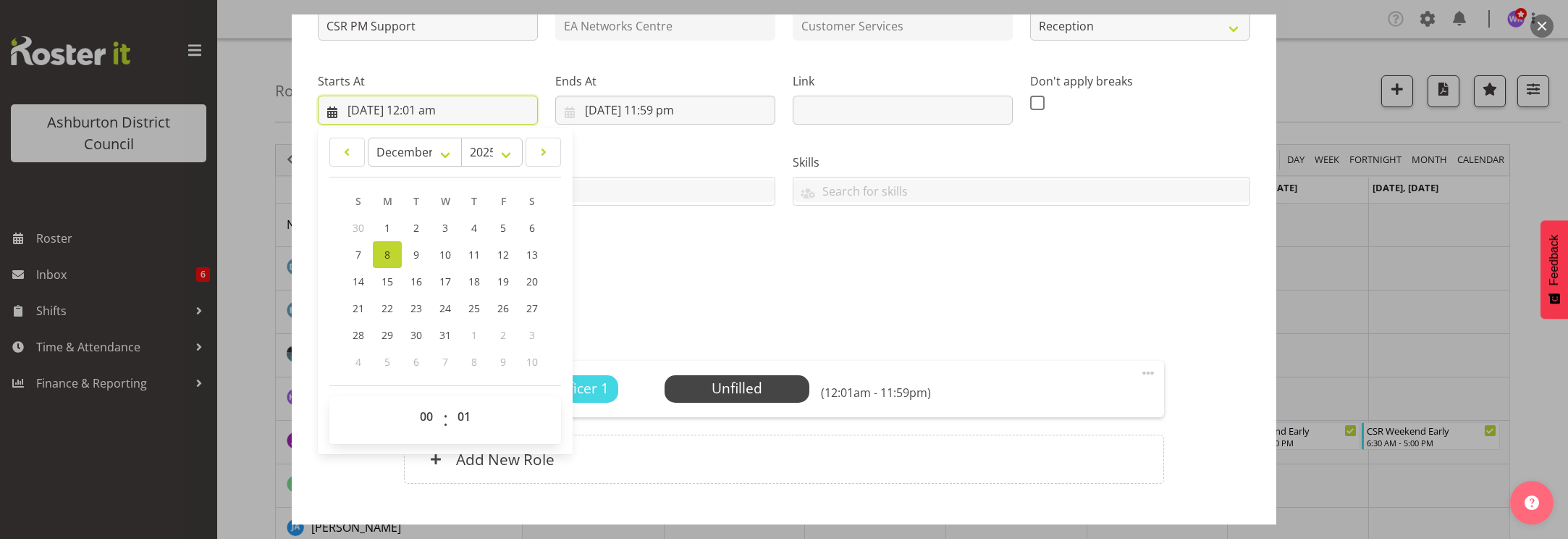
scroll to position [270, 0]
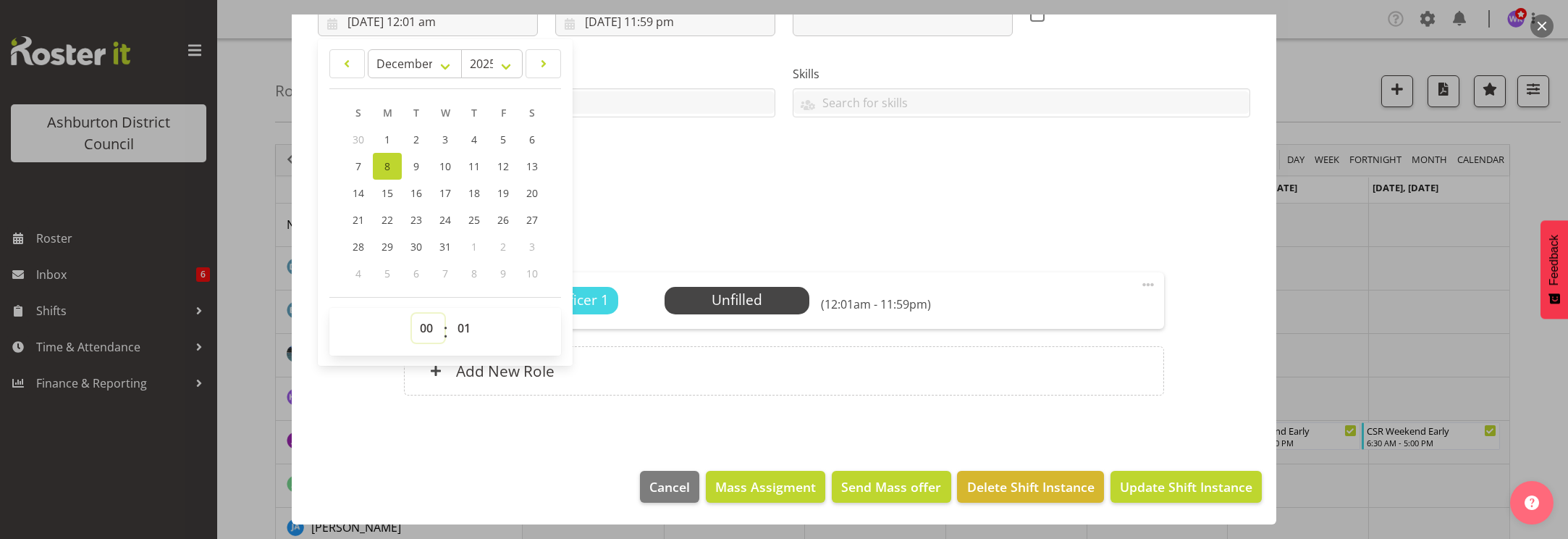
drag, startPoint x: 423, startPoint y: 324, endPoint x: 435, endPoint y: 314, distance: 15.6
click at [423, 324] on select "00 01 02 03 04 05 06 07 08 09 10 11 12 13 14 15 16 17 18 19 20 21 22 23" at bounding box center [429, 328] width 33 height 29
select select "16"
click at [412, 314] on select "00 01 02 03 04 05 06 07 08 09 10 11 12 13 14 15 16 17 18 19 20 21 22 23" at bounding box center [429, 328] width 33 height 29
type input "[DATE] 4:01 pm"
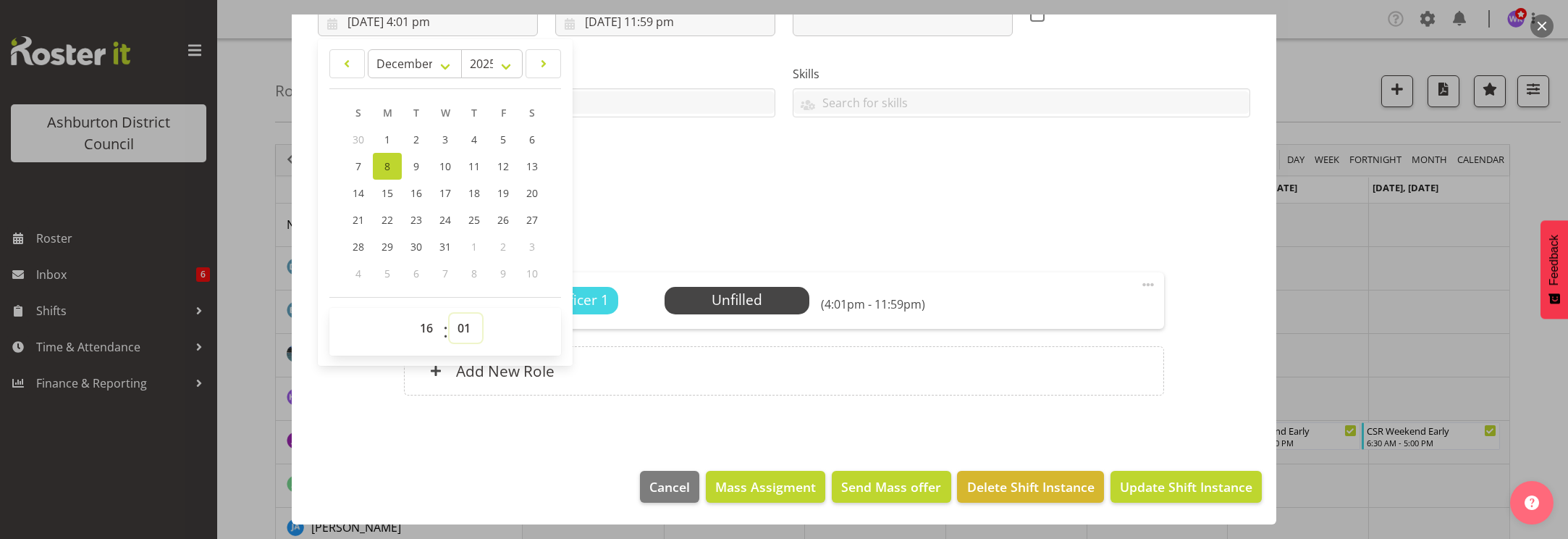
click at [463, 327] on select "00 01 02 03 04 05 06 07 08 09 10 11 12 13 14 15 16 17 18 19 20 21 22 23 24 25 2…" at bounding box center [466, 328] width 33 height 29
select select "0"
click at [450, 314] on select "00 01 02 03 04 05 06 07 08 09 10 11 12 13 14 15 16 17 18 19 20 21 22 23 24 25 2…" at bounding box center [466, 328] width 33 height 29
type input "[DATE] 4:00 pm"
click at [655, 24] on input "[DATE] 11:59 pm" at bounding box center [665, 21] width 220 height 29
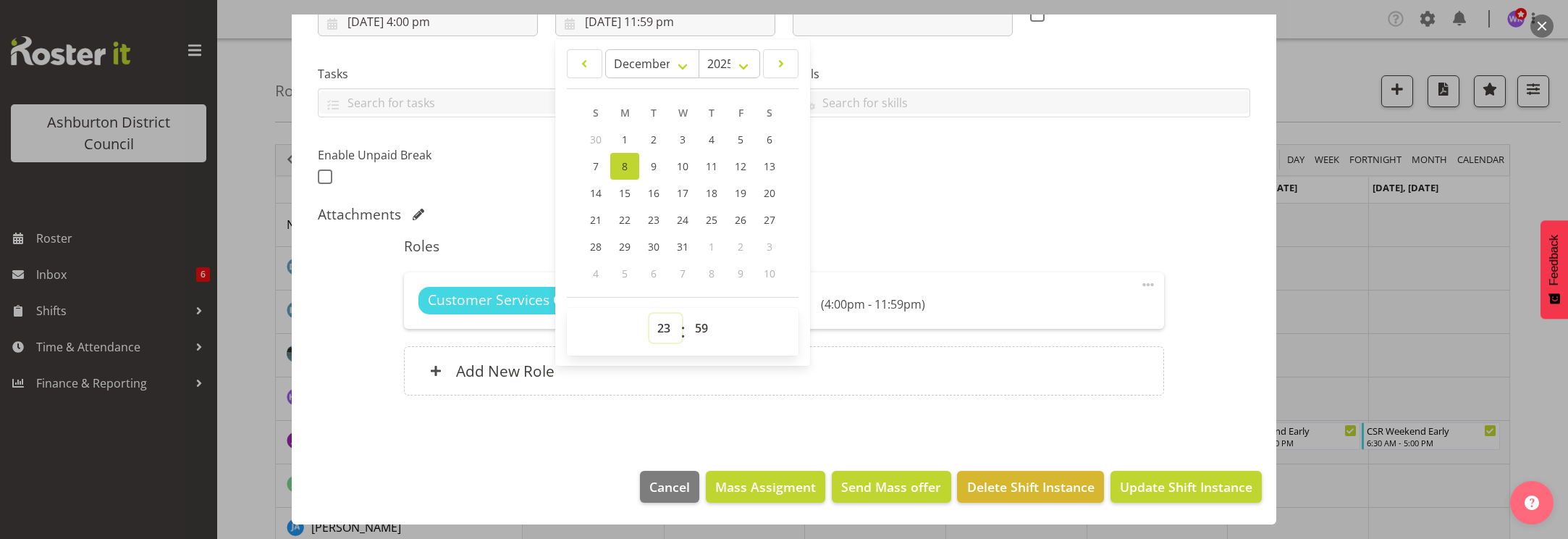
click at [668, 328] on select "00 01 02 03 04 05 06 07 08 09 10 11 12 13 14 15 16 17 18 19 20 21 22 23" at bounding box center [666, 328] width 33 height 29
select select "18"
click at [650, 314] on select "00 01 02 03 04 05 06 07 08 09 10 11 12 13 14 15 16 17 18 19 20 21 22 23" at bounding box center [666, 328] width 33 height 29
type input "[DATE] 6:59 pm"
drag, startPoint x: 699, startPoint y: 326, endPoint x: 700, endPoint y: 317, distance: 9.1
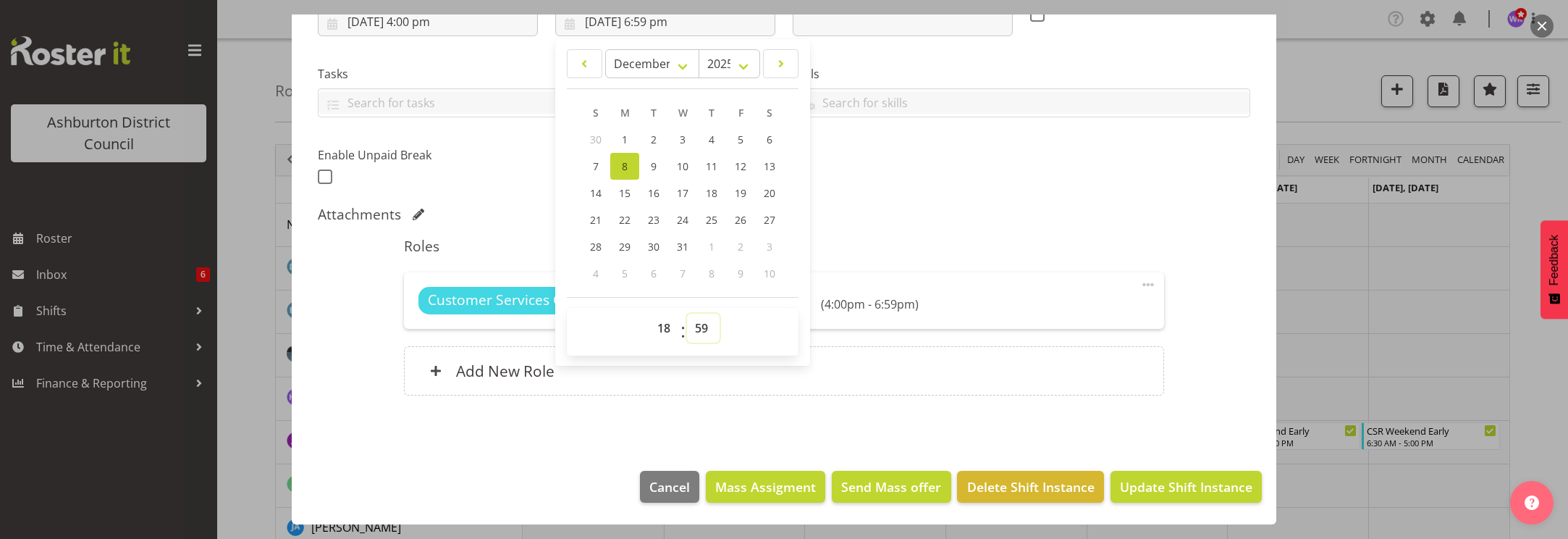
click at [699, 326] on select "00 01 02 03 04 05 06 07 08 09 10 11 12 13 14 15 16 17 18 19 20 21 22 23 24 25 2…" at bounding box center [703, 328] width 33 height 29
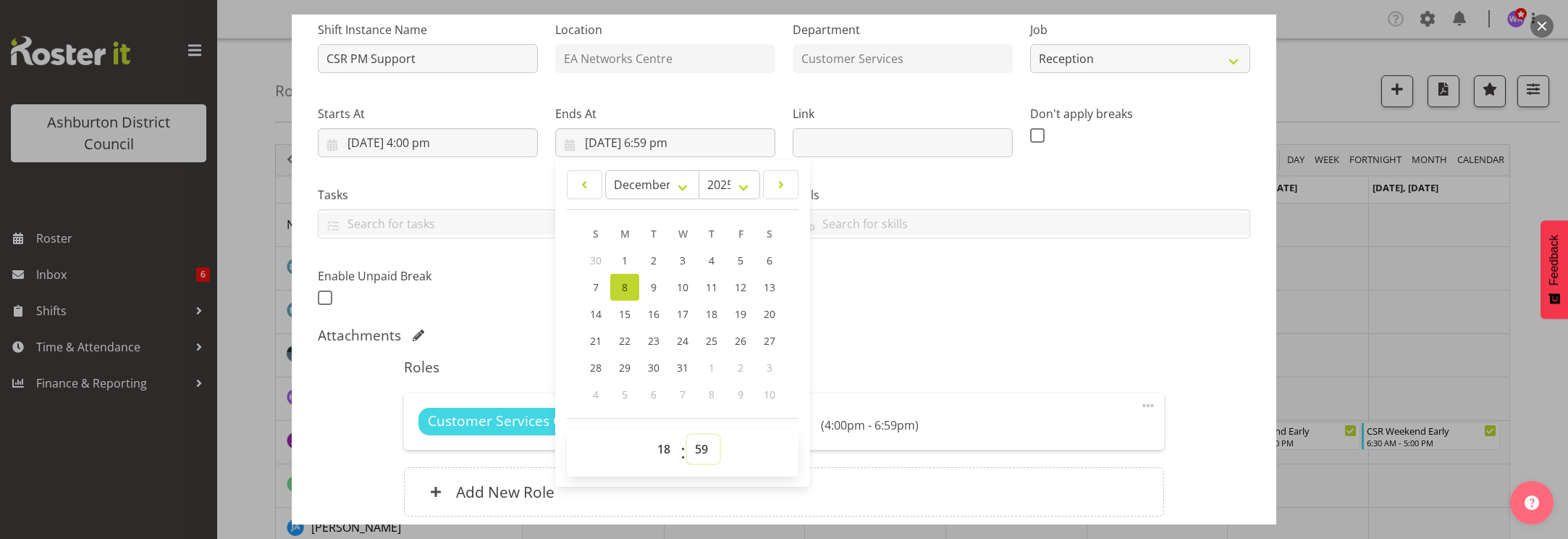
drag, startPoint x: 701, startPoint y: 447, endPoint x: 699, endPoint y: 438, distance: 9.2
click at [701, 447] on select "00 01 02 03 04 05 06 07 08 09 10 11 12 13 14 15 16 17 18 19 20 21 22 23 24 25 2…" at bounding box center [703, 449] width 33 height 29
select select "0"
click at [687, 435] on select "00 01 02 03 04 05 06 07 08 09 10 11 12 13 14 15 16 17 18 19 20 21 22 23 24 25 2…" at bounding box center [703, 449] width 33 height 29
type input "[DATE] 6:00 pm"
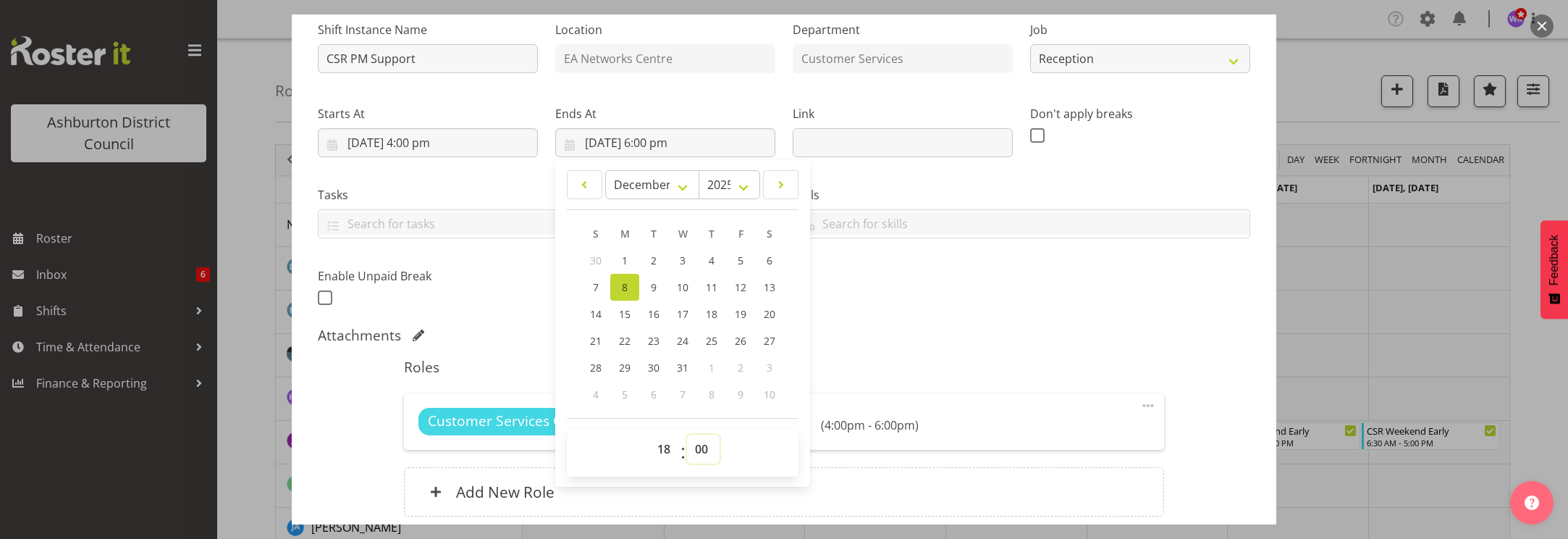
scroll to position [210, 0]
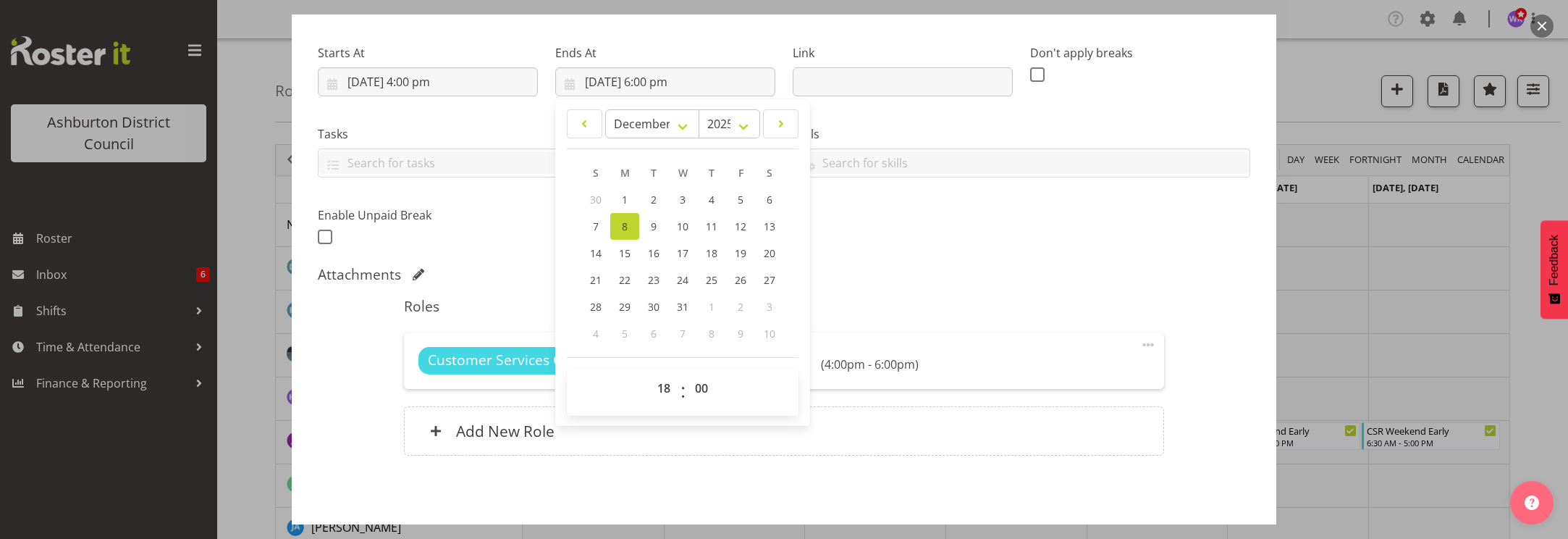
click at [1005, 263] on div "Shift Instance Name CSR PM Support Location EA Networks Centre Department Custo…" at bounding box center [784, 211] width 933 height 524
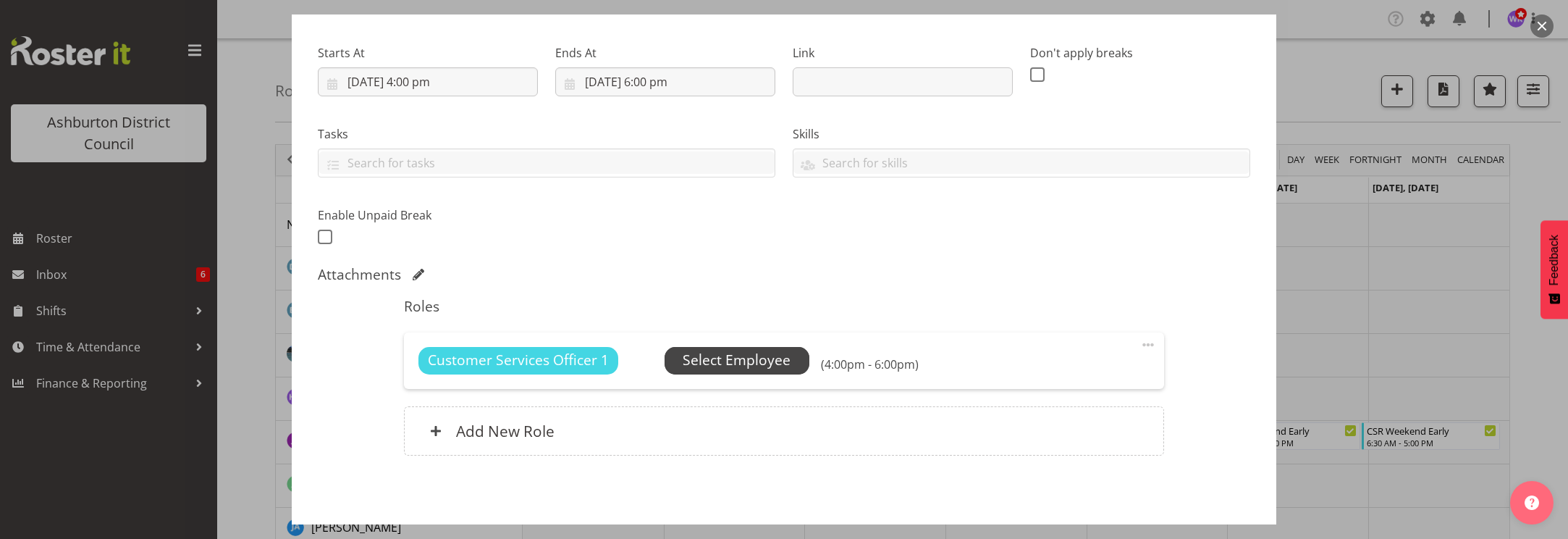
click at [763, 361] on span "Select Employee" at bounding box center [736, 360] width 108 height 21
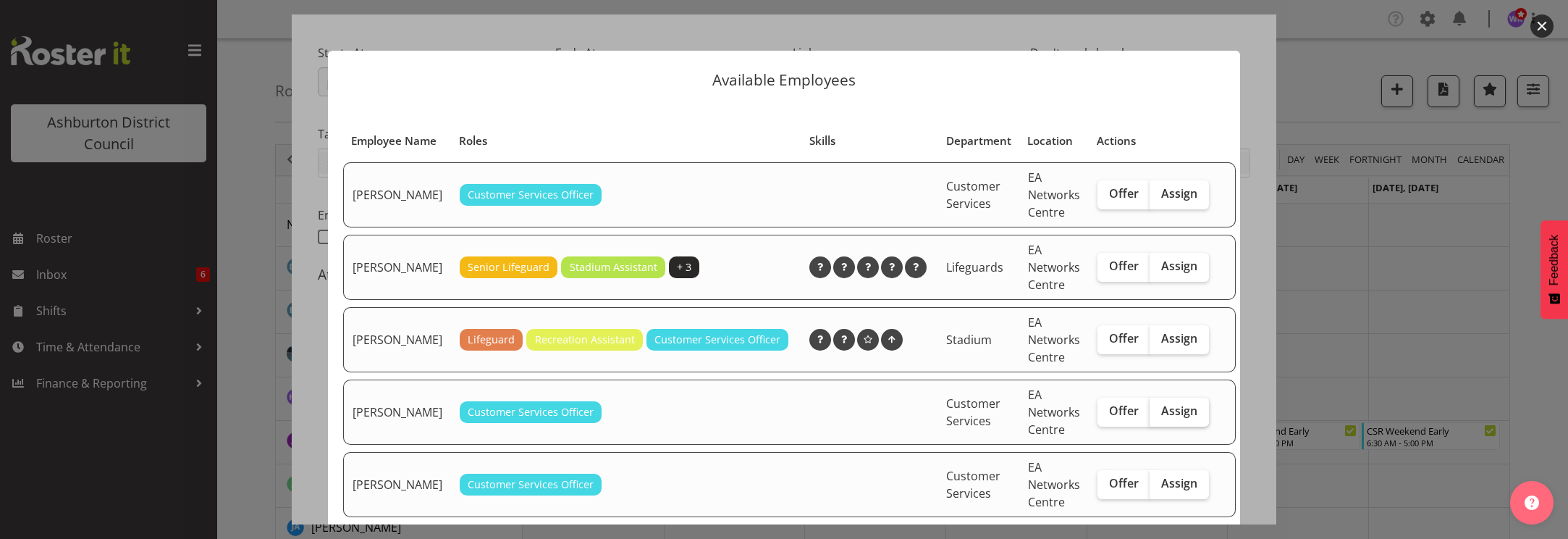
click at [1162, 418] on span "Assign" at bounding box center [1180, 411] width 36 height 15
click at [1158, 416] on input "Assign" at bounding box center [1154, 411] width 10 height 10
checkbox input "true"
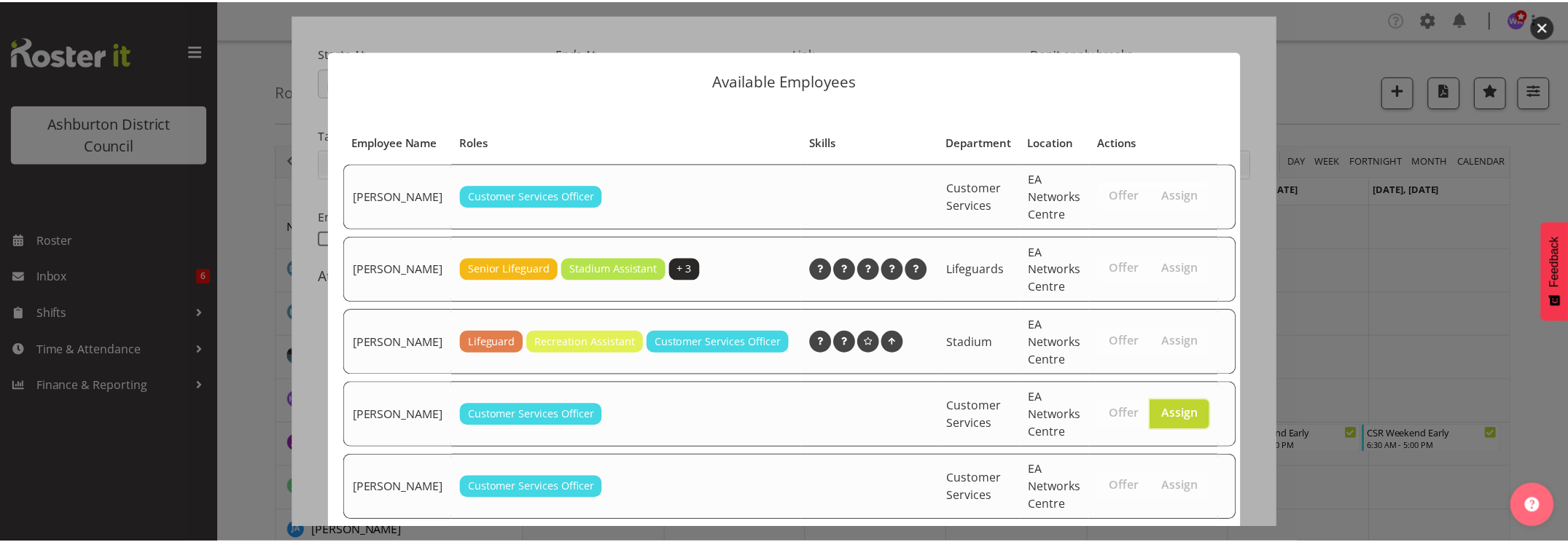
scroll to position [304, 0]
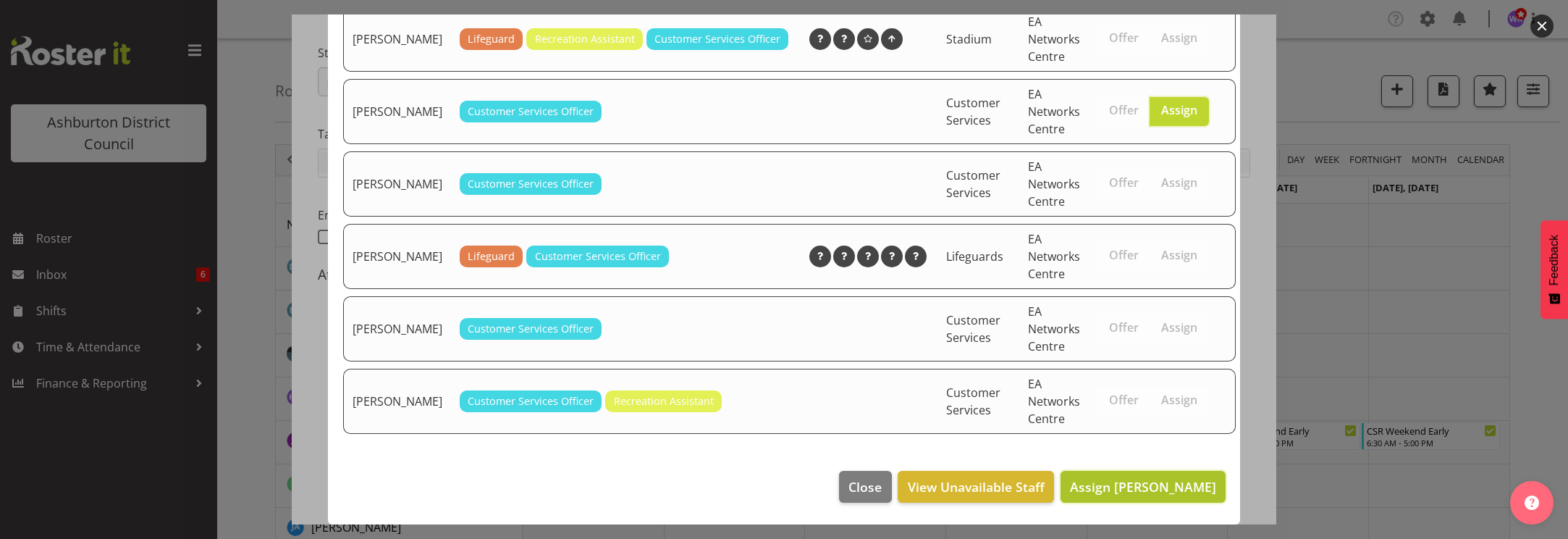
click at [1160, 496] on span "Assign [PERSON_NAME]" at bounding box center [1143, 487] width 146 height 17
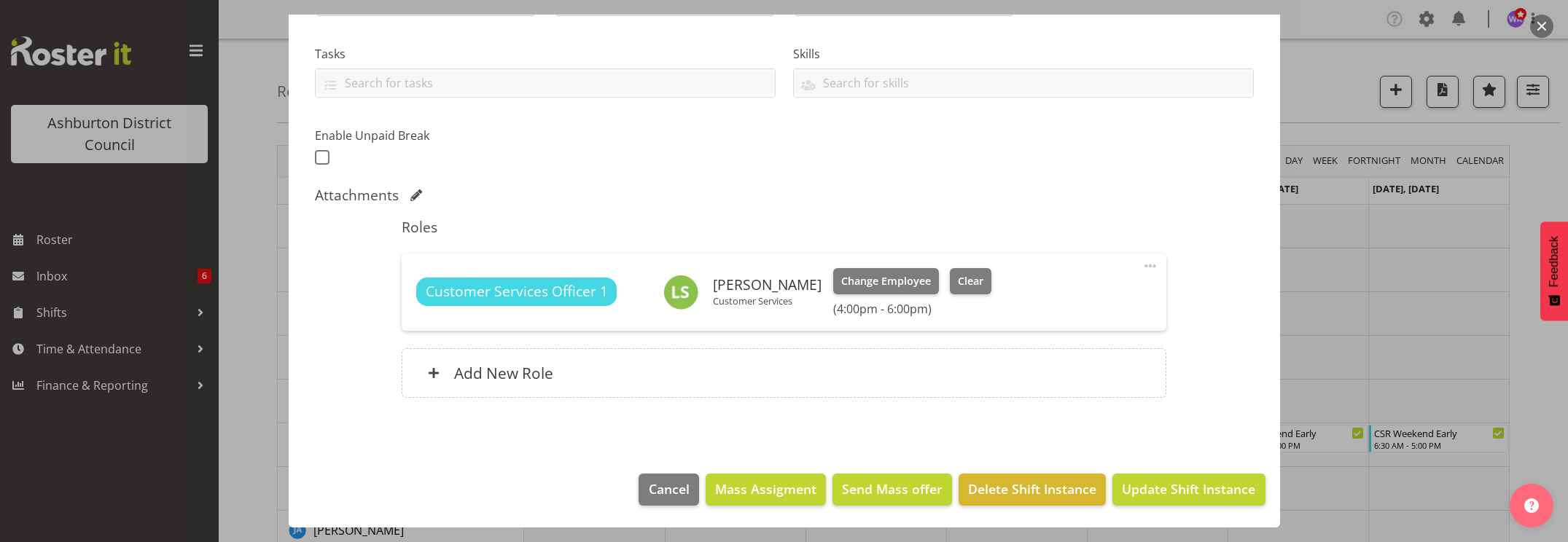
scroll to position [182, 0]
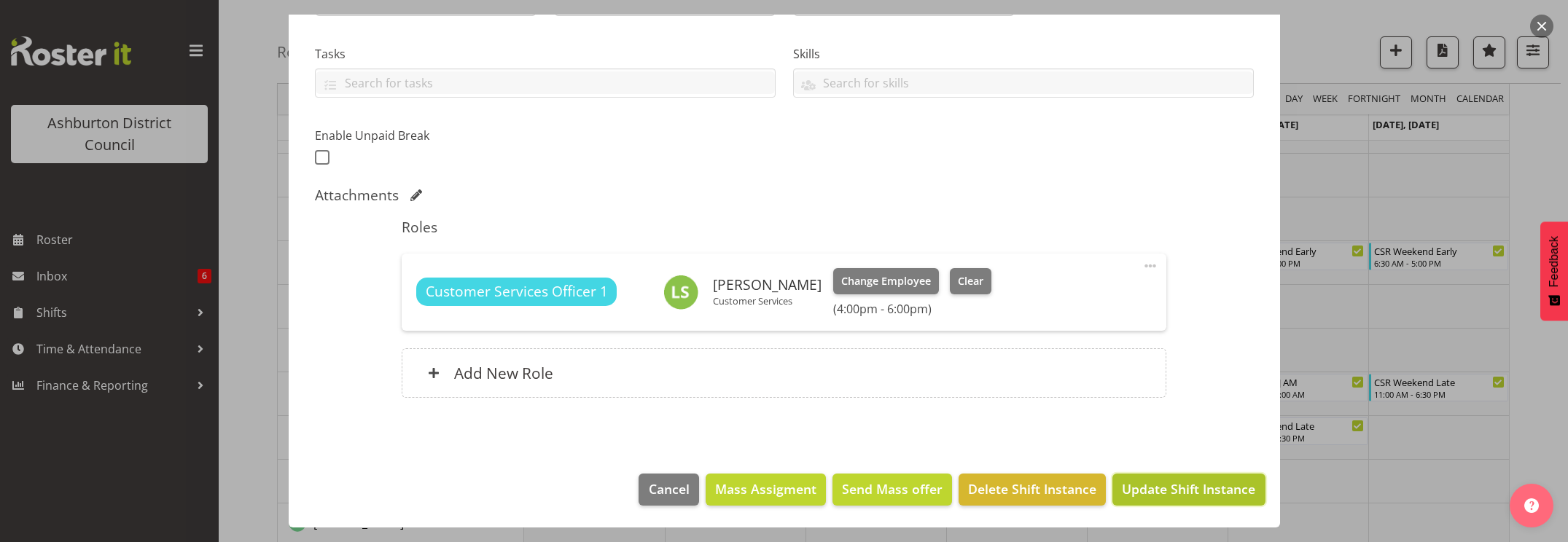
click at [1187, 492] on span "Update Shift Instance" at bounding box center [1188, 489] width 133 height 19
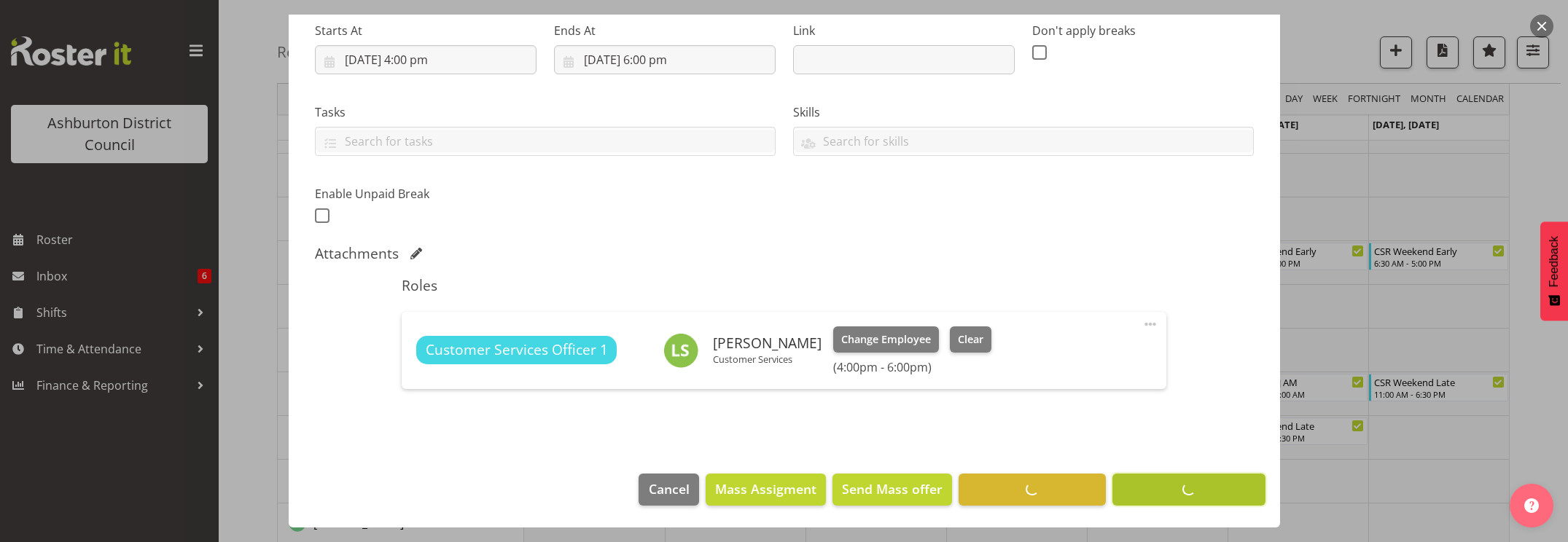
scroll to position [233, 0]
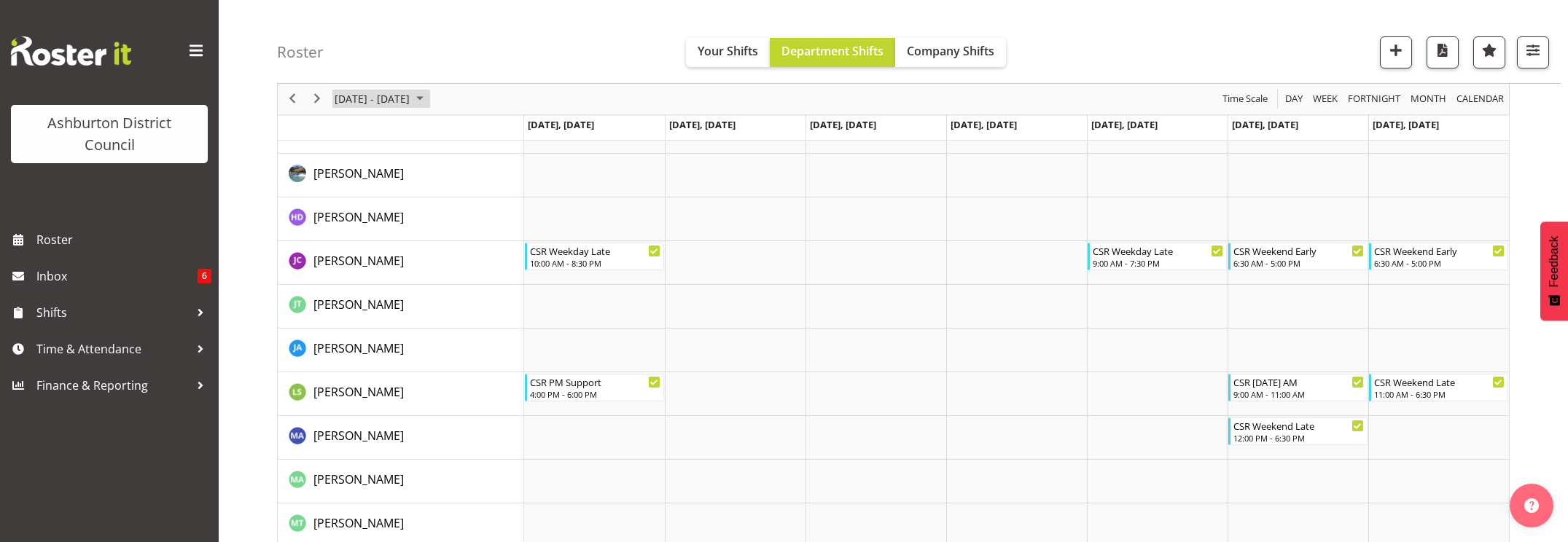
click at [393, 98] on span "[DATE] - [DATE]" at bounding box center [372, 99] width 78 height 18
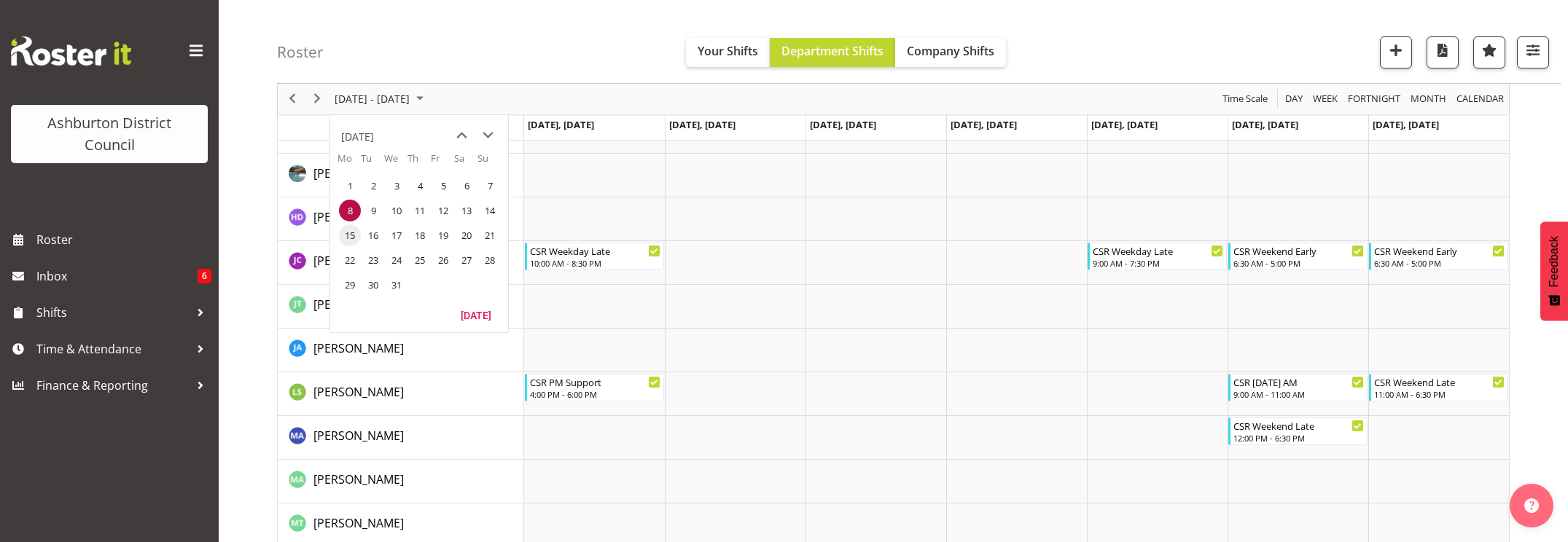
click at [356, 238] on span "15" at bounding box center [350, 234] width 22 height 22
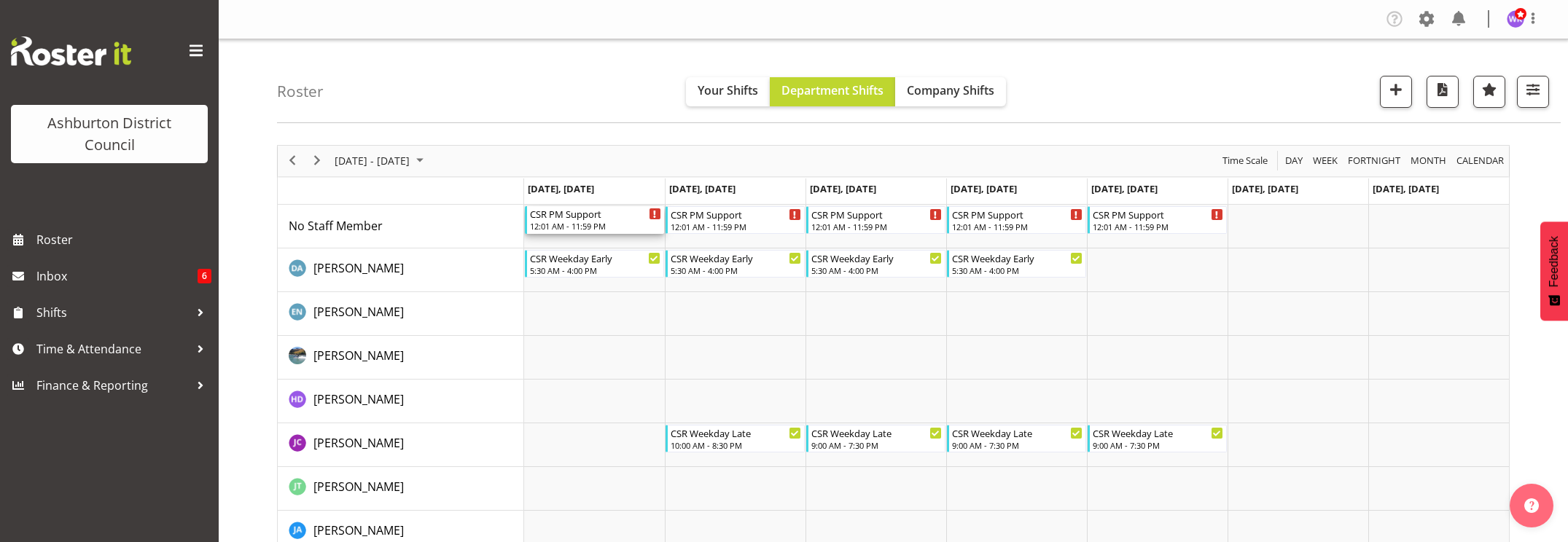
click at [617, 220] on div "12:01 AM - 11:59 PM" at bounding box center [596, 225] width 131 height 11
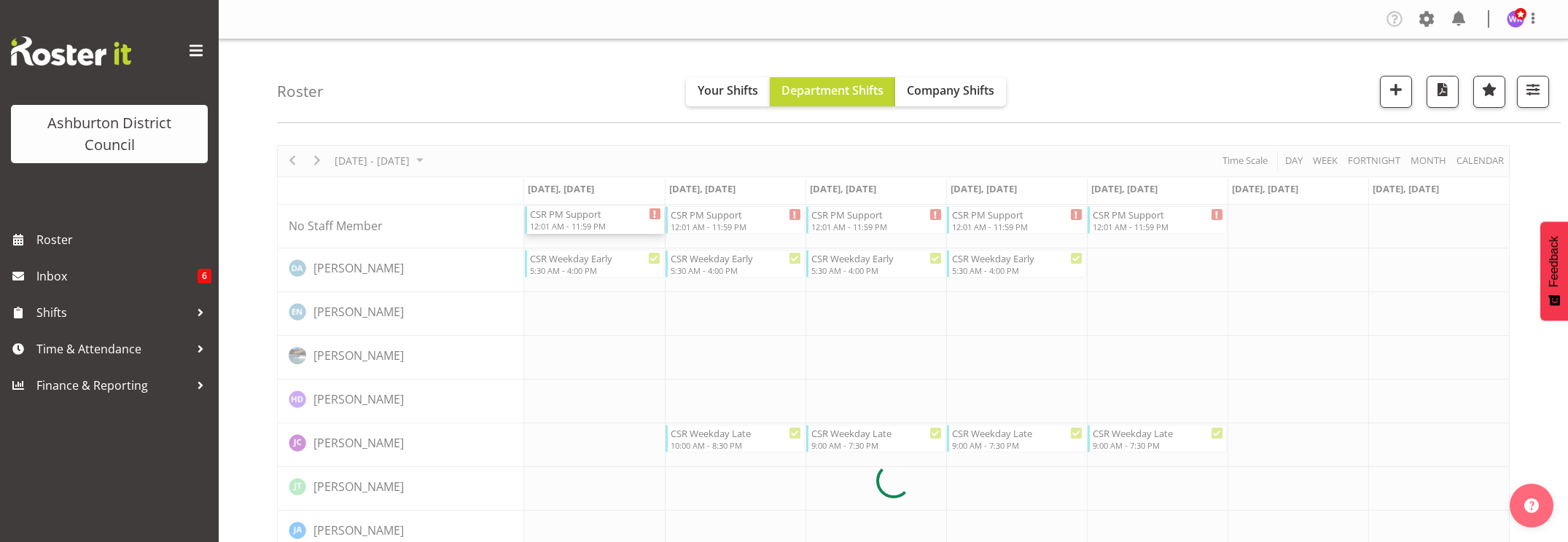
select select
select select "11"
select select "2025"
select select "1"
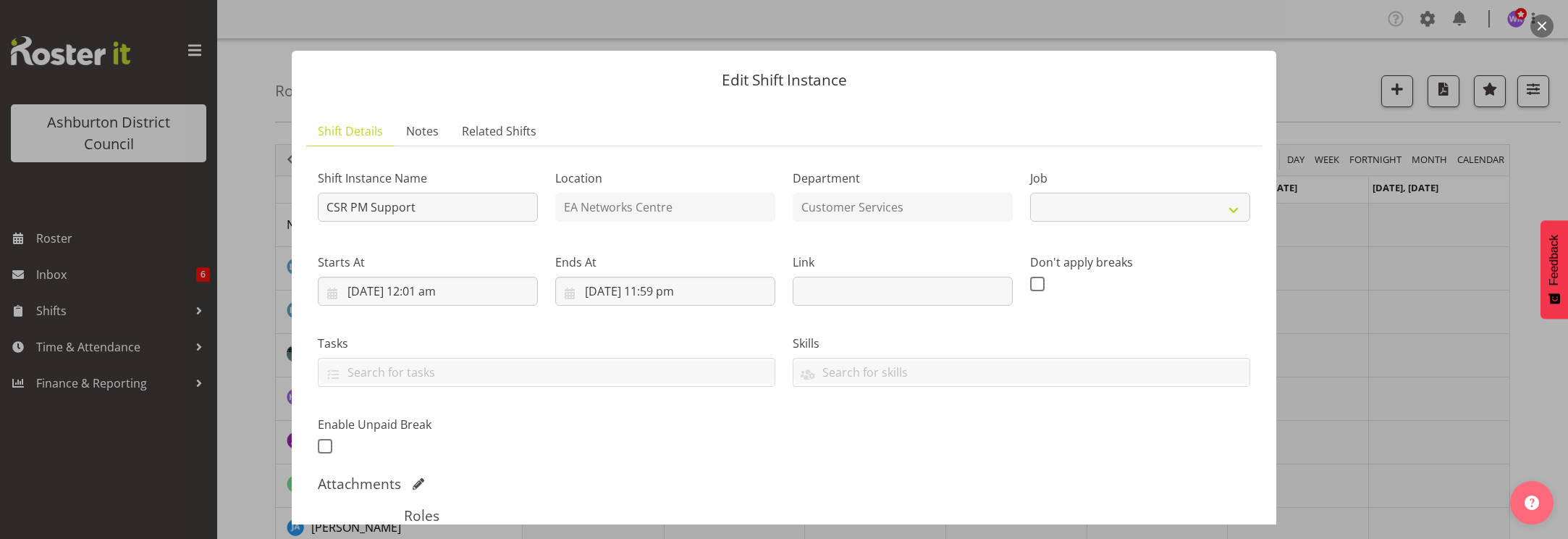
select select "30"
click at [466, 295] on input "[DATE] 12:01 am" at bounding box center [428, 290] width 220 height 29
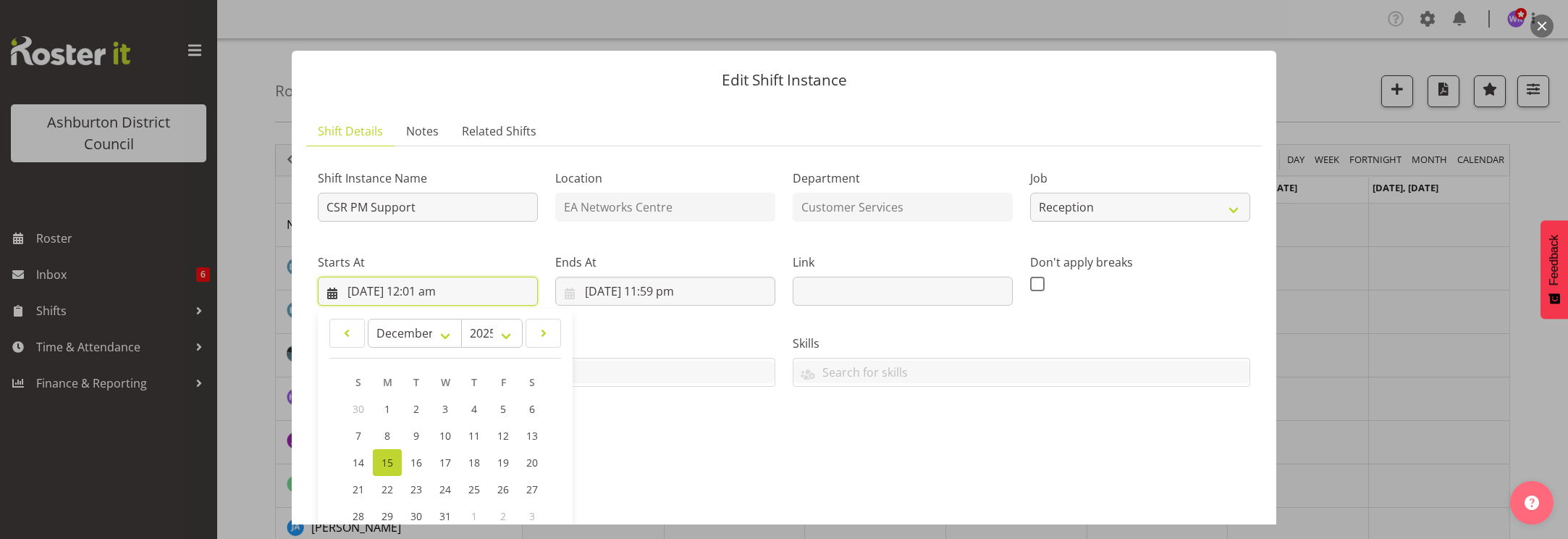
scroll to position [270, 0]
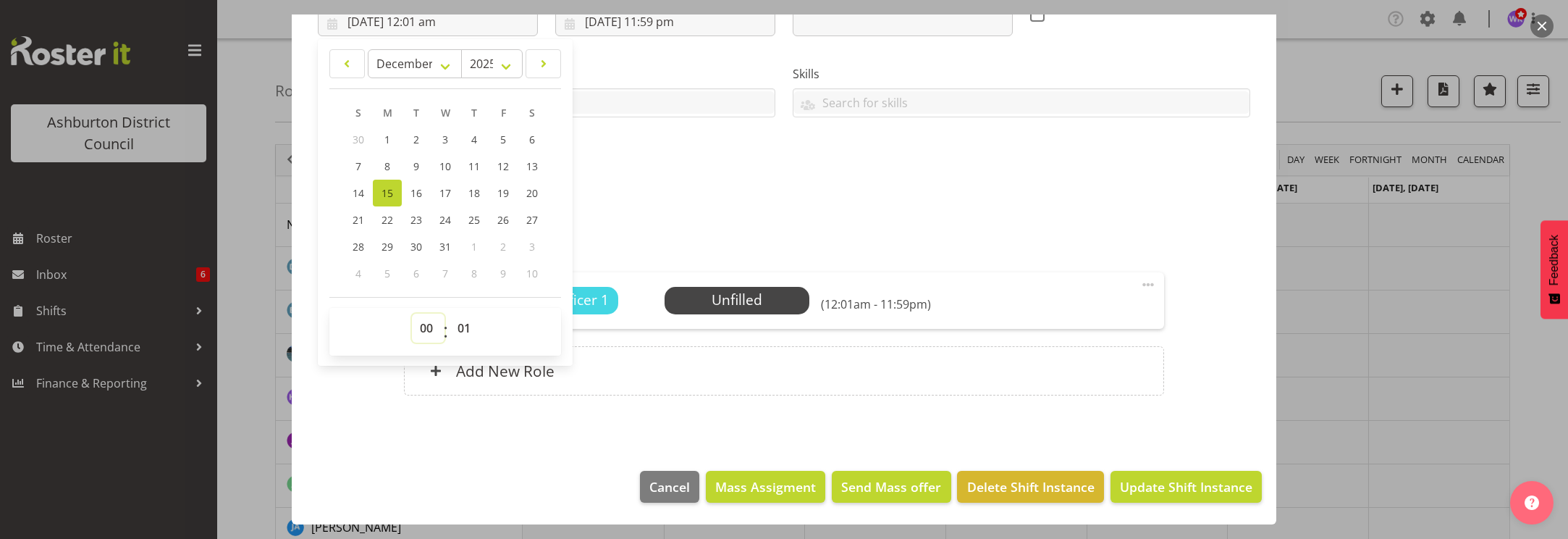
click at [428, 328] on select "00 01 02 03 04 05 06 07 08 09 10 11 12 13 14 15 16 17 18 19 20 21 22 23" at bounding box center [429, 328] width 33 height 29
select select "16"
click at [412, 314] on select "00 01 02 03 04 05 06 07 08 09 10 11 12 13 14 15 16 17 18 19 20 21 22 23" at bounding box center [429, 328] width 33 height 29
type input "[DATE] 4:01 pm"
click at [465, 327] on select "00 01 02 03 04 05 06 07 08 09 10 11 12 13 14 15 16 17 18 19 20 21 22 23 24 25 2…" at bounding box center [466, 328] width 33 height 29
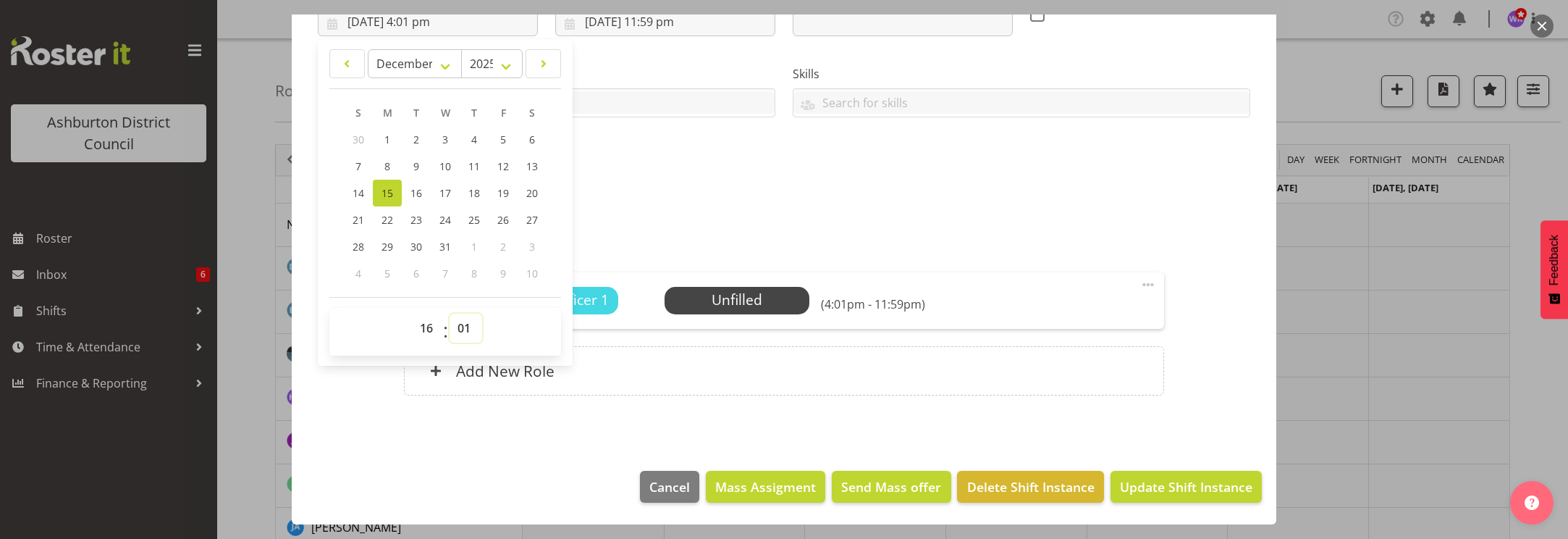
select select "0"
click at [450, 314] on select "00 01 02 03 04 05 06 07 08 09 10 11 12 13 14 15 16 17 18 19 20 21 22 23 24 25 2…" at bounding box center [466, 328] width 33 height 29
type input "[DATE] 4:00 pm"
click at [664, 28] on input "[DATE] 11:59 pm" at bounding box center [665, 21] width 220 height 29
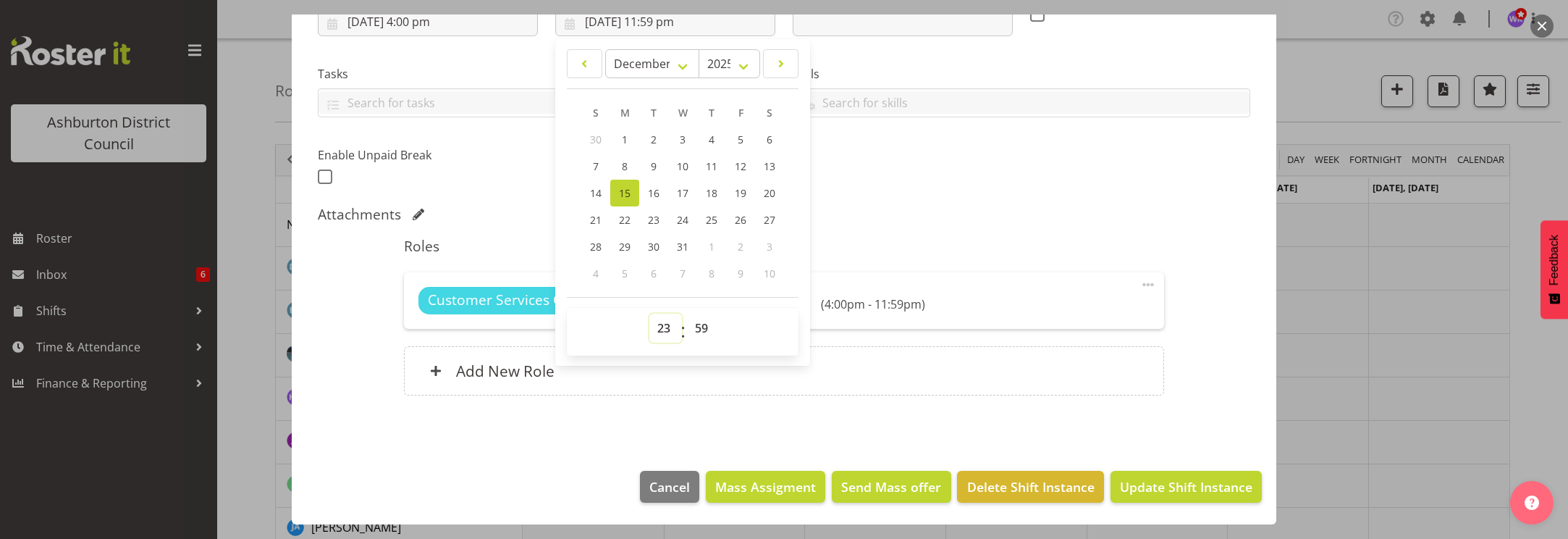
click at [664, 325] on select "00 01 02 03 04 05 06 07 08 09 10 11 12 13 14 15 16 17 18 19 20 21 22 23" at bounding box center [666, 328] width 33 height 29
select select "18"
click at [650, 314] on select "00 01 02 03 04 05 06 07 08 09 10 11 12 13 14 15 16 17 18 19 20 21 22 23" at bounding box center [666, 328] width 33 height 29
type input "[DATE] 6:59 pm"
click at [703, 328] on select "00 01 02 03 04 05 06 07 08 09 10 11 12 13 14 15 16 17 18 19 20 21 22 23 24 25 2…" at bounding box center [703, 328] width 33 height 29
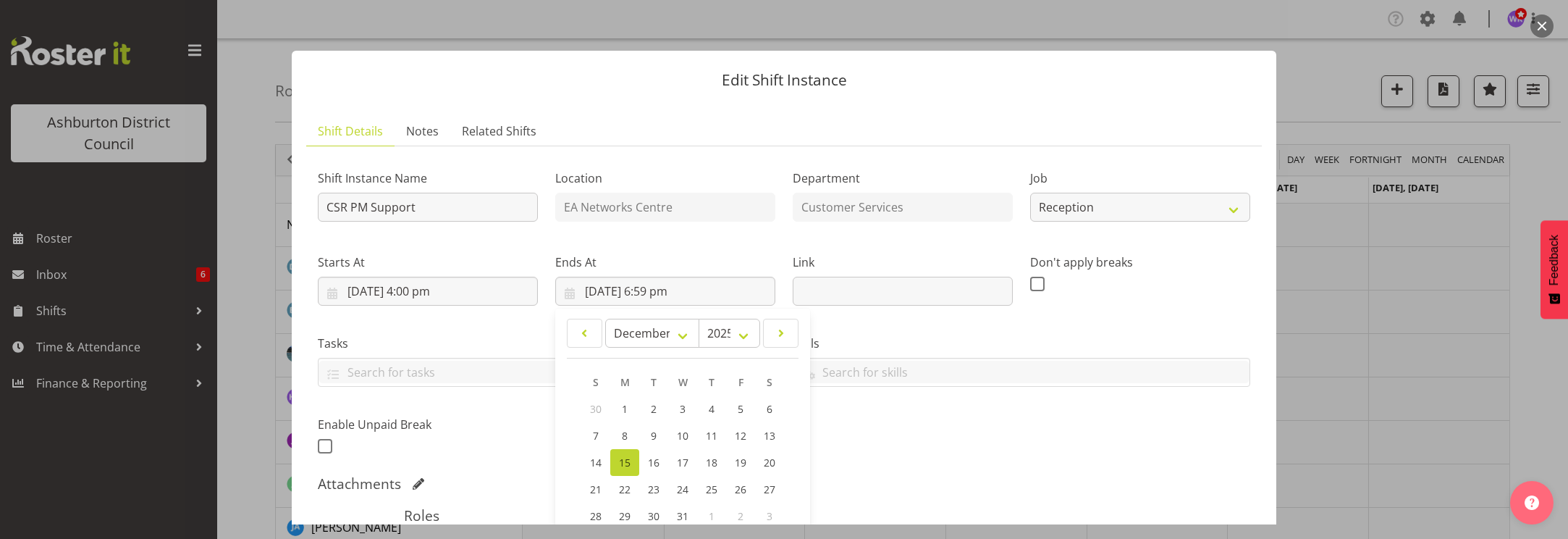
scroll to position [181, 0]
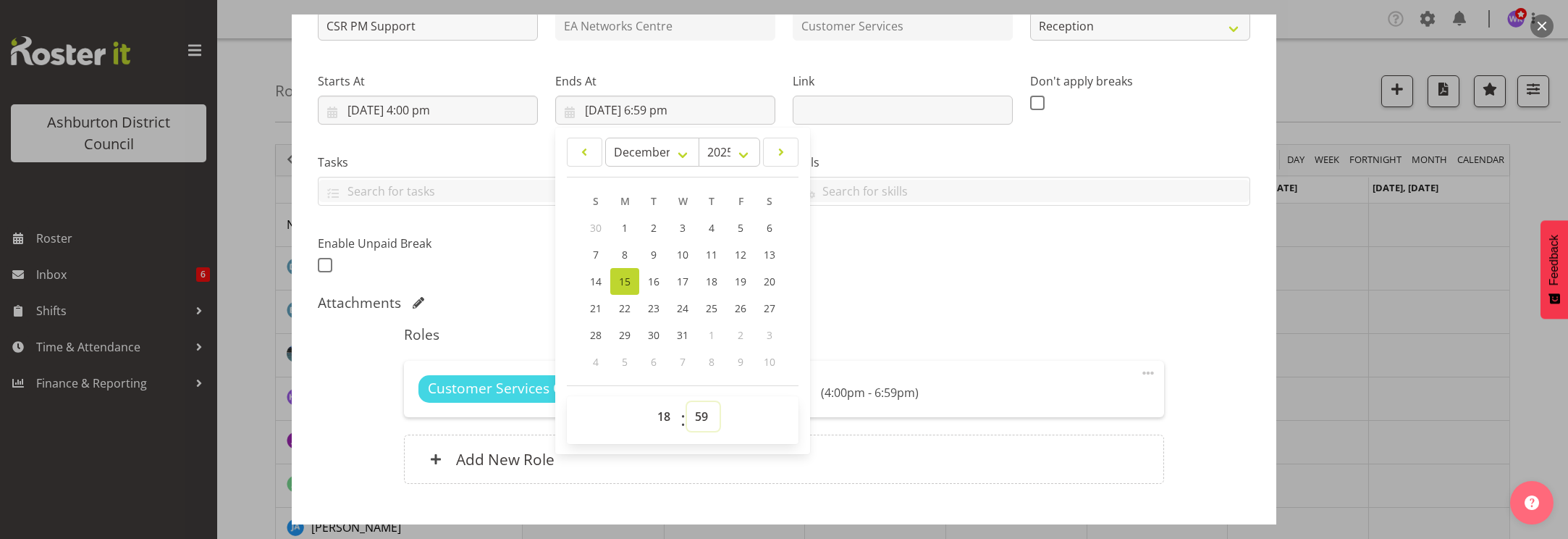
click at [707, 419] on select "00 01 02 03 04 05 06 07 08 09 10 11 12 13 14 15 16 17 18 19 20 21 22 23 24 25 2…" at bounding box center [703, 416] width 33 height 29
select select "0"
click at [687, 402] on select "00 01 02 03 04 05 06 07 08 09 10 11 12 13 14 15 16 17 18 19 20 21 22 23 24 25 2…" at bounding box center [703, 416] width 33 height 29
type input "[DATE] 6:00 pm"
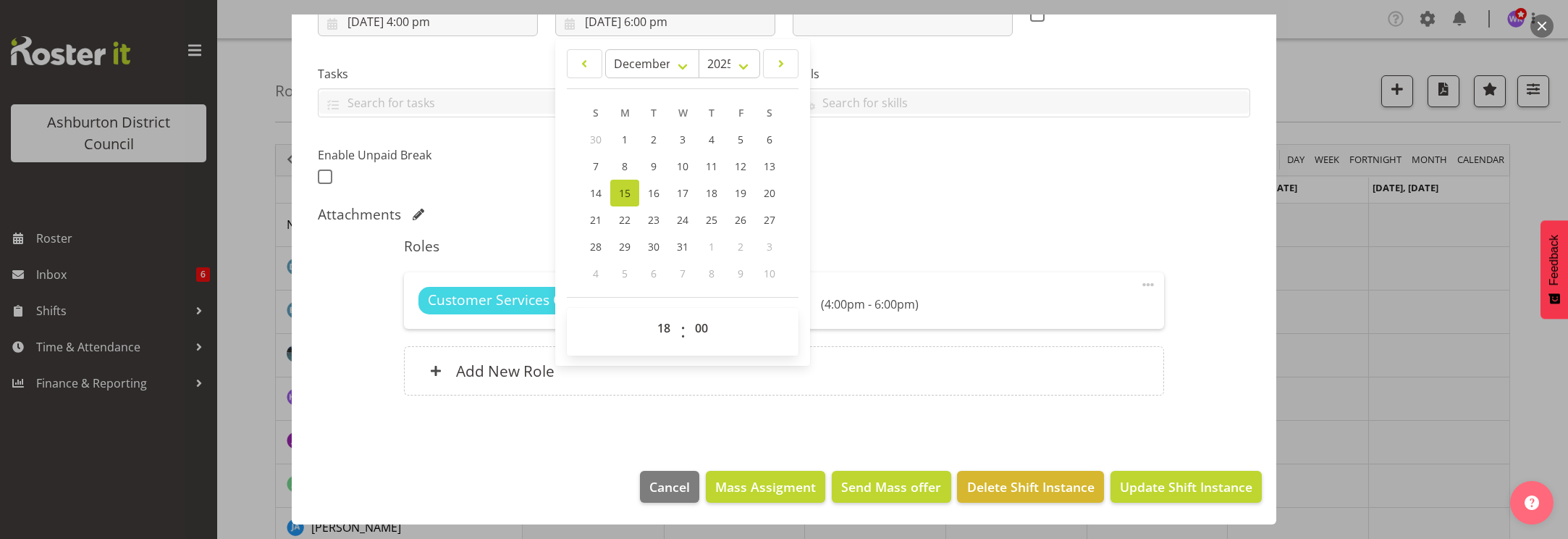
click at [945, 284] on div "Customer Services Officer 1 Unfilled Select Employee (4:00pm - 6:00pm) Edit Cov…" at bounding box center [783, 300] width 760 height 56
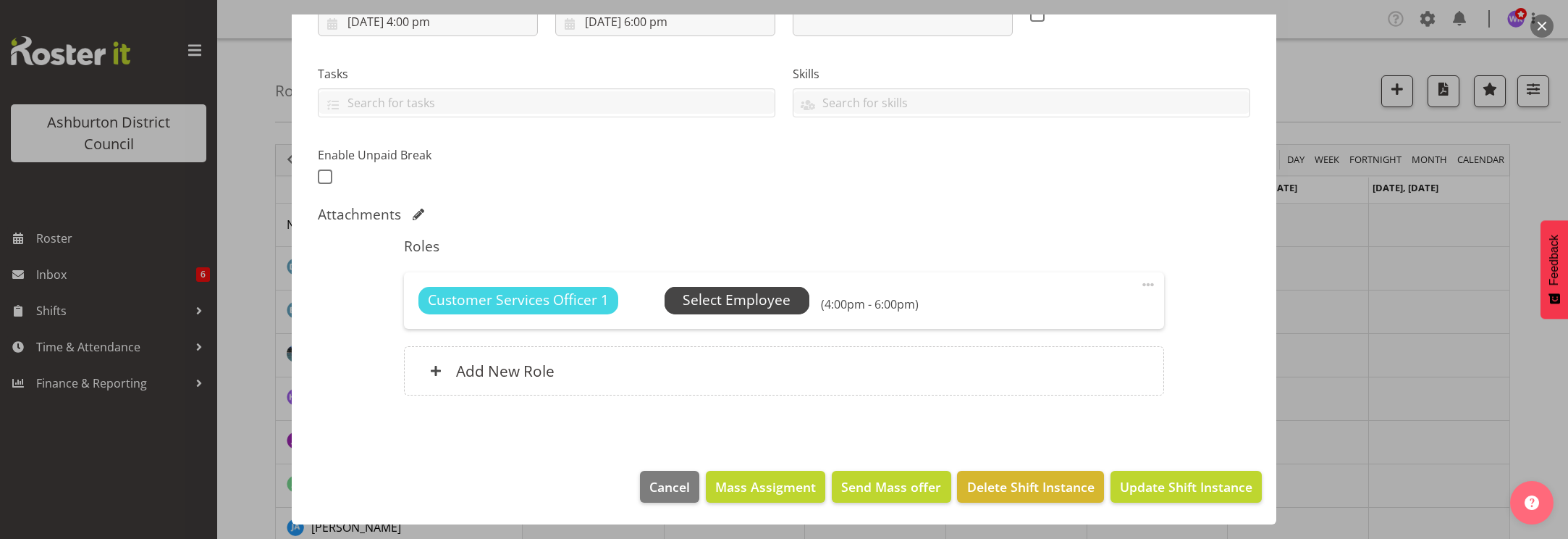
click at [760, 299] on span "Select Employee" at bounding box center [736, 300] width 108 height 21
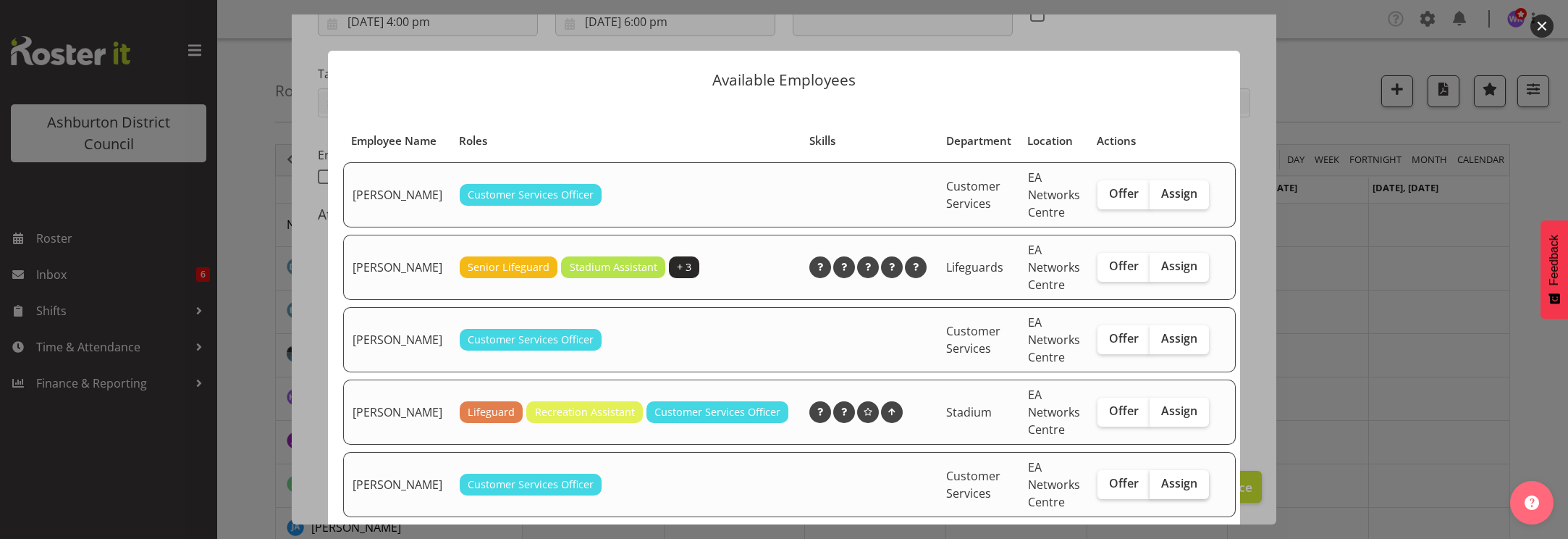
click at [1167, 490] on span "Assign" at bounding box center [1180, 483] width 36 height 15
click at [1159, 488] on input "Assign" at bounding box center [1154, 484] width 10 height 10
checkbox input "true"
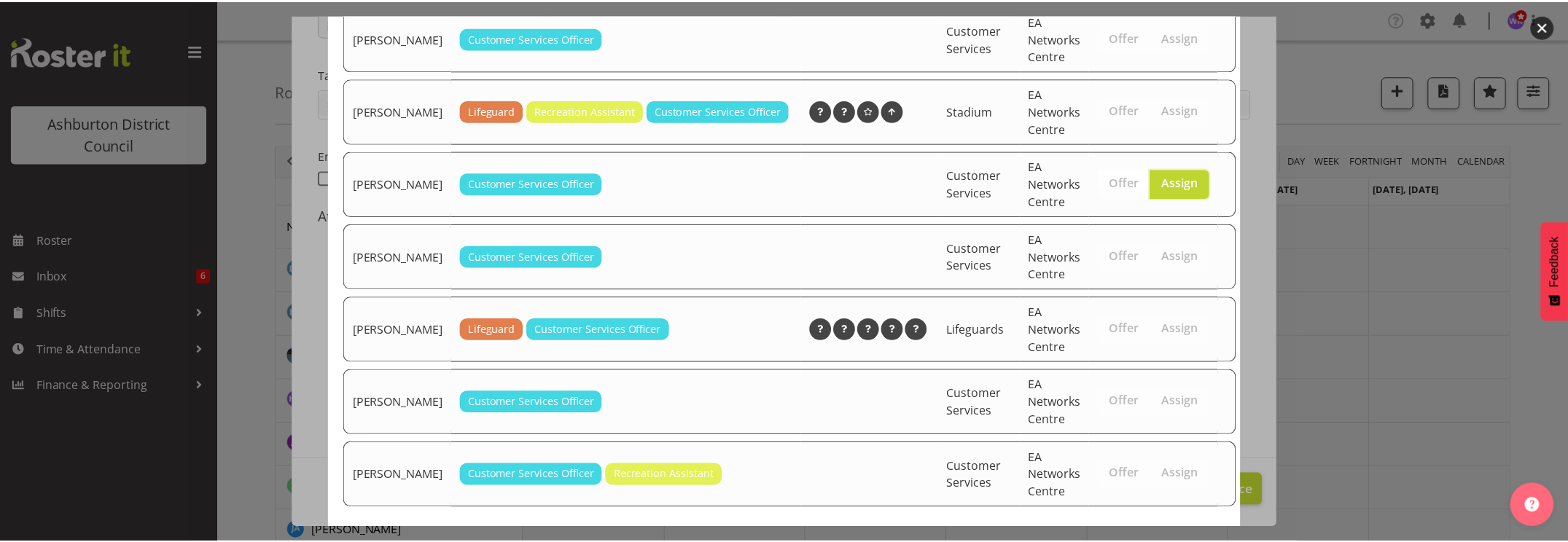
scroll to position [392, 0]
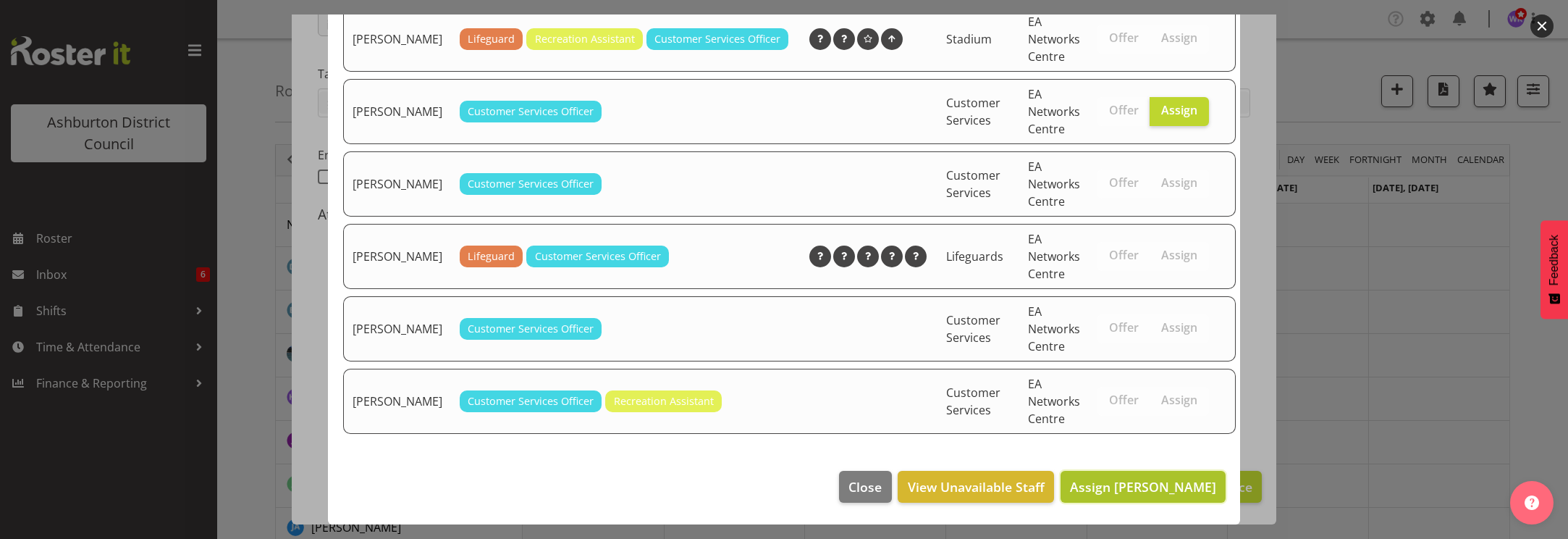
click at [1174, 488] on span "Assign [PERSON_NAME]" at bounding box center [1143, 487] width 146 height 17
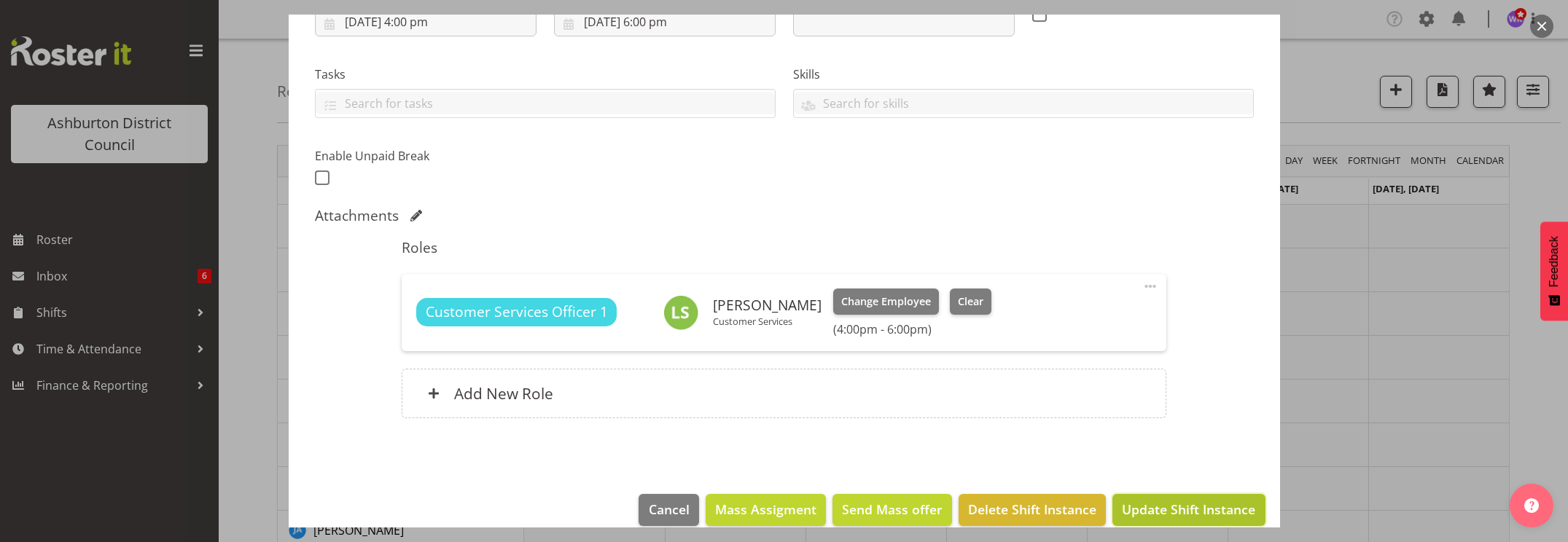
click at [1190, 509] on span "Update Shift Instance" at bounding box center [1188, 509] width 133 height 19
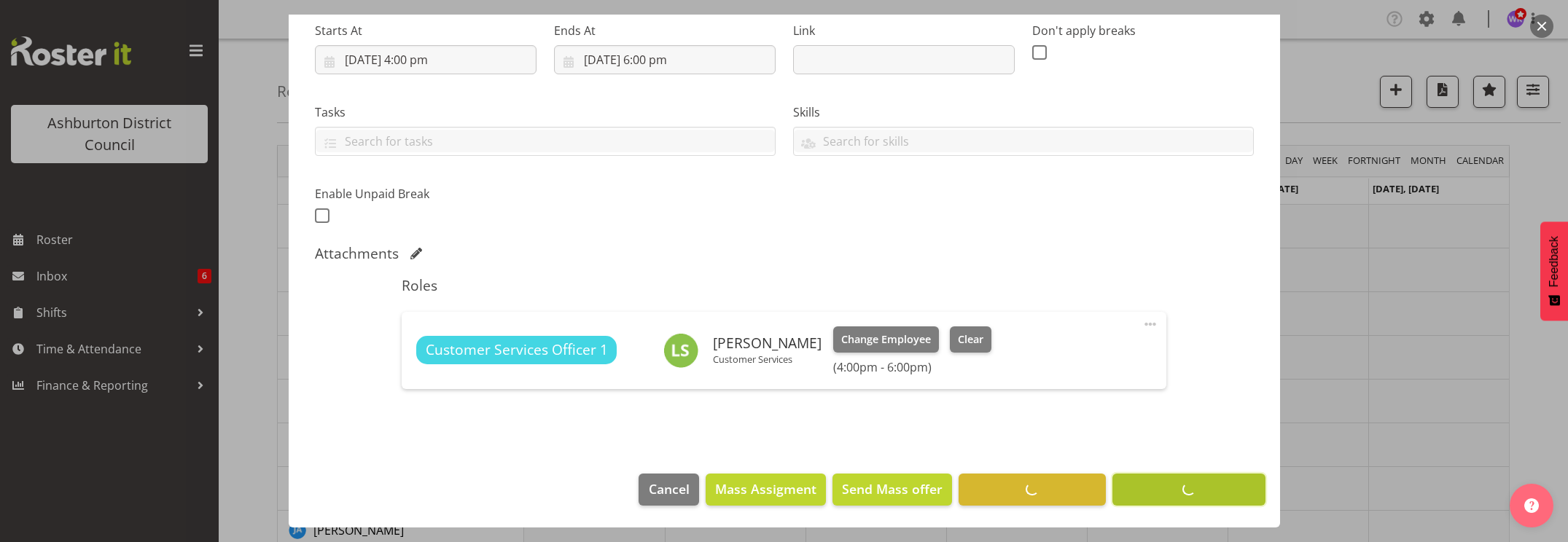
scroll to position [233, 0]
